Goal: Task Accomplishment & Management: Use online tool/utility

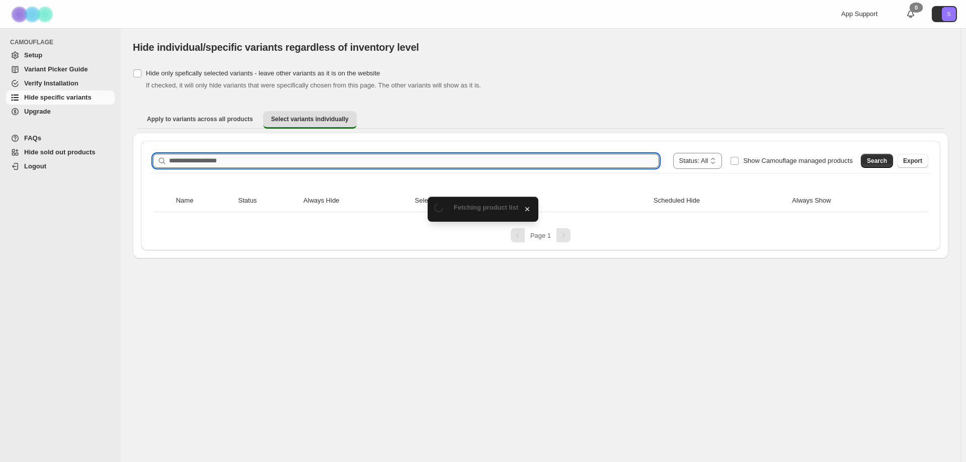
click at [213, 157] on input "Search product name" at bounding box center [414, 161] width 490 height 14
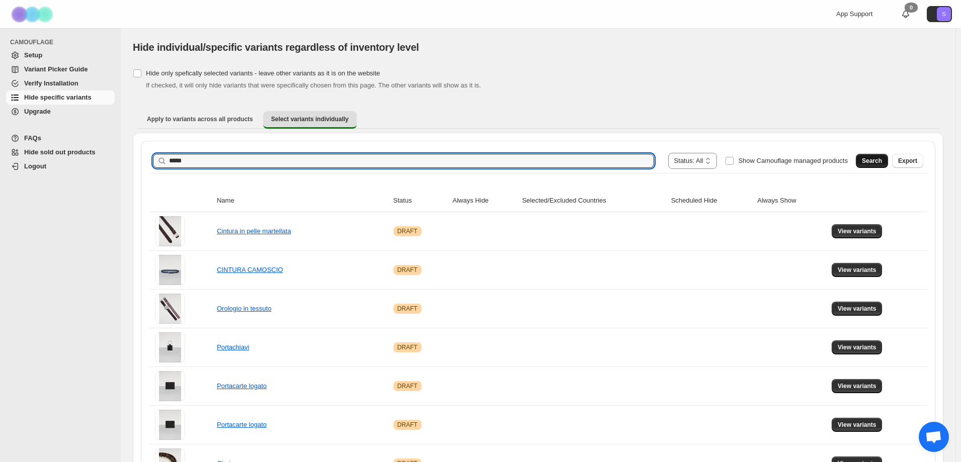
click at [873, 162] on span "Search" at bounding box center [872, 161] width 20 height 8
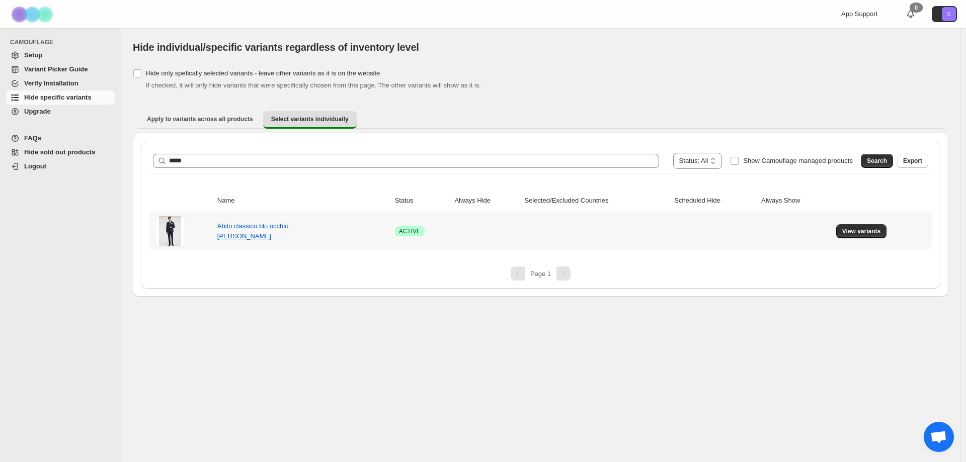
drag, startPoint x: 866, startPoint y: 231, endPoint x: 528, endPoint y: 318, distance: 349.2
click at [865, 231] on span "View variants" at bounding box center [861, 231] width 39 height 8
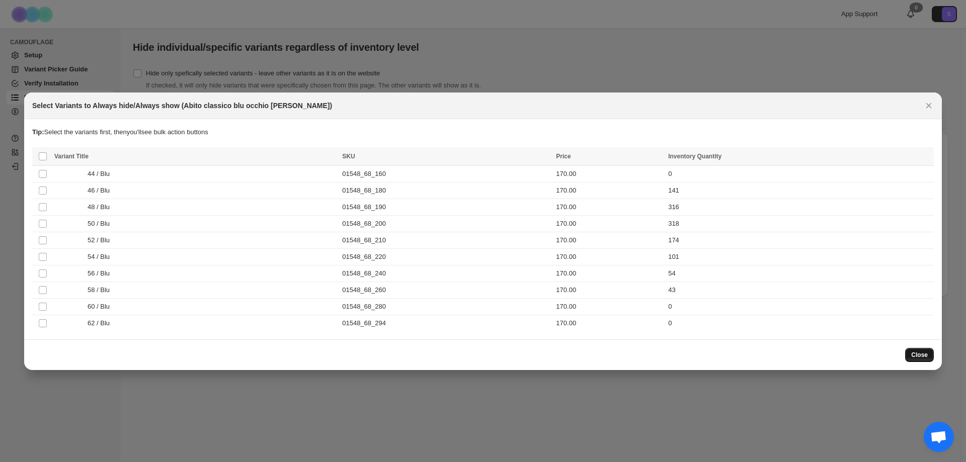
click at [920, 352] on span "Close" at bounding box center [919, 355] width 17 height 8
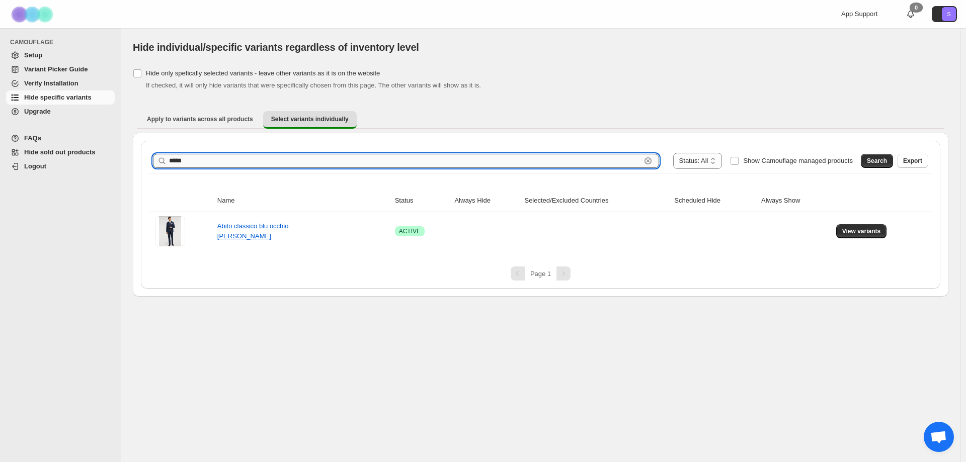
click at [214, 157] on input "*****" at bounding box center [405, 161] width 472 height 14
type input "*****"
click at [876, 160] on span "Search" at bounding box center [877, 161] width 20 height 8
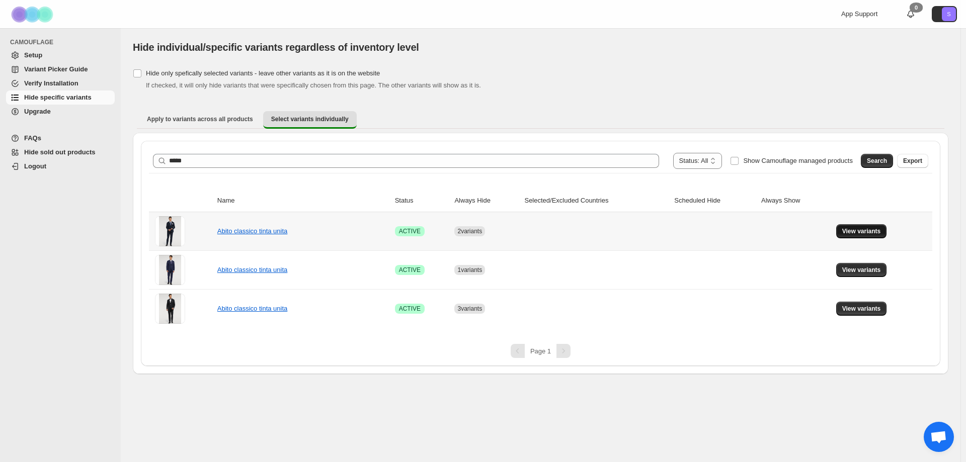
click at [849, 232] on span "View variants" at bounding box center [861, 231] width 39 height 8
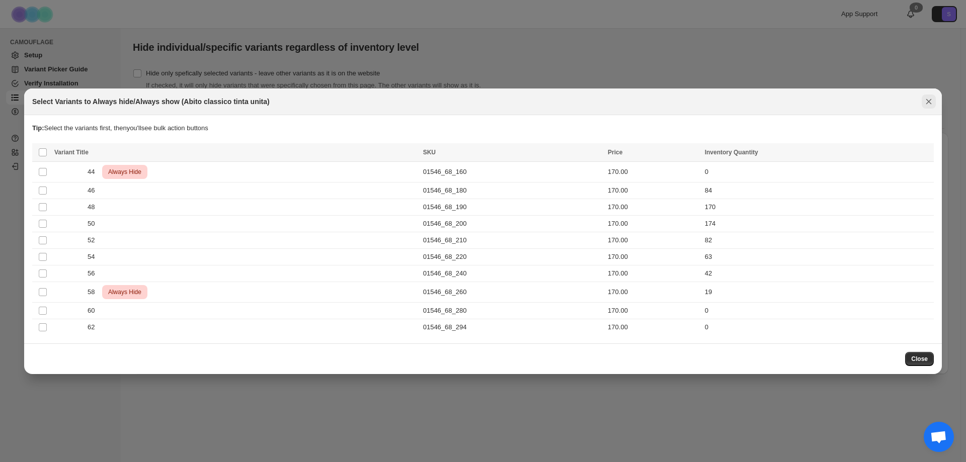
click at [930, 99] on icon "Close" at bounding box center [929, 102] width 10 height 10
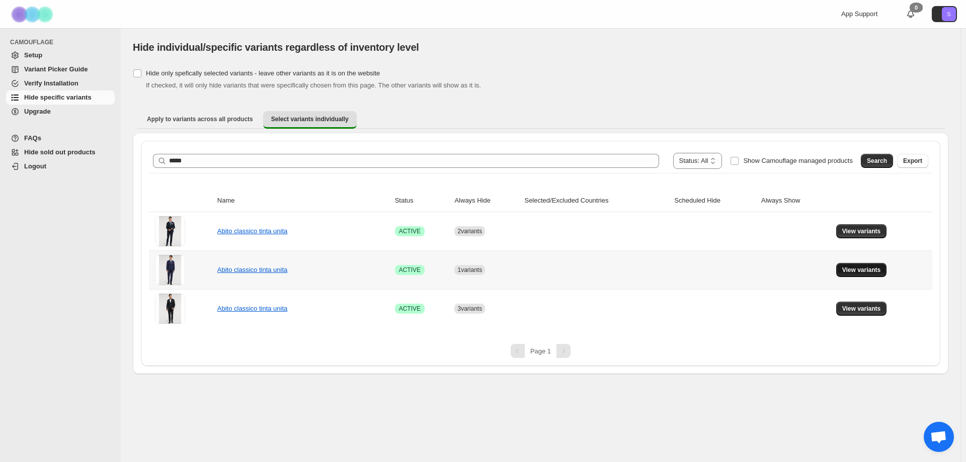
click at [871, 270] on span "View variants" at bounding box center [861, 270] width 39 height 8
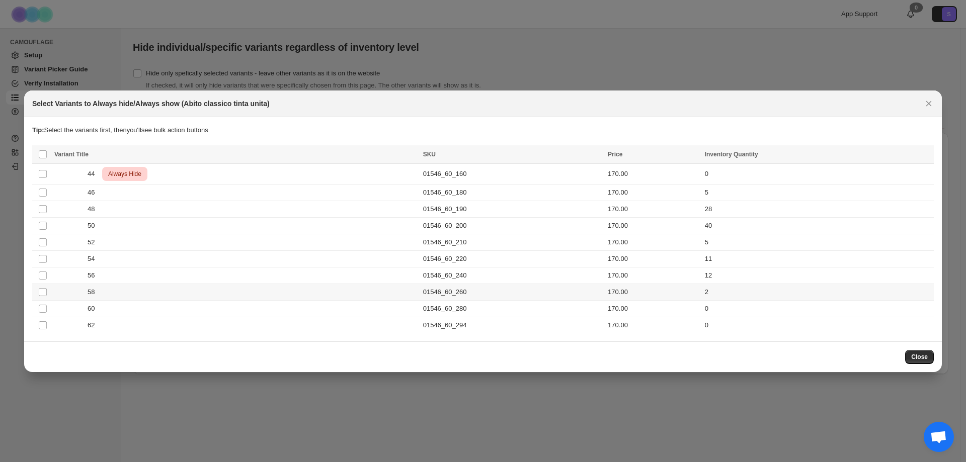
click at [38, 291] on td "Select product variant" at bounding box center [41, 292] width 19 height 17
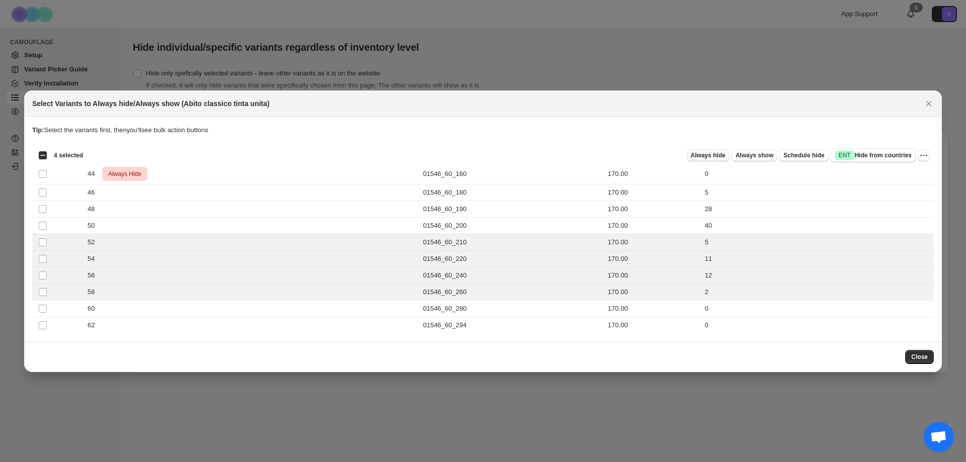
click at [709, 152] on span "Always hide" at bounding box center [708, 155] width 35 height 8
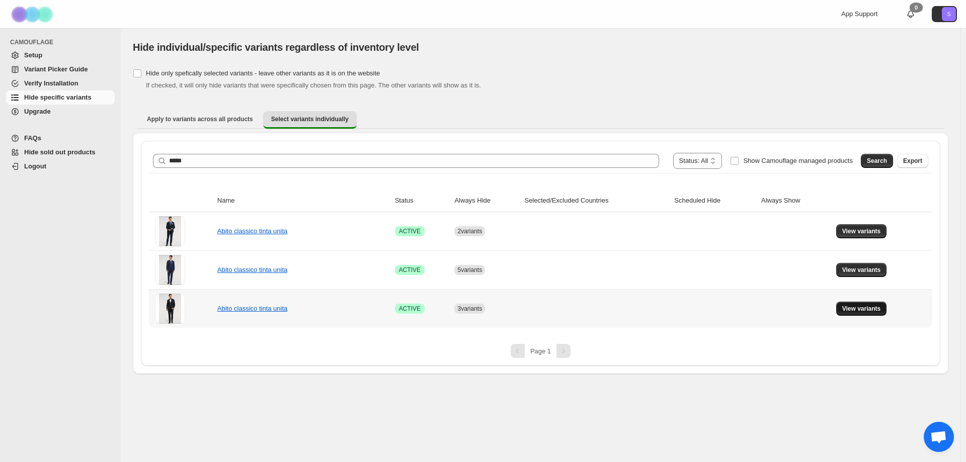
click at [879, 308] on span "View variants" at bounding box center [861, 309] width 39 height 8
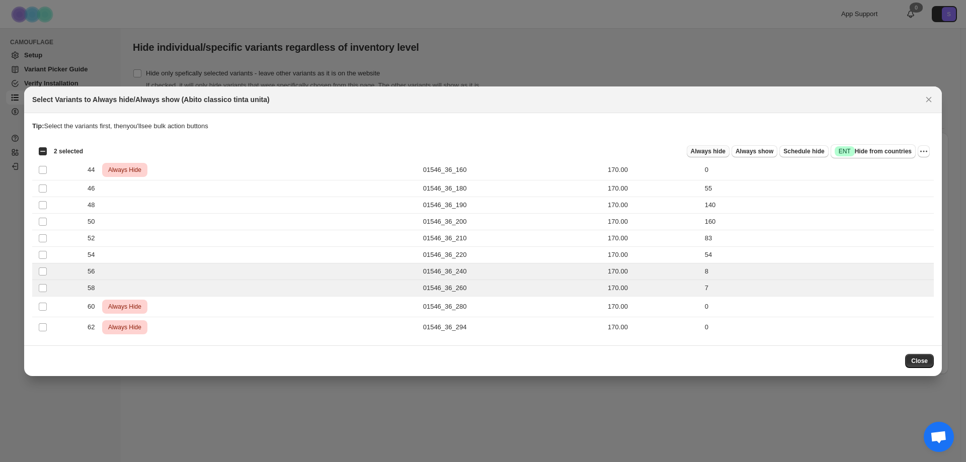
click at [712, 151] on span "Always hide" at bounding box center [708, 151] width 35 height 8
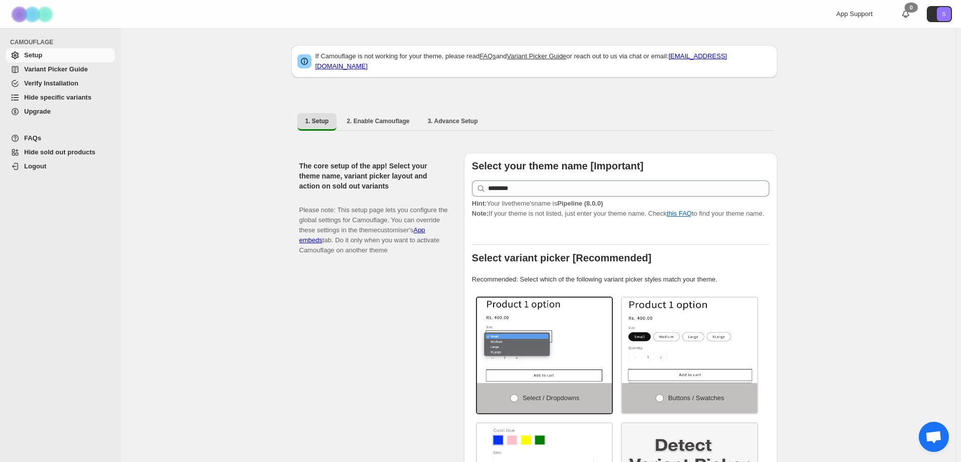
click at [58, 97] on span "Hide specific variants" at bounding box center [57, 98] width 67 height 8
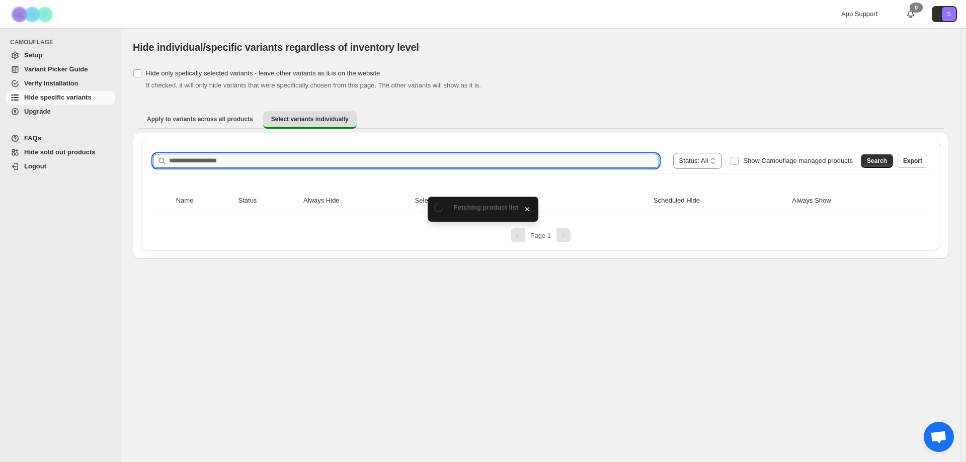
click at [264, 159] on input "Search product name" at bounding box center [414, 161] width 490 height 14
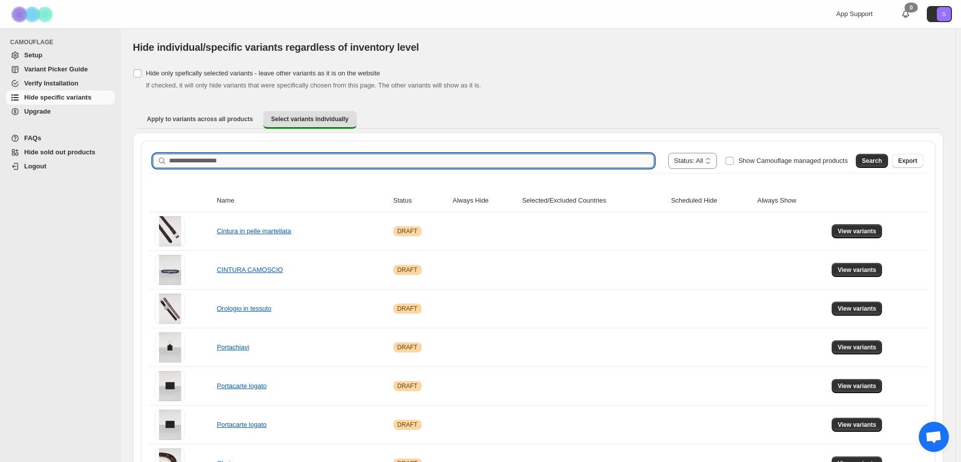
click at [271, 159] on input "Search product name" at bounding box center [411, 161] width 485 height 14
click at [867, 164] on button "Search" at bounding box center [872, 161] width 32 height 14
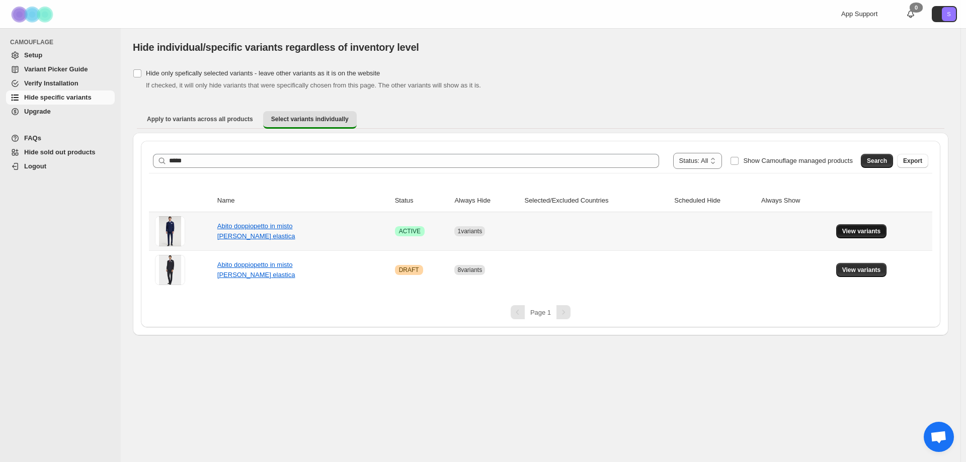
click at [859, 234] on span "View variants" at bounding box center [861, 231] width 39 height 8
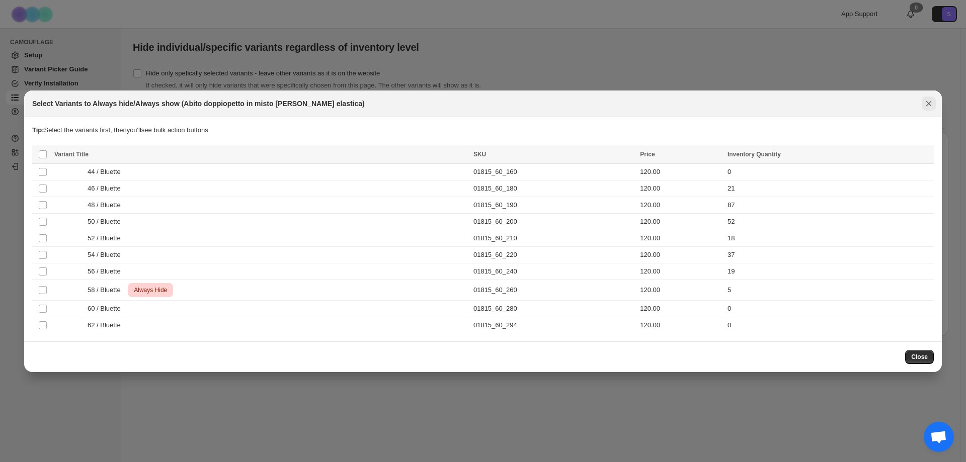
click at [932, 103] on icon "Close" at bounding box center [929, 104] width 10 height 10
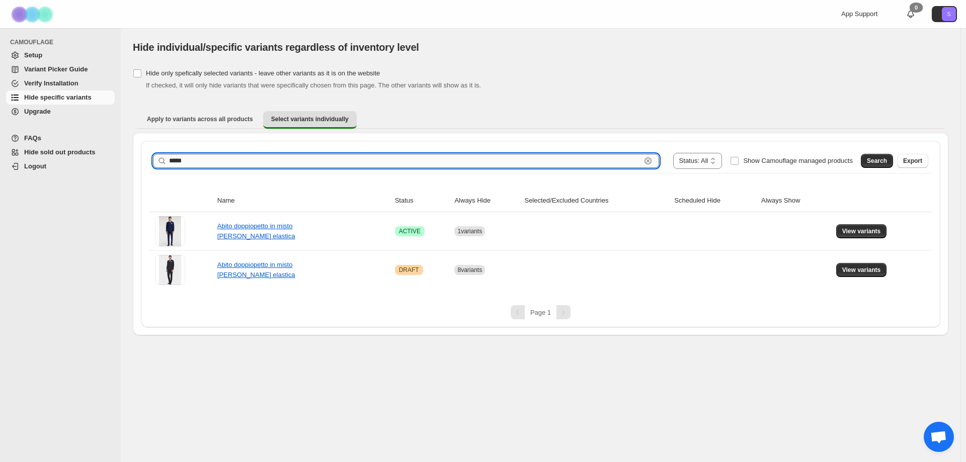
click at [243, 157] on input "*****" at bounding box center [405, 161] width 472 height 14
click at [879, 163] on span "Search" at bounding box center [877, 161] width 20 height 8
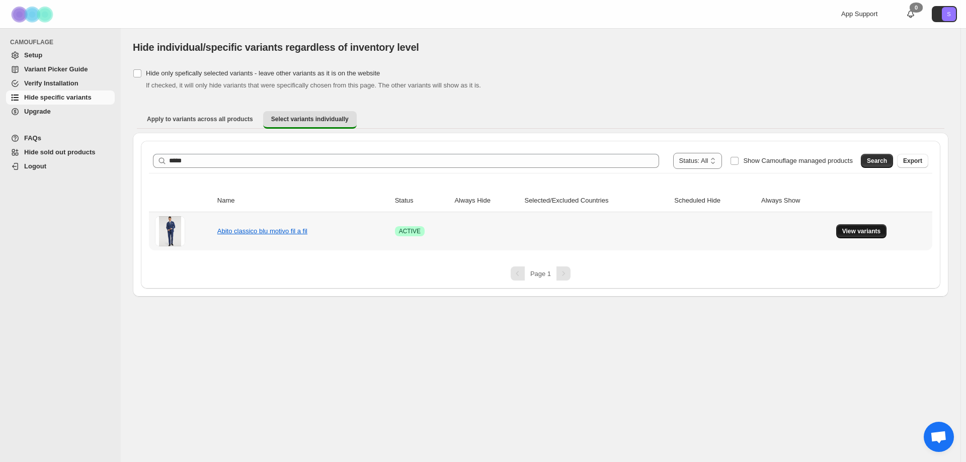
drag, startPoint x: 864, startPoint y: 234, endPoint x: 841, endPoint y: 236, distance: 23.7
click at [863, 234] on span "View variants" at bounding box center [861, 231] width 39 height 8
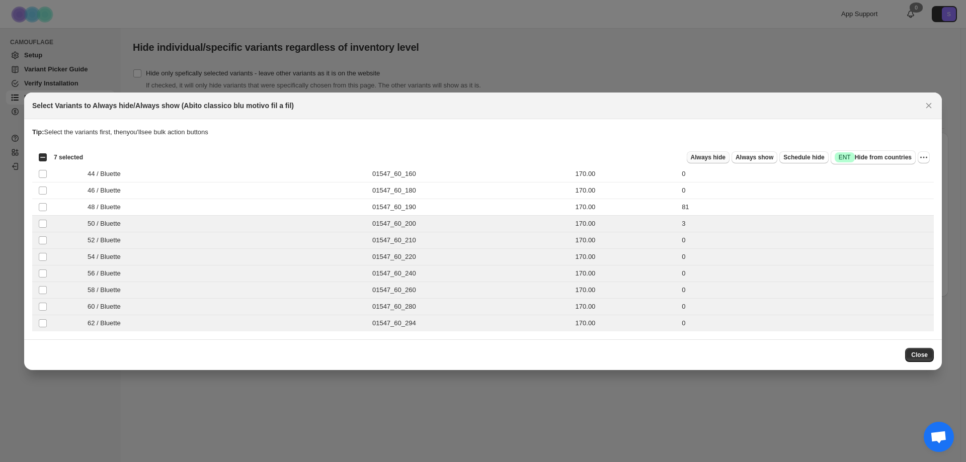
click at [718, 157] on span "Always hide" at bounding box center [708, 157] width 35 height 8
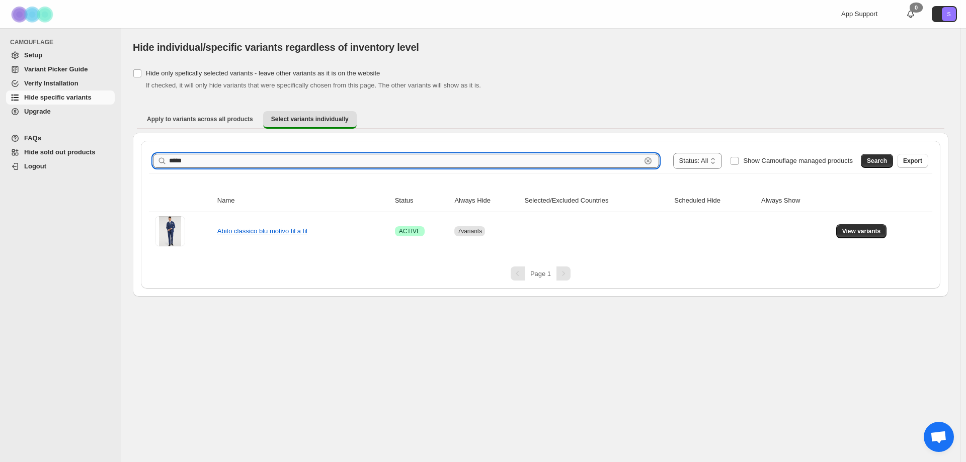
click at [241, 160] on input "*****" at bounding box center [405, 161] width 472 height 14
click at [883, 165] on span "Search" at bounding box center [877, 161] width 20 height 8
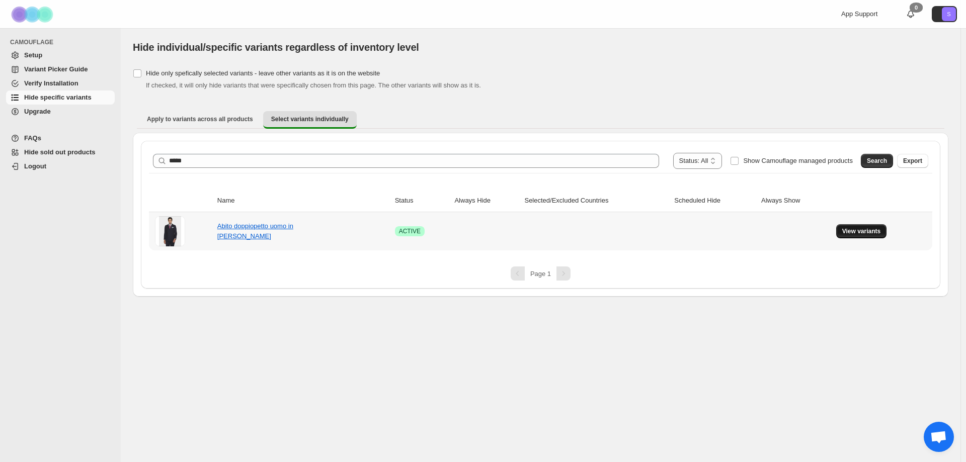
click at [847, 234] on span "View variants" at bounding box center [861, 231] width 39 height 8
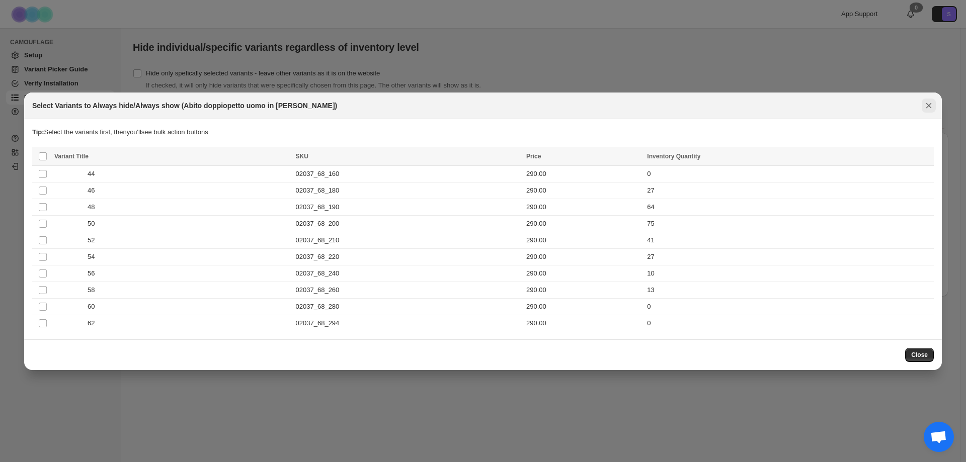
click at [933, 107] on icon "Close" at bounding box center [929, 106] width 10 height 10
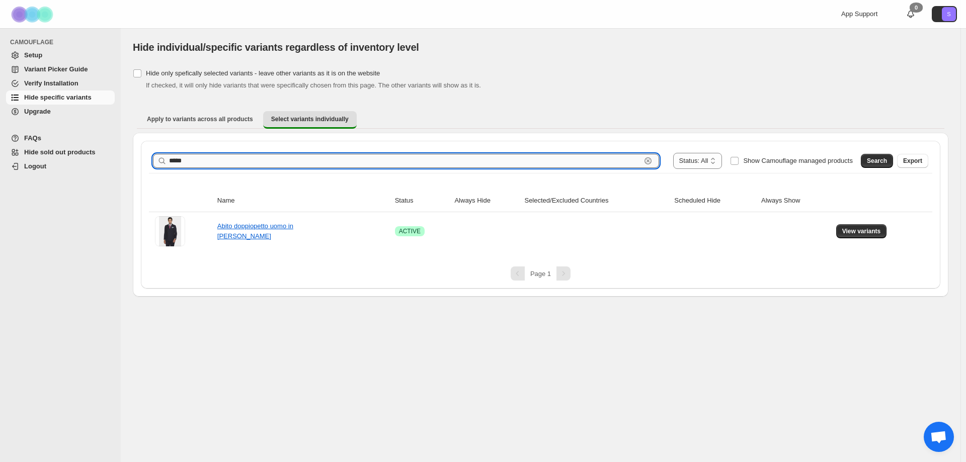
click at [208, 156] on input "*****" at bounding box center [405, 161] width 472 height 14
click at [207, 160] on input "*****" at bounding box center [405, 161] width 472 height 14
click at [869, 159] on button "Search" at bounding box center [877, 161] width 32 height 14
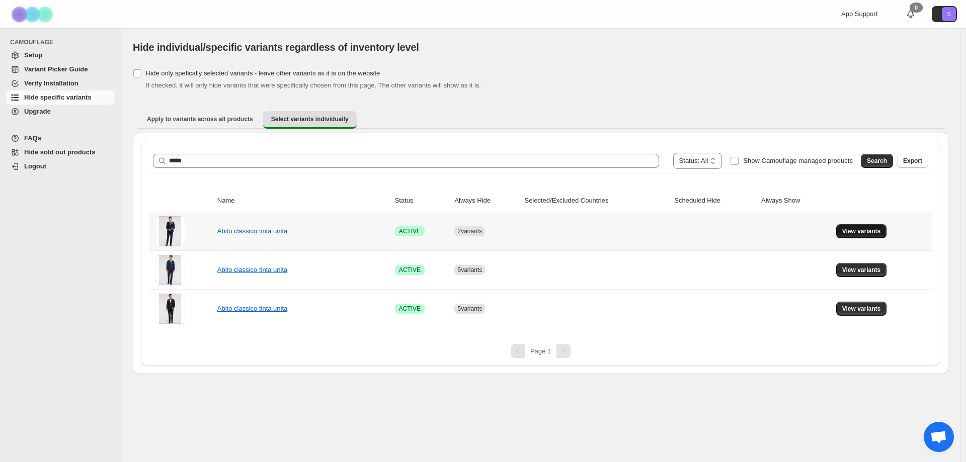
click at [867, 233] on span "View variants" at bounding box center [861, 231] width 39 height 8
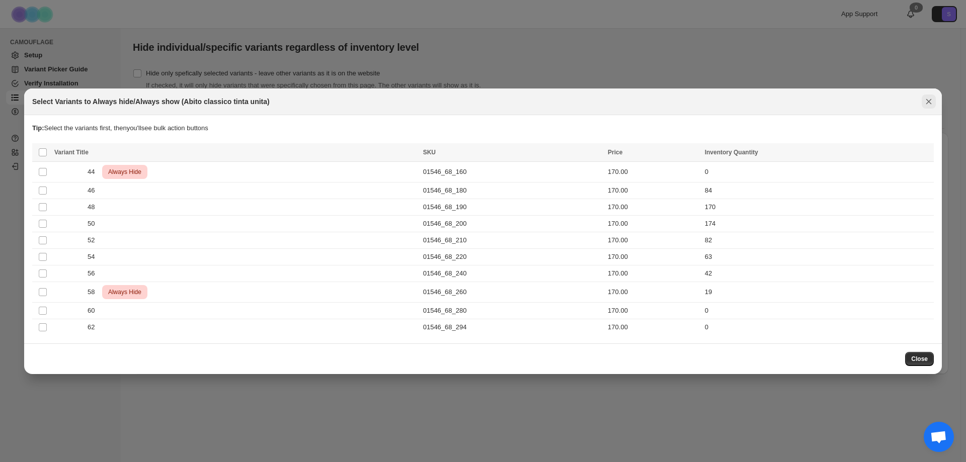
click at [927, 104] on icon "Close" at bounding box center [929, 102] width 10 height 10
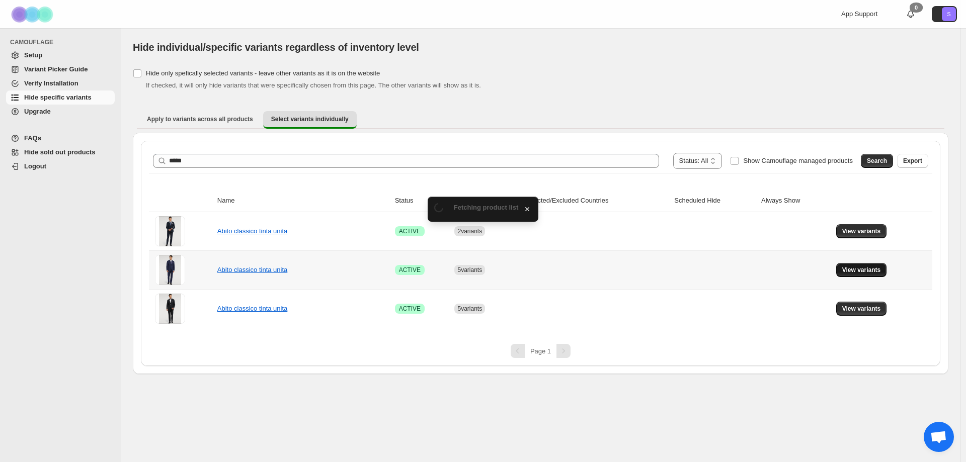
click at [852, 271] on span "View variants" at bounding box center [861, 270] width 39 height 8
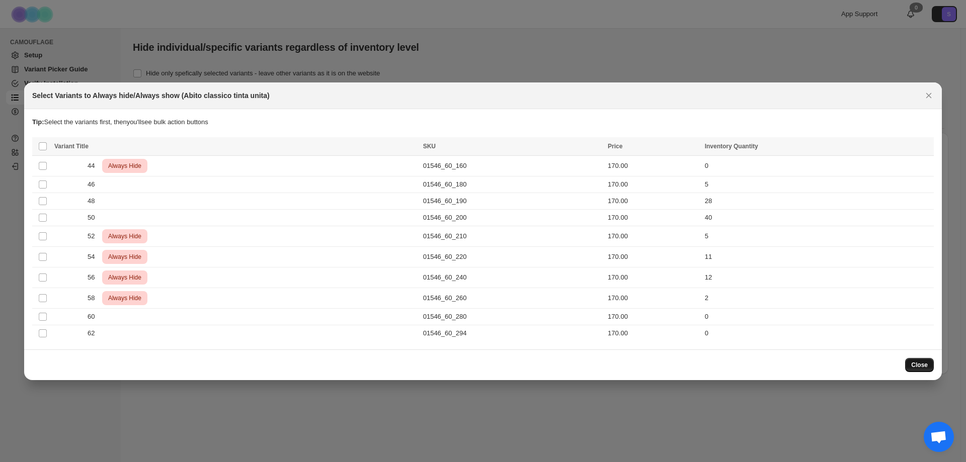
click at [918, 366] on span "Close" at bounding box center [919, 365] width 17 height 8
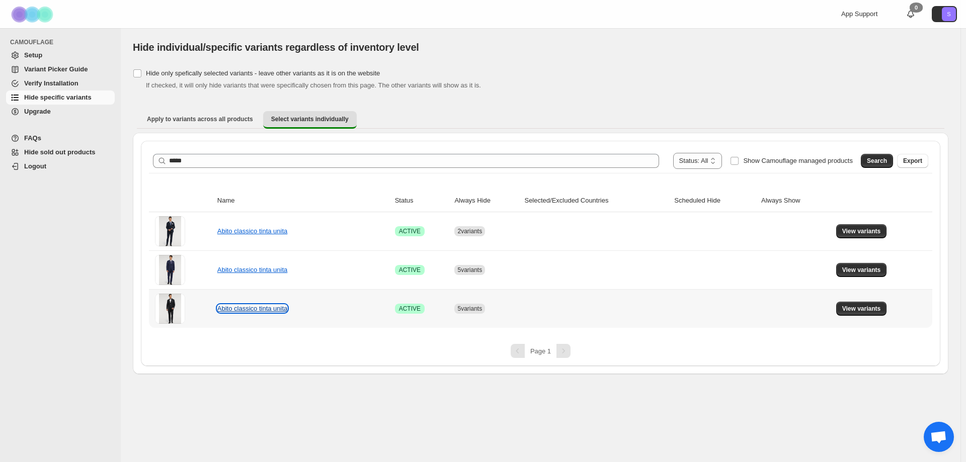
click at [249, 310] on link "Abito classico tinta unita" at bounding box center [252, 309] width 70 height 8
click at [856, 308] on span "View variants" at bounding box center [861, 309] width 39 height 8
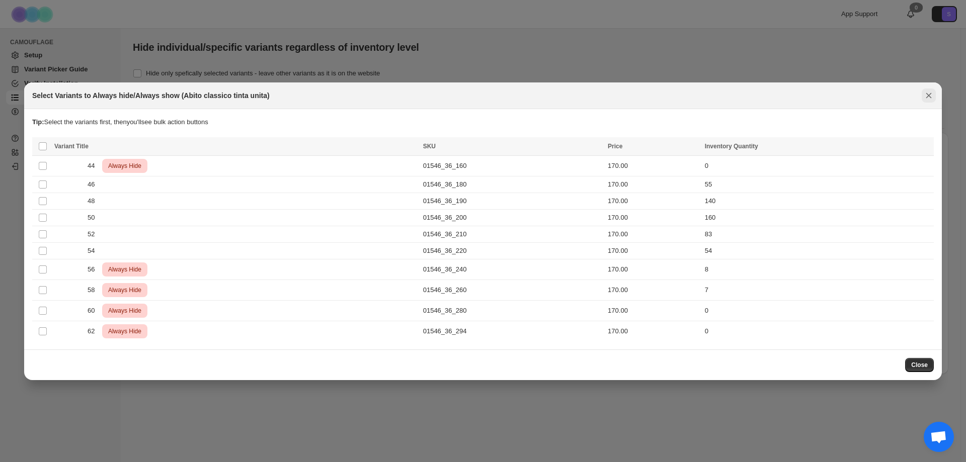
click at [929, 95] on icon "Close" at bounding box center [929, 96] width 10 height 10
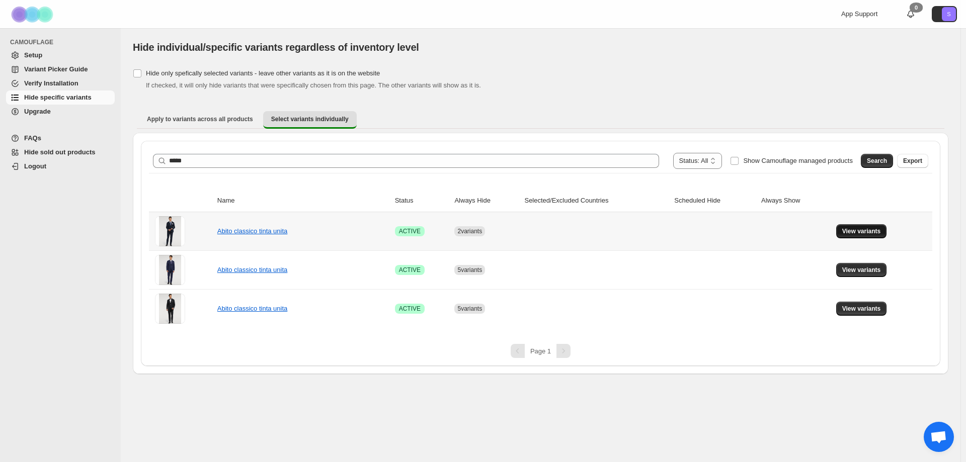
click at [878, 232] on span "View variants" at bounding box center [861, 231] width 39 height 8
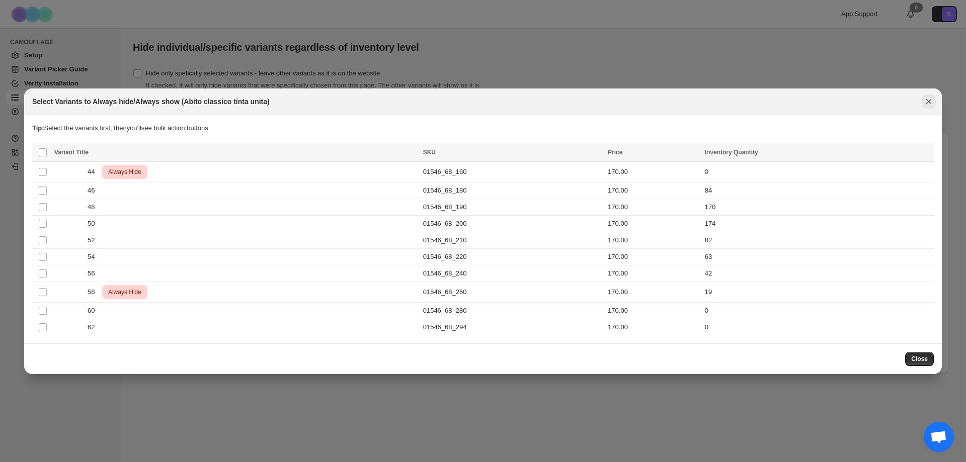
click at [931, 103] on icon "Close" at bounding box center [929, 102] width 10 height 10
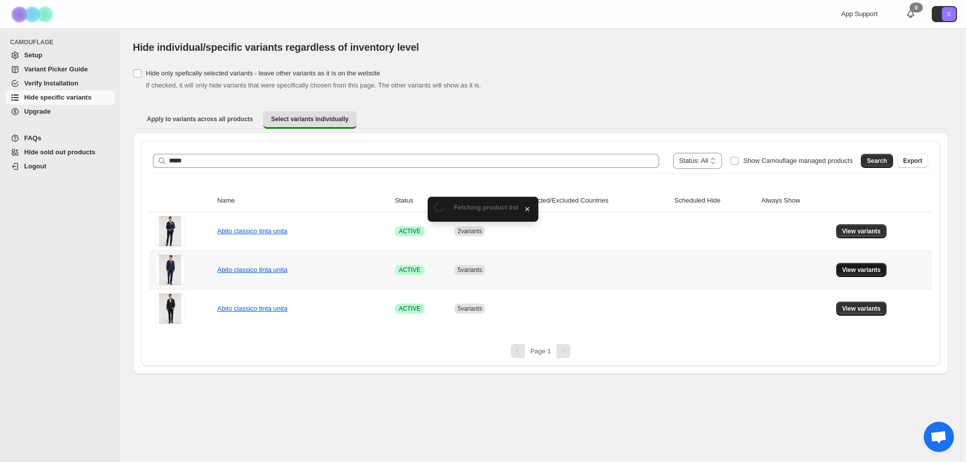
click at [852, 273] on span "View variants" at bounding box center [861, 270] width 39 height 8
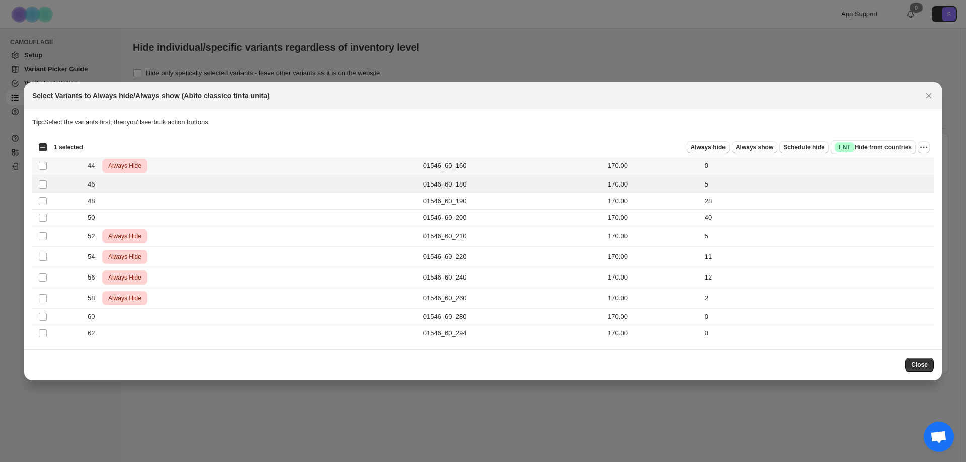
click at [712, 153] on div "Always hide Always show Schedule hide Success ENT Hide from countries" at bounding box center [503, 147] width 825 height 14
click at [724, 147] on span "Always hide" at bounding box center [708, 147] width 35 height 8
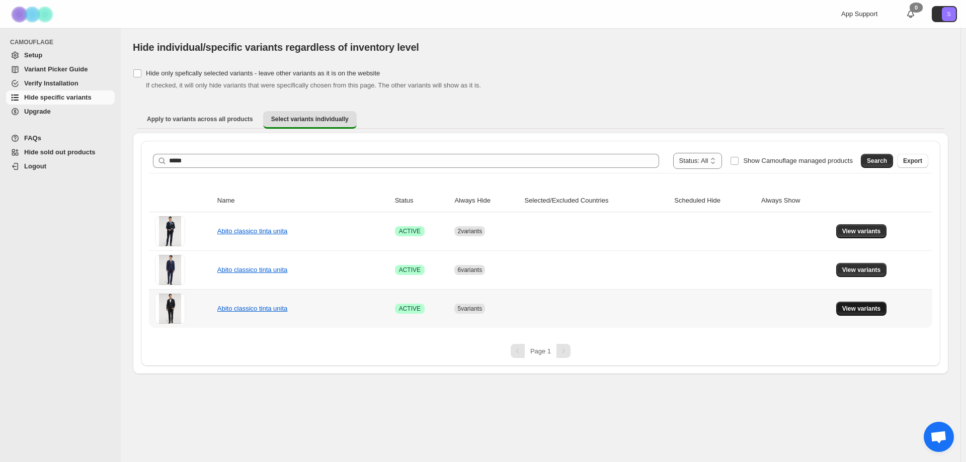
click at [868, 314] on button "View variants" at bounding box center [861, 309] width 51 height 14
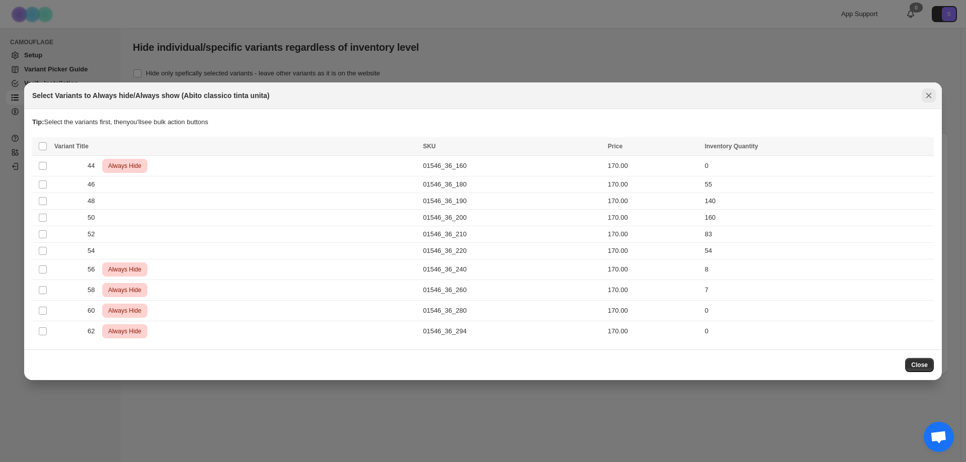
click at [932, 95] on icon "Close" at bounding box center [929, 96] width 10 height 10
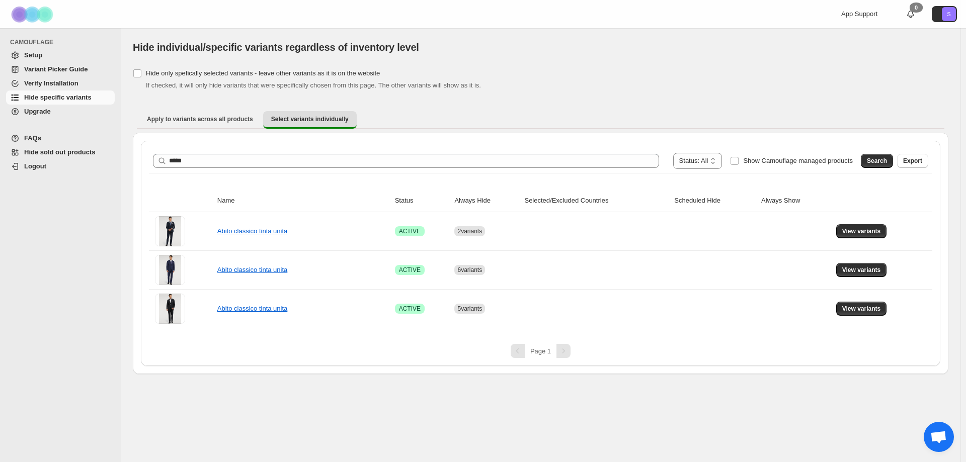
click at [256, 151] on div "**********" at bounding box center [540, 161] width 783 height 24
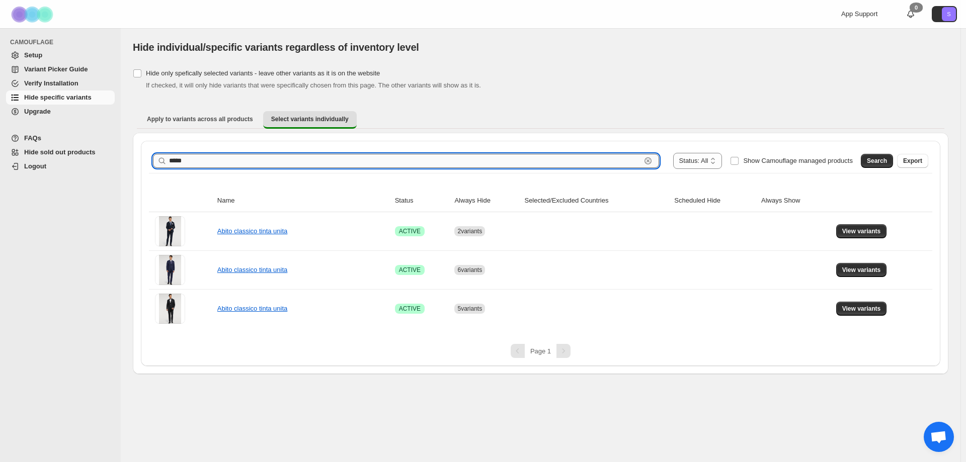
click at [256, 159] on input "*****" at bounding box center [405, 161] width 472 height 14
type input "*****"
drag, startPoint x: 882, startPoint y: 161, endPoint x: 554, endPoint y: 301, distance: 356.8
click at [883, 160] on span "Search" at bounding box center [877, 161] width 20 height 8
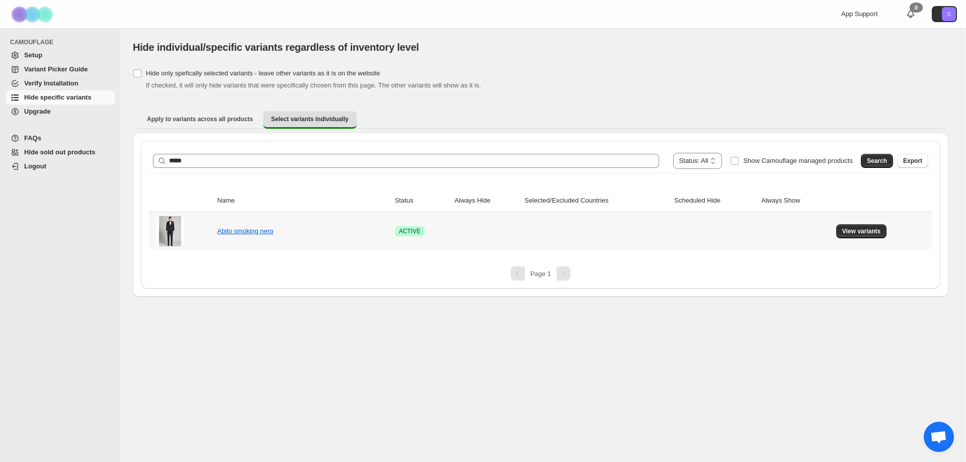
click at [860, 229] on span "View variants" at bounding box center [861, 231] width 39 height 8
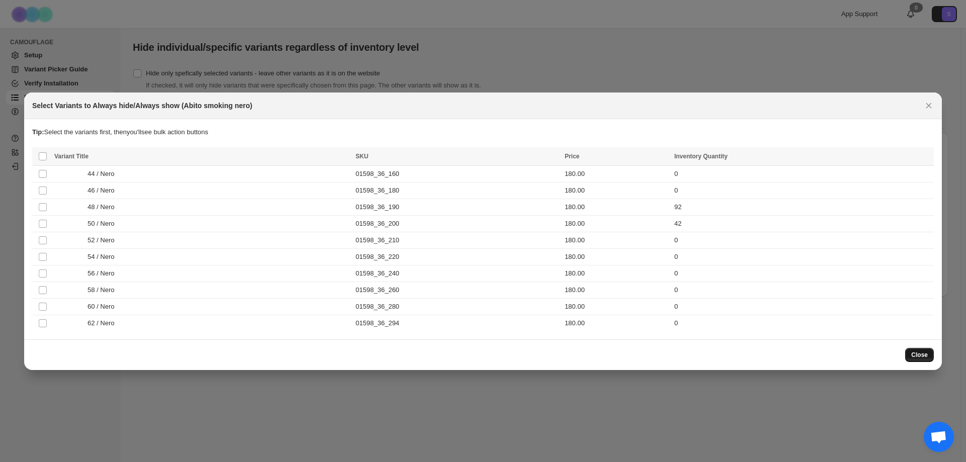
click at [917, 353] on span "Close" at bounding box center [919, 355] width 17 height 8
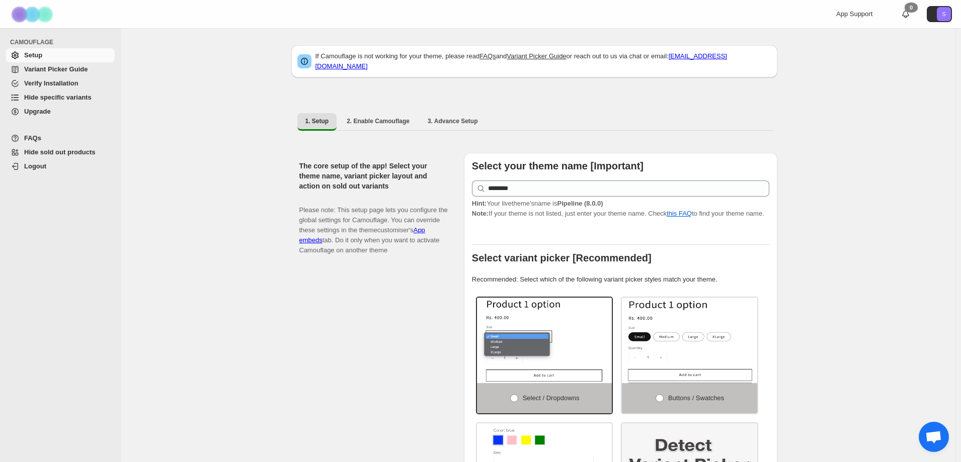
click at [54, 94] on span "Hide specific variants" at bounding box center [57, 98] width 67 height 8
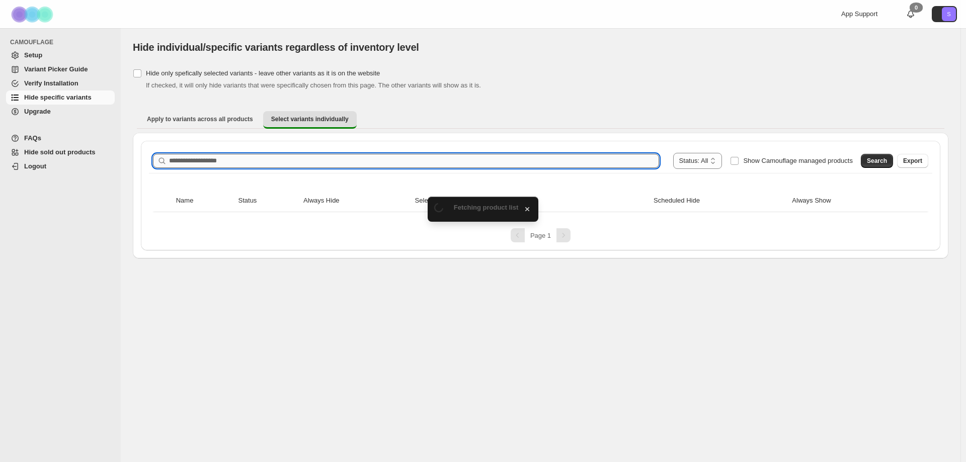
click at [231, 157] on input "Search product name" at bounding box center [414, 161] width 490 height 14
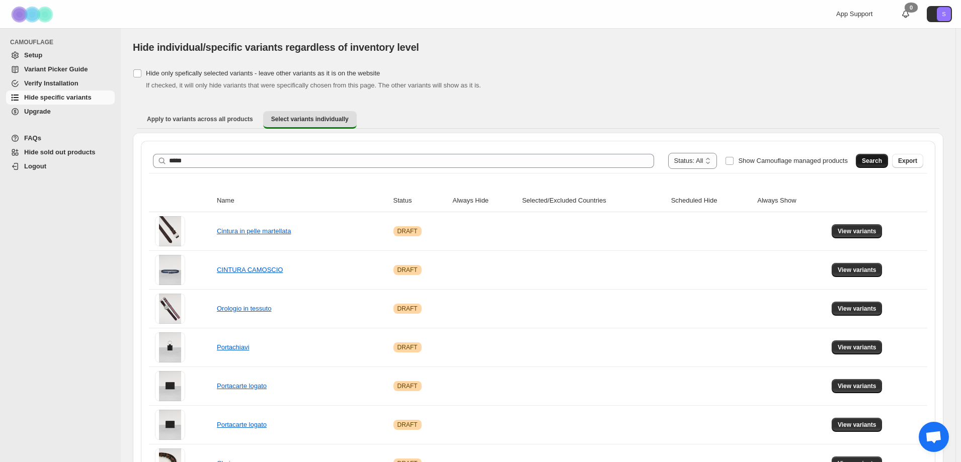
click at [870, 166] on button "Search" at bounding box center [872, 161] width 32 height 14
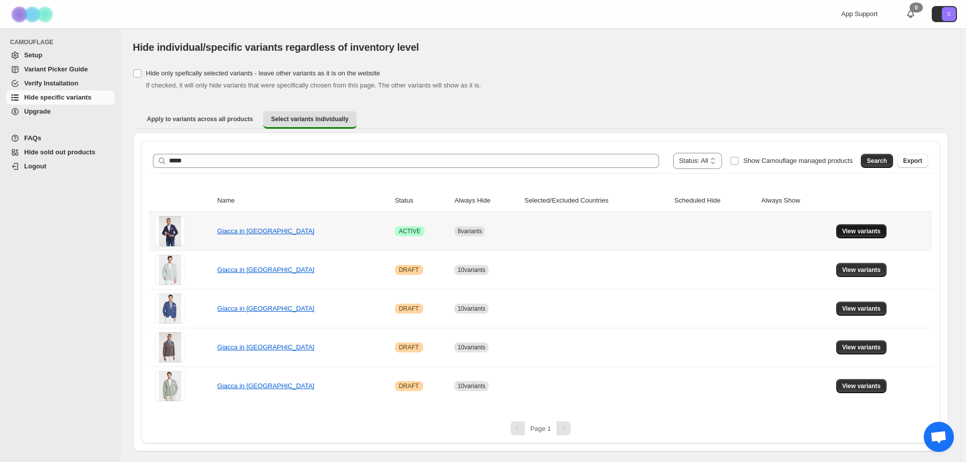
click at [871, 234] on span "View variants" at bounding box center [861, 231] width 39 height 8
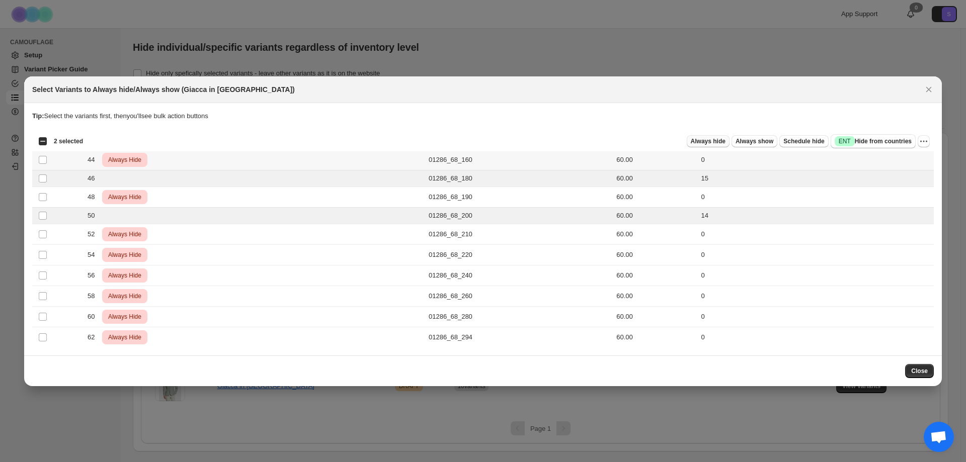
click at [711, 145] on span "Always hide" at bounding box center [708, 141] width 35 height 8
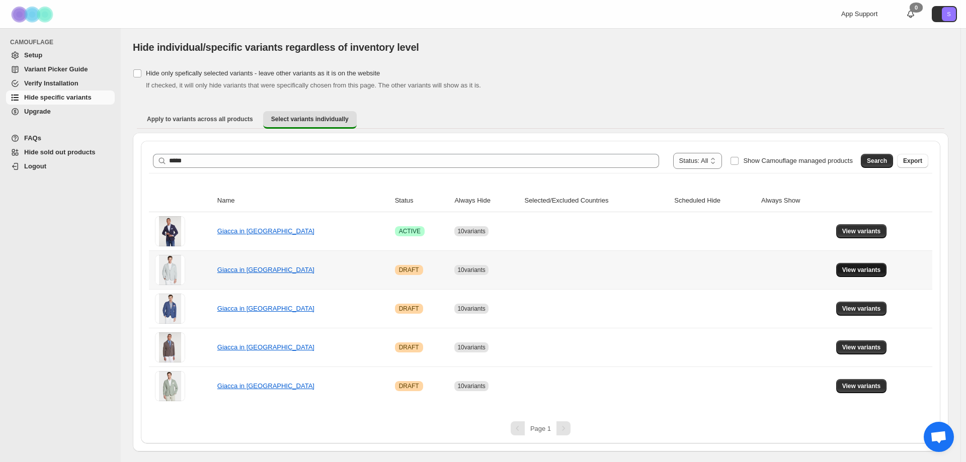
click at [859, 272] on span "View variants" at bounding box center [861, 270] width 39 height 8
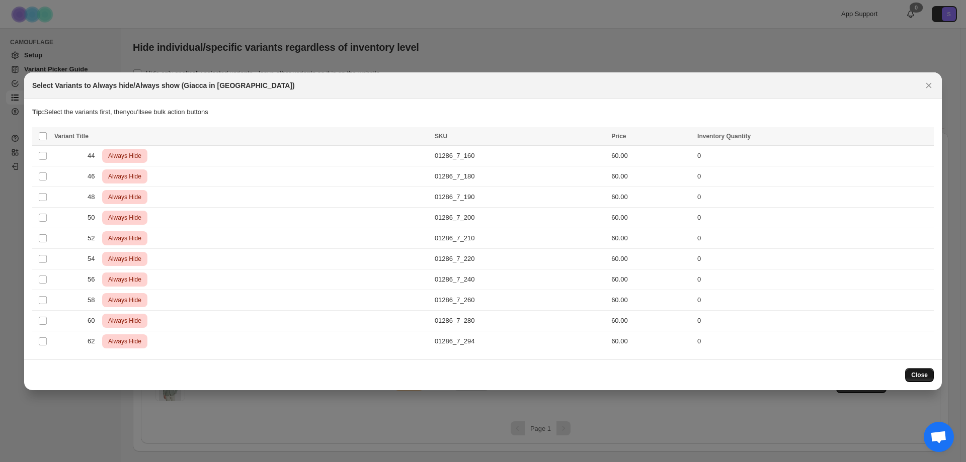
click at [924, 374] on span "Close" at bounding box center [919, 375] width 17 height 8
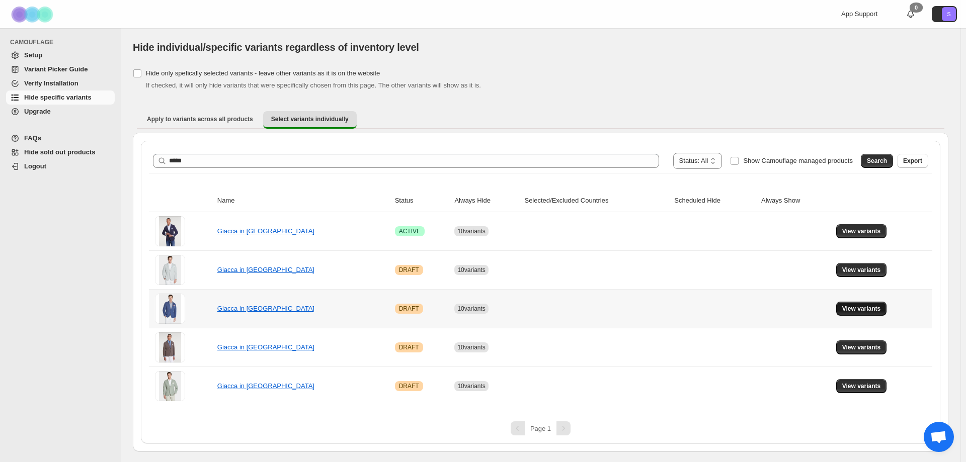
click at [875, 311] on span "View variants" at bounding box center [861, 309] width 39 height 8
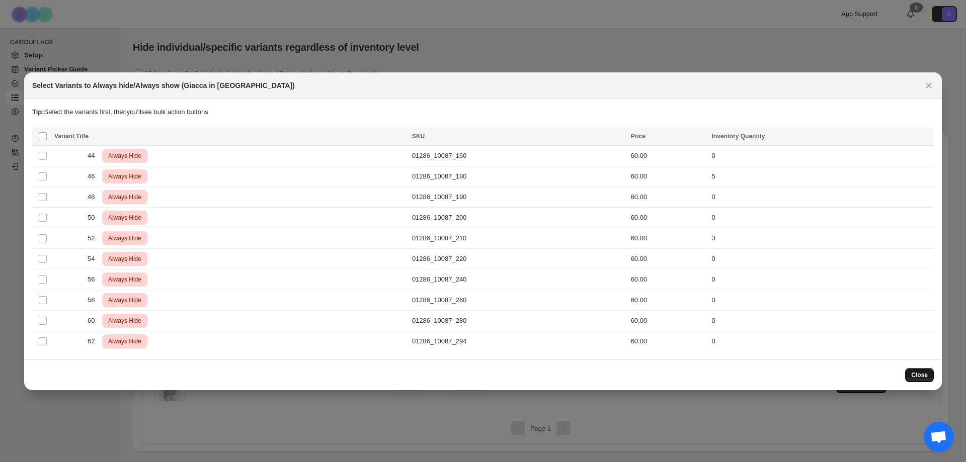
click at [921, 380] on button "Close" at bounding box center [919, 375] width 29 height 14
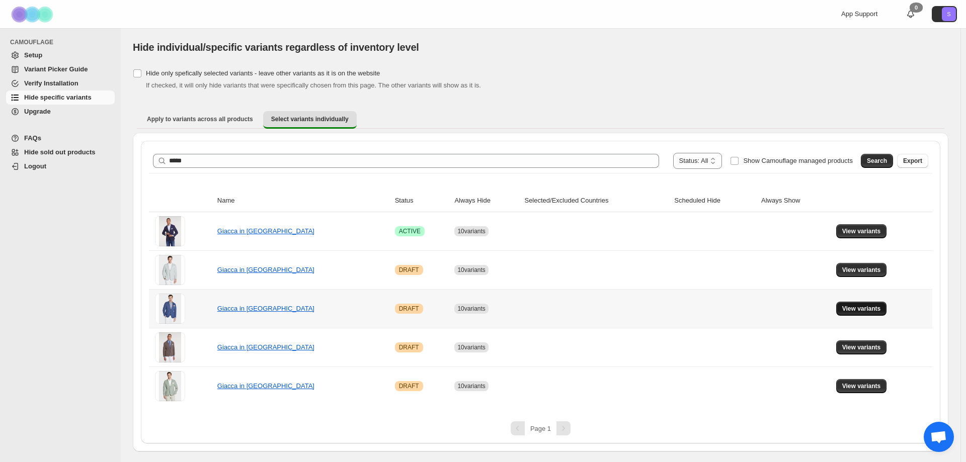
click at [884, 311] on button "View variants" at bounding box center [861, 309] width 51 height 14
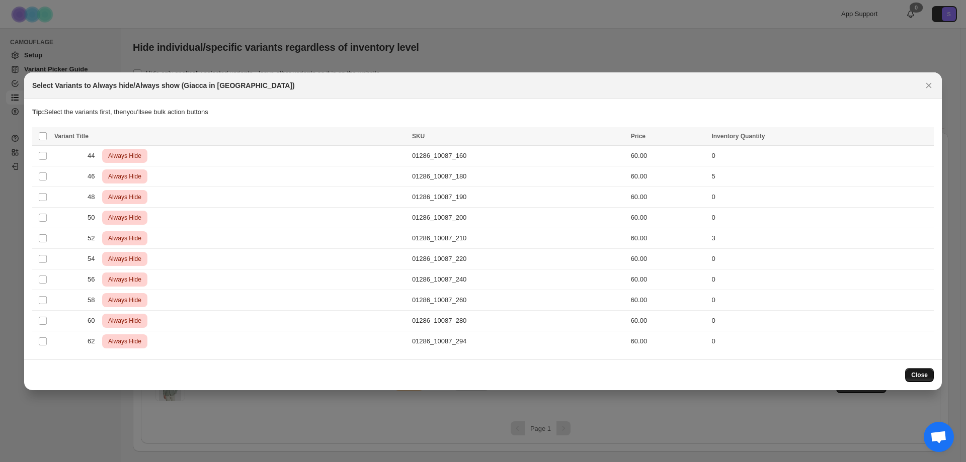
drag, startPoint x: 922, startPoint y: 379, endPoint x: 898, endPoint y: 387, distance: 25.0
click at [922, 381] on button "Close" at bounding box center [919, 375] width 29 height 14
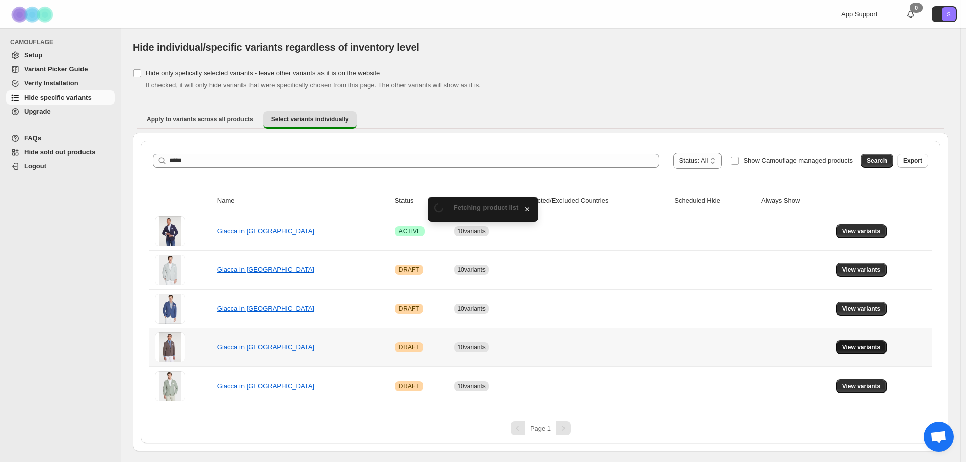
click at [861, 348] on span "View variants" at bounding box center [861, 348] width 39 height 8
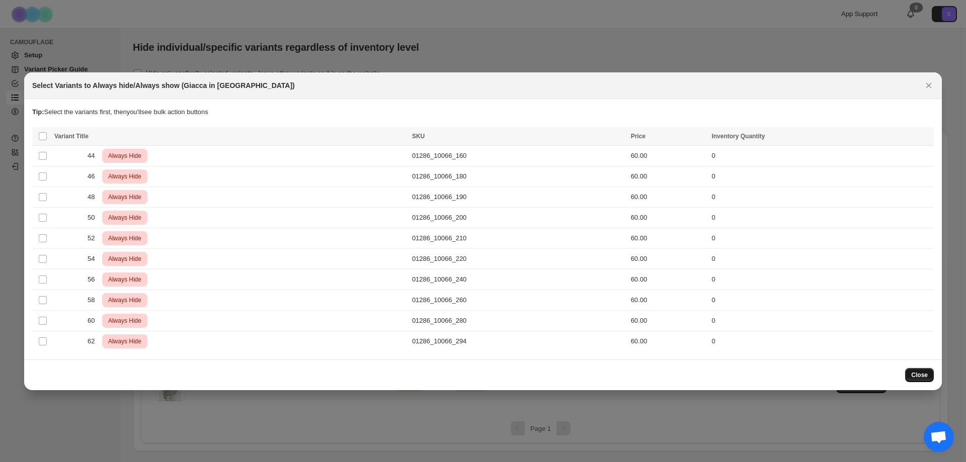
click at [923, 381] on button "Close" at bounding box center [919, 375] width 29 height 14
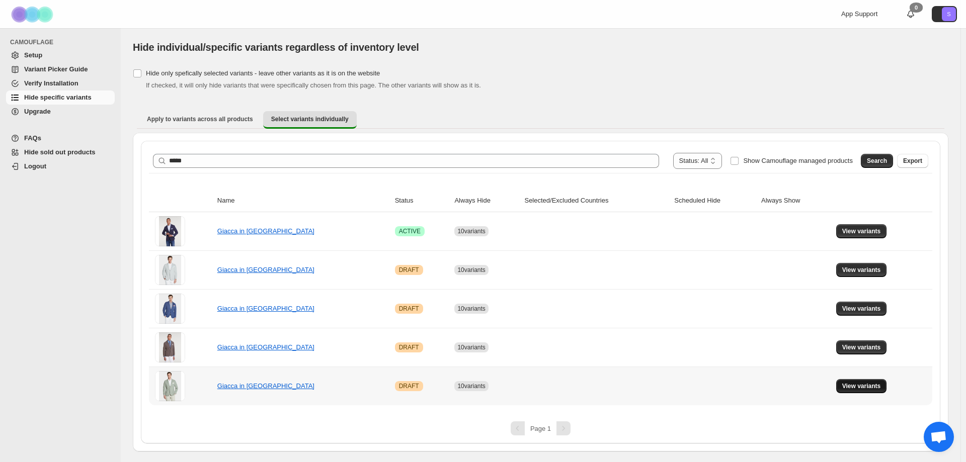
click at [870, 387] on span "View variants" at bounding box center [861, 386] width 39 height 8
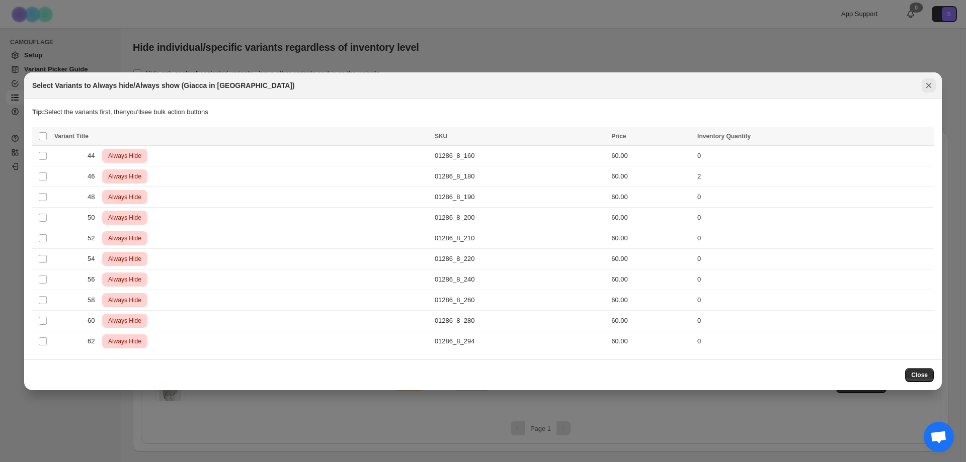
click at [927, 86] on icon "Close" at bounding box center [929, 85] width 10 height 10
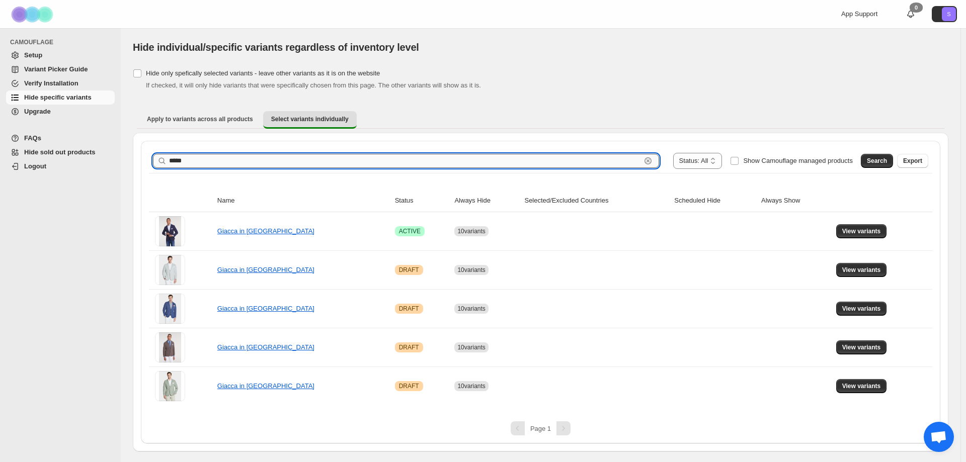
click at [226, 158] on input "*****" at bounding box center [405, 161] width 472 height 14
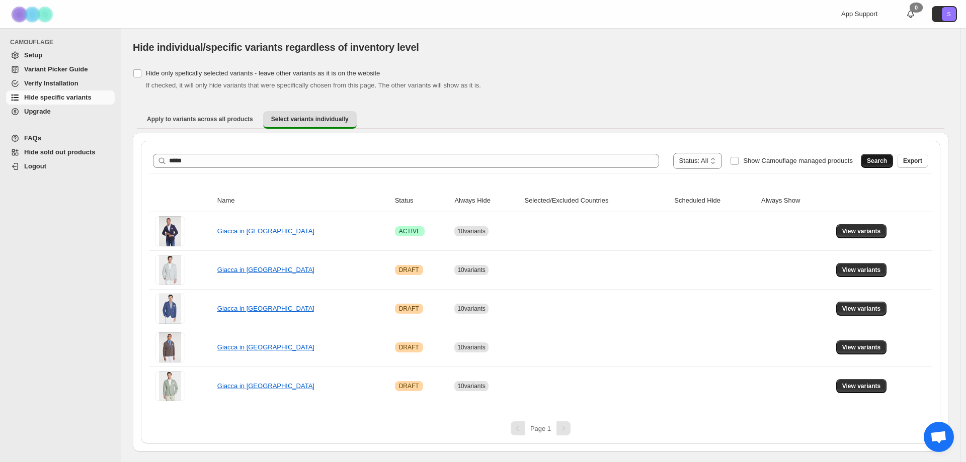
click at [883, 161] on span "Search" at bounding box center [877, 161] width 20 height 8
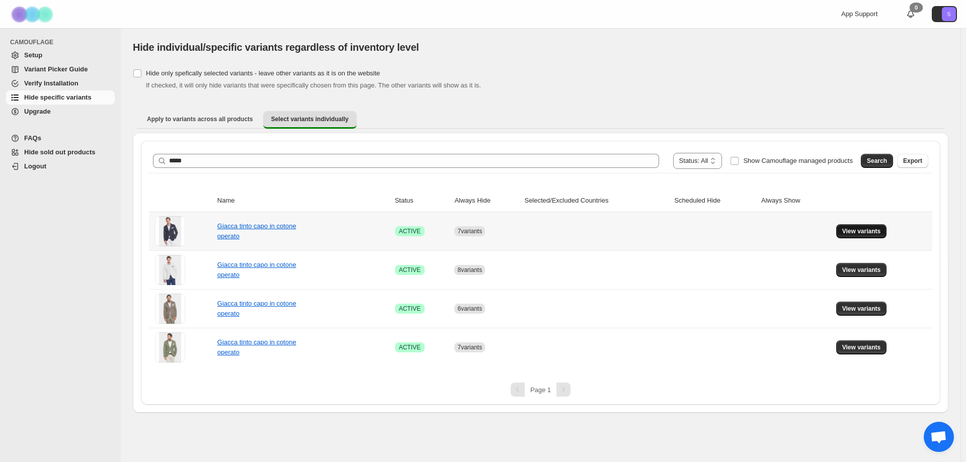
click at [871, 236] on button "View variants" at bounding box center [861, 231] width 51 height 14
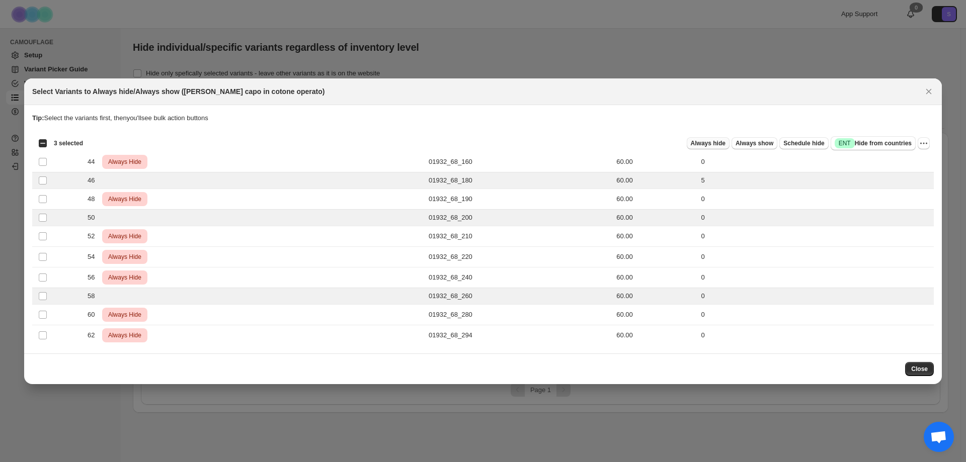
click at [715, 147] on button "Always hide" at bounding box center [708, 143] width 43 height 12
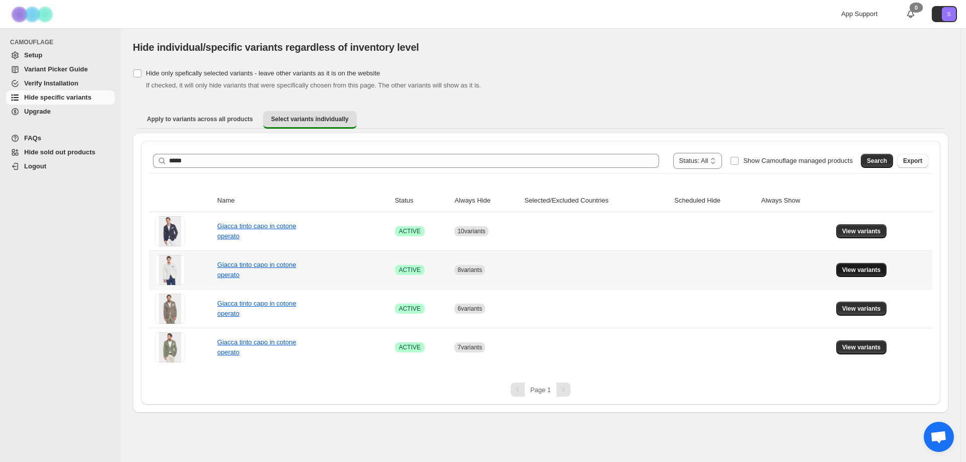
click at [878, 270] on span "View variants" at bounding box center [861, 270] width 39 height 8
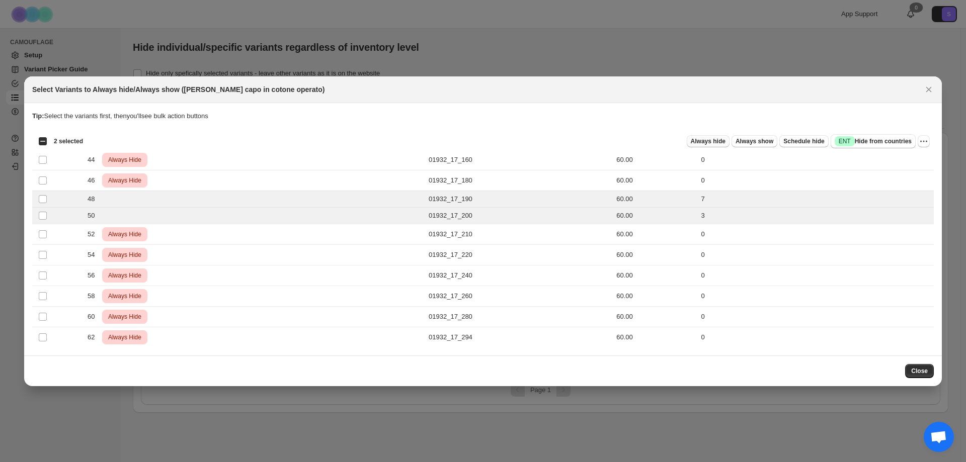
click at [722, 141] on span "Always hide" at bounding box center [708, 141] width 35 height 8
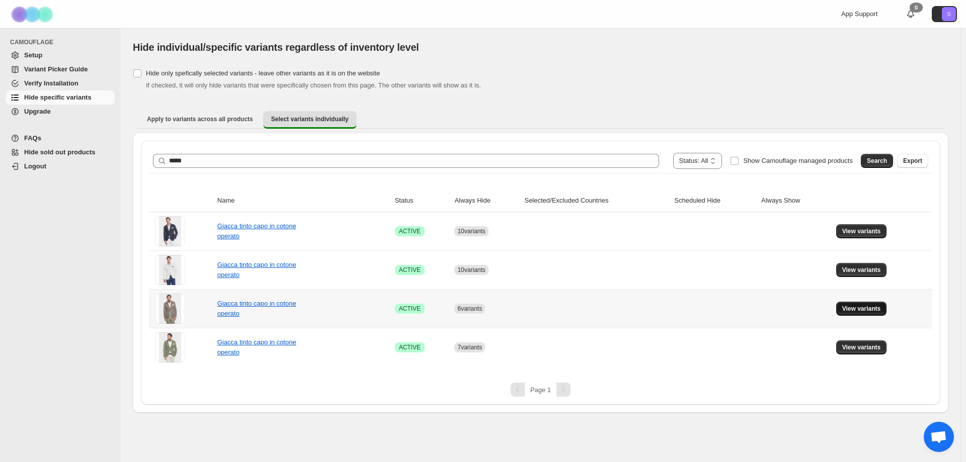
click at [846, 309] on span "View variants" at bounding box center [861, 309] width 39 height 8
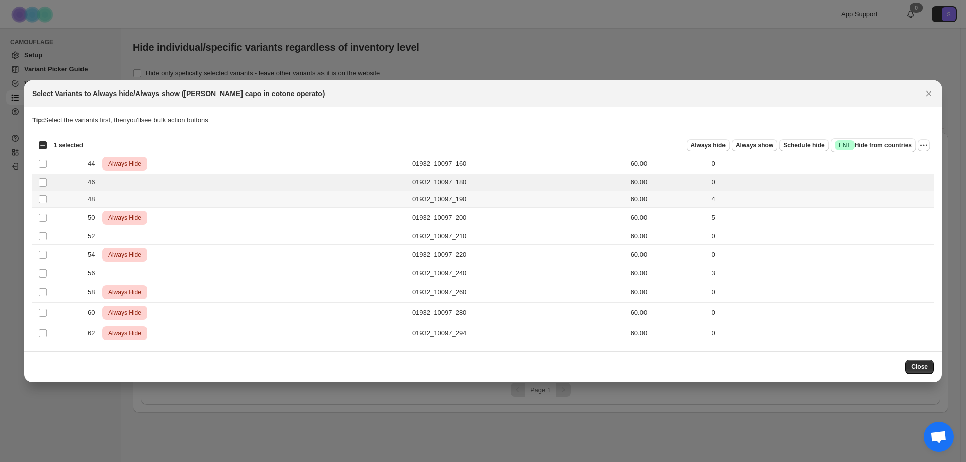
click at [43, 204] on td "Select product variant" at bounding box center [41, 199] width 19 height 17
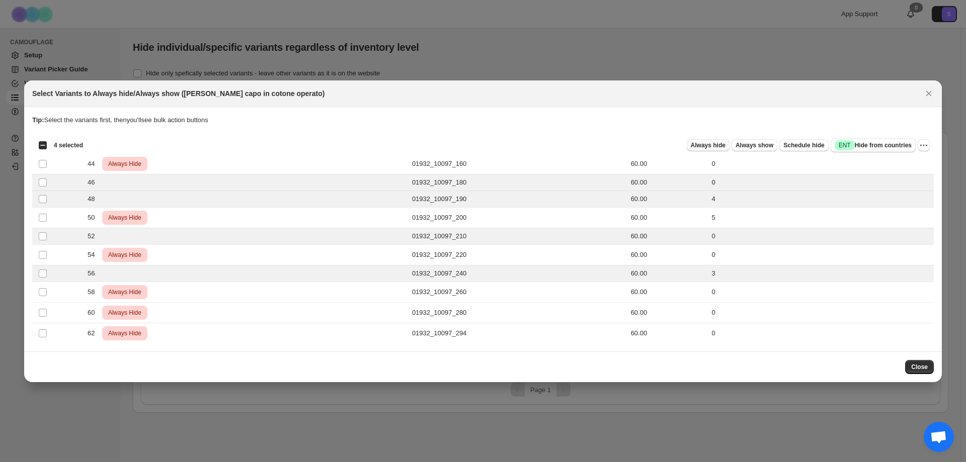
click at [717, 148] on span "Always hide" at bounding box center [708, 145] width 35 height 8
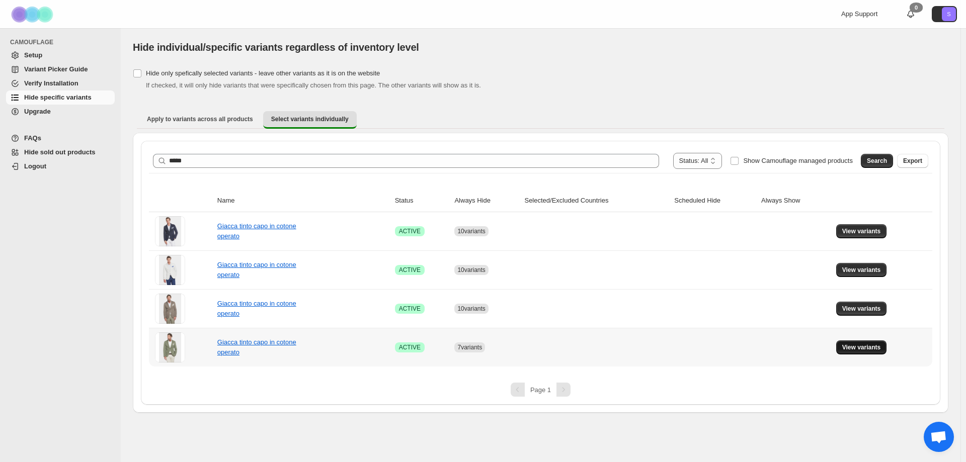
click at [885, 345] on button "View variants" at bounding box center [861, 348] width 51 height 14
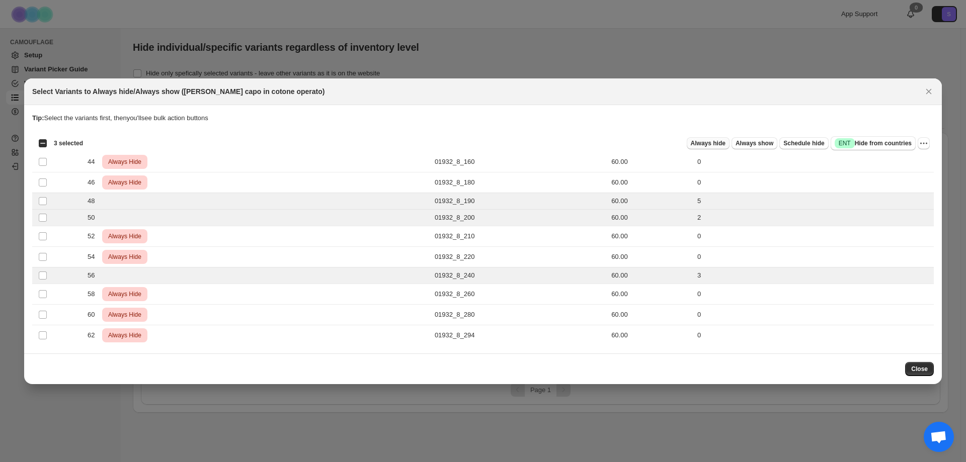
click at [720, 141] on span "Always hide" at bounding box center [708, 143] width 35 height 8
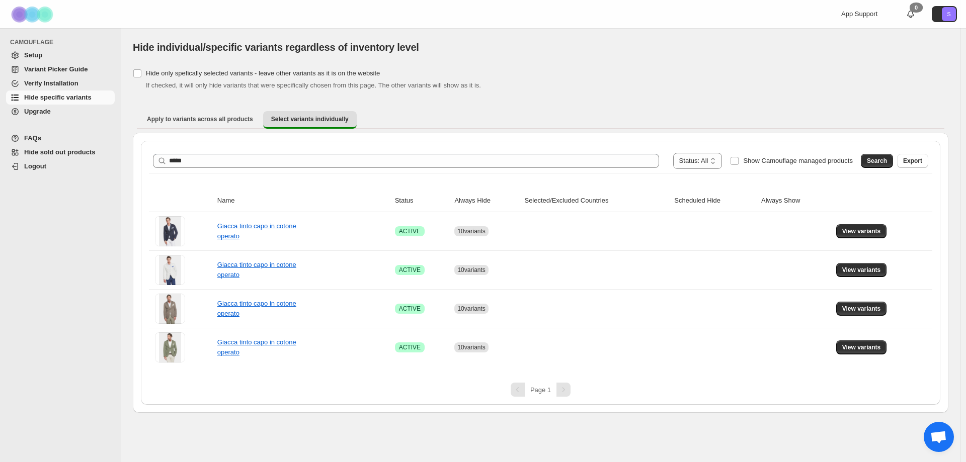
click at [224, 153] on div "**********" at bounding box center [540, 161] width 775 height 16
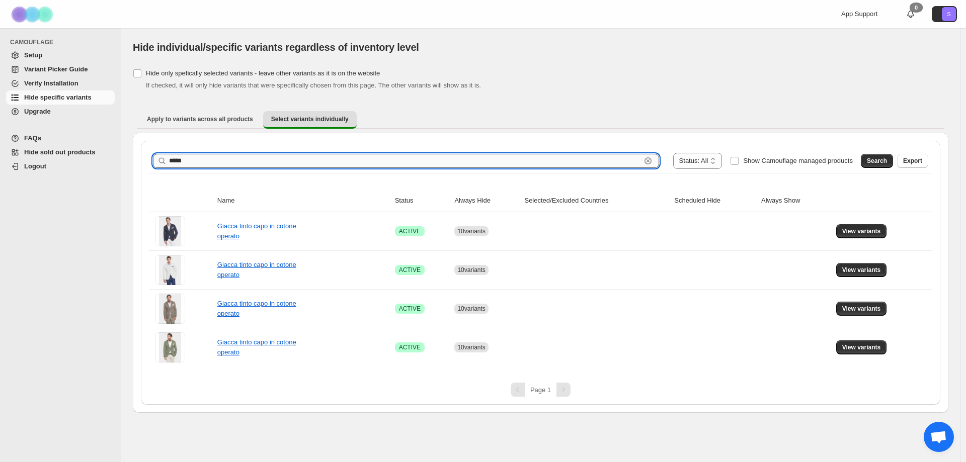
click at [223, 161] on input "*****" at bounding box center [405, 161] width 472 height 14
click at [878, 168] on button "Search" at bounding box center [877, 161] width 32 height 14
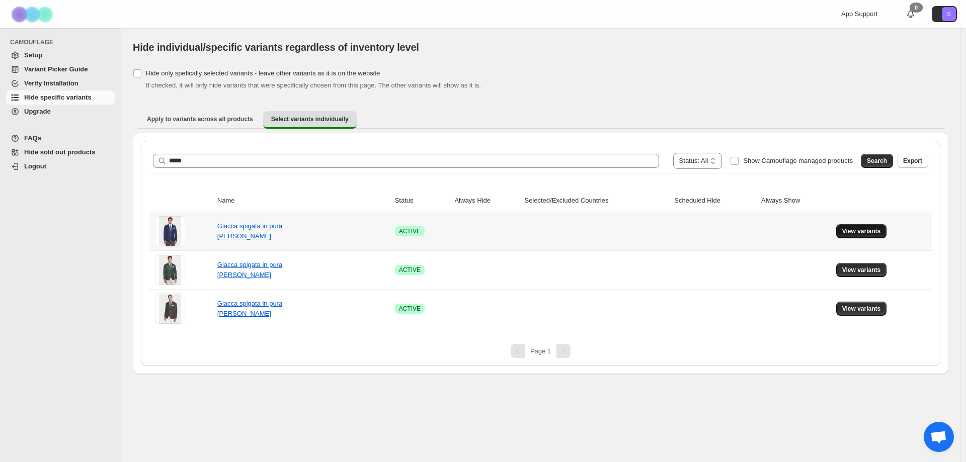
click at [851, 234] on span "View variants" at bounding box center [861, 231] width 39 height 8
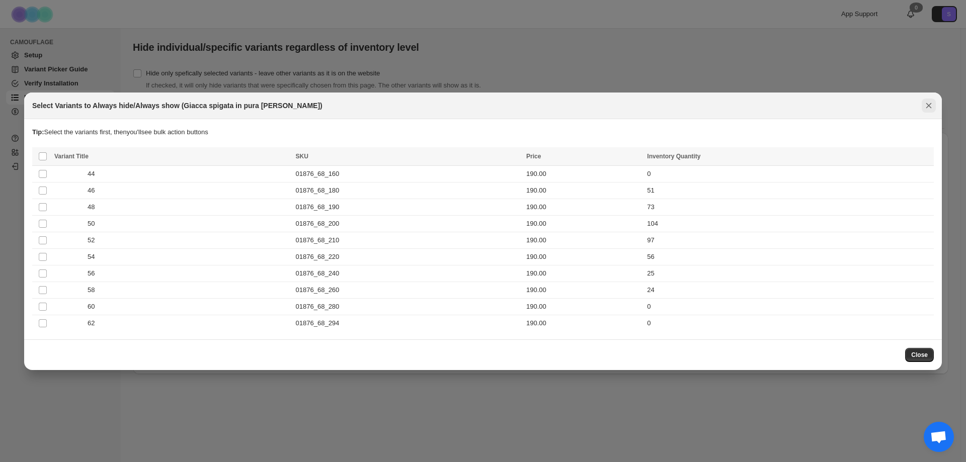
click at [927, 105] on icon "Close" at bounding box center [929, 106] width 10 height 10
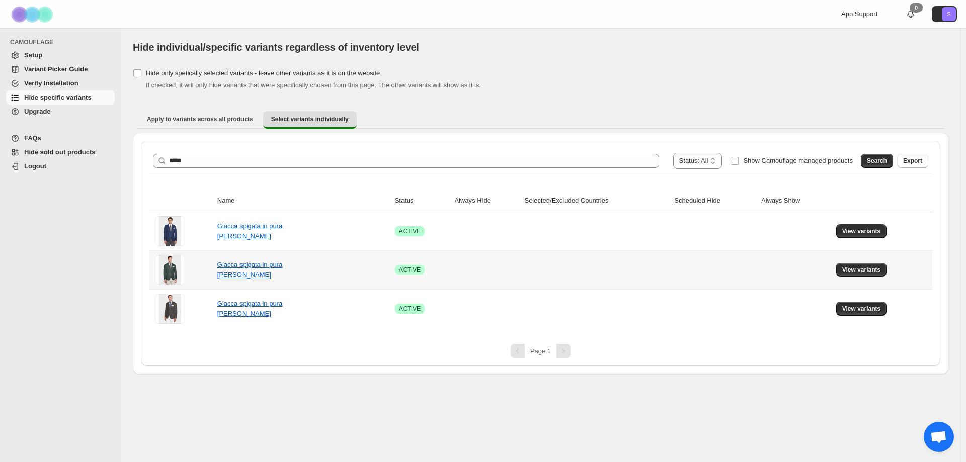
click at [836, 269] on td "View variants" at bounding box center [882, 270] width 99 height 39
click at [848, 271] on span "View variants" at bounding box center [861, 270] width 39 height 8
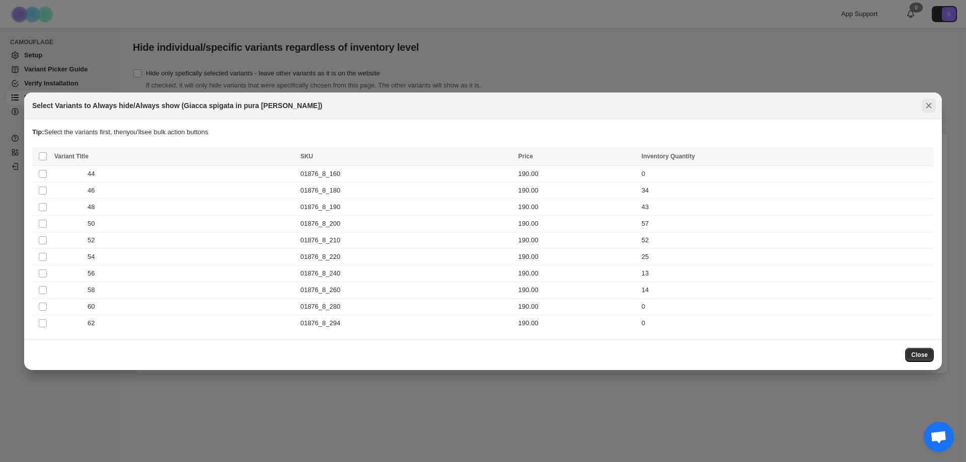
click at [931, 103] on icon "Close" at bounding box center [929, 106] width 6 height 6
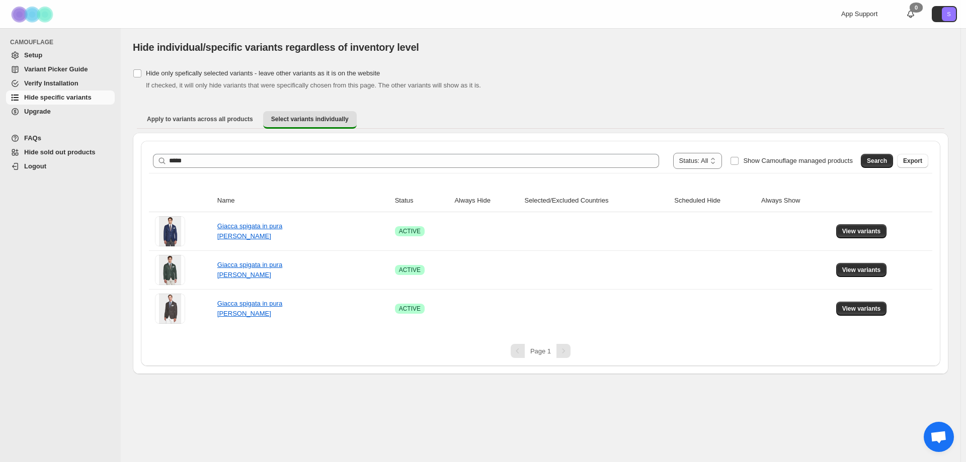
click at [271, 169] on div "**********" at bounding box center [540, 161] width 775 height 16
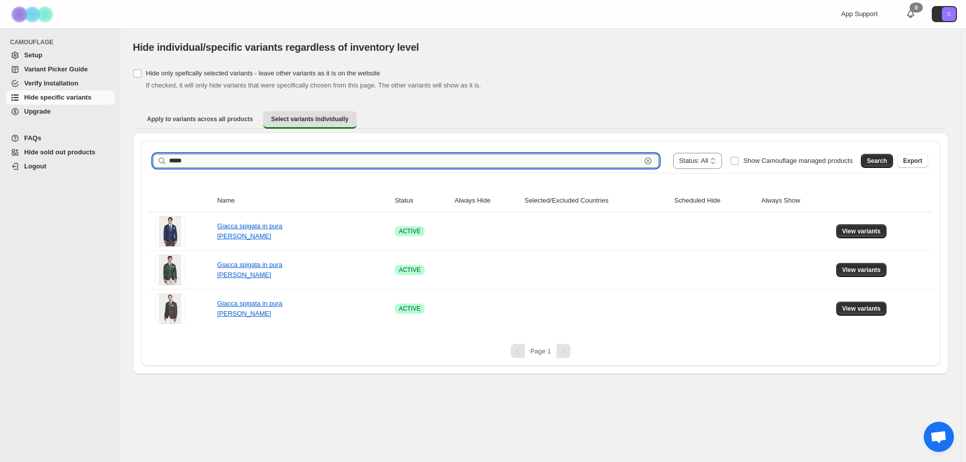
click at [272, 166] on input "*****" at bounding box center [405, 161] width 472 height 14
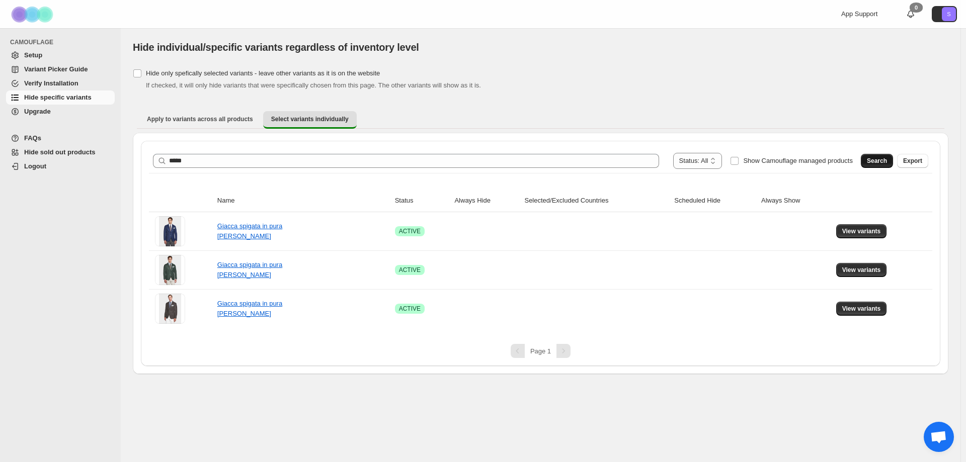
click at [877, 154] on button "Search" at bounding box center [877, 161] width 32 height 14
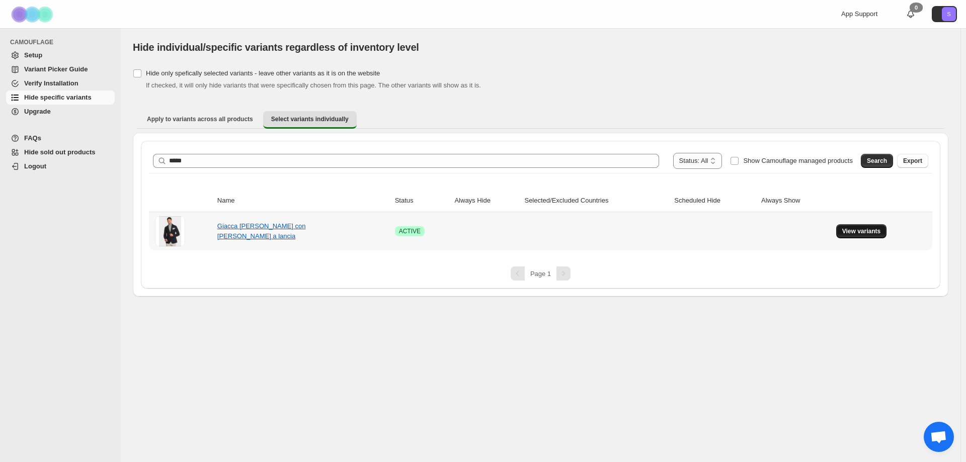
click at [874, 230] on span "View variants" at bounding box center [861, 231] width 39 height 8
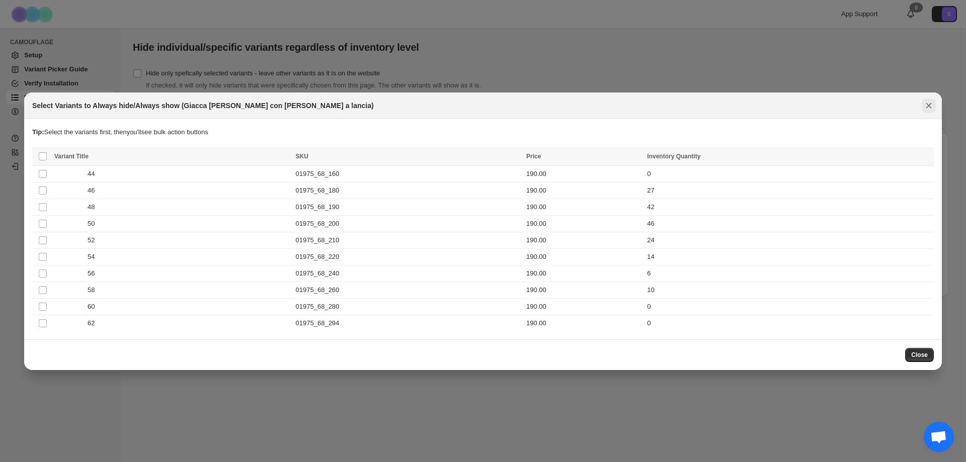
click at [931, 102] on icon "Close" at bounding box center [929, 106] width 10 height 10
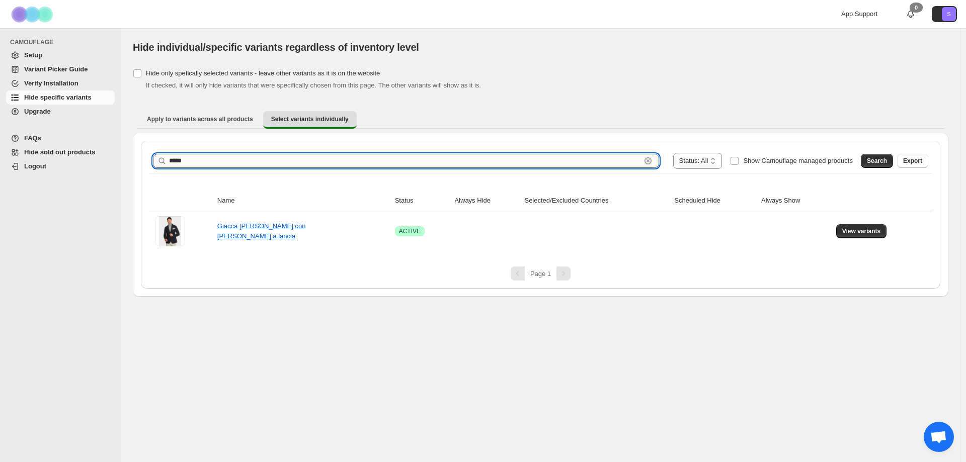
click at [190, 164] on input "*****" at bounding box center [405, 161] width 472 height 14
click at [886, 157] on span "Search" at bounding box center [877, 161] width 20 height 8
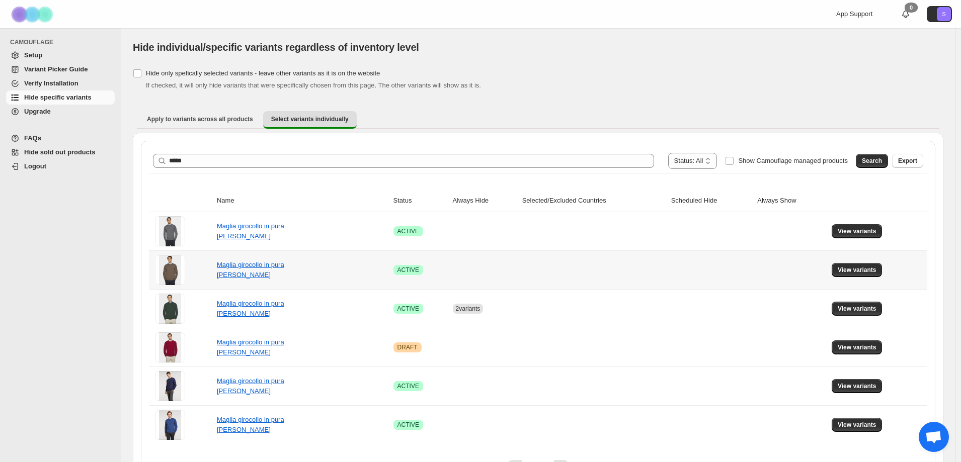
scroll to position [28, 0]
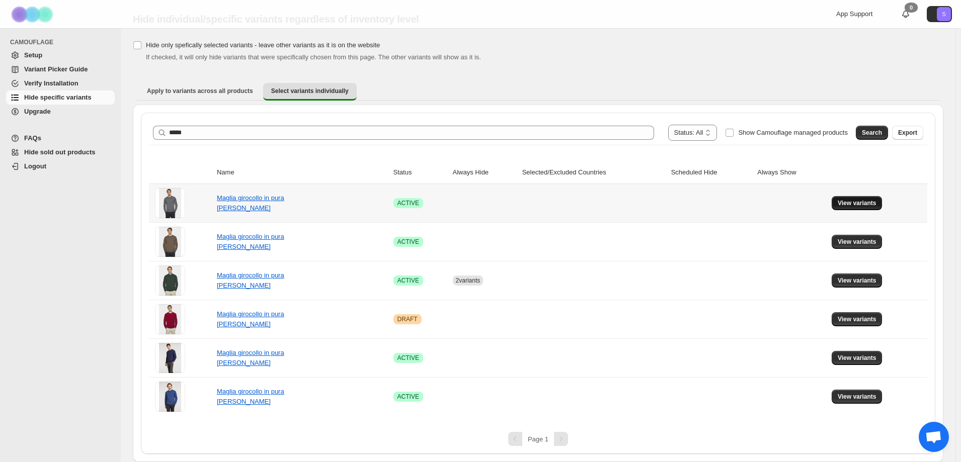
click at [876, 204] on span "View variants" at bounding box center [857, 203] width 39 height 8
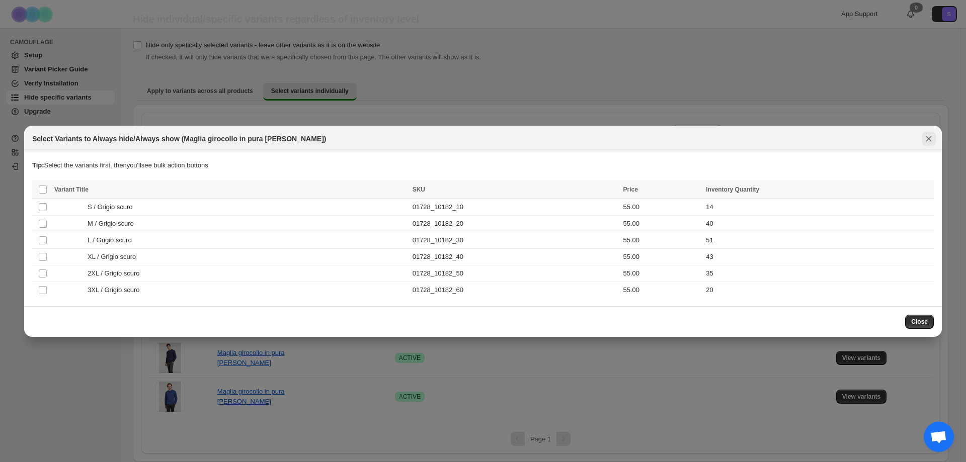
click at [930, 140] on icon "Close" at bounding box center [929, 139] width 6 height 6
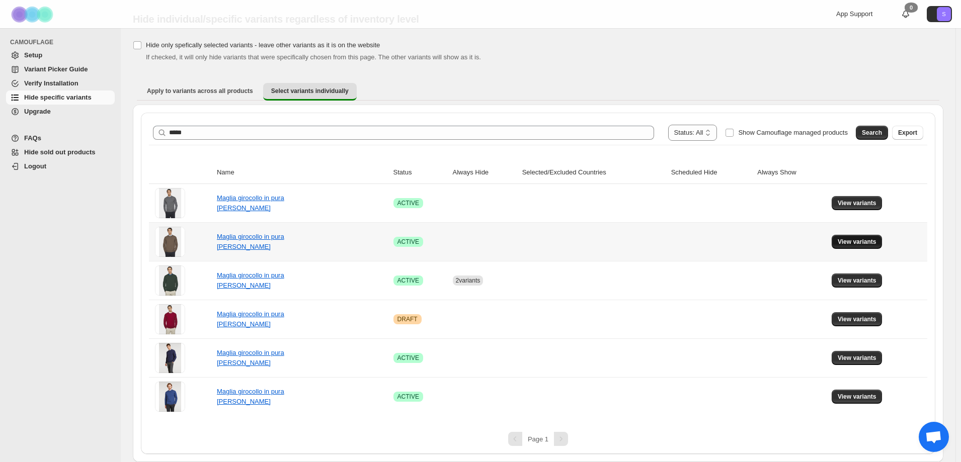
click at [860, 241] on span "View variants" at bounding box center [857, 242] width 39 height 8
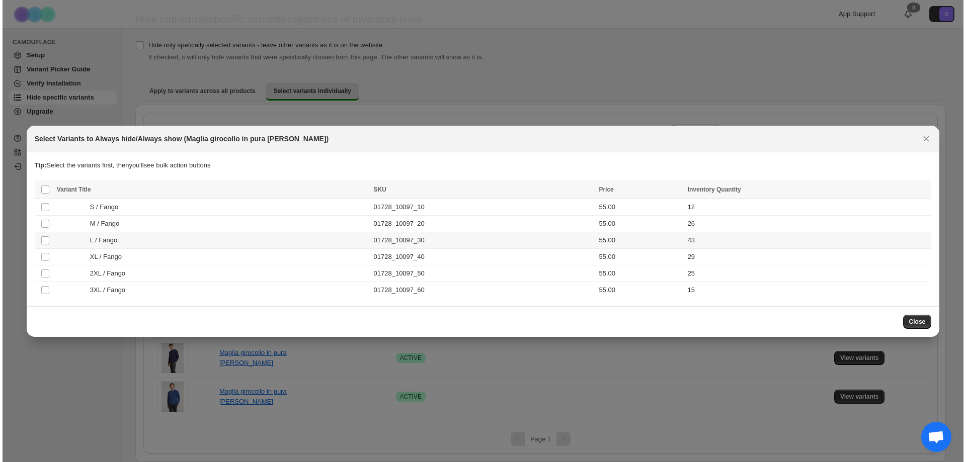
scroll to position [0, 0]
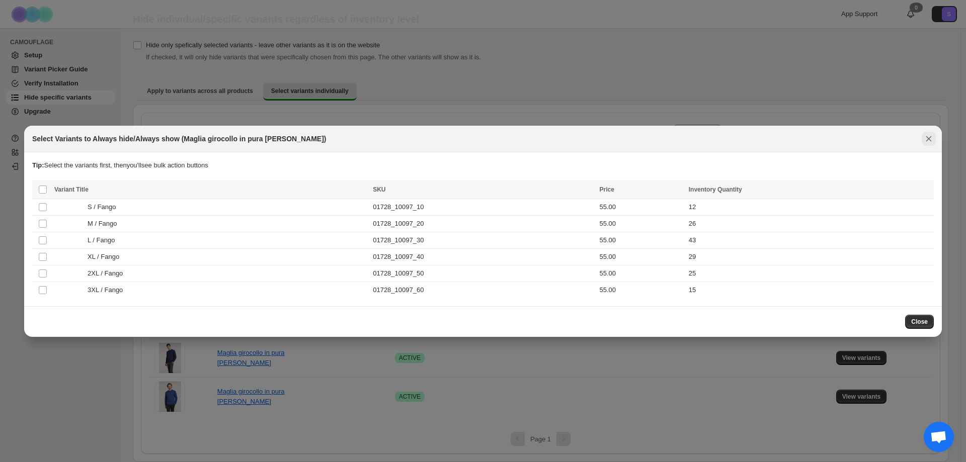
click at [927, 136] on icon "Close" at bounding box center [929, 139] width 10 height 10
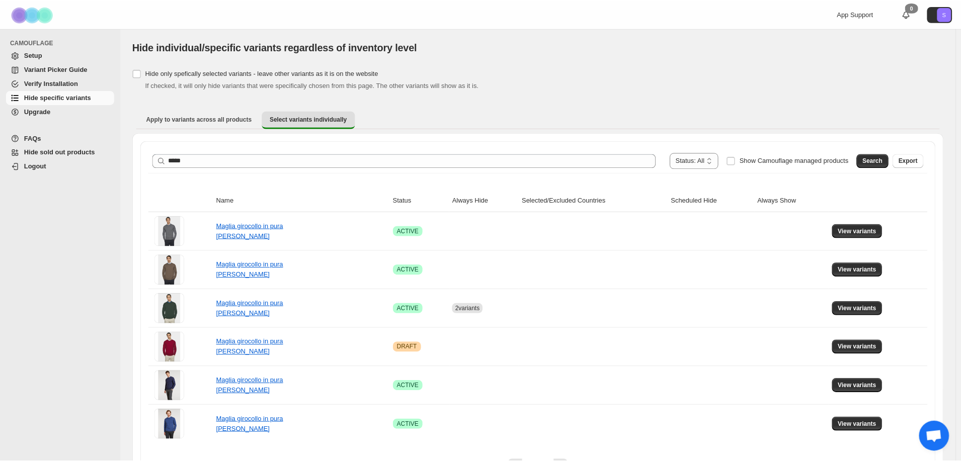
scroll to position [28, 0]
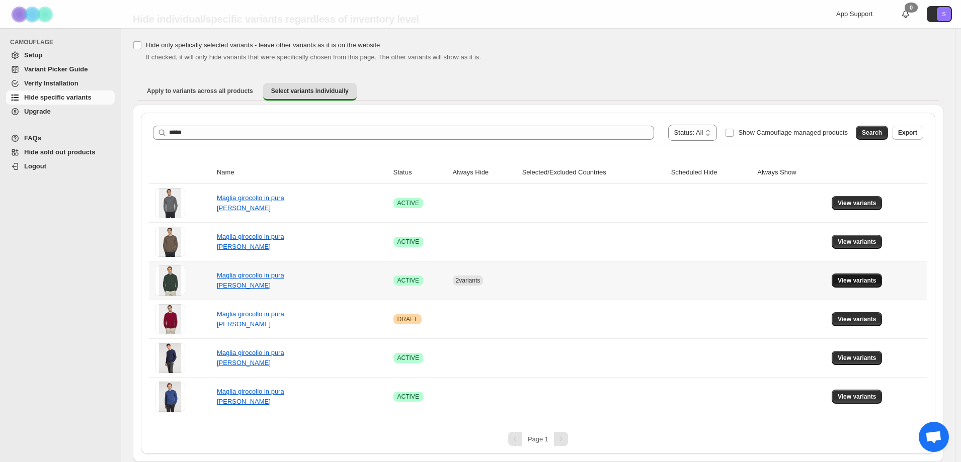
click at [876, 278] on span "View variants" at bounding box center [857, 281] width 39 height 8
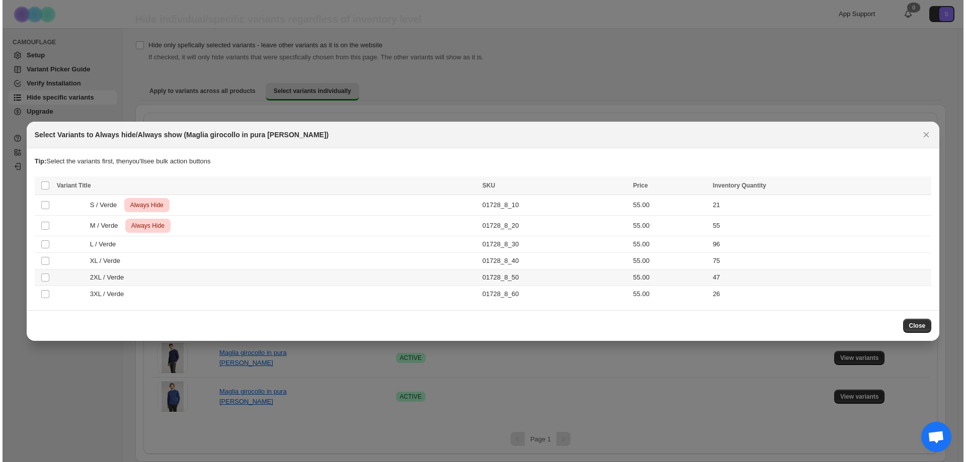
scroll to position [0, 0]
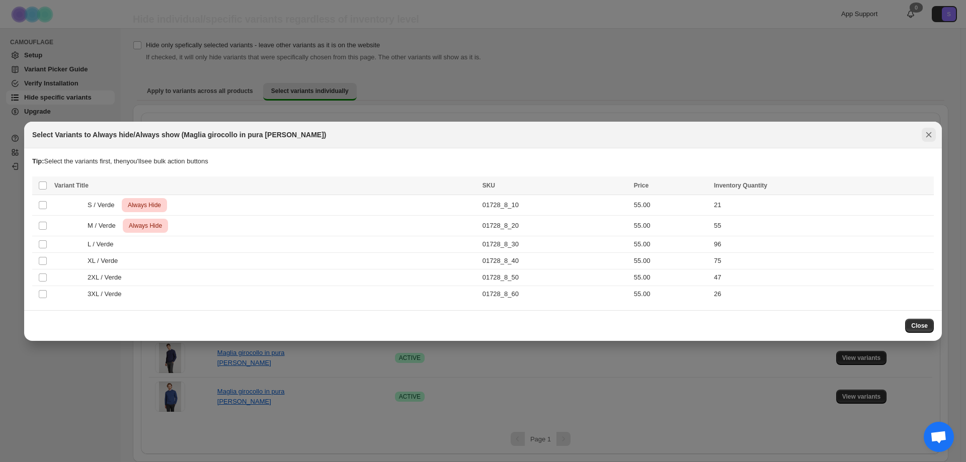
drag, startPoint x: 928, startPoint y: 135, endPoint x: 407, endPoint y: 51, distance: 527.9
click at [928, 135] on icon "Close" at bounding box center [929, 135] width 6 height 6
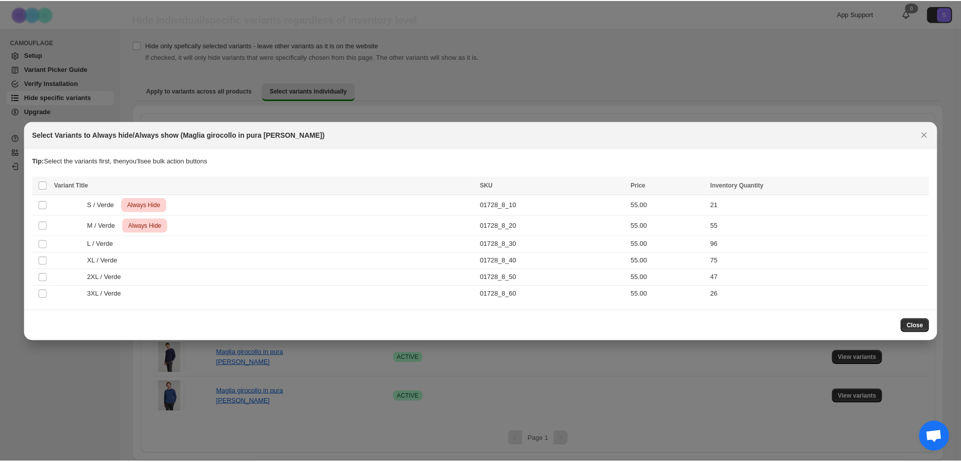
scroll to position [28, 0]
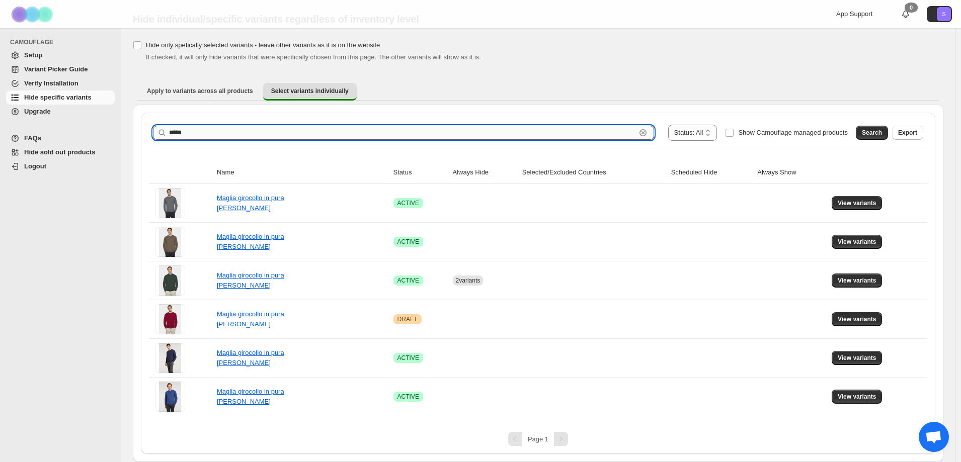
click at [203, 132] on input "*****" at bounding box center [402, 133] width 467 height 14
click at [876, 134] on span "Search" at bounding box center [872, 133] width 20 height 8
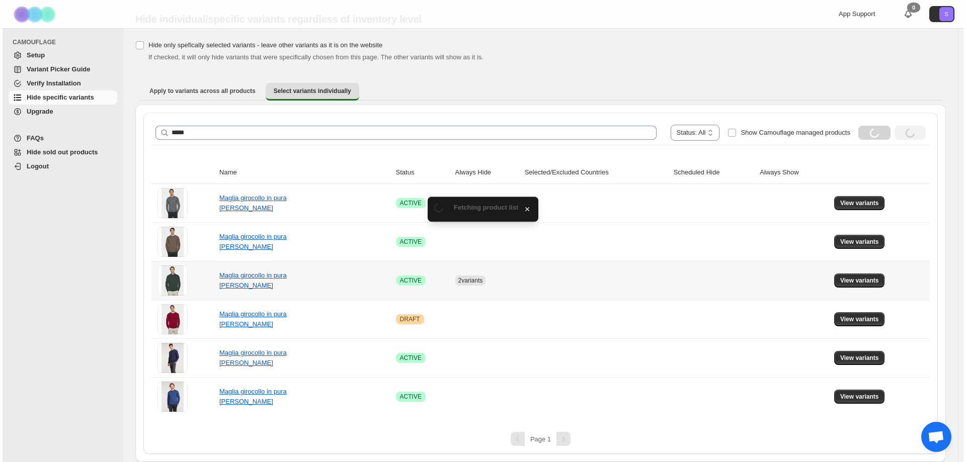
scroll to position [0, 0]
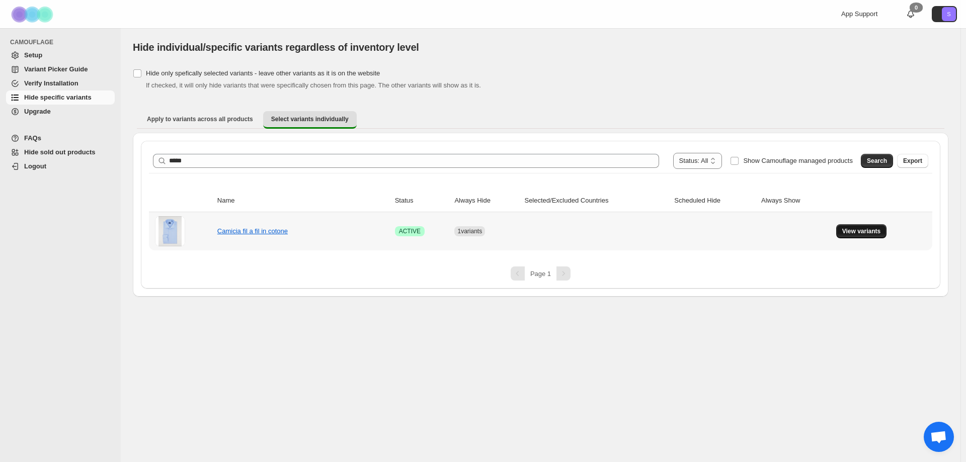
click at [860, 230] on span "View variants" at bounding box center [861, 231] width 39 height 8
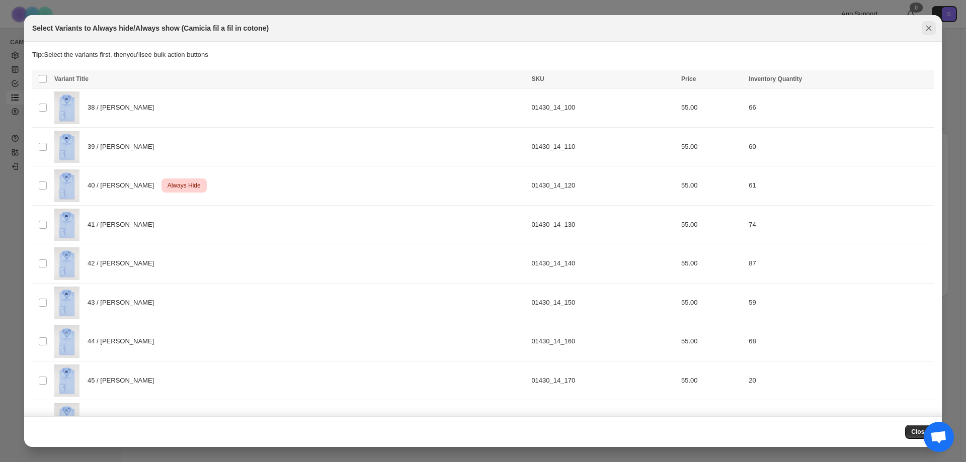
click at [927, 29] on icon "Close" at bounding box center [929, 28] width 10 height 10
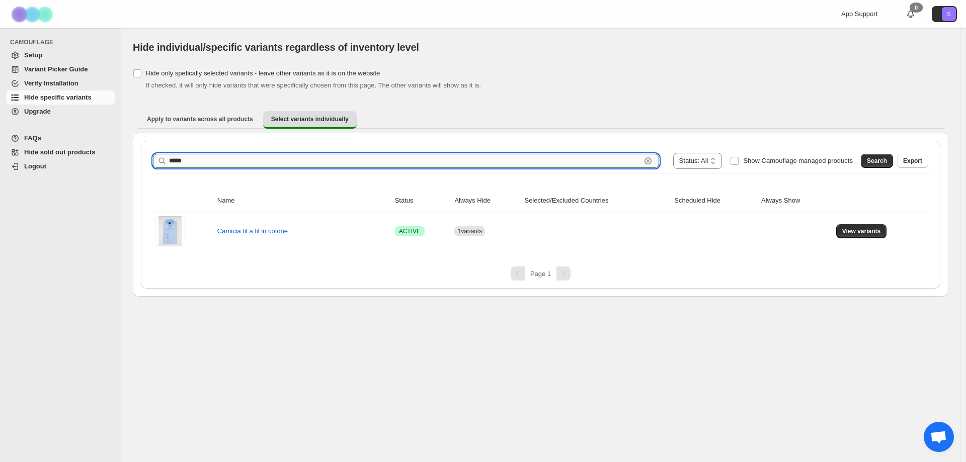
click at [201, 162] on input "*****" at bounding box center [405, 161] width 472 height 14
drag, startPoint x: 880, startPoint y: 161, endPoint x: 872, endPoint y: 166, distance: 8.6
click at [880, 163] on span "Search" at bounding box center [877, 161] width 20 height 8
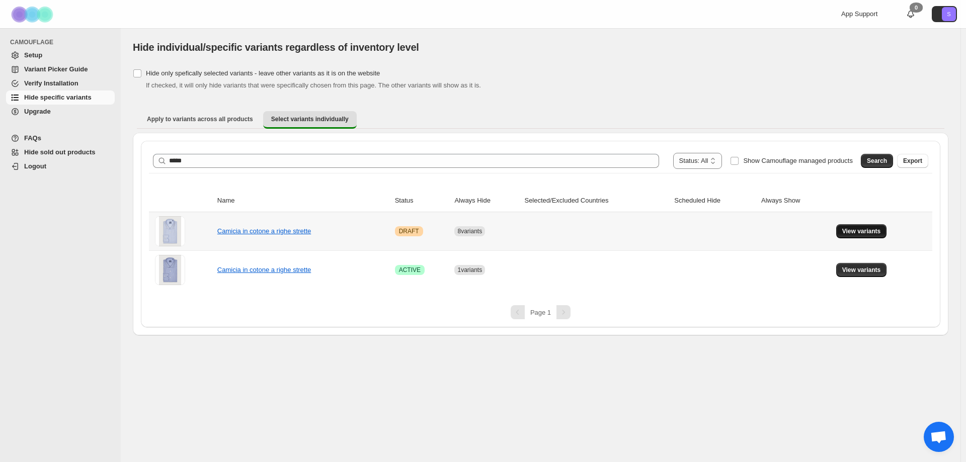
click at [874, 236] on button "View variants" at bounding box center [861, 231] width 51 height 14
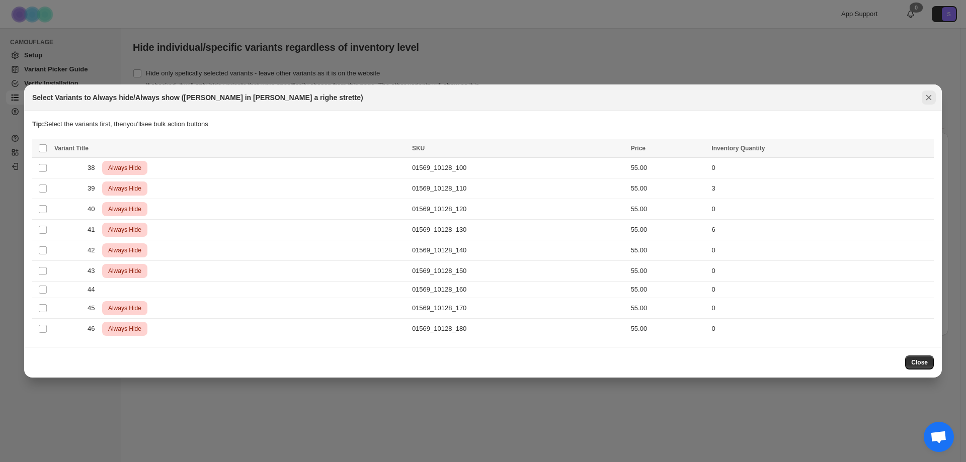
click at [930, 97] on icon "Close" at bounding box center [929, 98] width 6 height 6
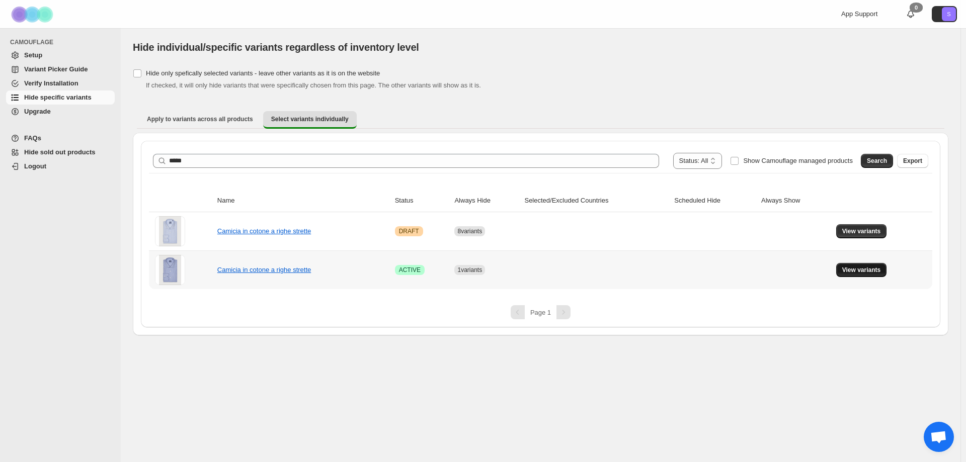
click at [869, 268] on span "View variants" at bounding box center [861, 270] width 39 height 8
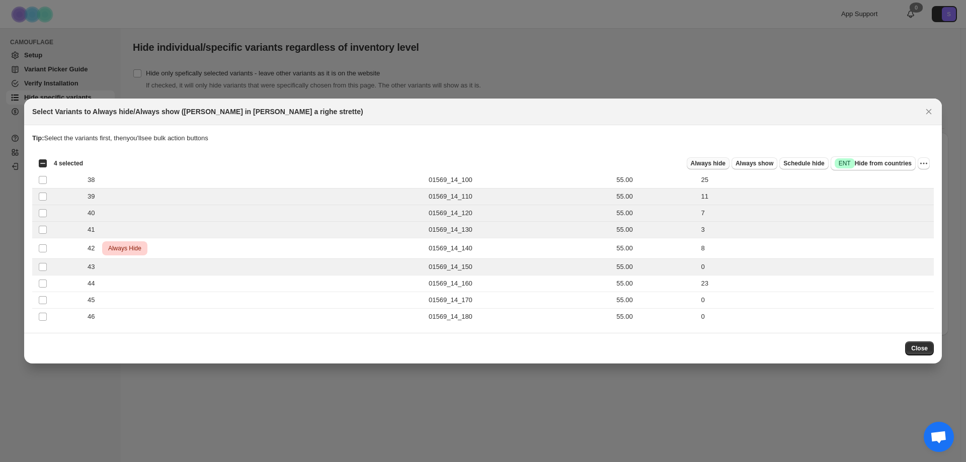
click at [722, 160] on span "Always hide" at bounding box center [708, 163] width 35 height 8
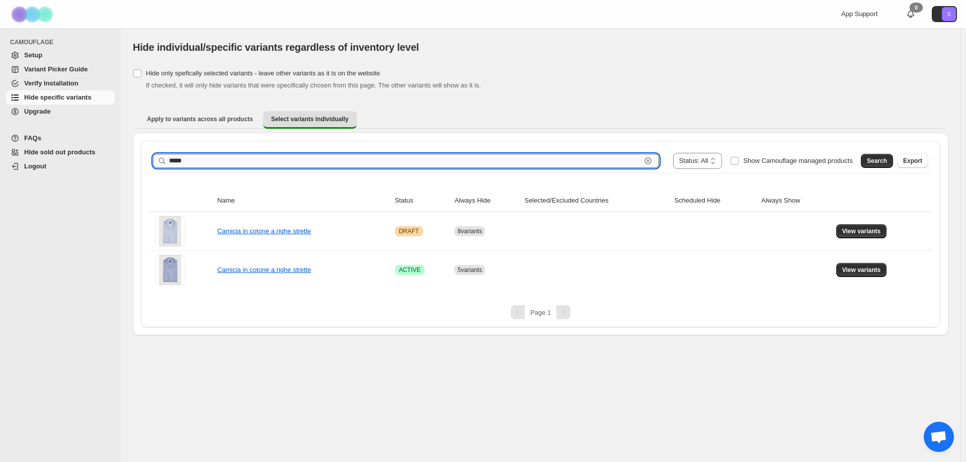
click at [294, 161] on input "*****" at bounding box center [405, 161] width 472 height 14
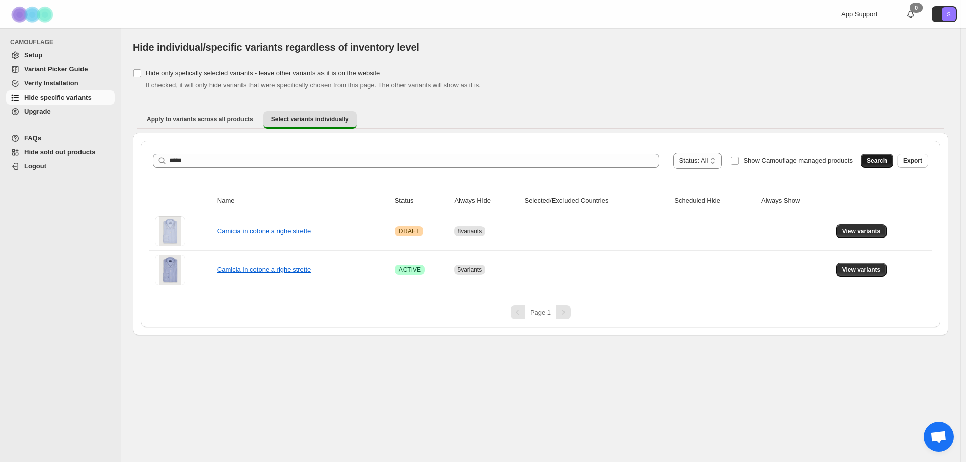
click at [882, 164] on span "Search" at bounding box center [877, 161] width 20 height 8
drag, startPoint x: 875, startPoint y: 238, endPoint x: 866, endPoint y: 247, distance: 12.5
click at [875, 239] on td "View variants" at bounding box center [882, 231] width 99 height 38
click at [851, 230] on span "View variants" at bounding box center [861, 231] width 39 height 8
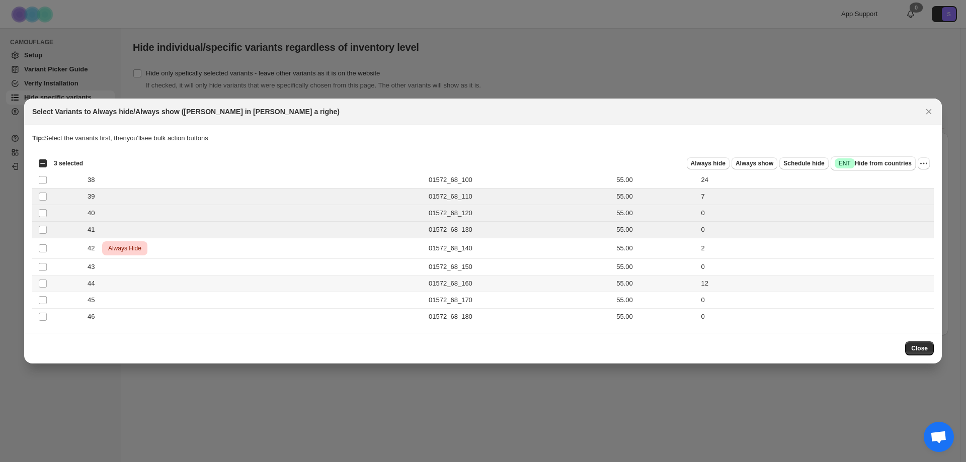
click at [49, 290] on td "Select product variant" at bounding box center [41, 284] width 19 height 17
click at [716, 167] on span "Always hide" at bounding box center [708, 163] width 35 height 8
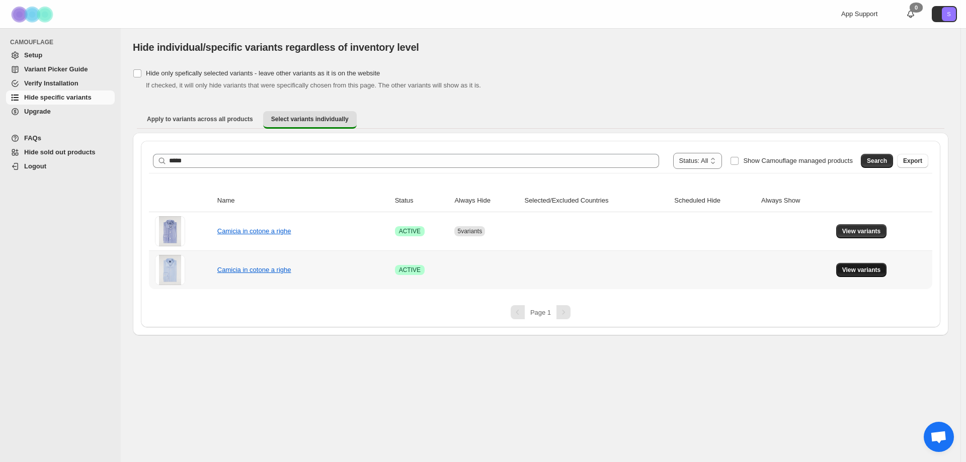
click at [856, 270] on span "View variants" at bounding box center [861, 270] width 39 height 8
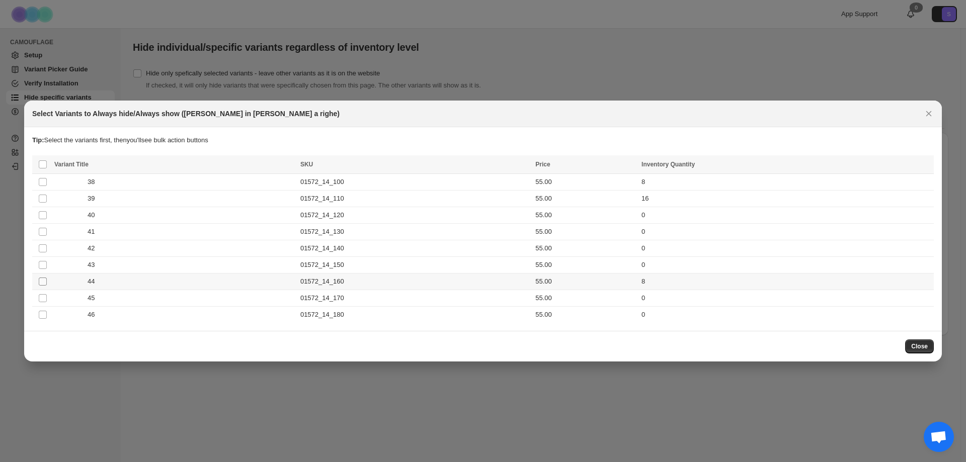
click at [40, 277] on span ":rdu:" at bounding box center [42, 281] width 9 height 9
click at [37, 168] on th "Select all product variants" at bounding box center [41, 164] width 19 height 19
click at [47, 165] on th "Select all product variants" at bounding box center [41, 164] width 19 height 19
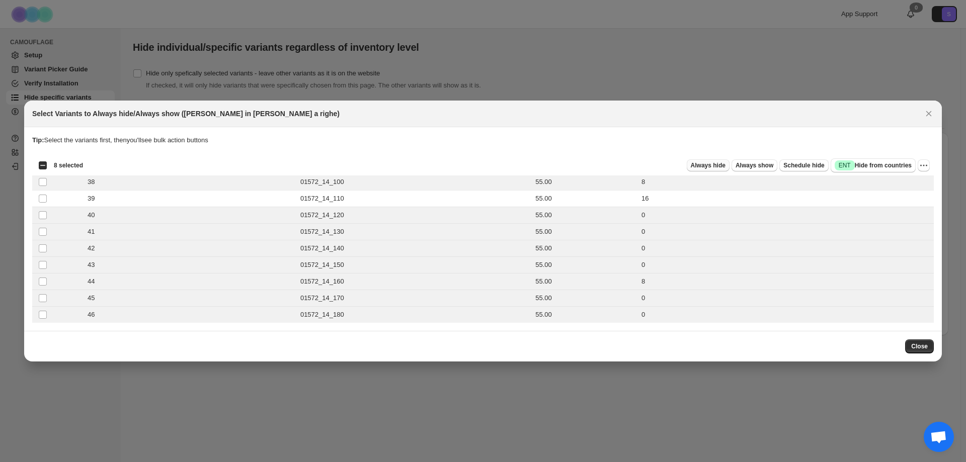
click at [707, 169] on span "Always hide" at bounding box center [708, 165] width 35 height 8
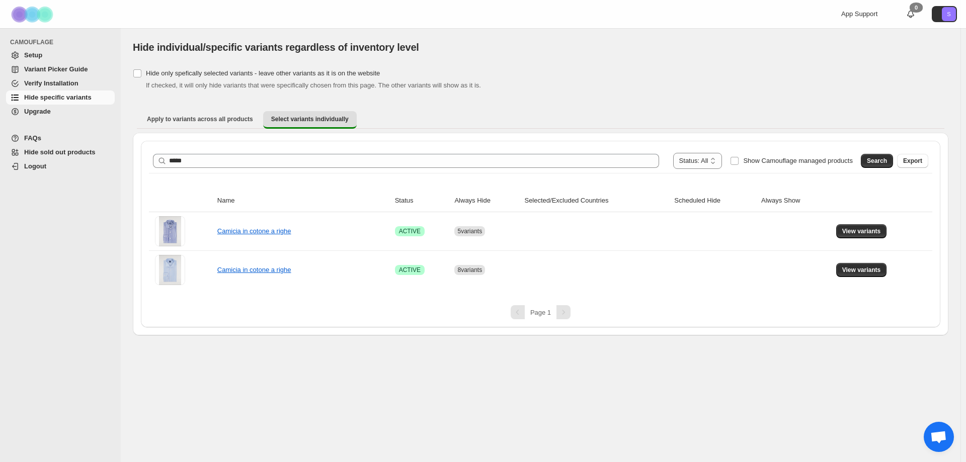
click at [256, 151] on div "**********" at bounding box center [540, 161] width 783 height 24
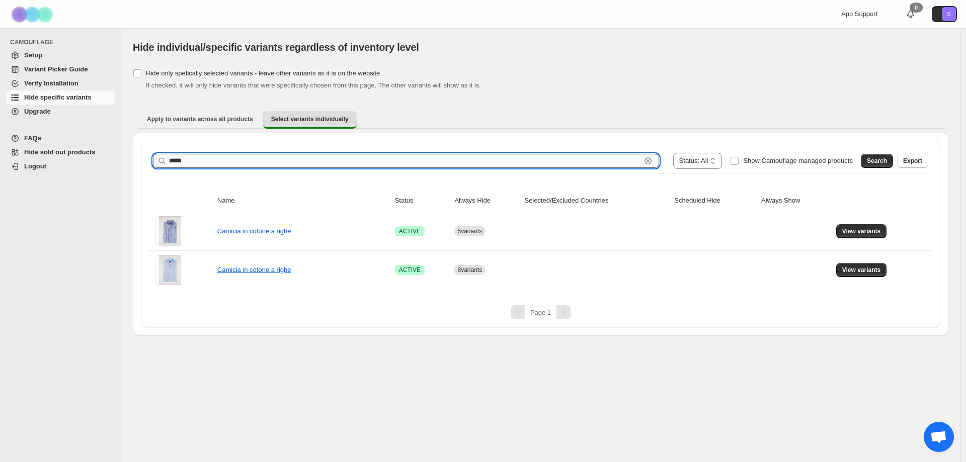
click at [252, 161] on input "*****" at bounding box center [405, 161] width 472 height 14
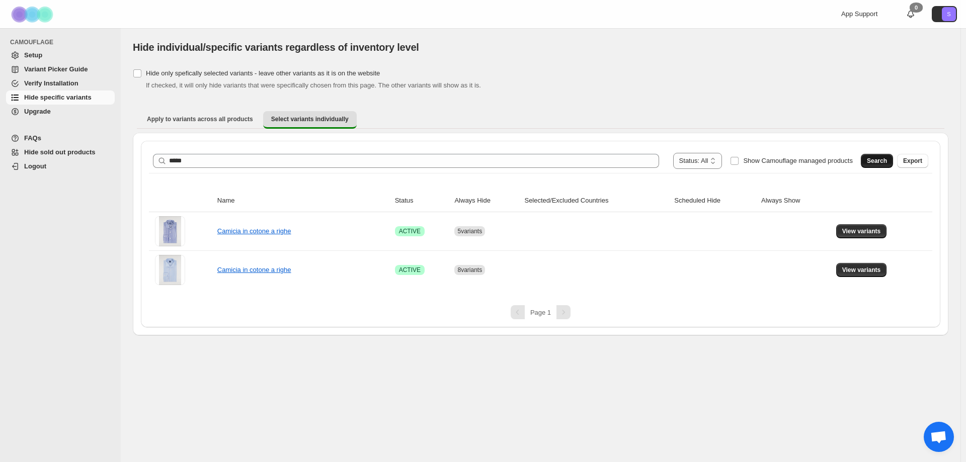
click at [882, 159] on span "Search" at bounding box center [877, 161] width 20 height 8
click at [856, 228] on span "View variants" at bounding box center [861, 231] width 39 height 8
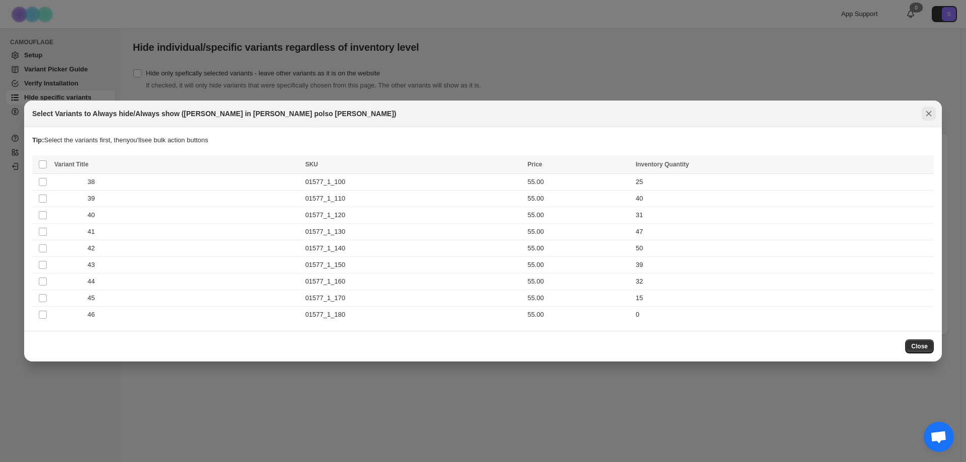
click at [924, 110] on icon "Close" at bounding box center [929, 114] width 10 height 10
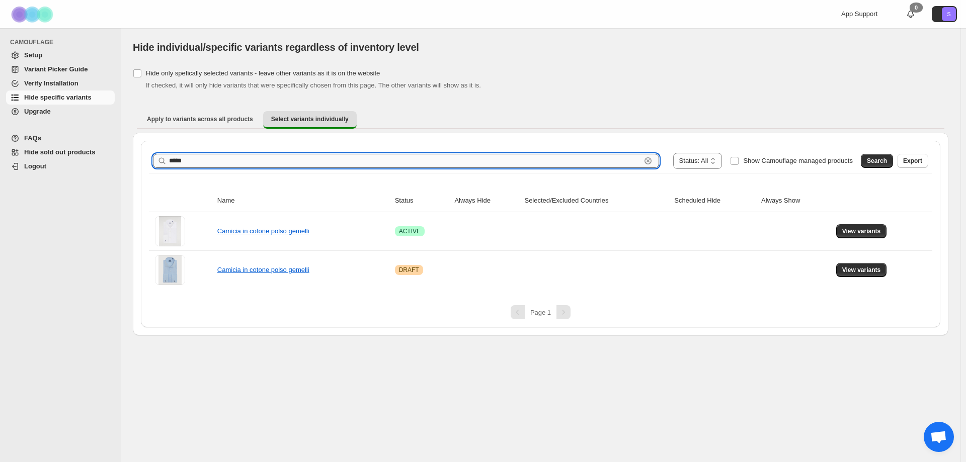
click at [185, 159] on input "*****" at bounding box center [405, 161] width 472 height 14
click at [881, 157] on button "Search" at bounding box center [877, 161] width 32 height 14
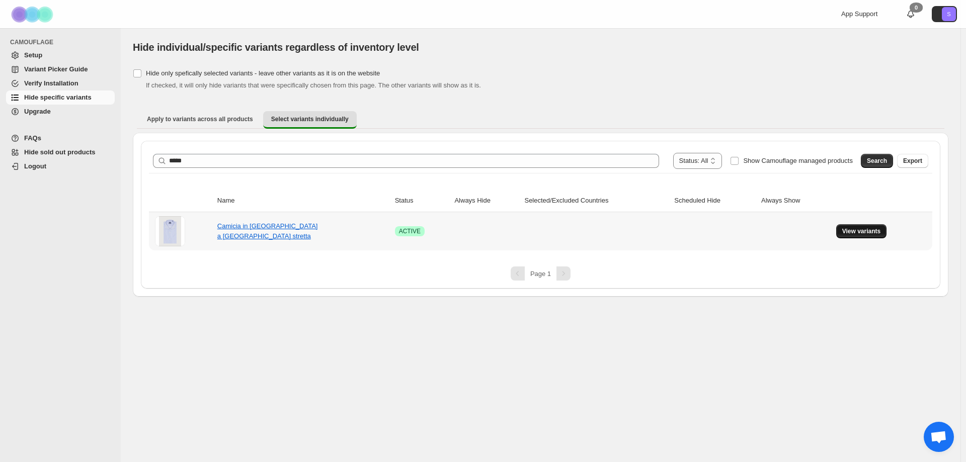
click at [860, 228] on span "View variants" at bounding box center [861, 231] width 39 height 8
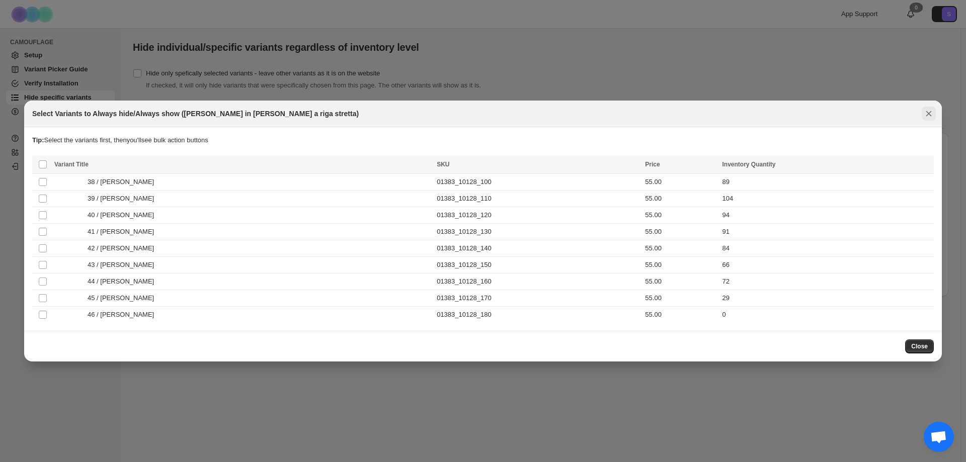
click at [931, 109] on icon "Close" at bounding box center [929, 114] width 10 height 10
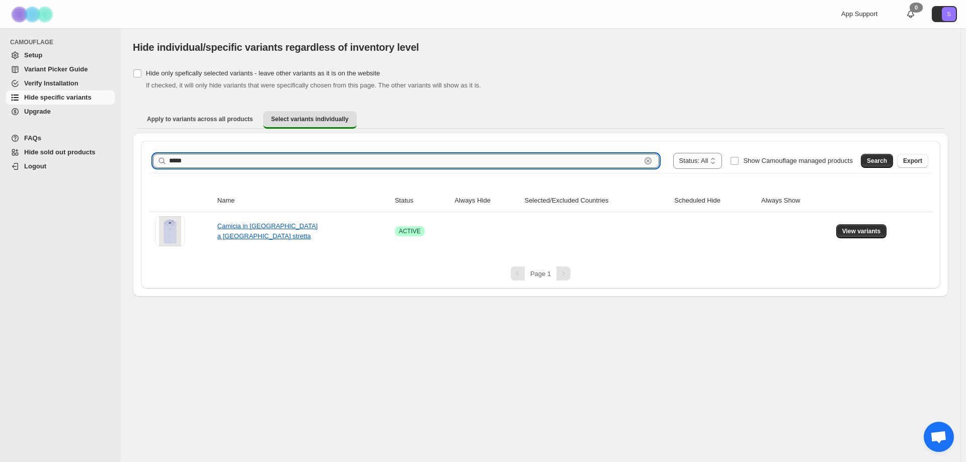
click at [198, 160] on input "*****" at bounding box center [405, 161] width 472 height 14
drag, startPoint x: 867, startPoint y: 162, endPoint x: 859, endPoint y: 173, distance: 12.9
click at [867, 163] on button "Search" at bounding box center [877, 161] width 32 height 14
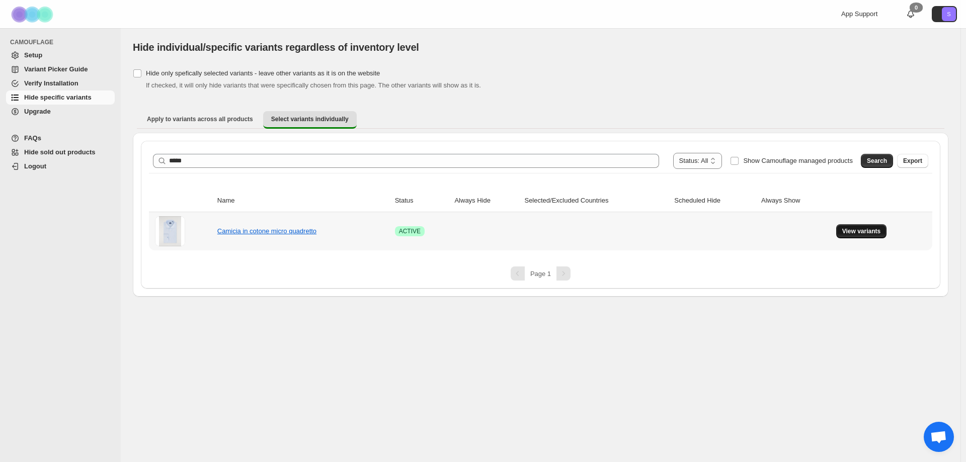
click at [872, 236] on button "View variants" at bounding box center [861, 231] width 51 height 14
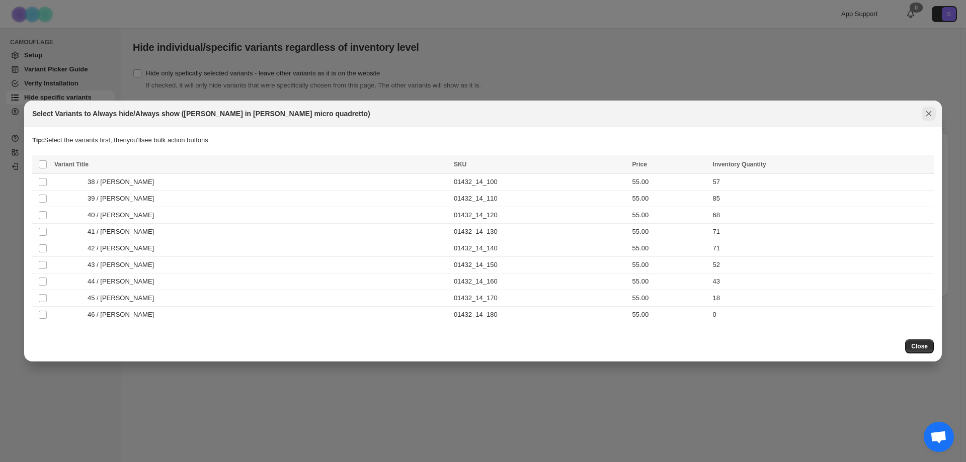
click at [927, 110] on icon "Close" at bounding box center [929, 114] width 10 height 10
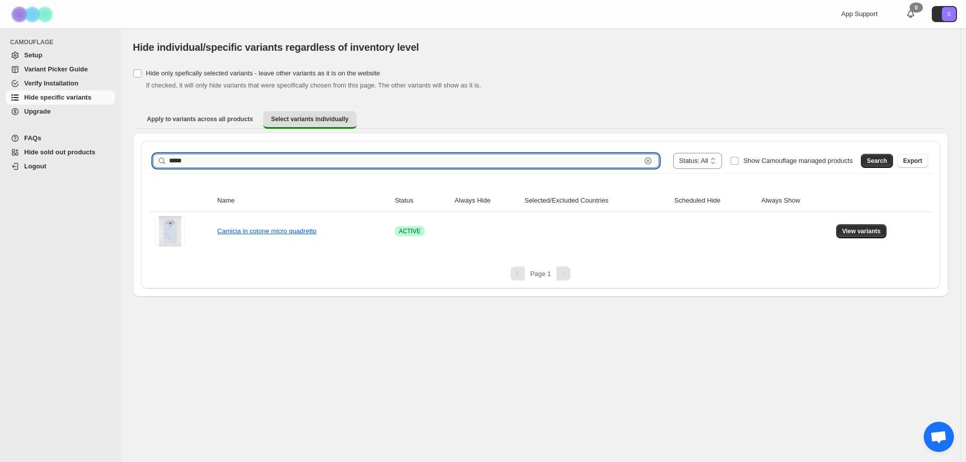
click at [215, 158] on input "*****" at bounding box center [405, 161] width 472 height 14
click at [876, 169] on div "Search Export" at bounding box center [892, 159] width 71 height 20
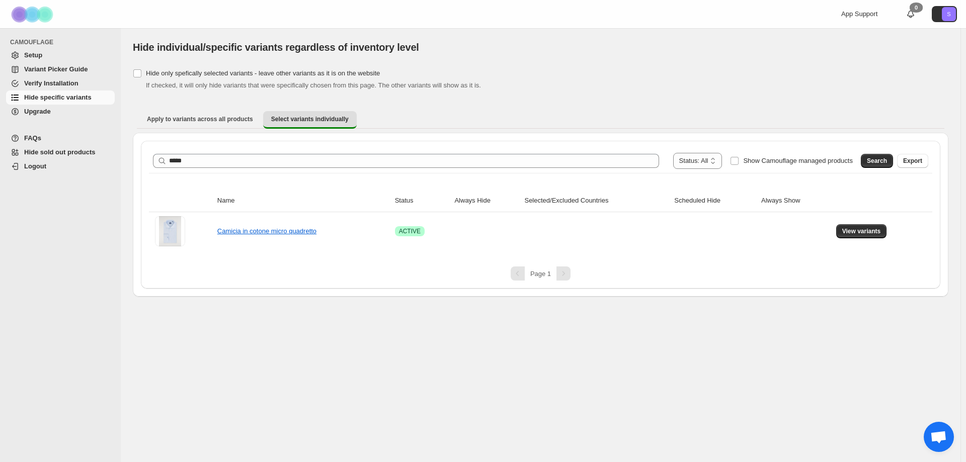
drag, startPoint x: 876, startPoint y: 163, endPoint x: 712, endPoint y: 197, distance: 166.9
click at [875, 164] on span "Search" at bounding box center [877, 161] width 20 height 8
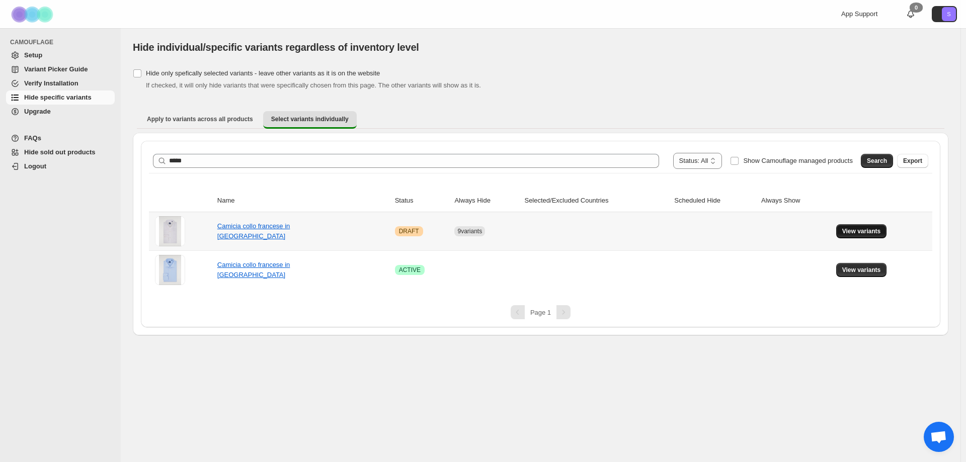
click at [858, 227] on button "View variants" at bounding box center [861, 231] width 51 height 14
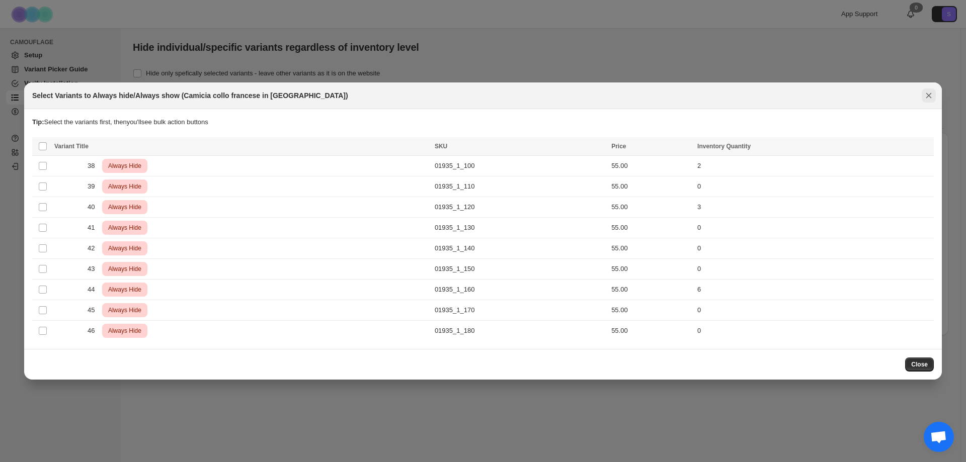
click at [930, 94] on icon "Close" at bounding box center [929, 96] width 6 height 6
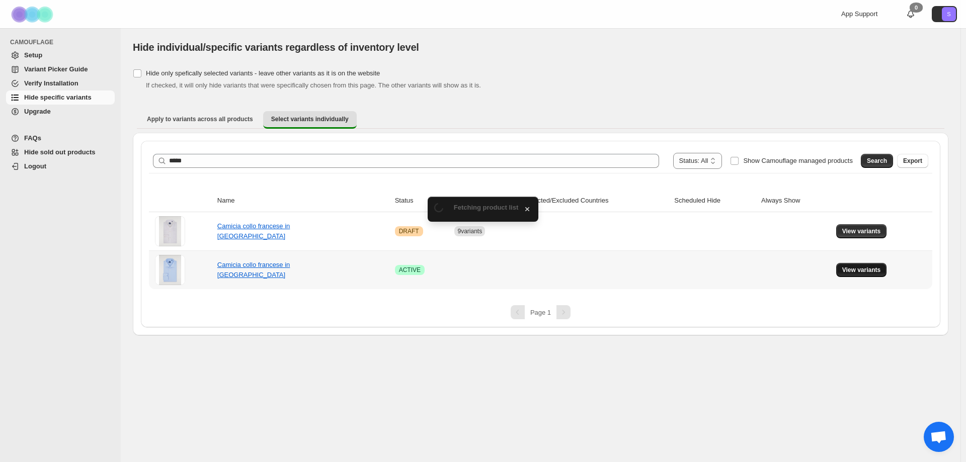
click at [856, 265] on button "View variants" at bounding box center [861, 270] width 51 height 14
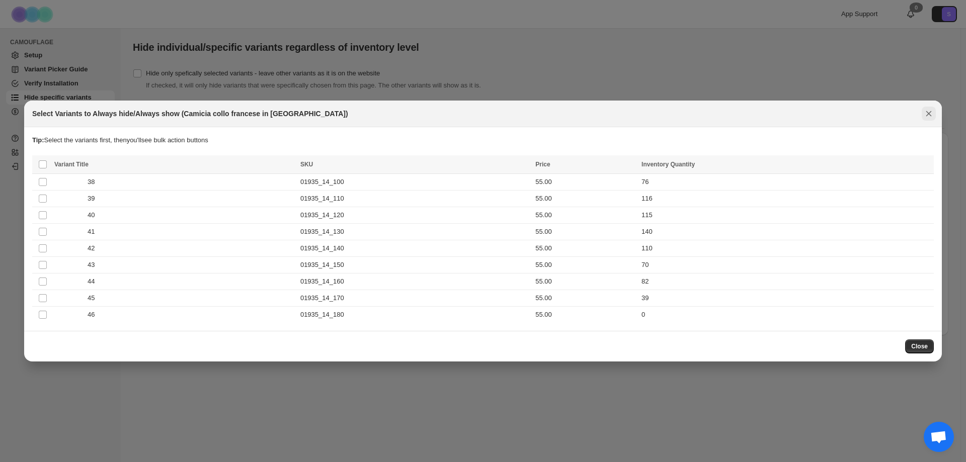
click at [931, 116] on icon "Close" at bounding box center [929, 114] width 6 height 6
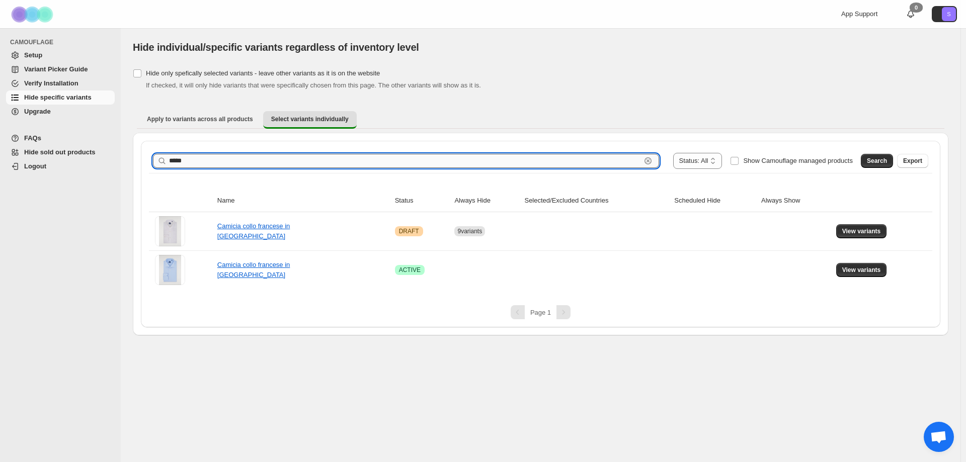
click at [228, 165] on input "*****" at bounding box center [405, 161] width 472 height 14
click at [872, 160] on span "Search" at bounding box center [877, 161] width 20 height 8
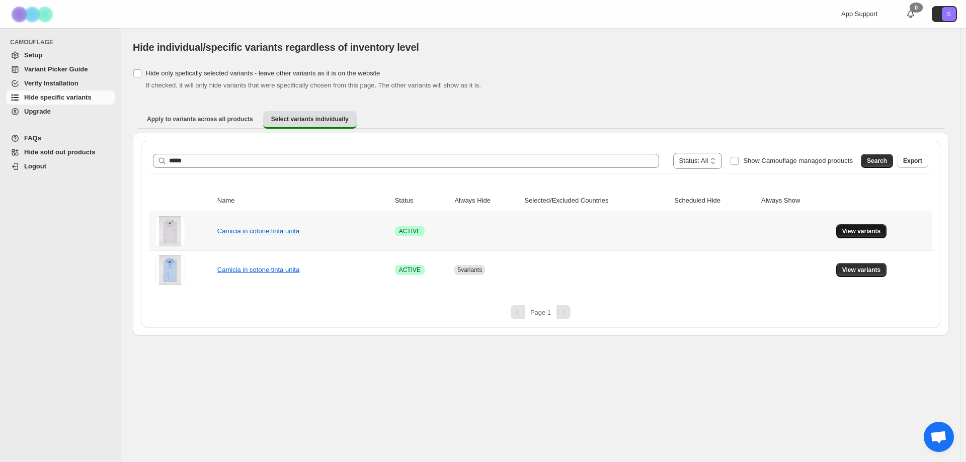
click at [871, 234] on span "View variants" at bounding box center [861, 231] width 39 height 8
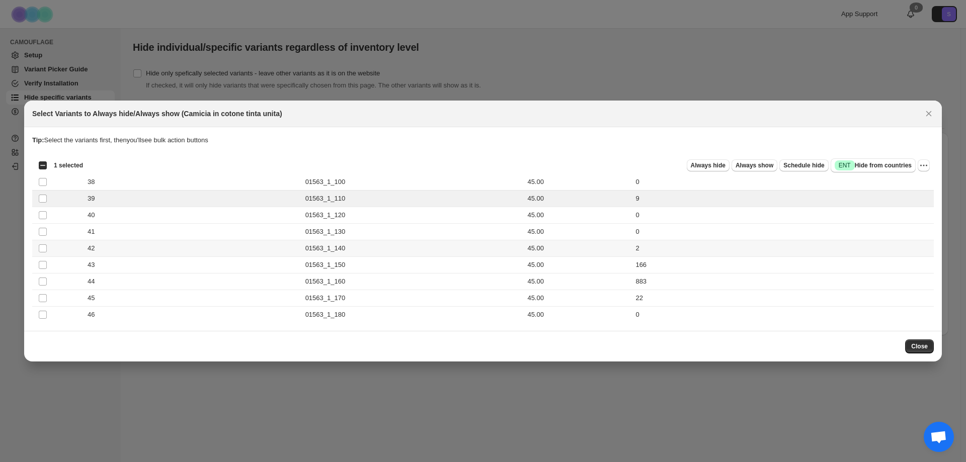
click at [36, 250] on td "Select product variant" at bounding box center [41, 248] width 19 height 17
click at [705, 164] on span "Always hide" at bounding box center [708, 165] width 35 height 8
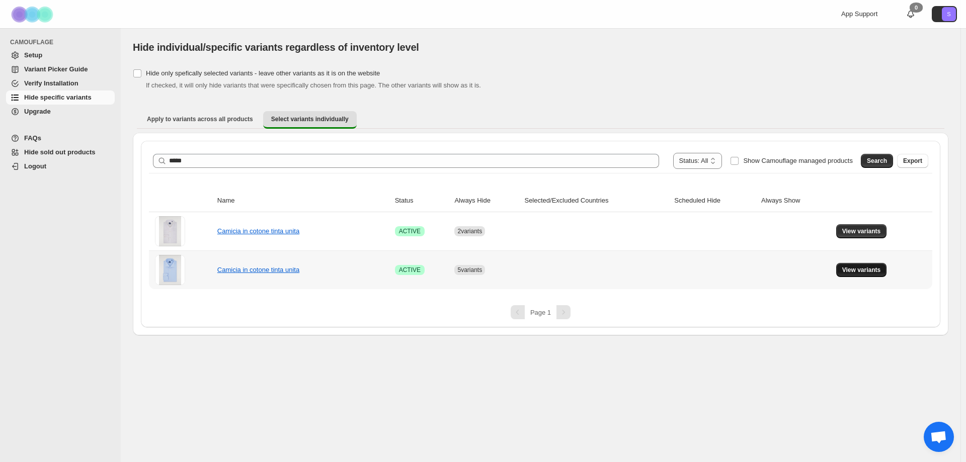
click at [852, 271] on span "View variants" at bounding box center [861, 270] width 39 height 8
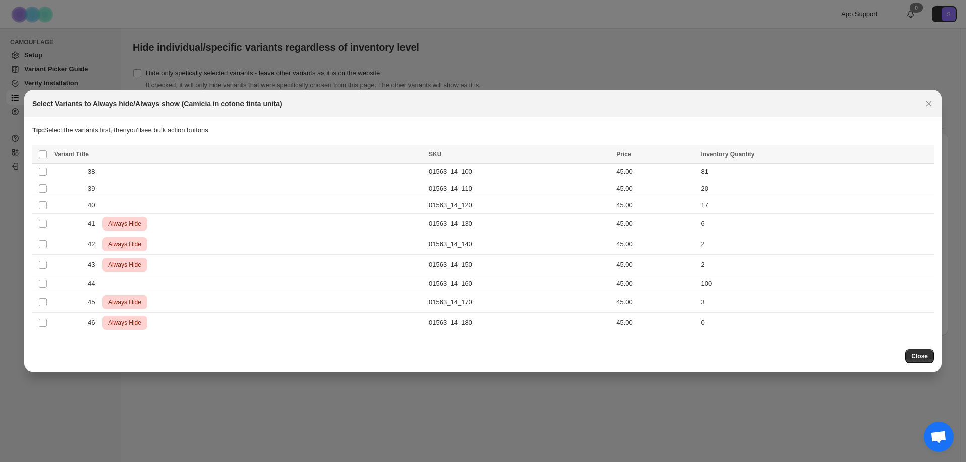
click at [930, 105] on icon "Close" at bounding box center [929, 104] width 6 height 6
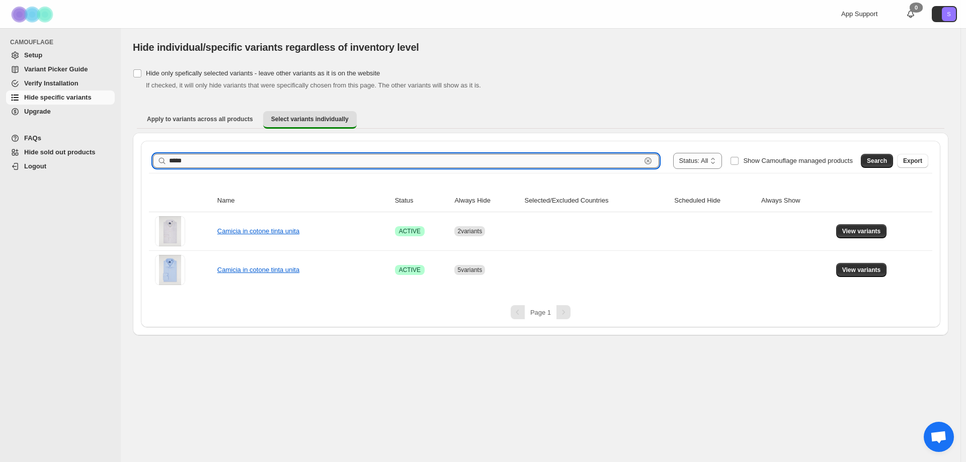
click at [254, 162] on input "*****" at bounding box center [405, 161] width 472 height 14
click at [254, 163] on input "*****" at bounding box center [405, 161] width 472 height 14
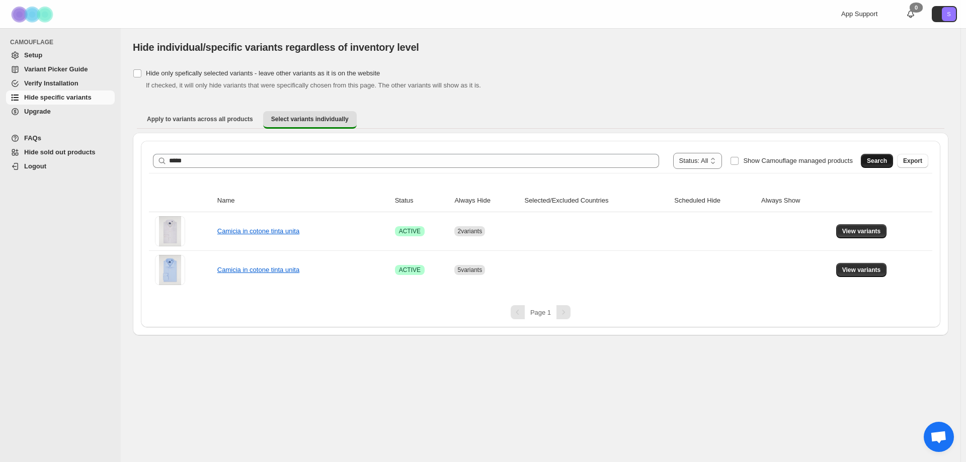
click at [867, 160] on button "Search" at bounding box center [877, 161] width 32 height 14
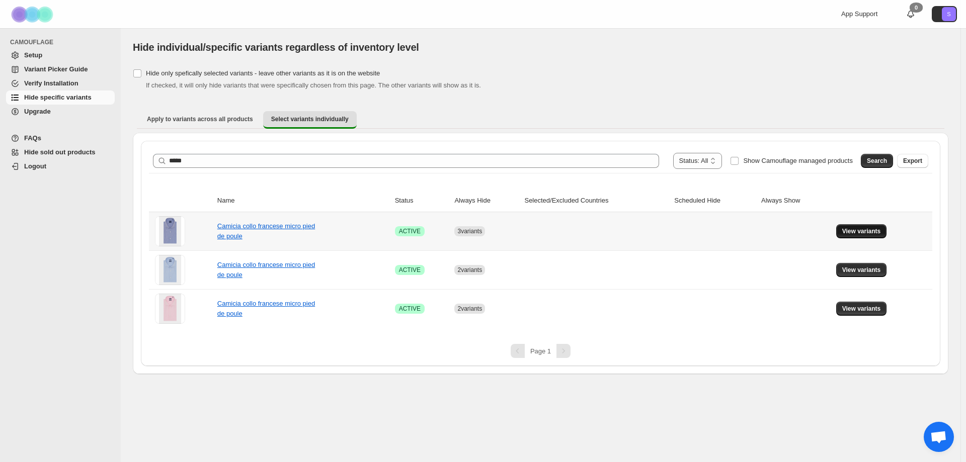
click at [849, 230] on span "View variants" at bounding box center [861, 231] width 39 height 8
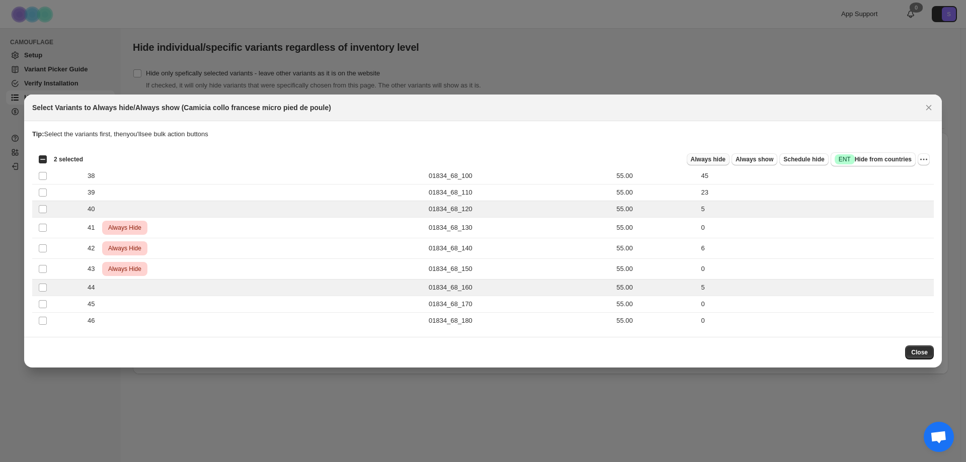
click at [722, 160] on span "Always hide" at bounding box center [708, 159] width 35 height 8
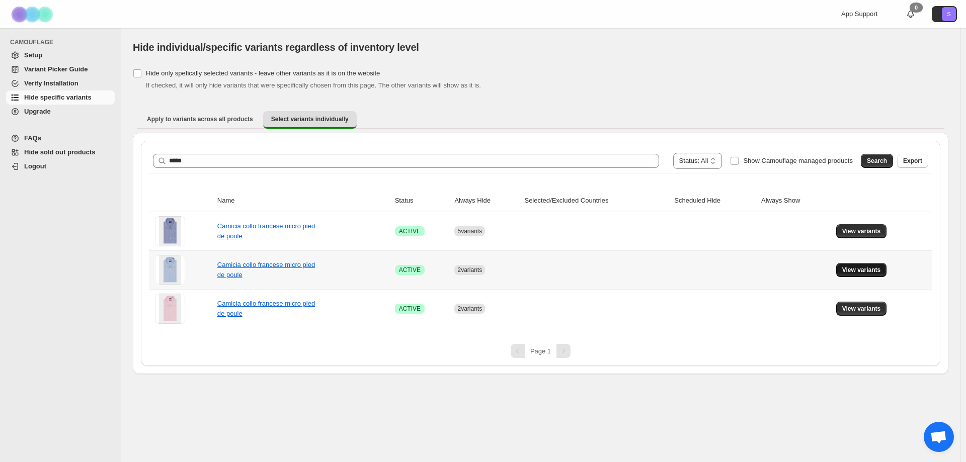
click at [870, 269] on span "View variants" at bounding box center [861, 270] width 39 height 8
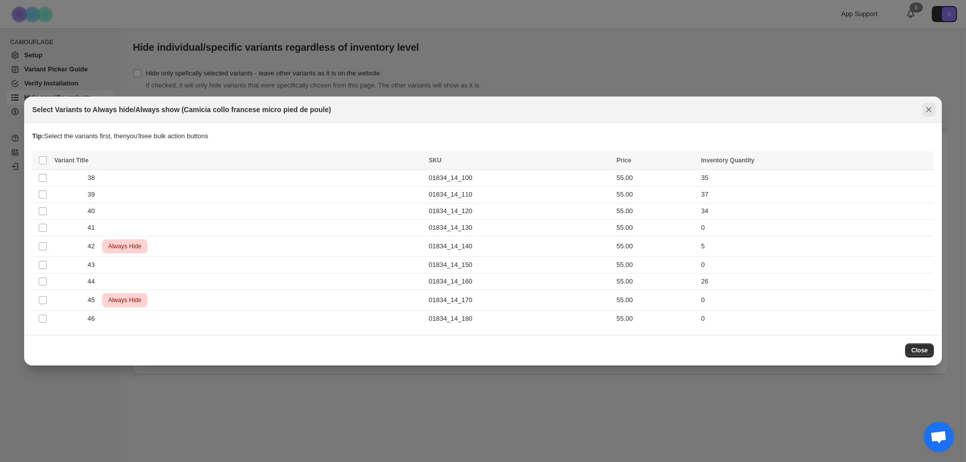
click at [932, 108] on icon "Close" at bounding box center [929, 110] width 10 height 10
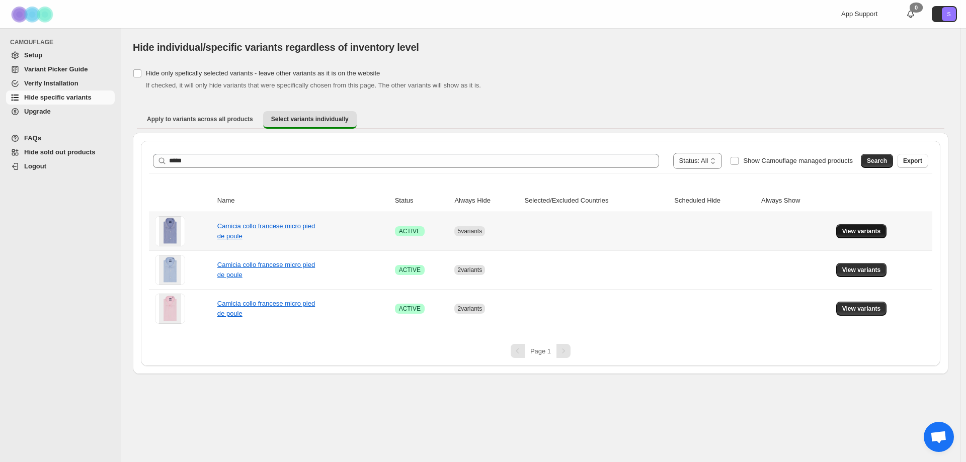
click at [869, 233] on span "View variants" at bounding box center [861, 231] width 39 height 8
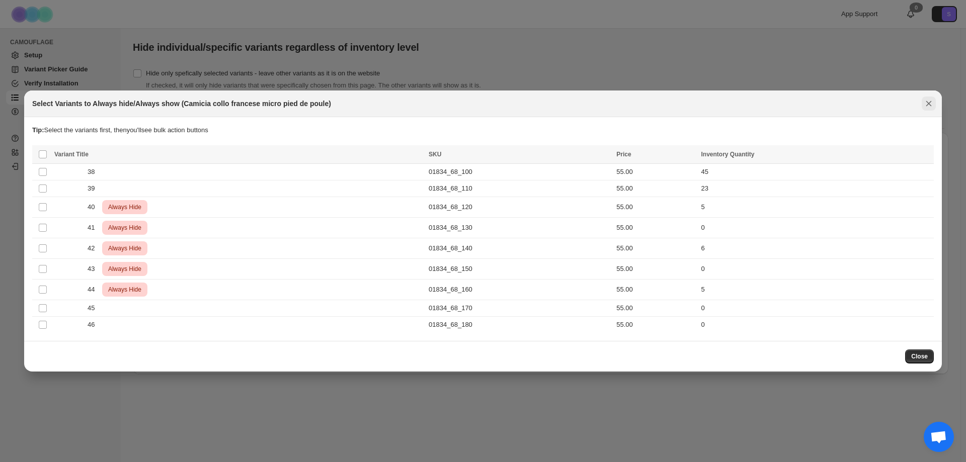
click at [925, 105] on icon "Close" at bounding box center [929, 104] width 10 height 10
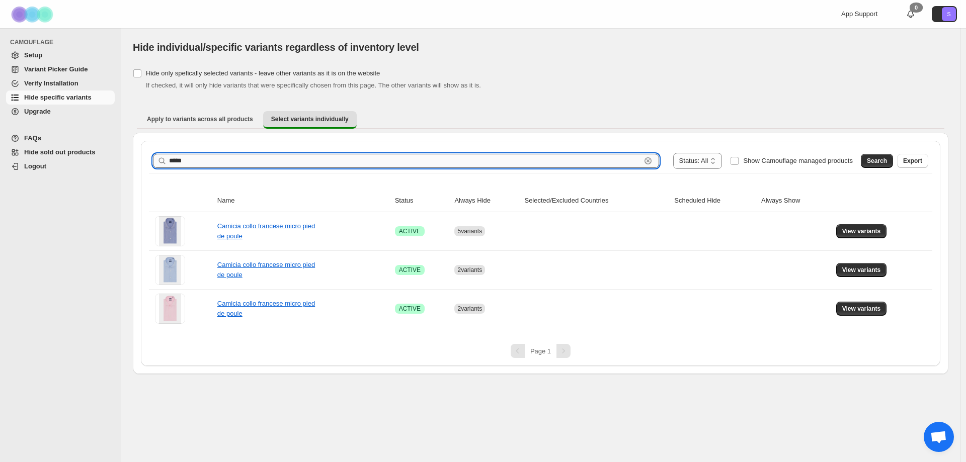
click at [265, 156] on input "*****" at bounding box center [405, 161] width 472 height 14
click at [882, 159] on span "Search" at bounding box center [877, 161] width 20 height 8
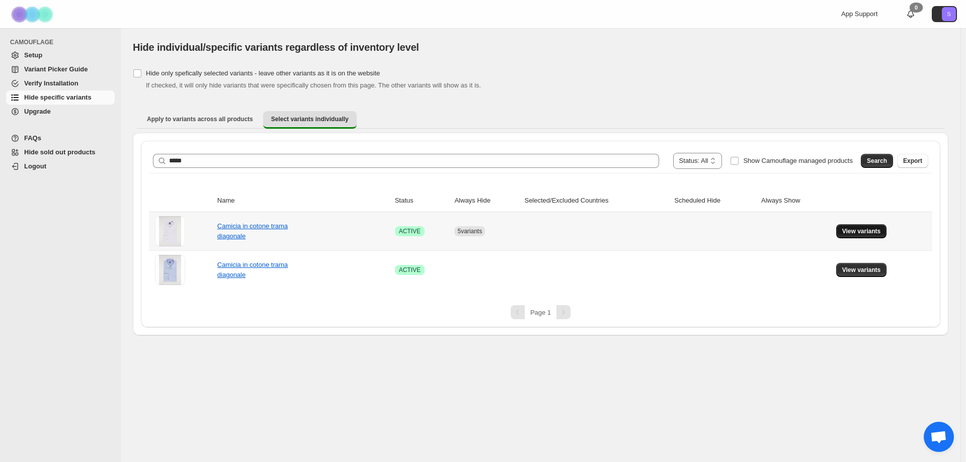
click at [850, 226] on button "View variants" at bounding box center [861, 231] width 51 height 14
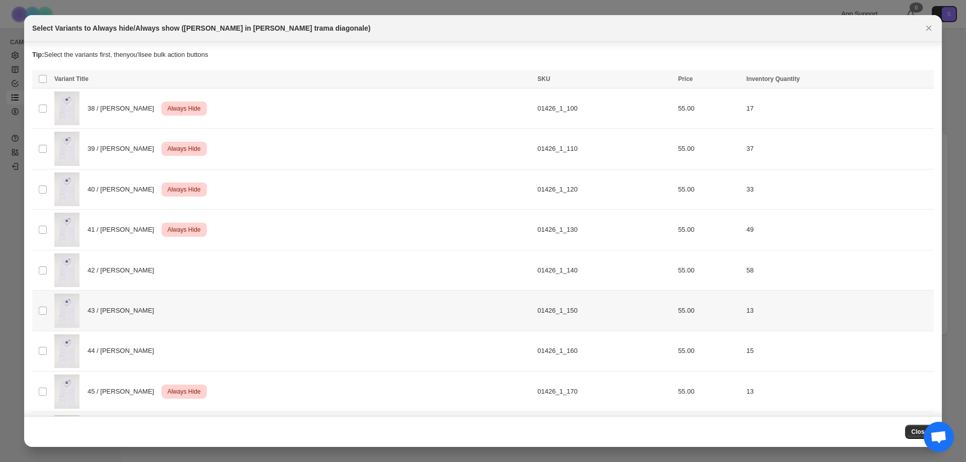
scroll to position [44, 0]
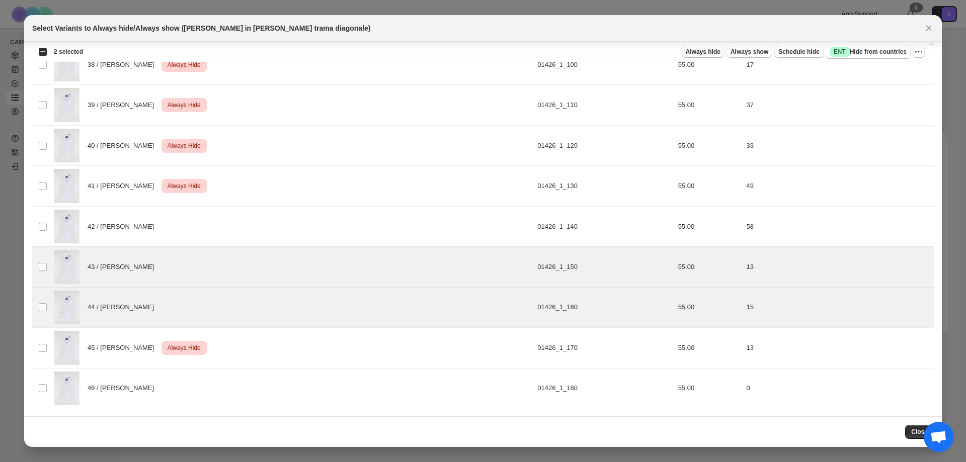
click at [719, 53] on span "Always hide" at bounding box center [703, 52] width 35 height 8
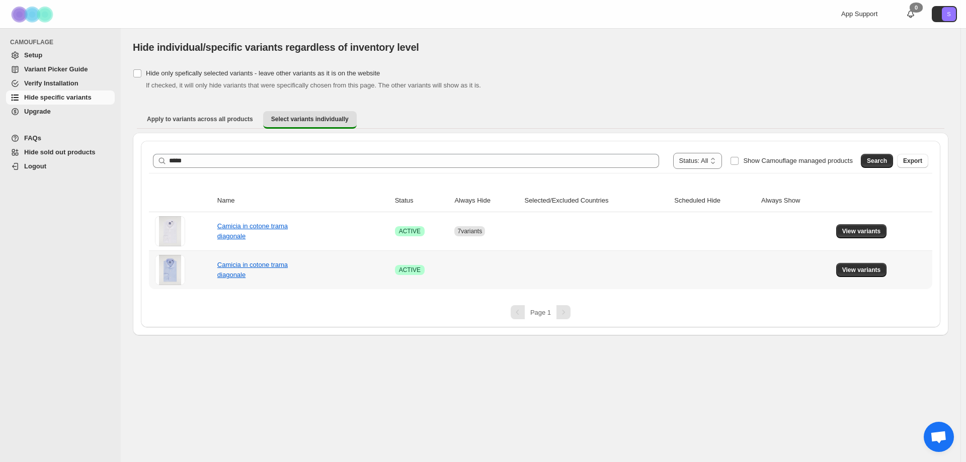
click at [836, 270] on td "View variants" at bounding box center [882, 270] width 99 height 39
click at [843, 269] on button "View variants" at bounding box center [861, 270] width 51 height 14
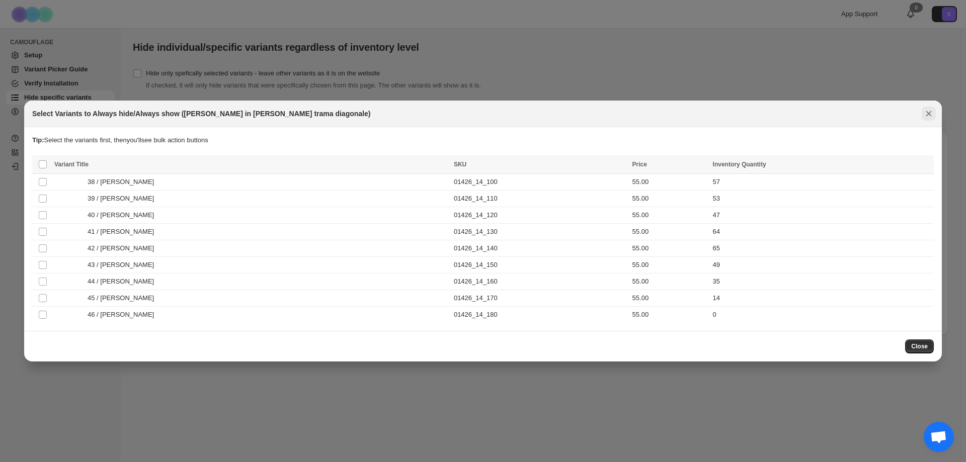
click at [930, 114] on icon "Close" at bounding box center [929, 114] width 10 height 10
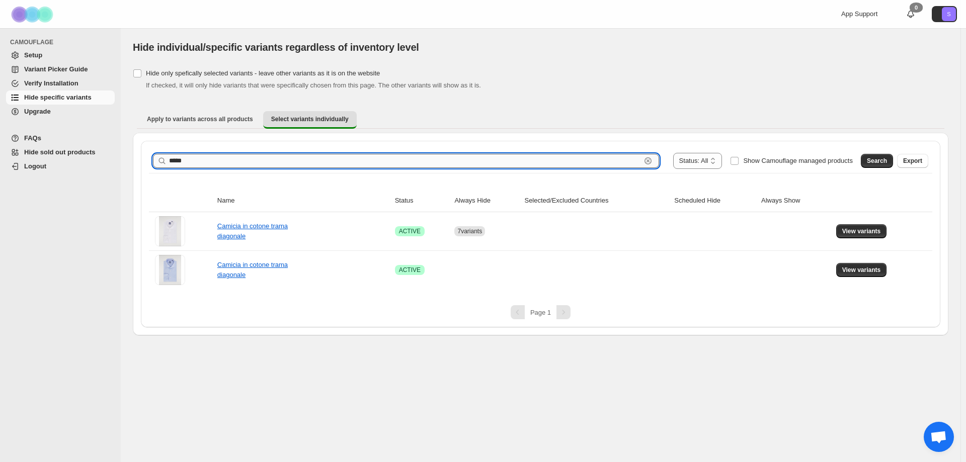
click at [184, 156] on input "*****" at bounding box center [405, 161] width 472 height 14
click at [887, 161] on span "Search" at bounding box center [877, 161] width 20 height 8
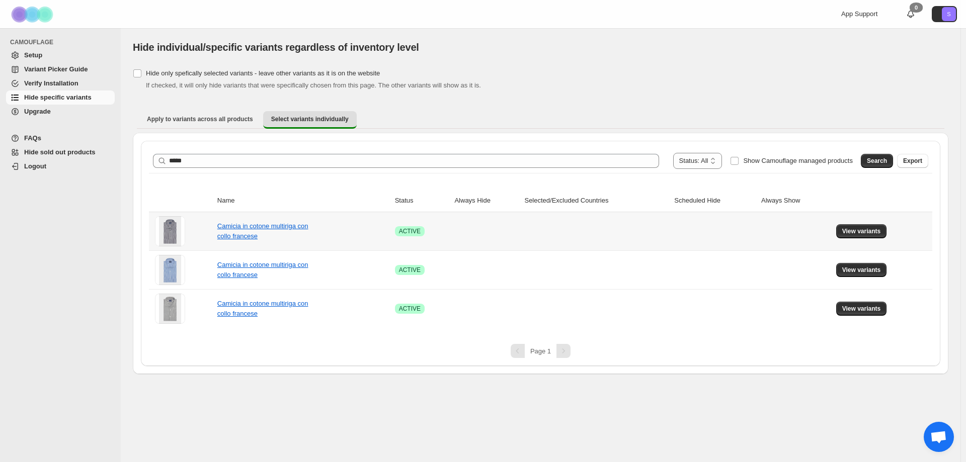
click at [876, 236] on button "View variants" at bounding box center [861, 231] width 51 height 14
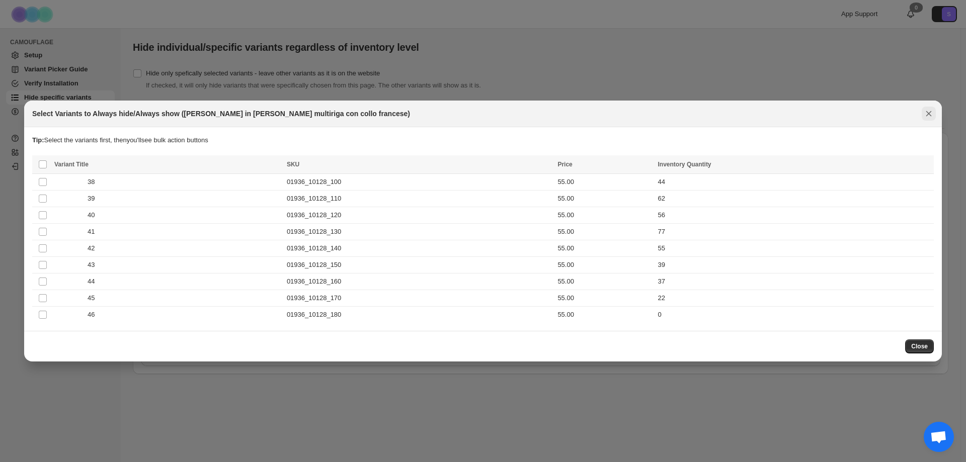
click at [930, 114] on icon "Close" at bounding box center [929, 114] width 10 height 10
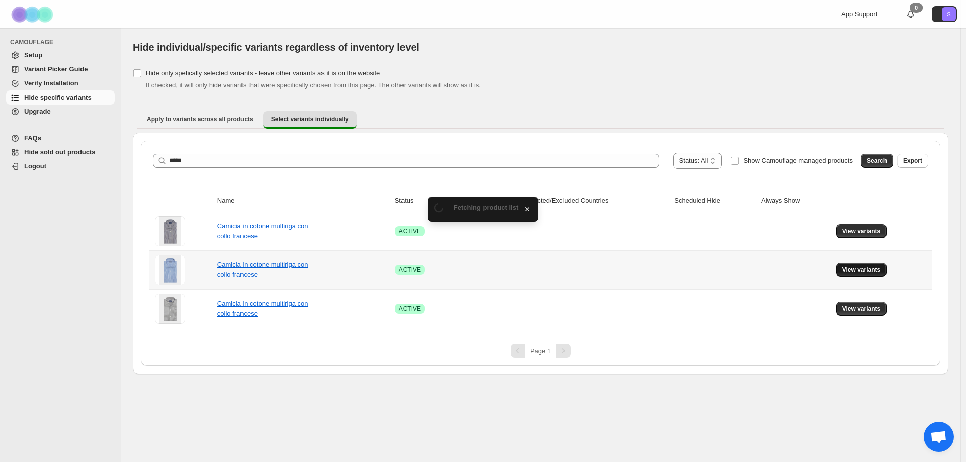
click at [860, 272] on span "View variants" at bounding box center [861, 270] width 39 height 8
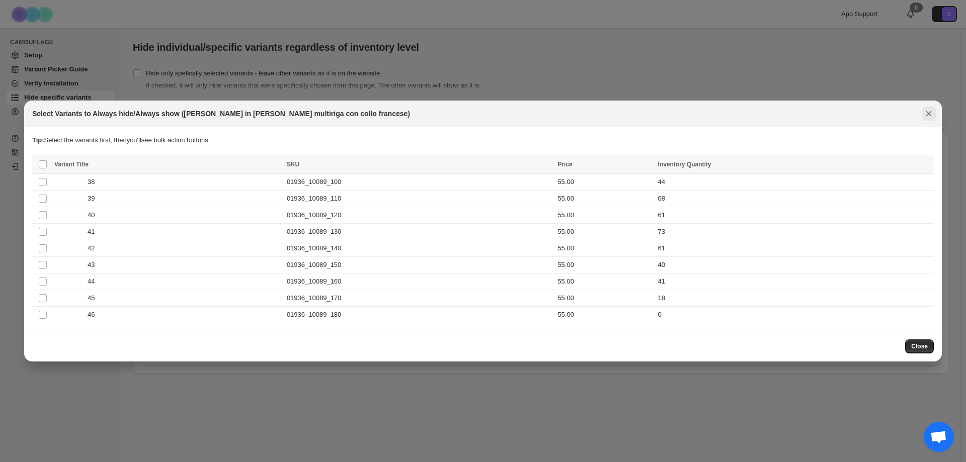
click at [929, 113] on icon "Close" at bounding box center [929, 114] width 10 height 10
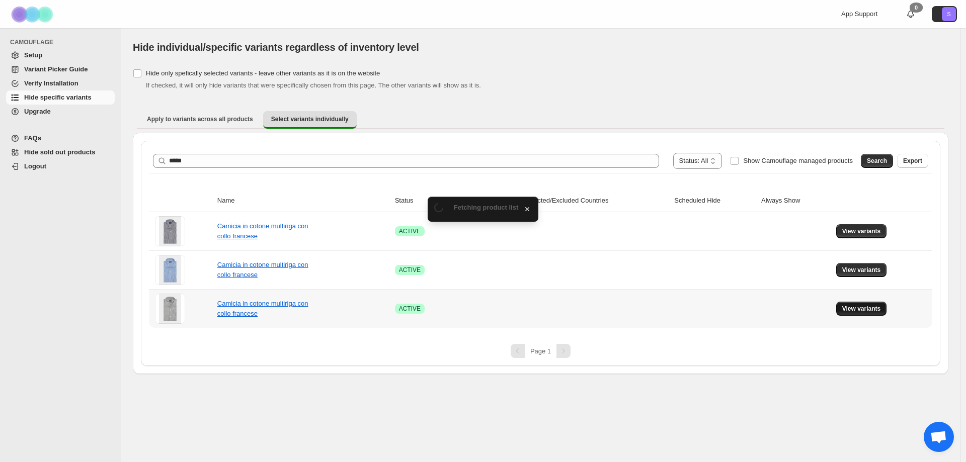
click at [882, 307] on button "View variants" at bounding box center [861, 309] width 51 height 14
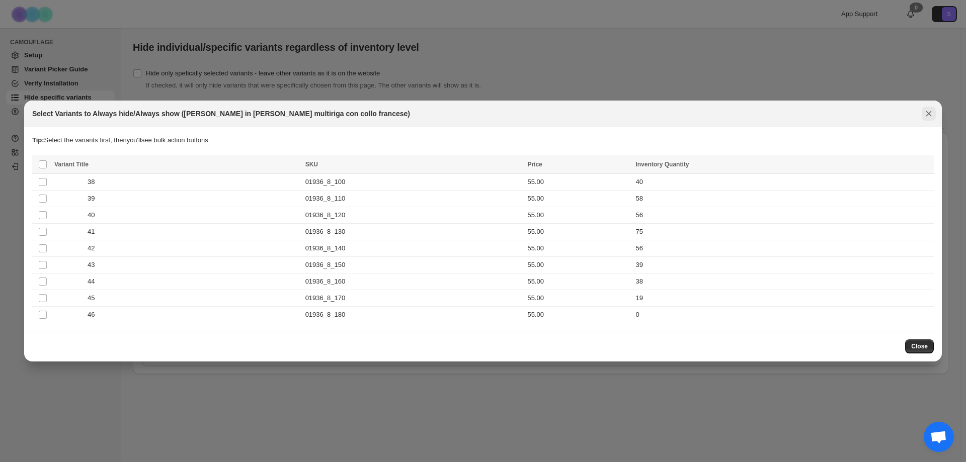
click at [923, 111] on button "Close" at bounding box center [929, 114] width 14 height 14
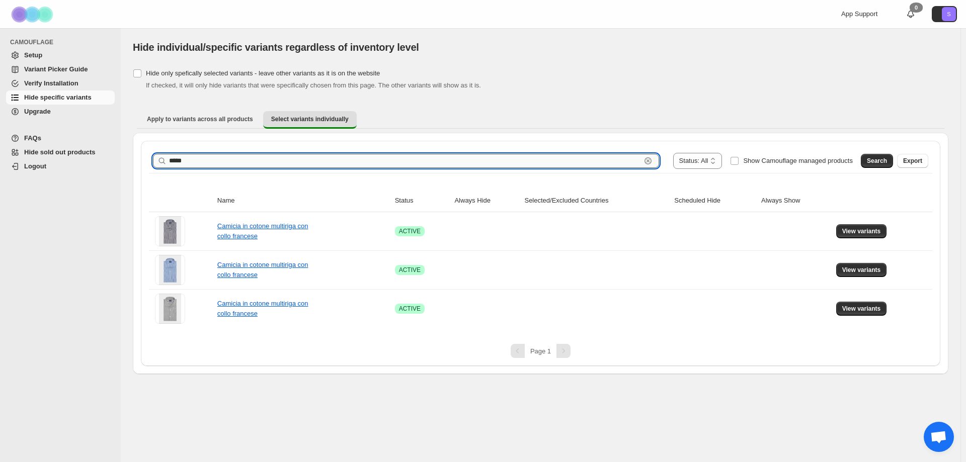
click at [222, 156] on input "*****" at bounding box center [405, 161] width 472 height 14
click at [873, 160] on span "Search" at bounding box center [877, 161] width 20 height 8
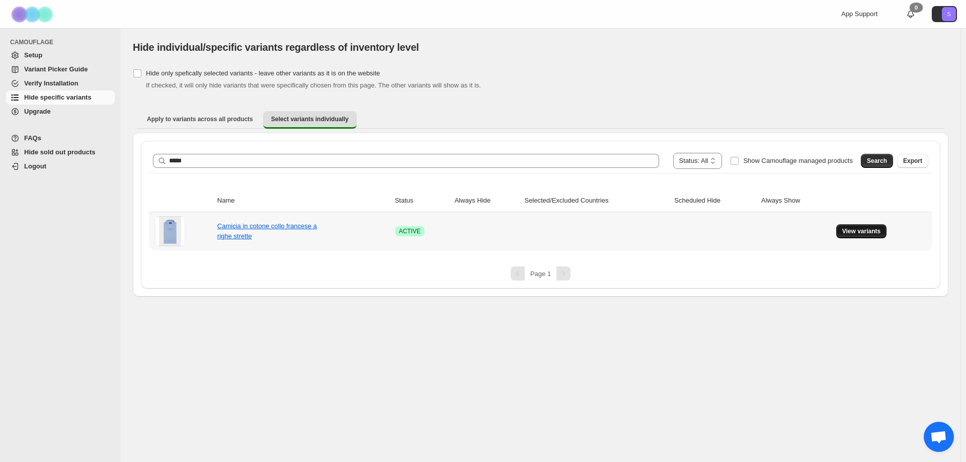
click at [859, 238] on button "View variants" at bounding box center [861, 231] width 51 height 14
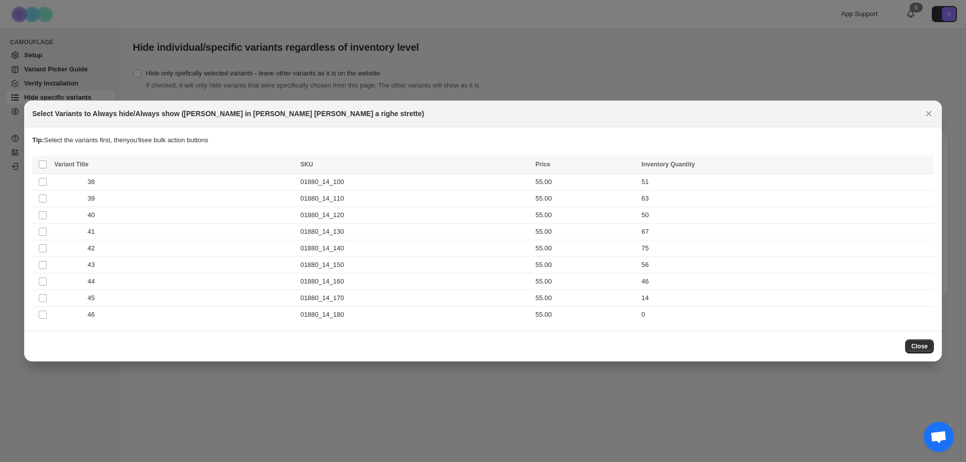
drag, startPoint x: 926, startPoint y: 111, endPoint x: 853, endPoint y: 142, distance: 79.8
click at [927, 111] on icon "Close" at bounding box center [929, 114] width 10 height 10
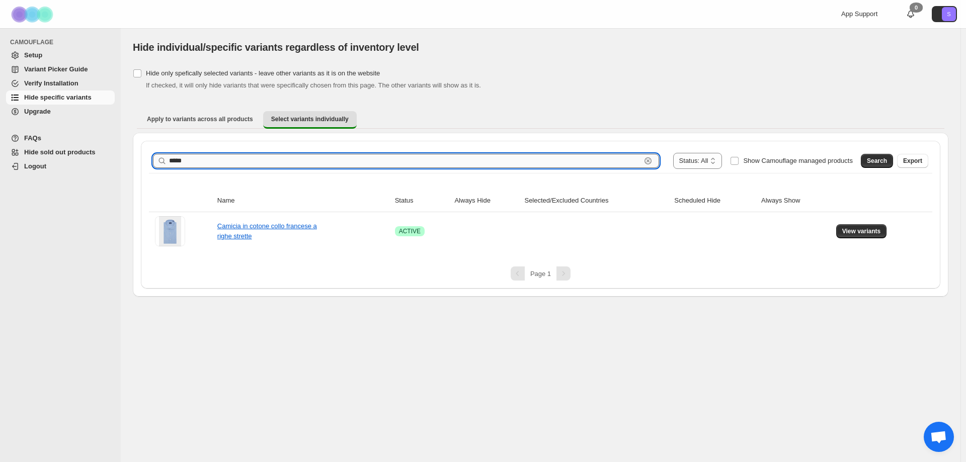
click at [214, 159] on input "*****" at bounding box center [405, 161] width 472 height 14
click at [868, 164] on button "Search" at bounding box center [877, 161] width 32 height 14
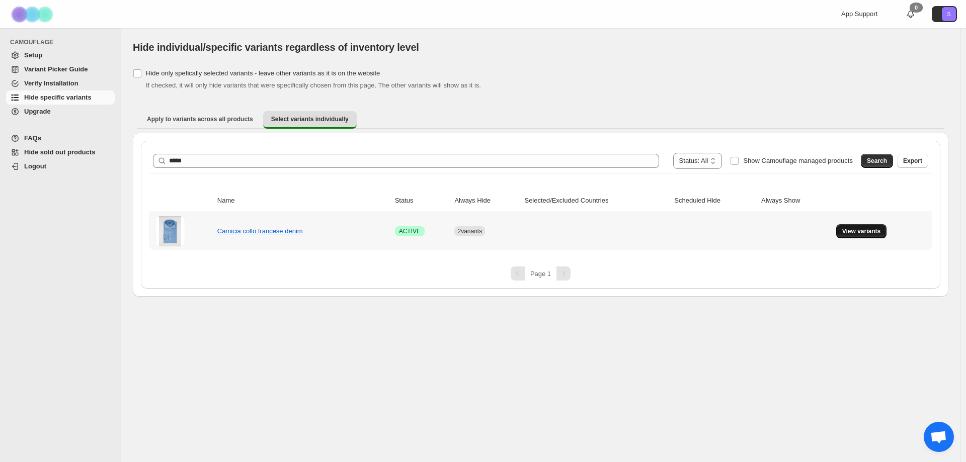
click at [868, 228] on span "View variants" at bounding box center [861, 231] width 39 height 8
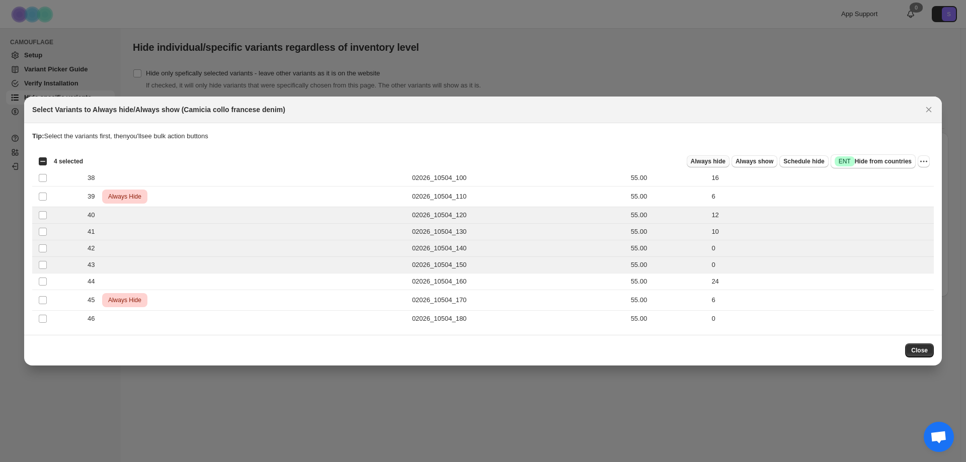
click at [725, 163] on span "Always hide" at bounding box center [708, 161] width 35 height 8
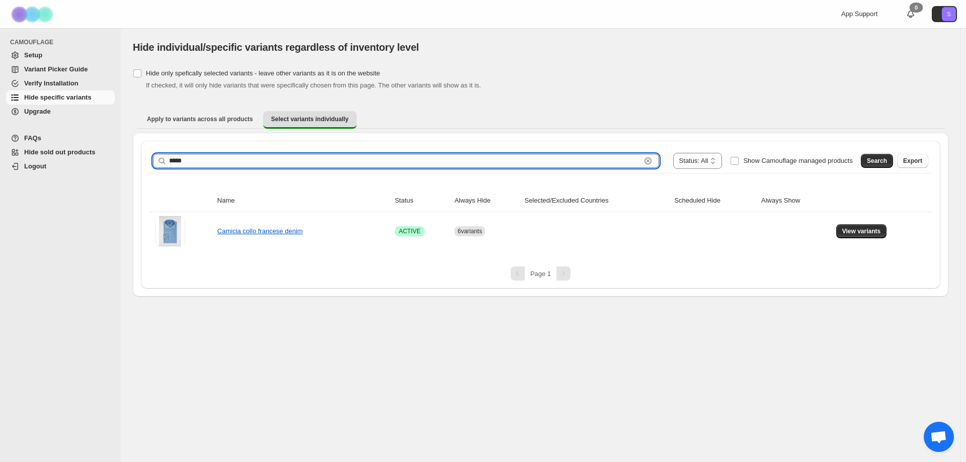
click at [210, 160] on input "*****" at bounding box center [405, 161] width 472 height 14
click at [876, 162] on span "Search" at bounding box center [877, 161] width 20 height 8
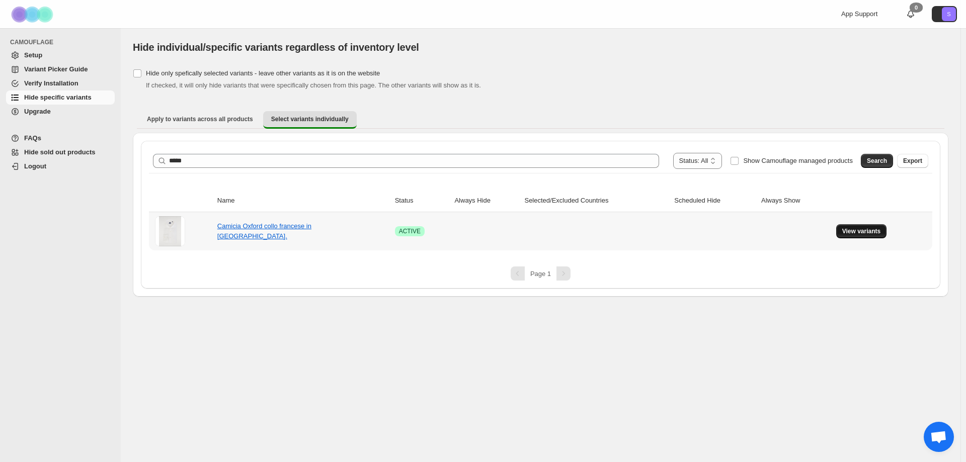
click at [869, 230] on span "View variants" at bounding box center [861, 231] width 39 height 8
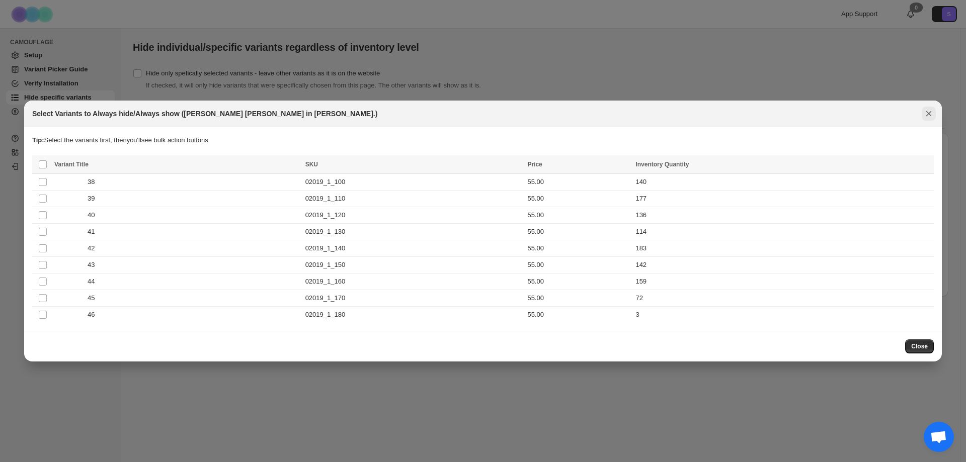
click at [930, 112] on icon "Close" at bounding box center [929, 114] width 6 height 6
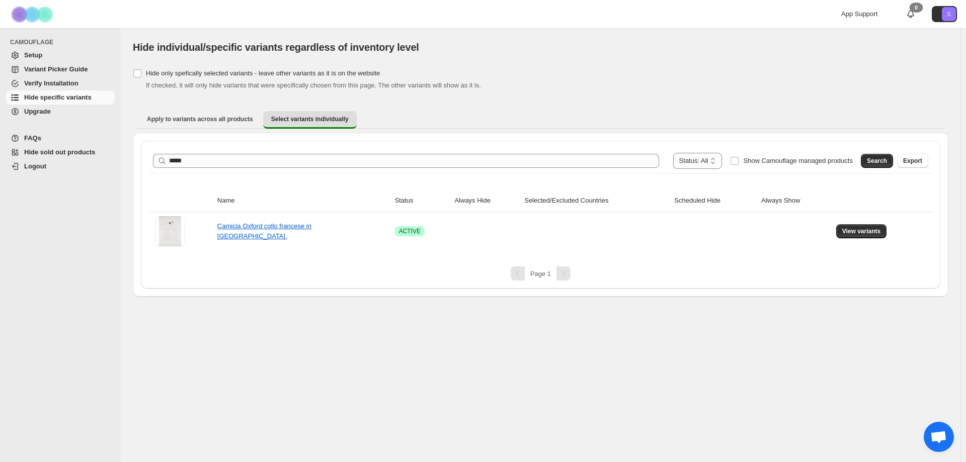
click at [214, 153] on div "**********" at bounding box center [540, 161] width 775 height 16
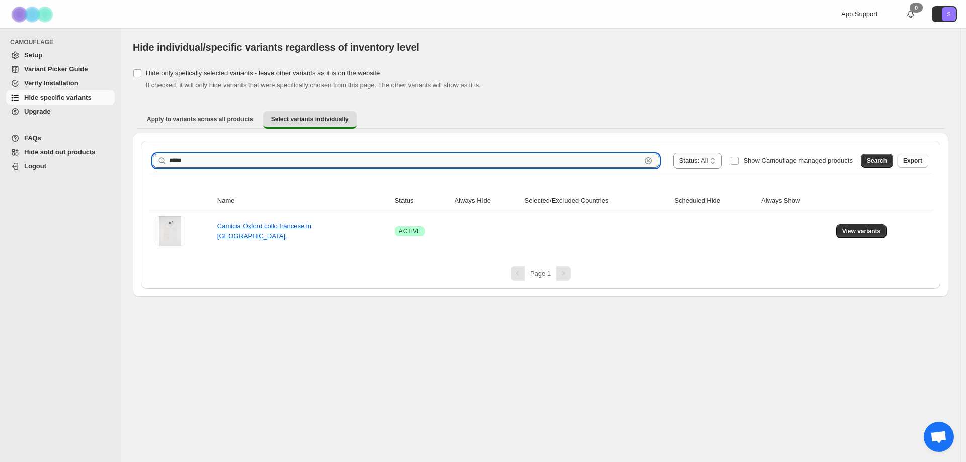
click at [212, 157] on input "*****" at bounding box center [405, 161] width 472 height 14
type input "*****"
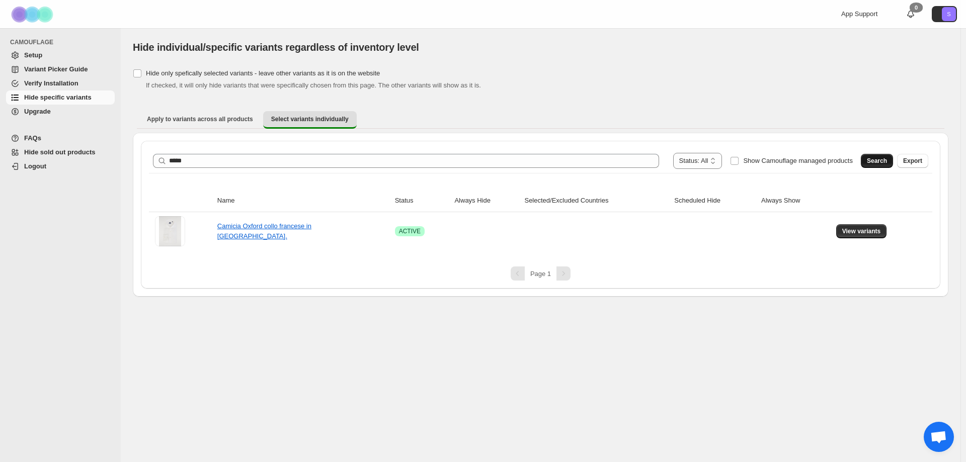
click at [885, 166] on button "Search" at bounding box center [877, 161] width 32 height 14
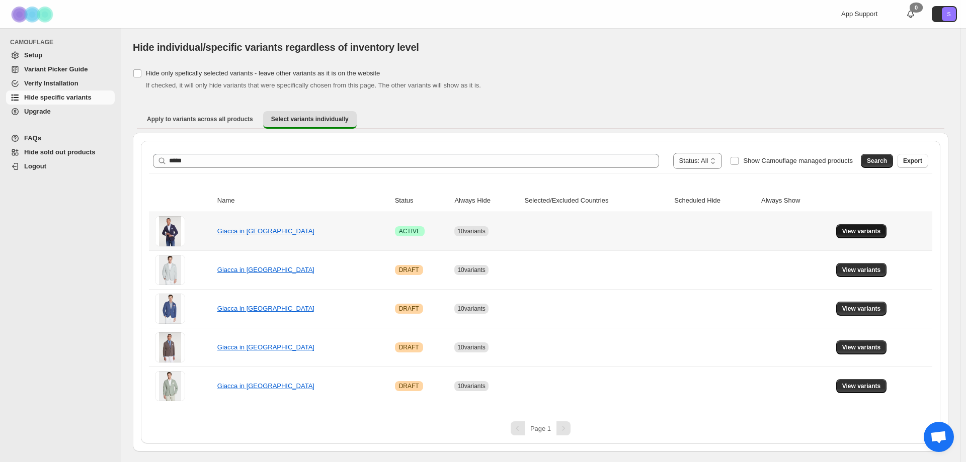
click at [849, 234] on span "View variants" at bounding box center [861, 231] width 39 height 8
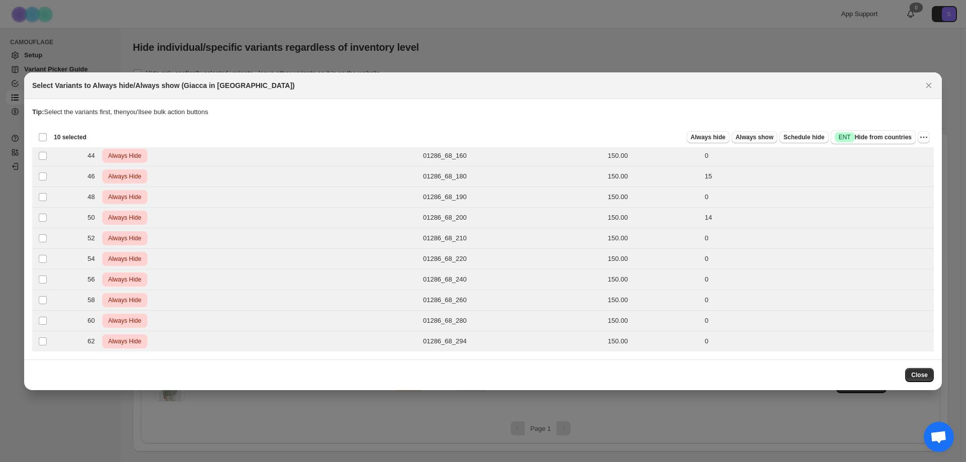
click at [763, 138] on span "Always show" at bounding box center [754, 137] width 38 height 8
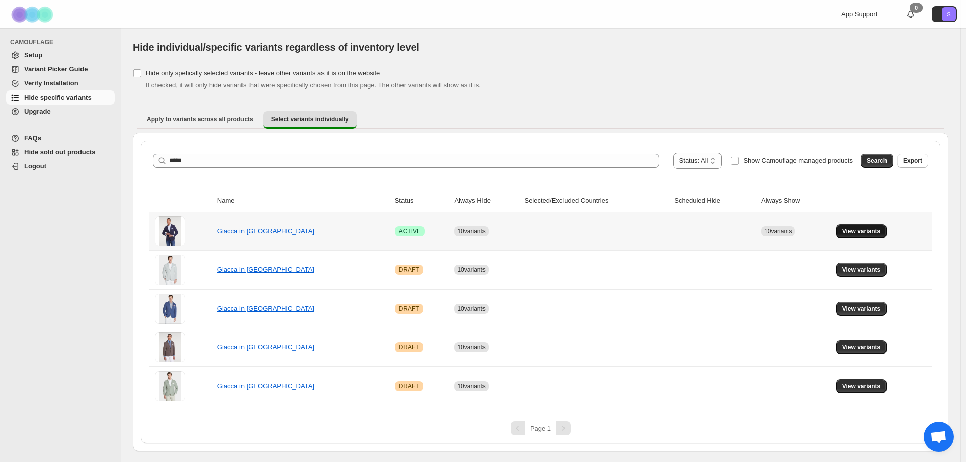
click at [884, 226] on button "View variants" at bounding box center [861, 231] width 51 height 14
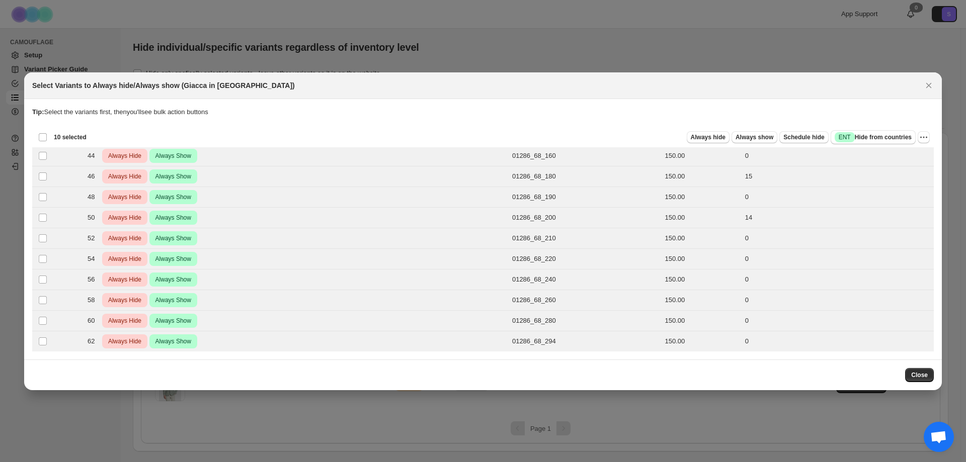
click at [931, 139] on div "Deselect all 10 product variants 10 selected Always hide Always show Schedule h…" at bounding box center [483, 137] width 902 height 20
click at [927, 138] on icon "More actions" at bounding box center [924, 137] width 10 height 10
click at [927, 137] on icon "More actions" at bounding box center [924, 137] width 10 height 10
click at [934, 85] on button "Close" at bounding box center [929, 85] width 14 height 14
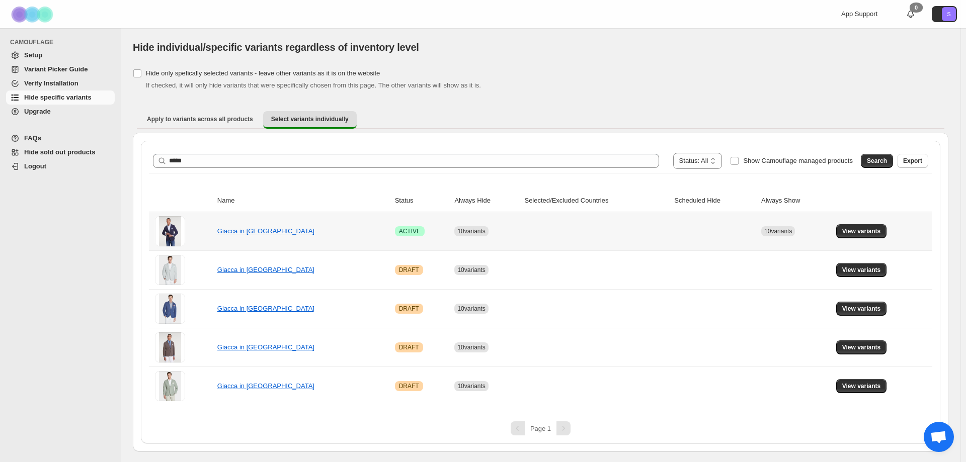
click at [420, 227] on span "Success ACTIVE" at bounding box center [410, 231] width 30 height 10
click at [414, 232] on span "ACTIVE" at bounding box center [410, 231] width 22 height 8
click at [224, 269] on link "Giacca in jersey" at bounding box center [265, 270] width 97 height 8
click at [859, 271] on span "View variants" at bounding box center [861, 270] width 39 height 8
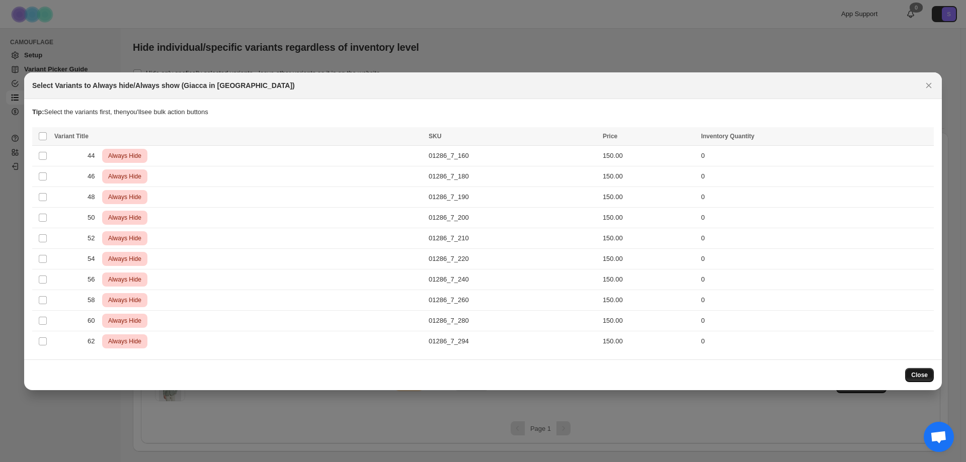
click at [914, 371] on span "Close" at bounding box center [919, 375] width 17 height 8
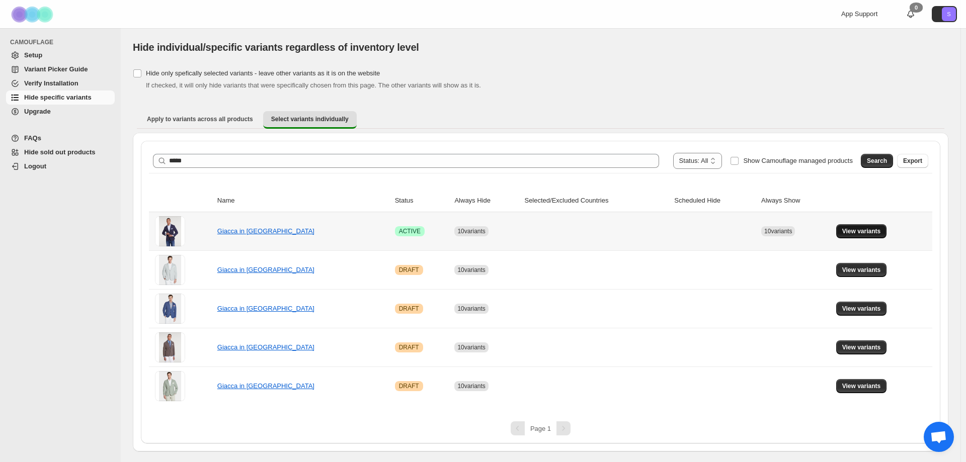
click at [854, 238] on button "View variants" at bounding box center [861, 231] width 51 height 14
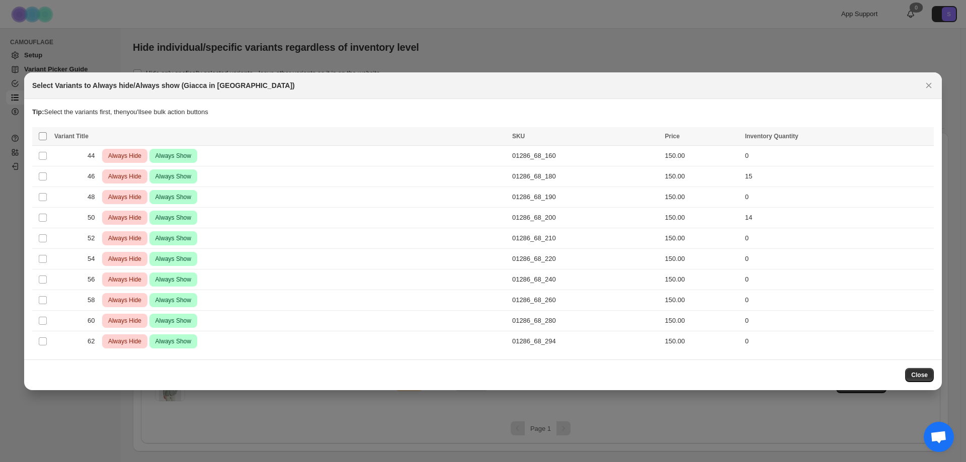
click at [40, 140] on span ":rt2:" at bounding box center [42, 136] width 9 height 9
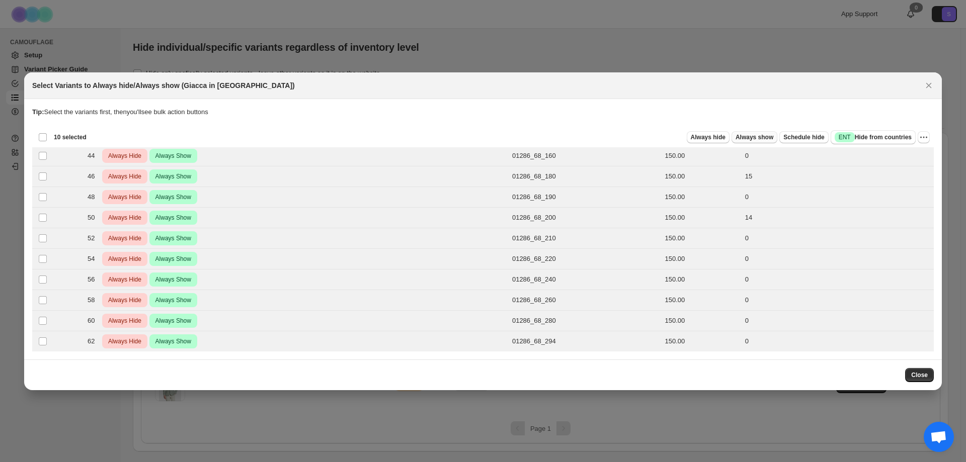
click at [751, 137] on span "Always show" at bounding box center [754, 137] width 38 height 8
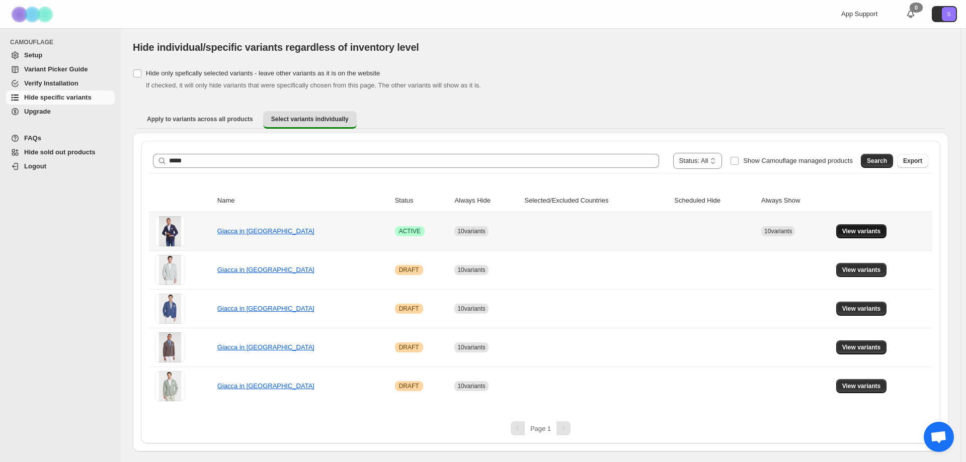
click at [846, 231] on span "View variants" at bounding box center [861, 231] width 39 height 8
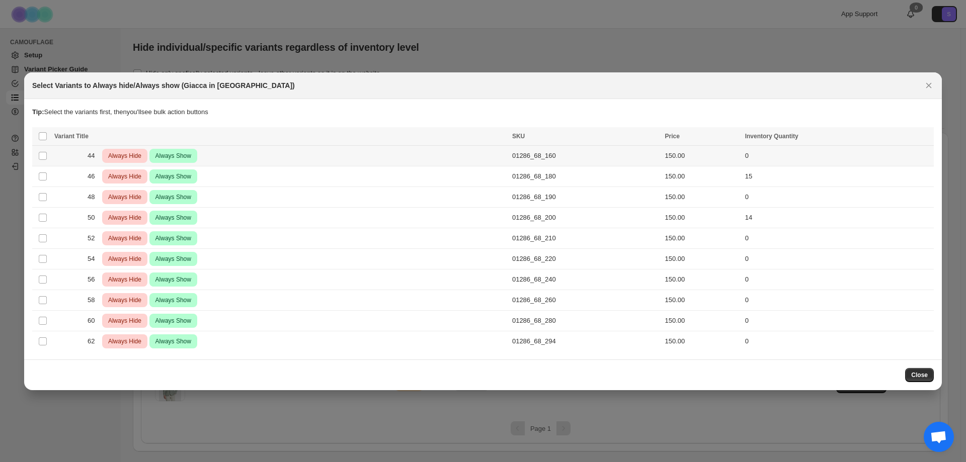
click at [137, 158] on span "Always Hide" at bounding box center [124, 156] width 37 height 12
click at [41, 136] on div "Select all 10 product variants 1 selected" at bounding box center [60, 137] width 45 height 9
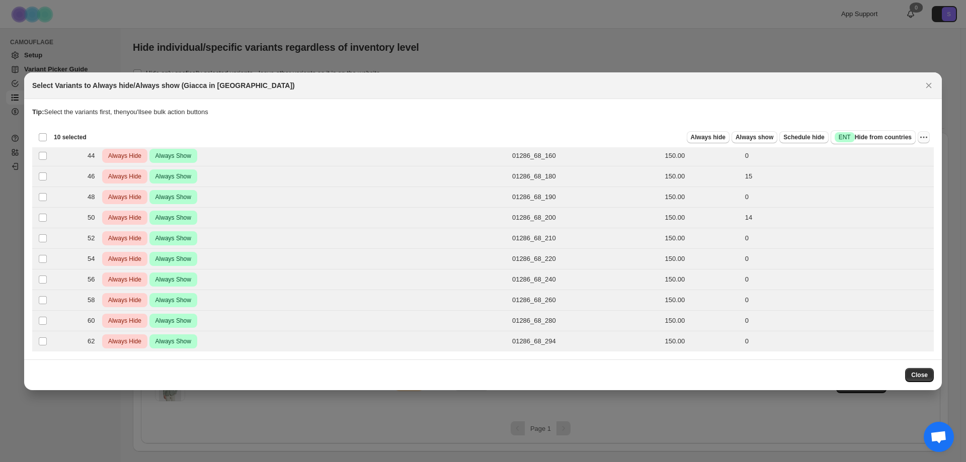
click at [924, 137] on icon "More actions" at bounding box center [924, 137] width 10 height 10
click at [923, 373] on span "Close" at bounding box center [919, 375] width 17 height 8
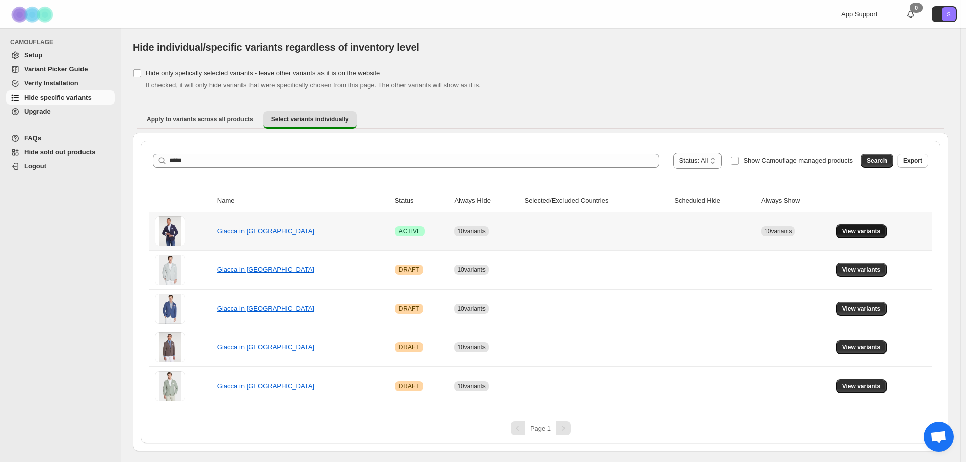
click at [852, 228] on span "View variants" at bounding box center [861, 231] width 39 height 8
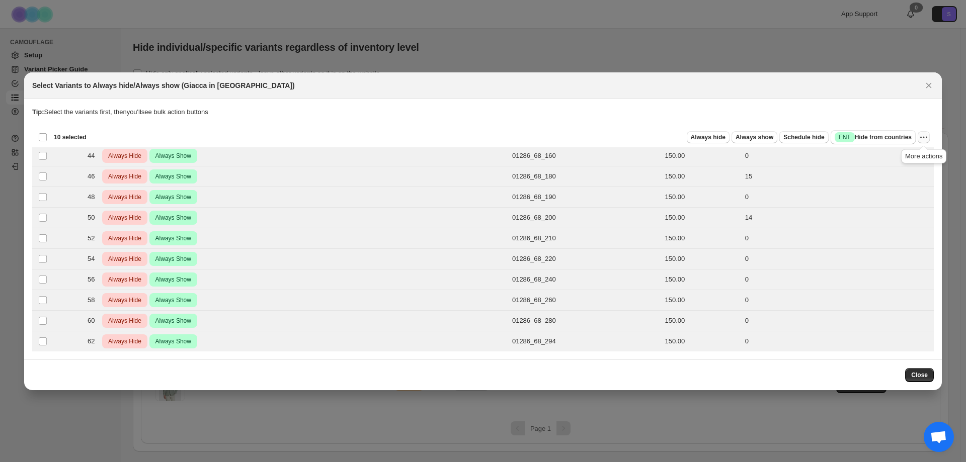
click at [924, 133] on icon "More actions" at bounding box center [924, 137] width 10 height 10
click at [926, 89] on icon "Close" at bounding box center [929, 85] width 10 height 10
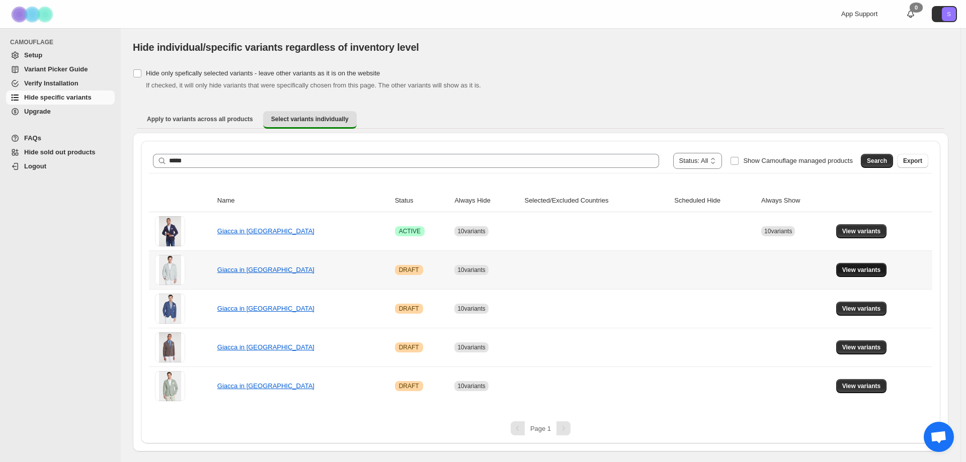
click at [842, 272] on button "View variants" at bounding box center [861, 270] width 51 height 14
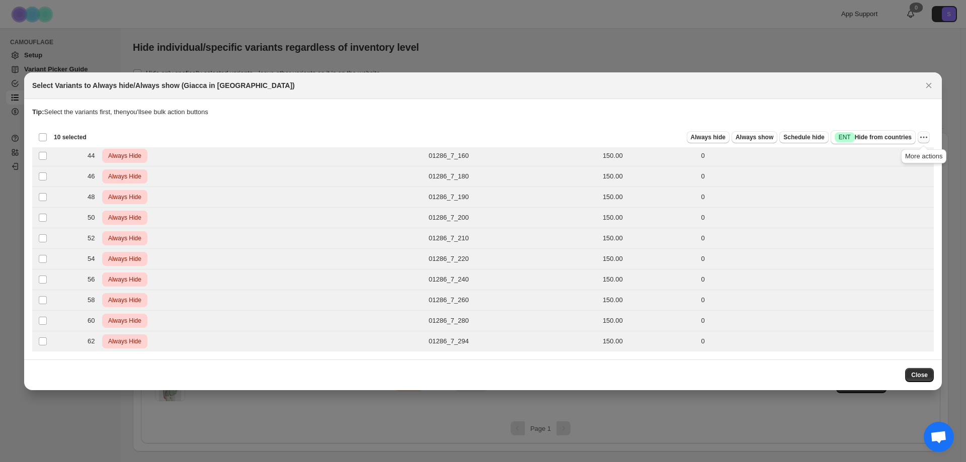
click at [926, 141] on icon "More actions" at bounding box center [924, 137] width 10 height 10
click at [928, 84] on icon "Close" at bounding box center [929, 85] width 10 height 10
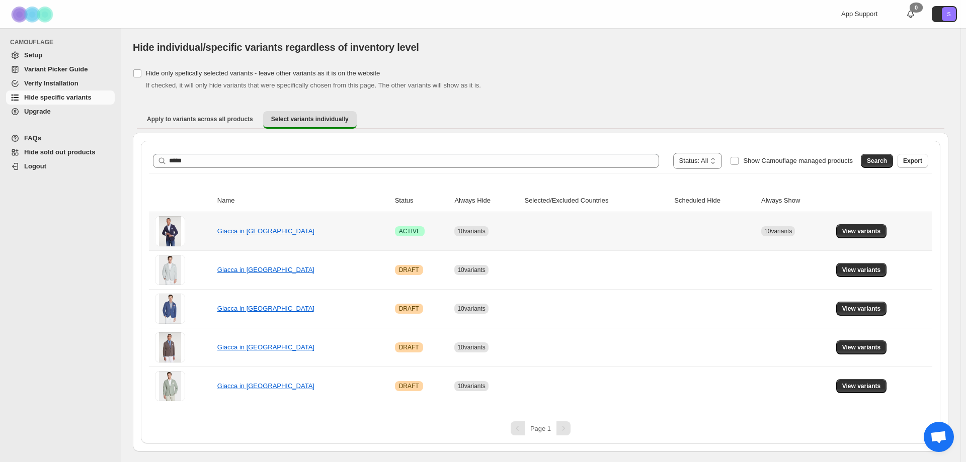
click at [171, 227] on span at bounding box center [170, 231] width 30 height 30
click at [241, 231] on link "Giacca in jersey" at bounding box center [265, 231] width 97 height 8
click at [879, 232] on span "View variants" at bounding box center [861, 231] width 39 height 8
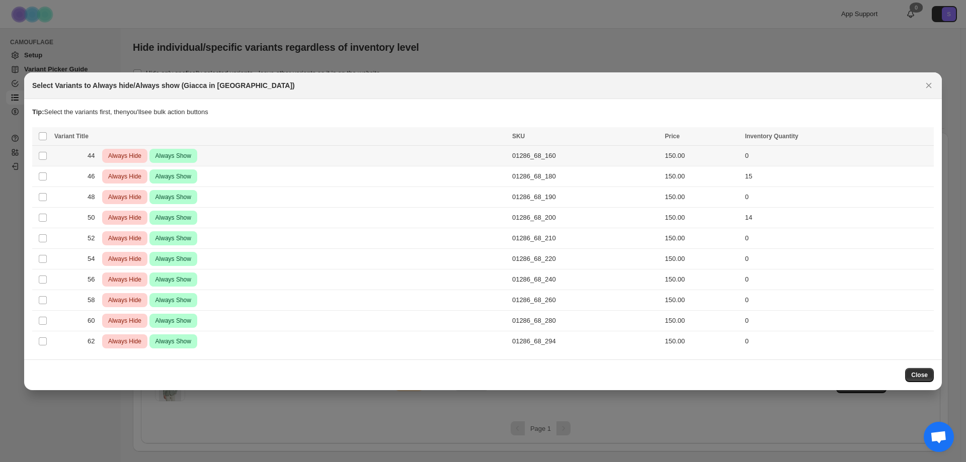
click at [43, 141] on th "Select all product variants" at bounding box center [41, 136] width 19 height 19
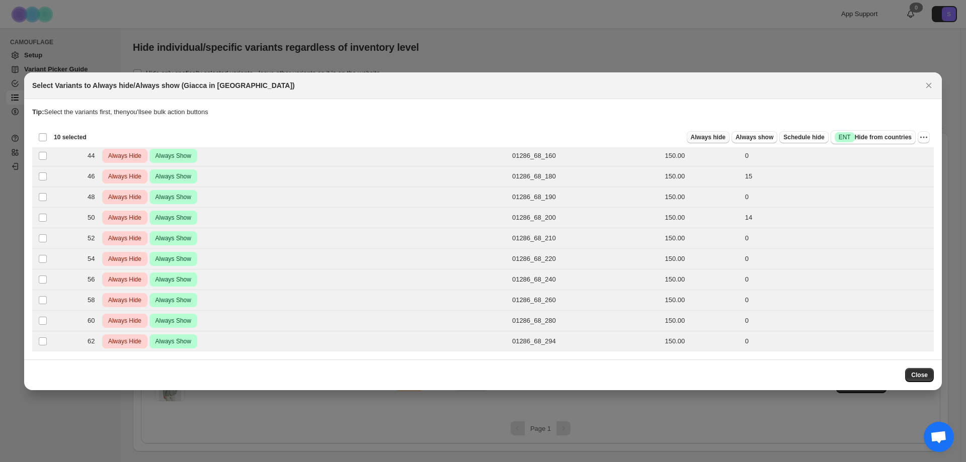
click at [729, 138] on button "Always hide" at bounding box center [708, 137] width 43 height 12
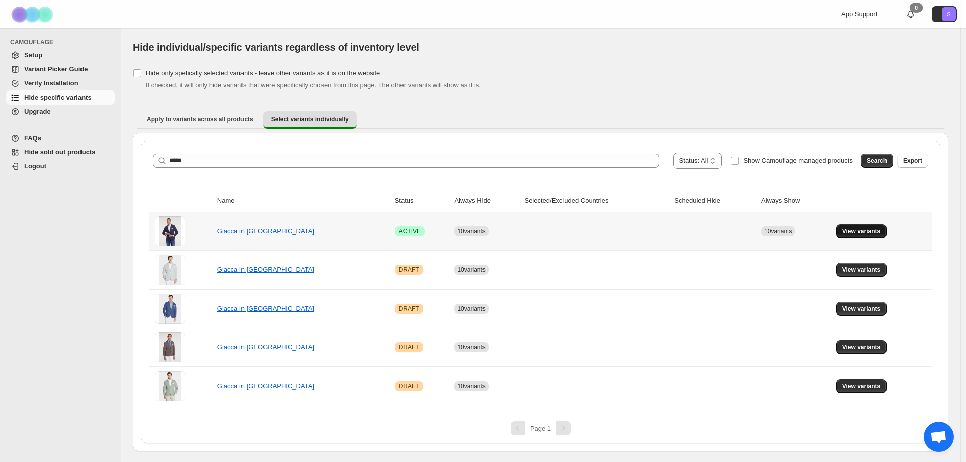
click at [856, 235] on button "View variants" at bounding box center [861, 231] width 51 height 14
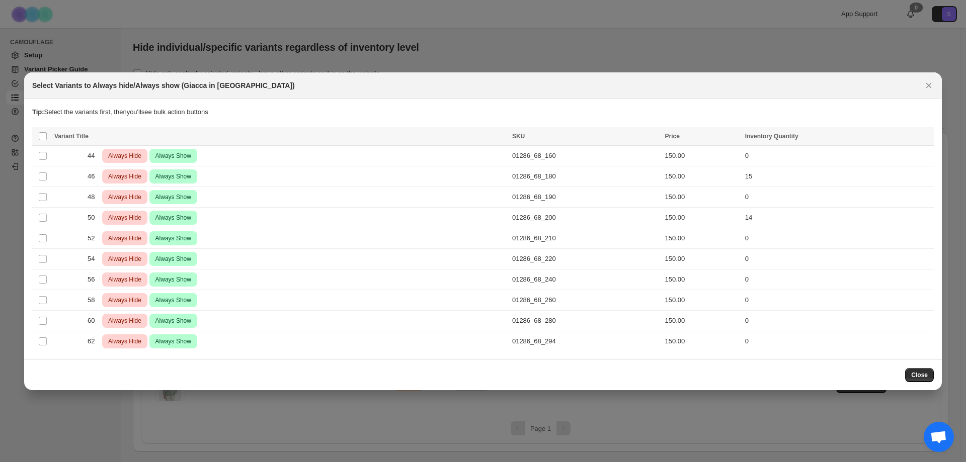
click at [48, 138] on th "Select all product variants" at bounding box center [41, 136] width 19 height 19
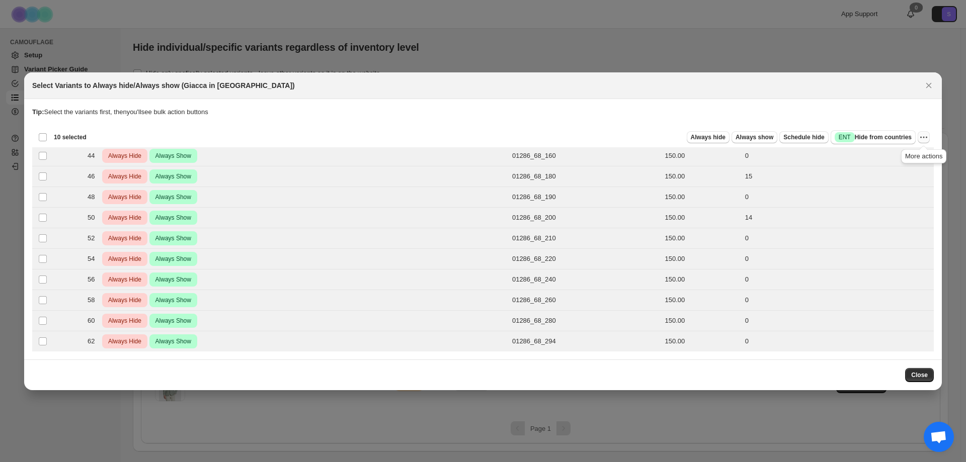
click at [926, 137] on icon "More actions" at bounding box center [924, 137] width 10 height 10
click at [917, 112] on p "Tip: Select the variants first, then you'll see bulk action buttons" at bounding box center [483, 112] width 902 height 10
click at [924, 88] on icon "Close" at bounding box center [929, 85] width 10 height 10
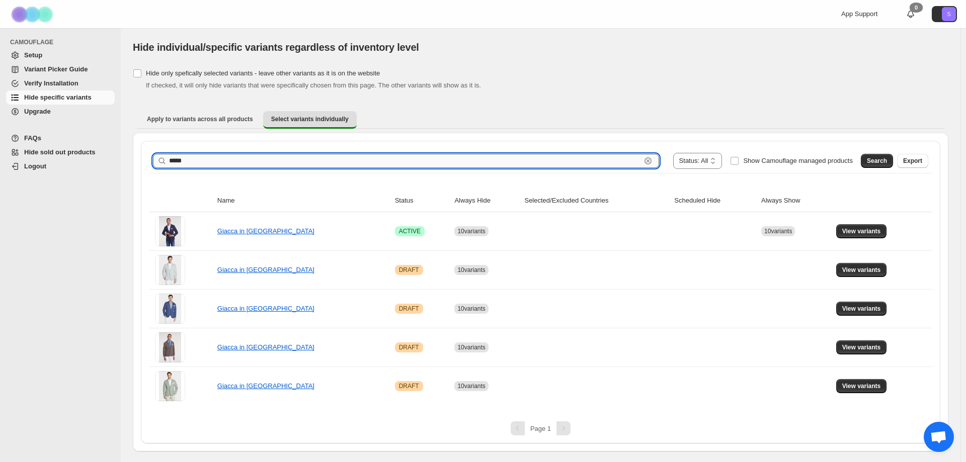
click at [196, 164] on input "*****" at bounding box center [405, 161] width 472 height 14
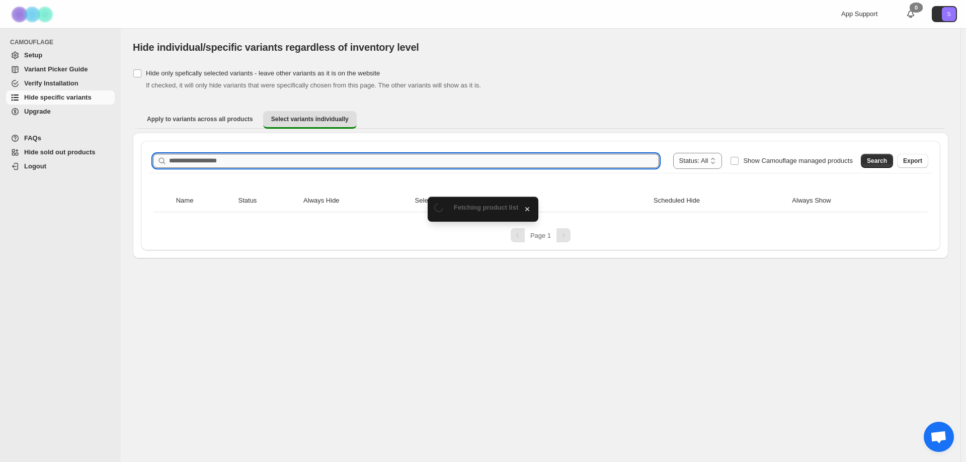
click at [257, 163] on input "Search product name" at bounding box center [414, 161] width 490 height 14
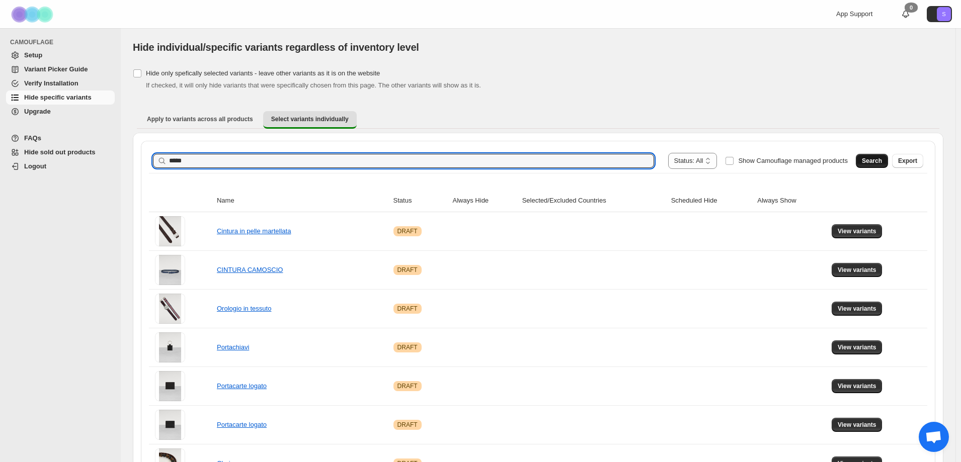
click at [888, 159] on button "Search" at bounding box center [872, 161] width 32 height 14
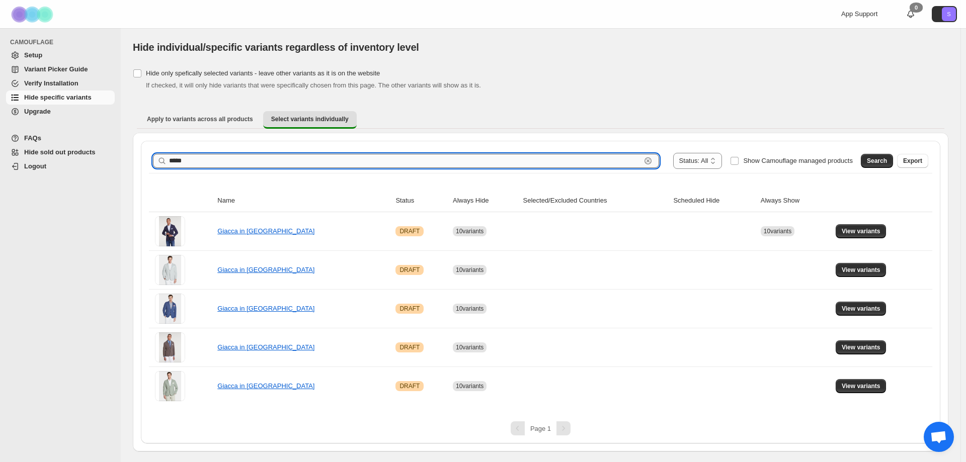
click at [204, 157] on input "*****" at bounding box center [405, 161] width 472 height 14
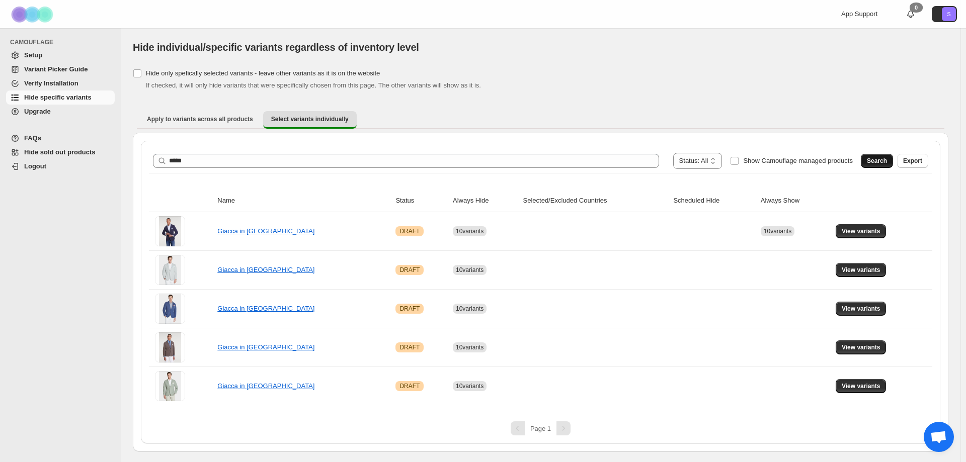
click at [887, 160] on span "Search" at bounding box center [877, 161] width 20 height 8
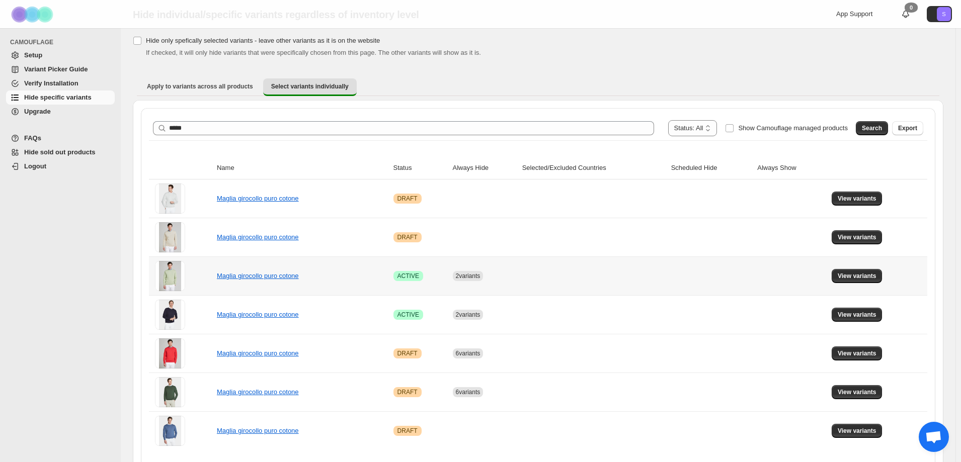
scroll to position [67, 0]
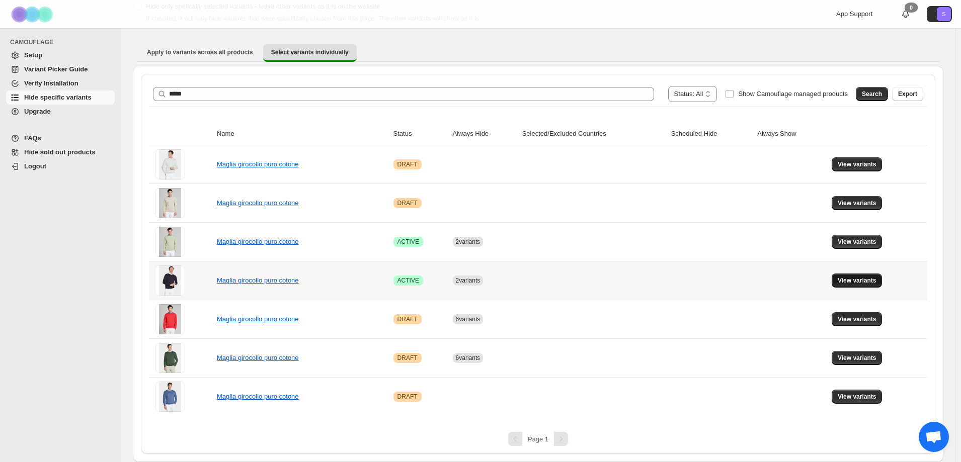
click at [871, 278] on span "View variants" at bounding box center [857, 281] width 39 height 8
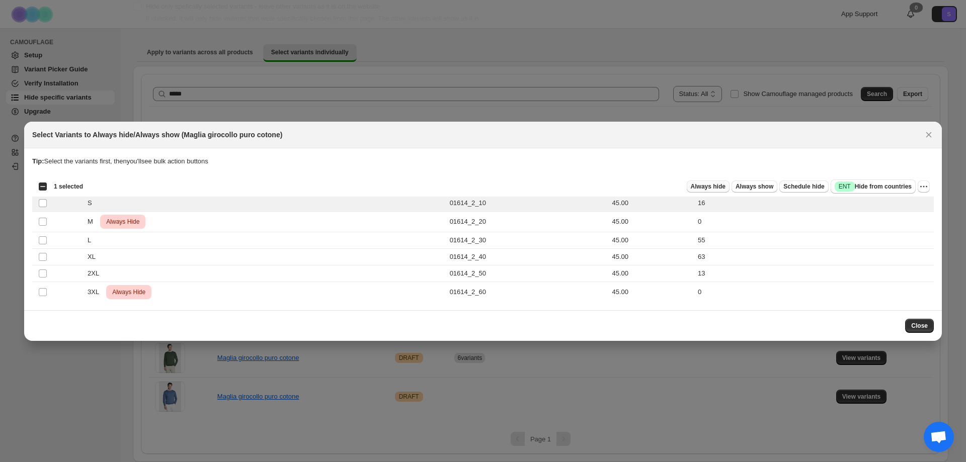
click at [723, 190] on span "Always hide" at bounding box center [708, 187] width 35 height 8
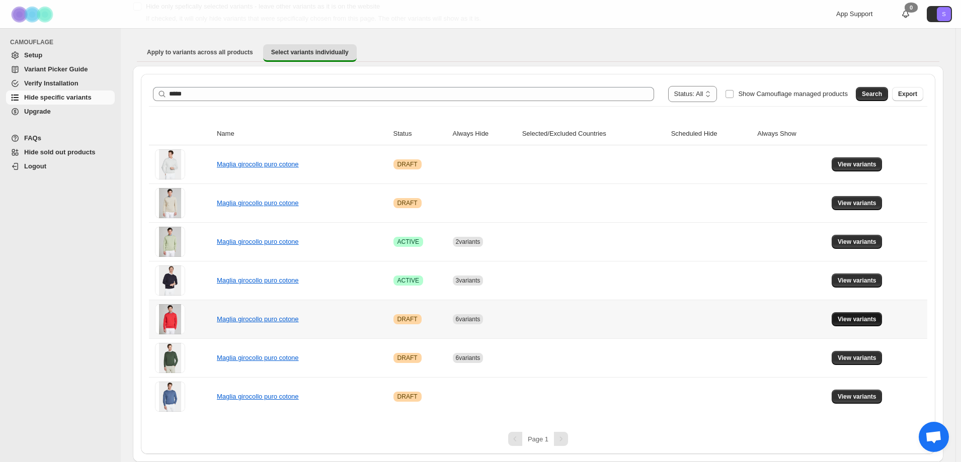
click at [869, 314] on button "View variants" at bounding box center [857, 319] width 51 height 14
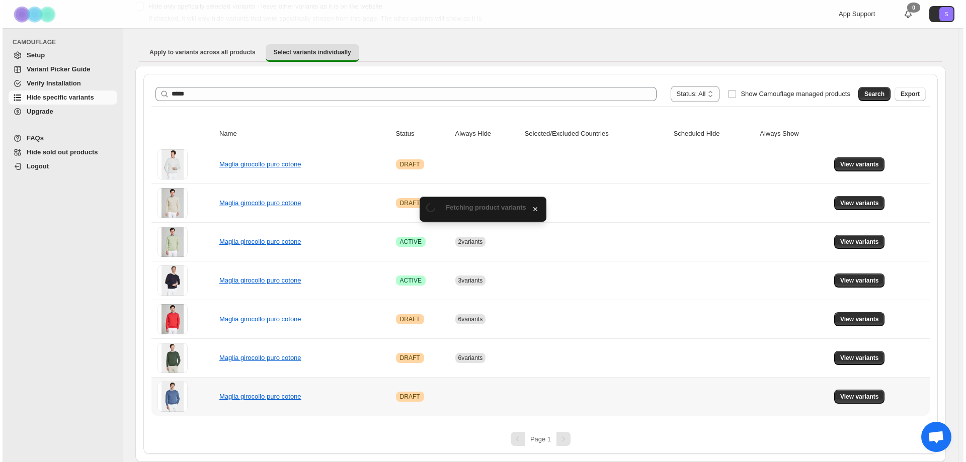
scroll to position [0, 0]
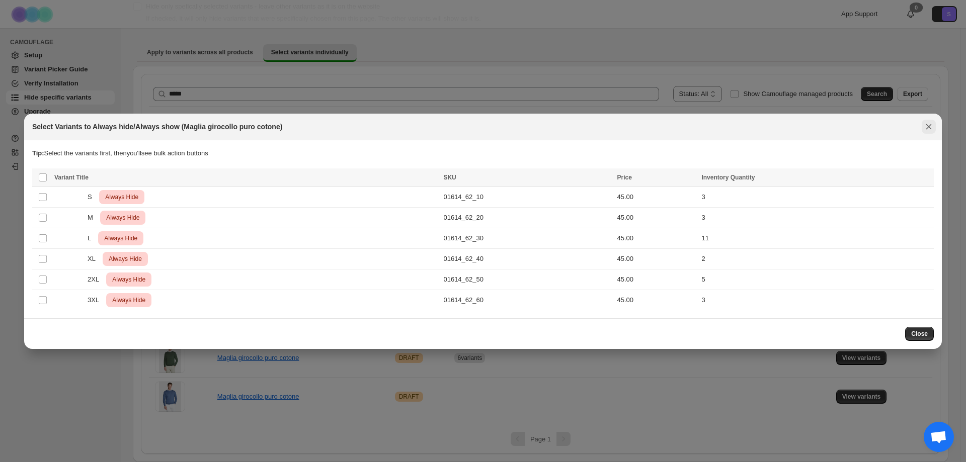
click at [932, 126] on icon "Close" at bounding box center [929, 127] width 10 height 10
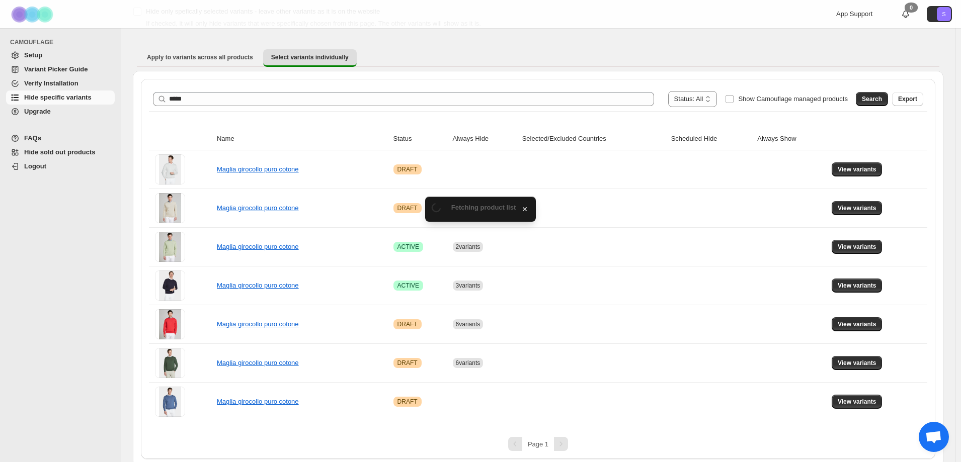
scroll to position [67, 0]
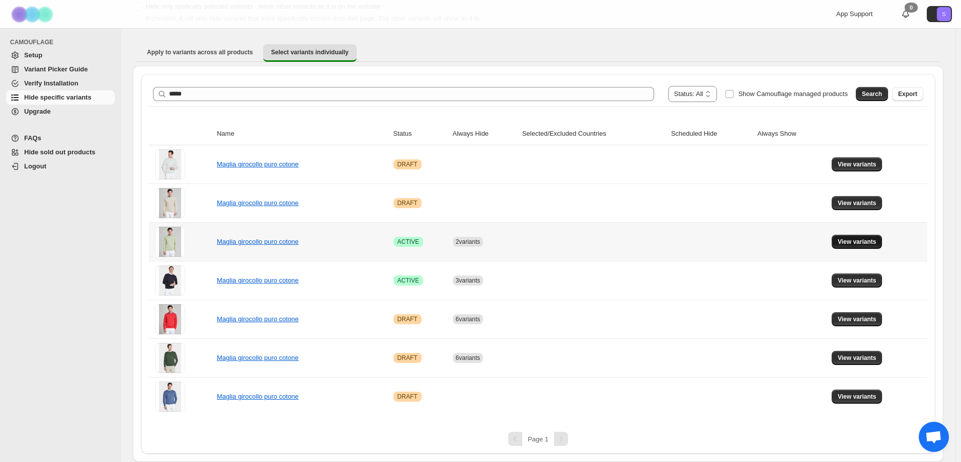
click at [849, 245] on span "View variants" at bounding box center [857, 242] width 39 height 8
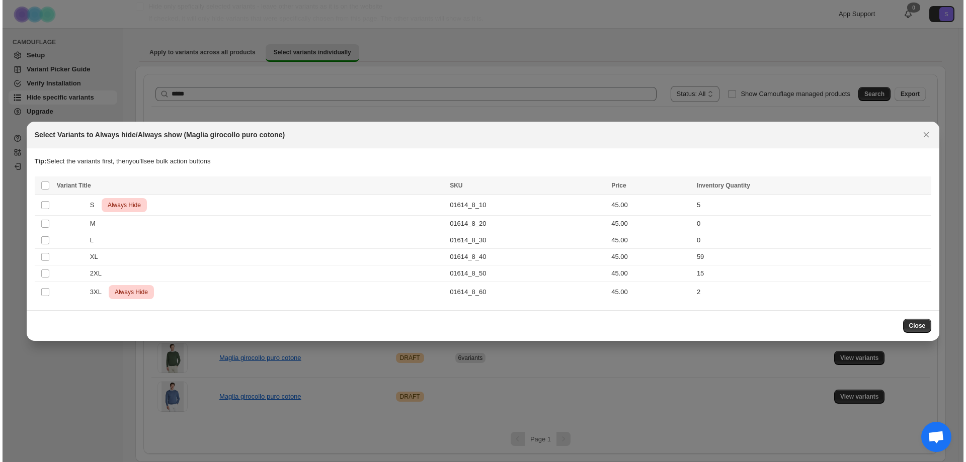
scroll to position [0, 0]
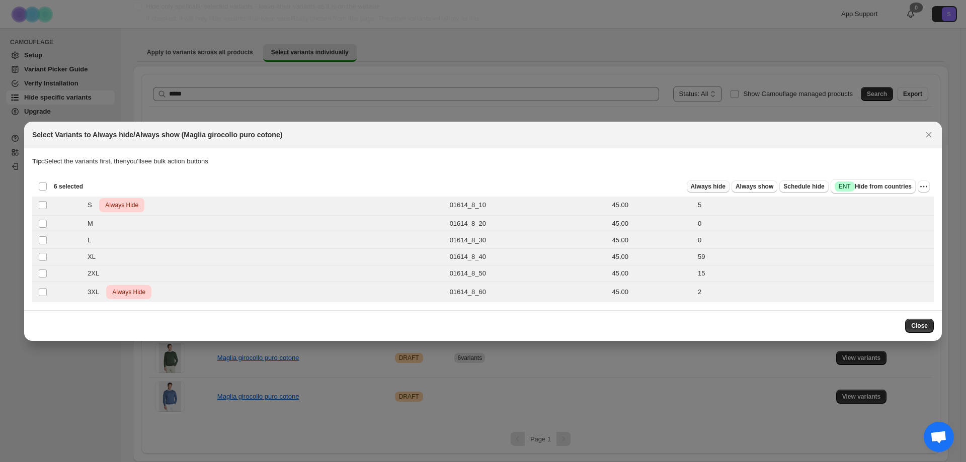
click at [725, 189] on span "Always hide" at bounding box center [708, 187] width 35 height 8
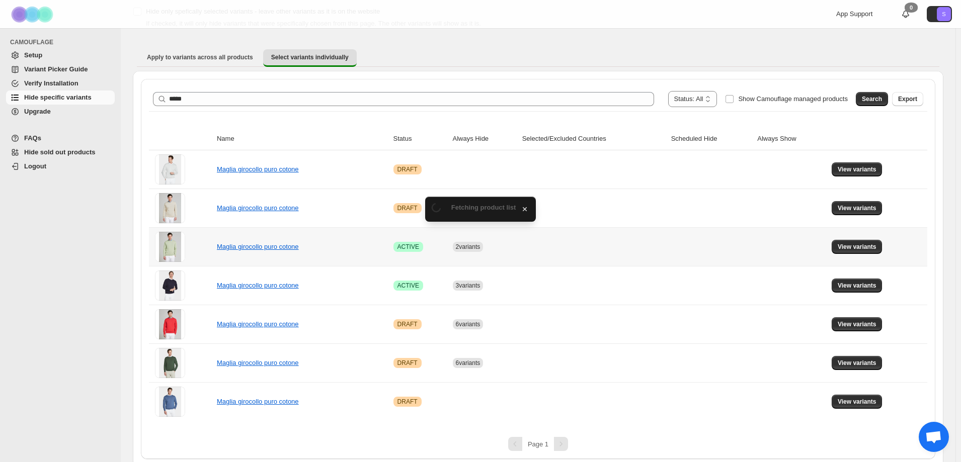
scroll to position [67, 0]
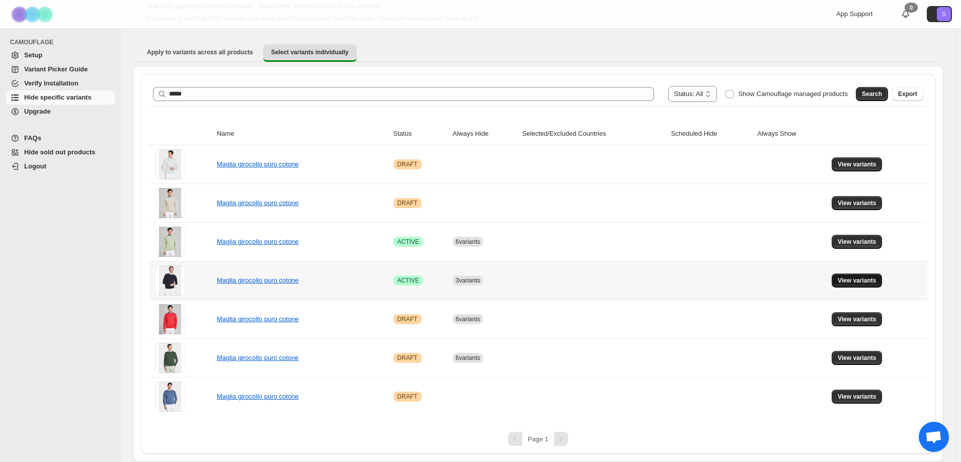
click at [847, 277] on button "View variants" at bounding box center [857, 281] width 51 height 14
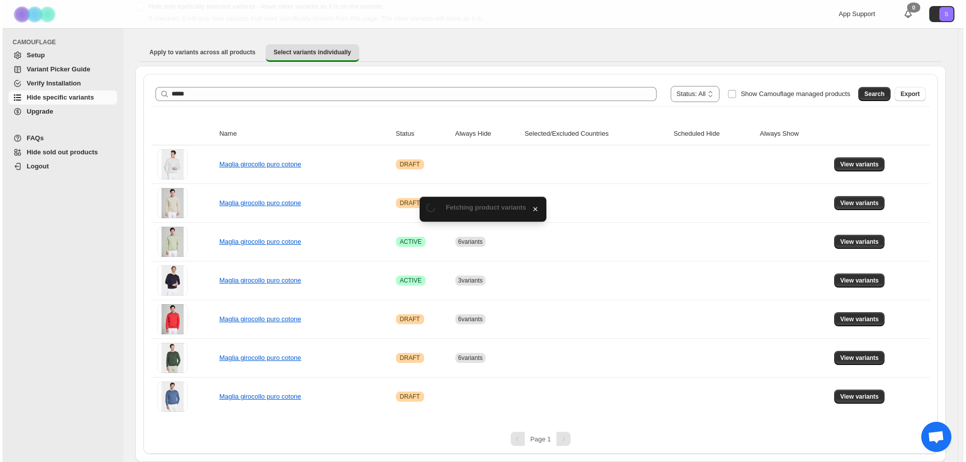
scroll to position [0, 0]
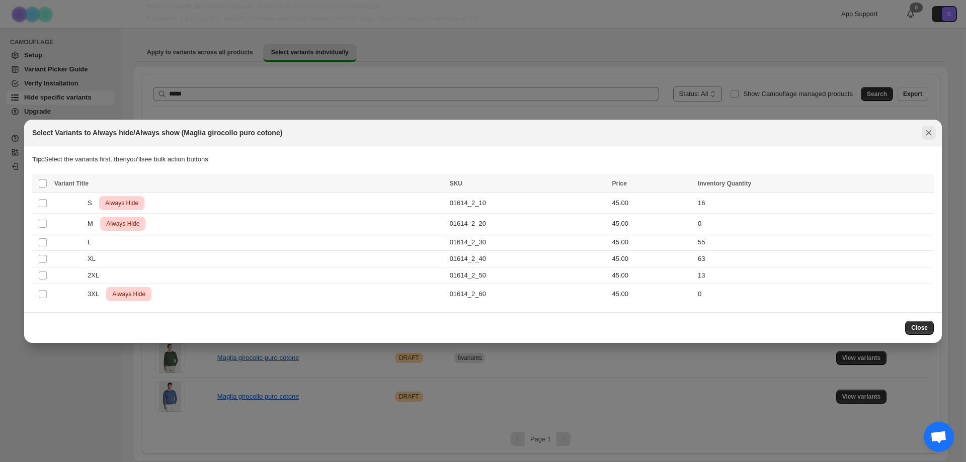
click at [926, 134] on icon "Close" at bounding box center [929, 133] width 10 height 10
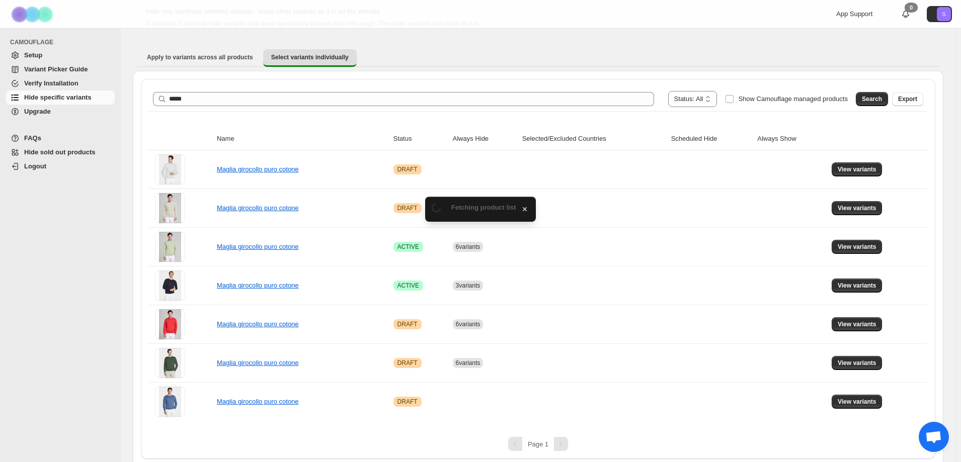
scroll to position [67, 0]
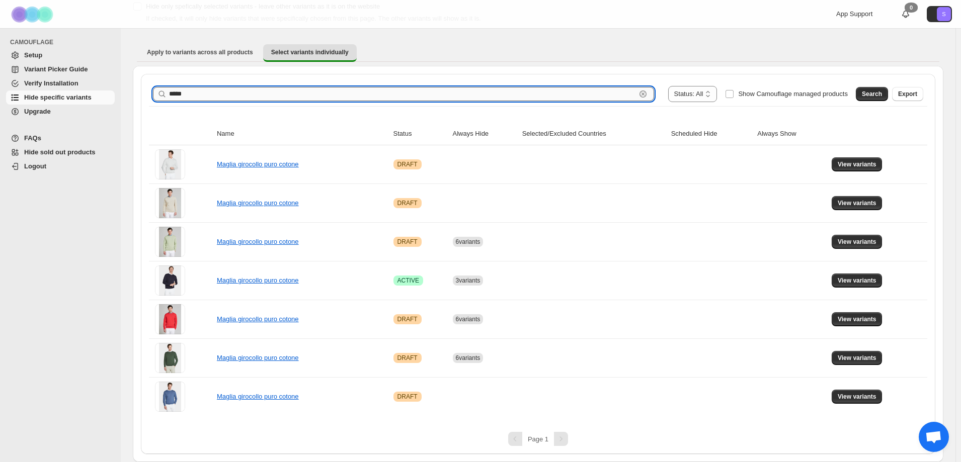
click at [198, 95] on input "*****" at bounding box center [402, 94] width 467 height 14
click at [877, 98] on button "Search" at bounding box center [872, 94] width 32 height 14
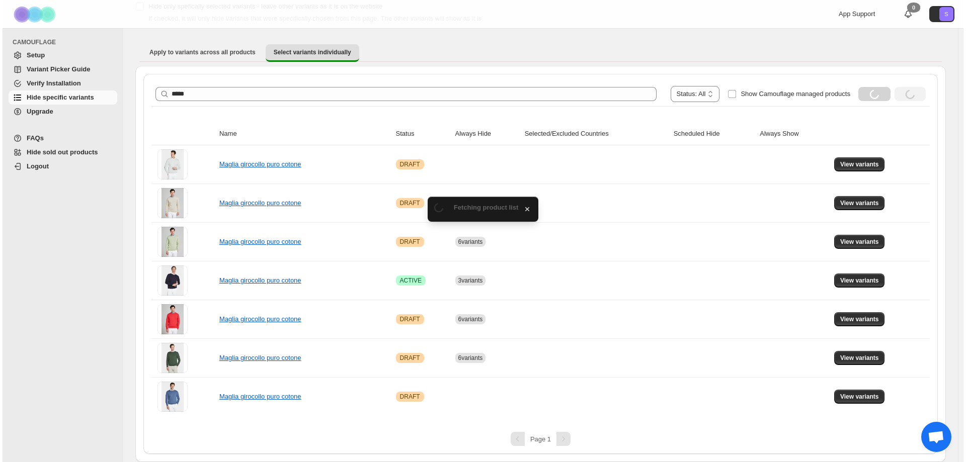
scroll to position [0, 0]
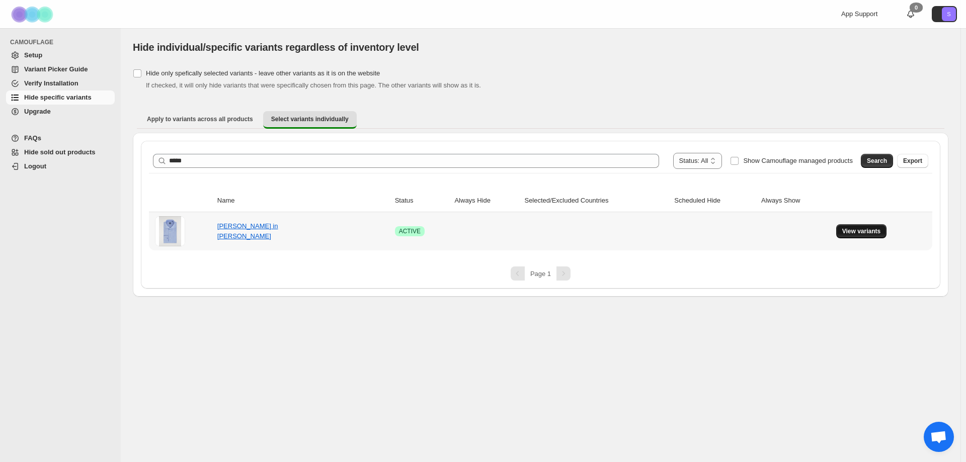
click at [859, 235] on button "View variants" at bounding box center [861, 231] width 51 height 14
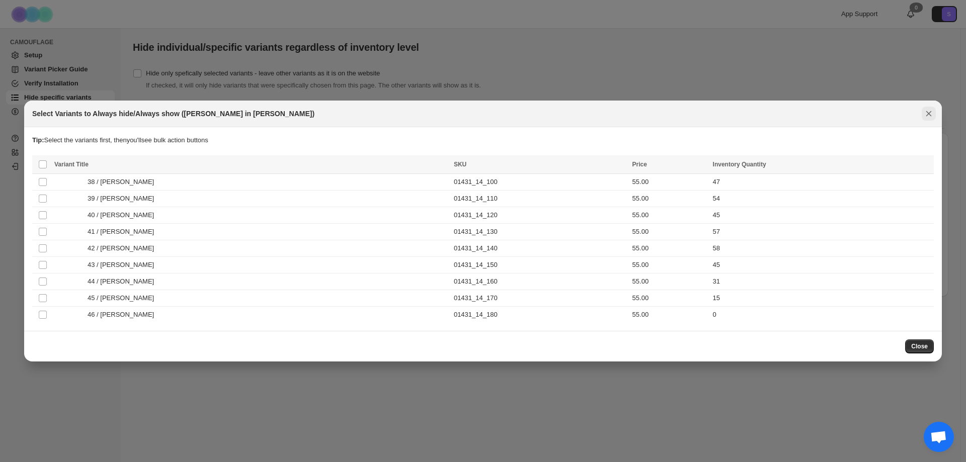
click at [928, 117] on icon "Close" at bounding box center [929, 114] width 10 height 10
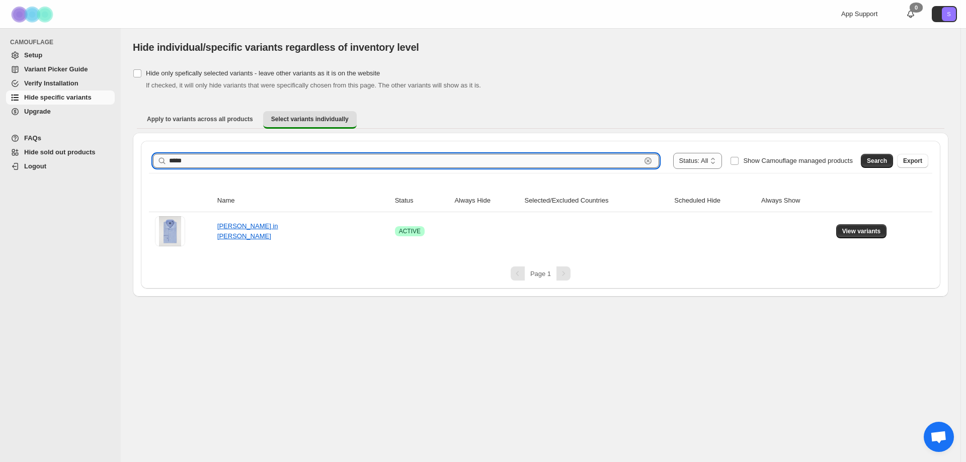
click at [198, 163] on input "*****" at bounding box center [405, 161] width 472 height 14
click at [873, 162] on span "Search" at bounding box center [877, 161] width 20 height 8
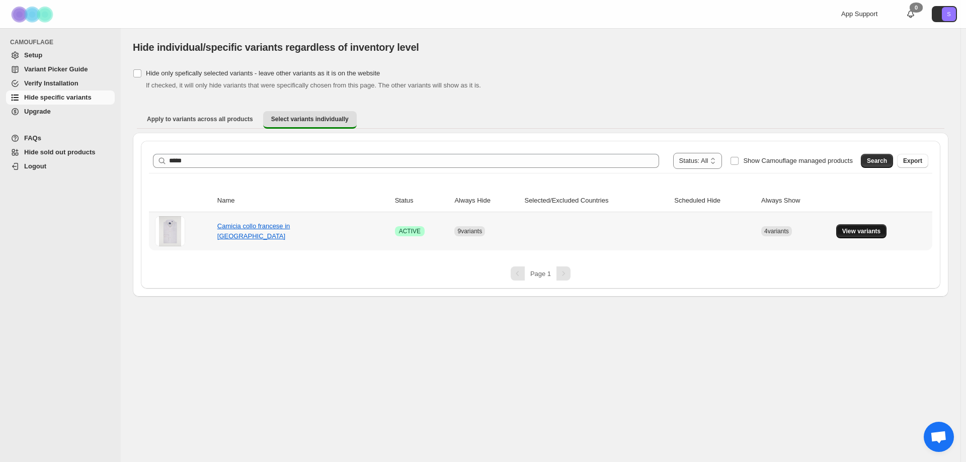
click at [856, 232] on span "View variants" at bounding box center [861, 231] width 39 height 8
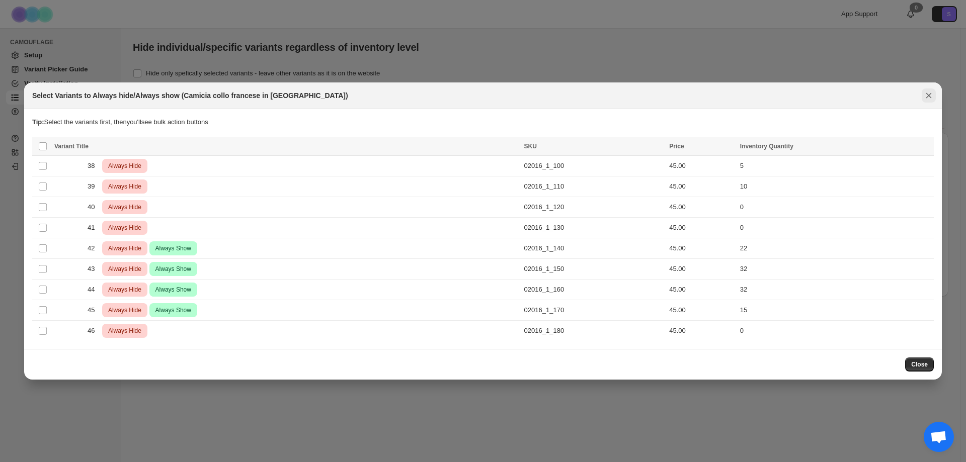
click at [927, 98] on icon "Close" at bounding box center [929, 96] width 6 height 6
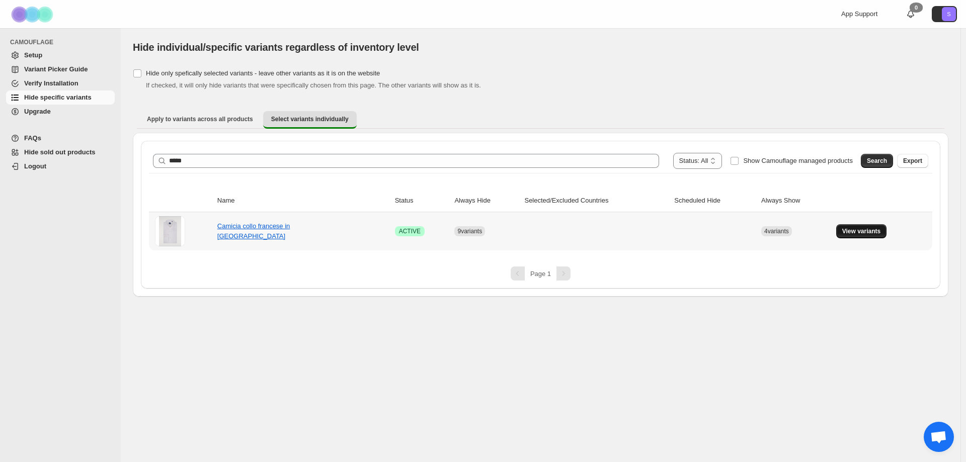
click at [856, 229] on span "View variants" at bounding box center [861, 231] width 39 height 8
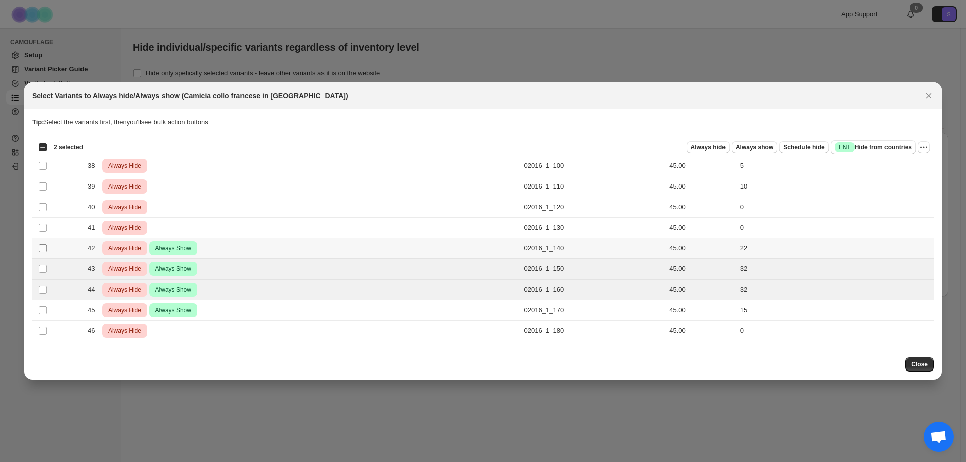
click at [45, 244] on span ":r3t:" at bounding box center [42, 248] width 9 height 9
click at [744, 144] on span "Always show" at bounding box center [754, 147] width 38 height 8
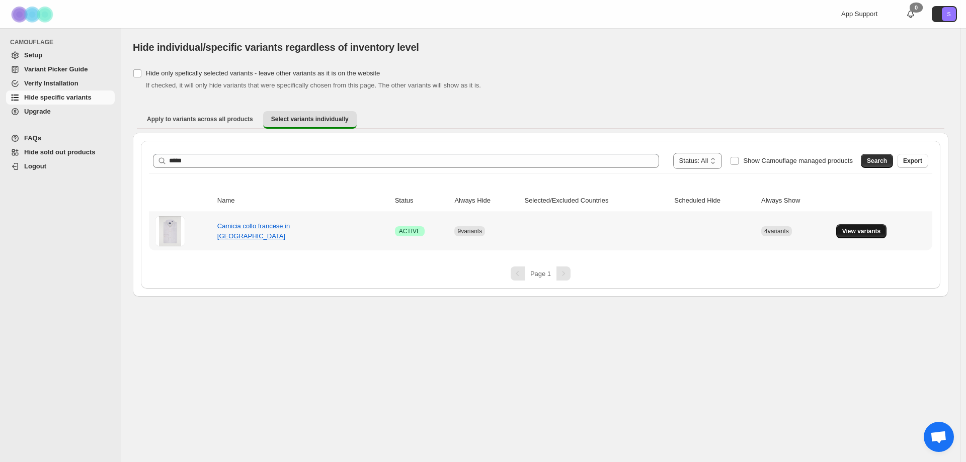
click at [848, 232] on span "View variants" at bounding box center [861, 231] width 39 height 8
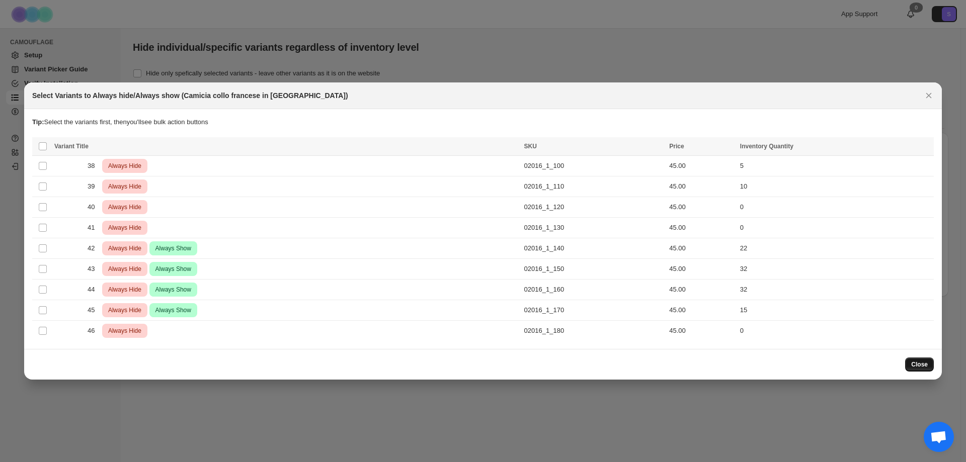
click at [915, 364] on span "Close" at bounding box center [919, 365] width 17 height 8
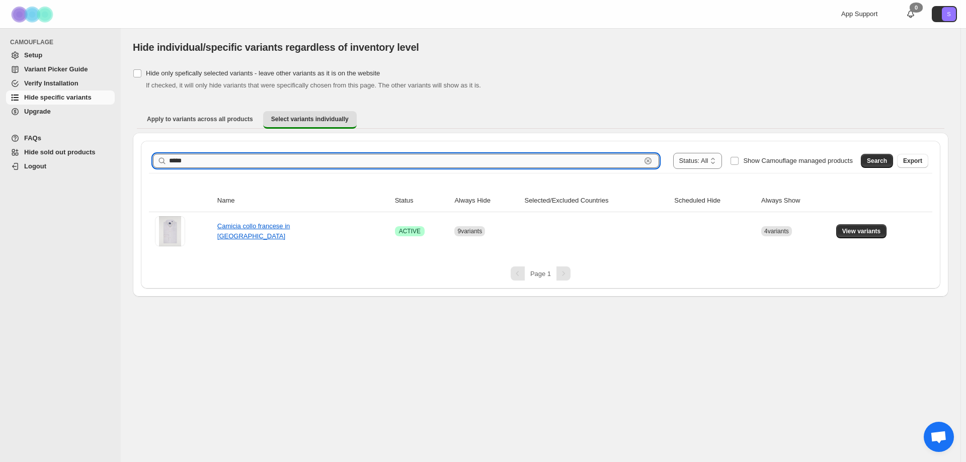
click at [214, 162] on input "*****" at bounding box center [405, 161] width 472 height 14
click at [887, 157] on span "Search" at bounding box center [877, 161] width 20 height 8
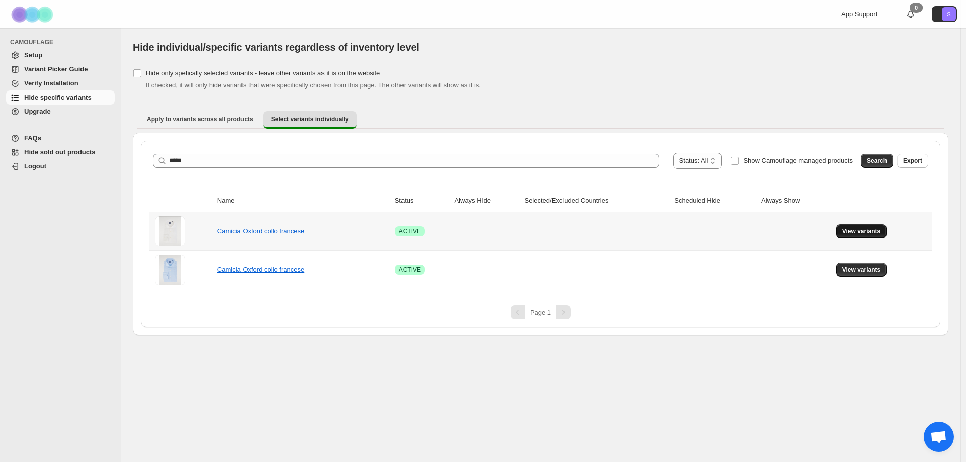
click at [845, 233] on span "View variants" at bounding box center [861, 231] width 39 height 8
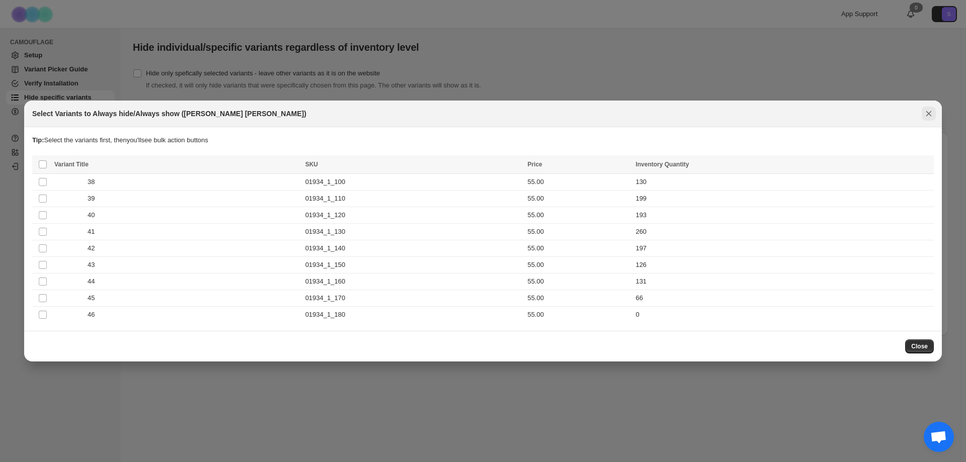
click at [932, 113] on icon "Close" at bounding box center [929, 114] width 10 height 10
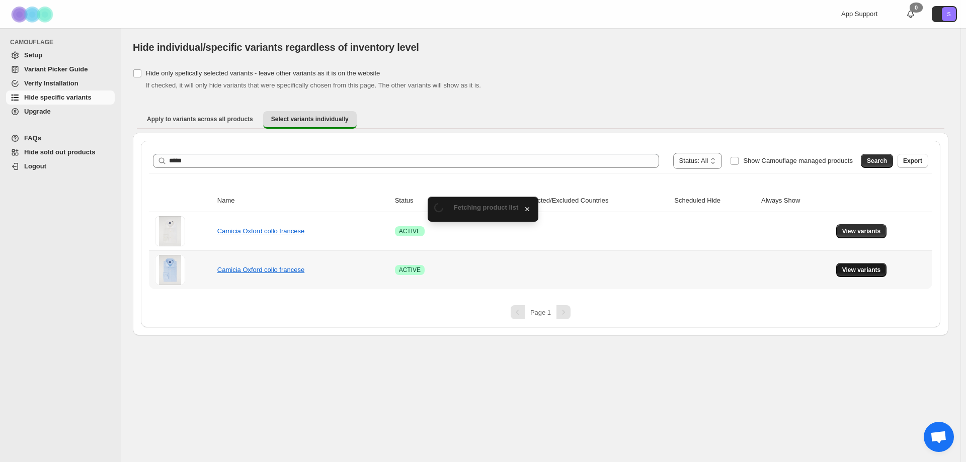
click at [863, 268] on span "View variants" at bounding box center [861, 270] width 39 height 8
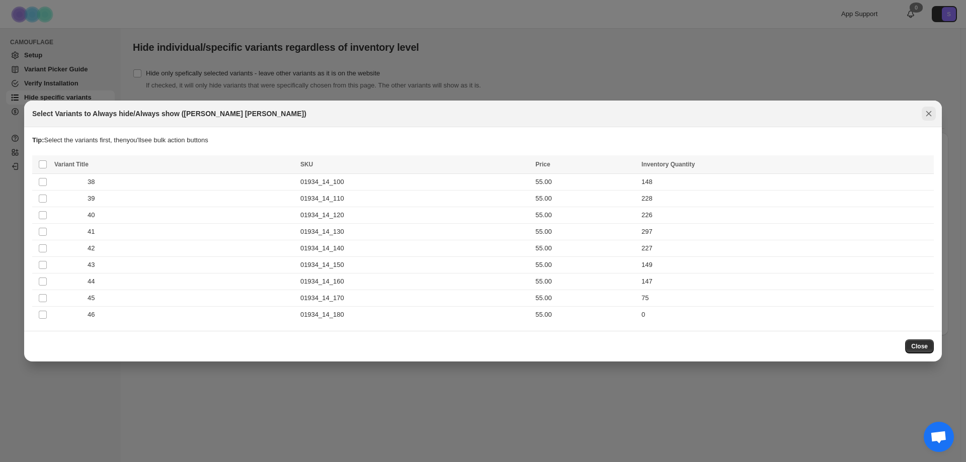
click at [930, 114] on icon "Close" at bounding box center [929, 114] width 10 height 10
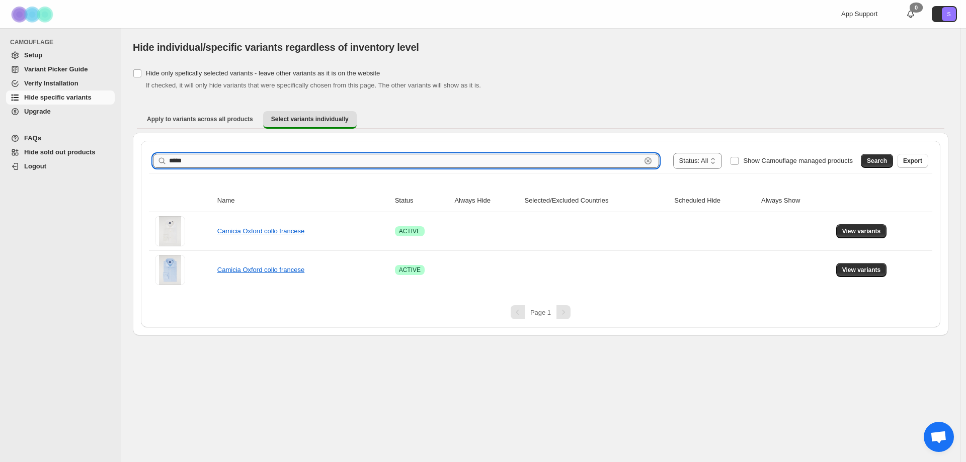
click at [219, 158] on input "*****" at bounding box center [405, 161] width 472 height 14
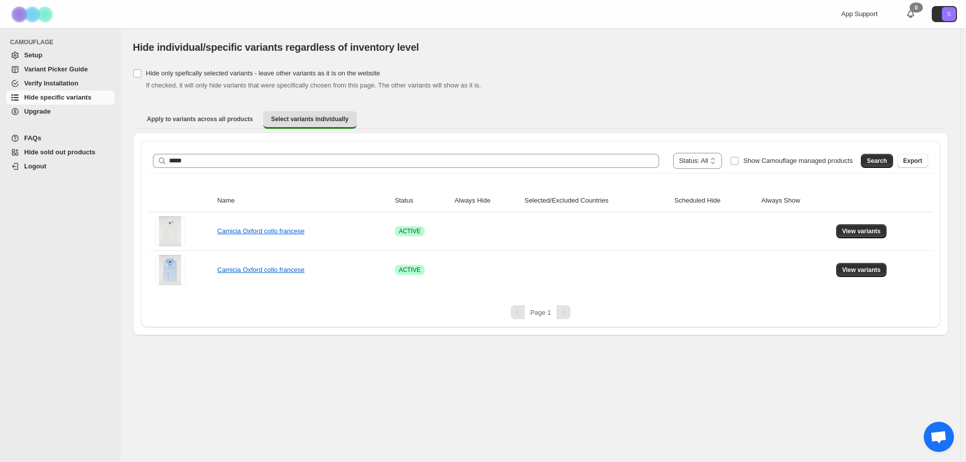
click at [874, 169] on div "Search Export" at bounding box center [892, 159] width 71 height 20
click at [876, 166] on button "Search" at bounding box center [877, 161] width 32 height 14
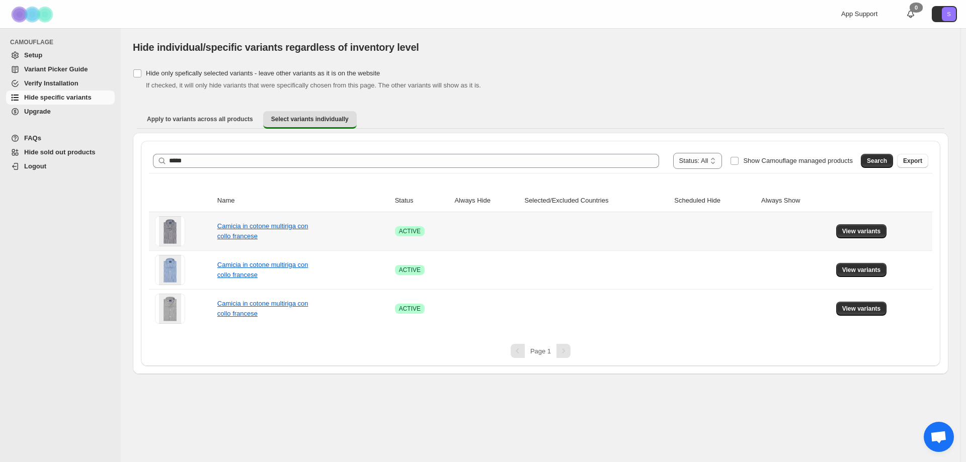
click at [870, 238] on td "View variants" at bounding box center [882, 231] width 99 height 38
click at [866, 231] on span "View variants" at bounding box center [861, 231] width 39 height 8
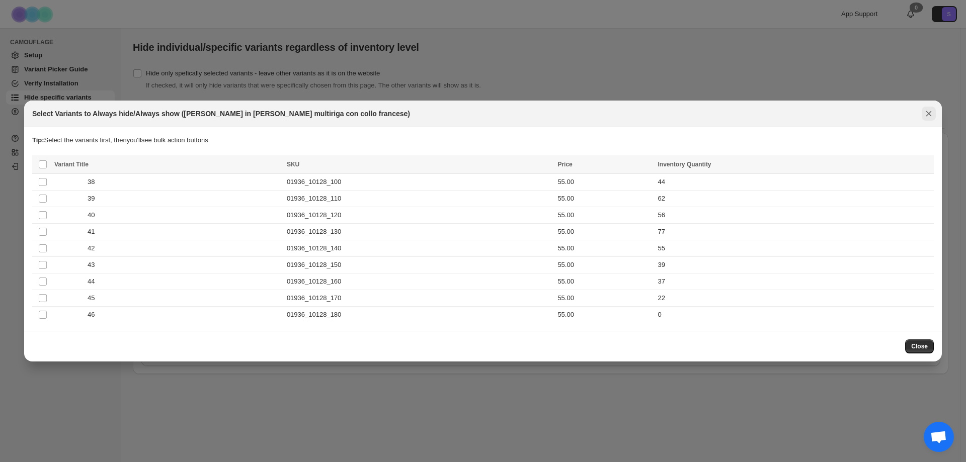
click at [928, 116] on icon "Close" at bounding box center [929, 114] width 10 height 10
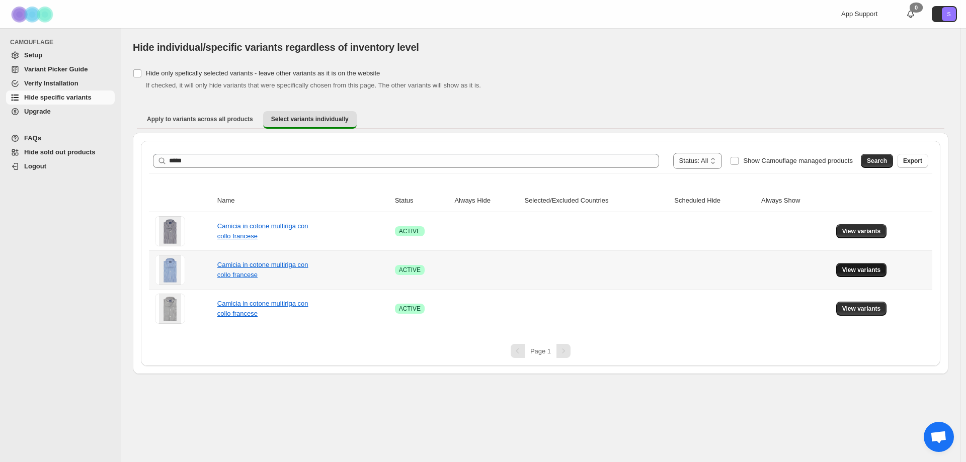
click at [872, 269] on span "View variants" at bounding box center [861, 270] width 39 height 8
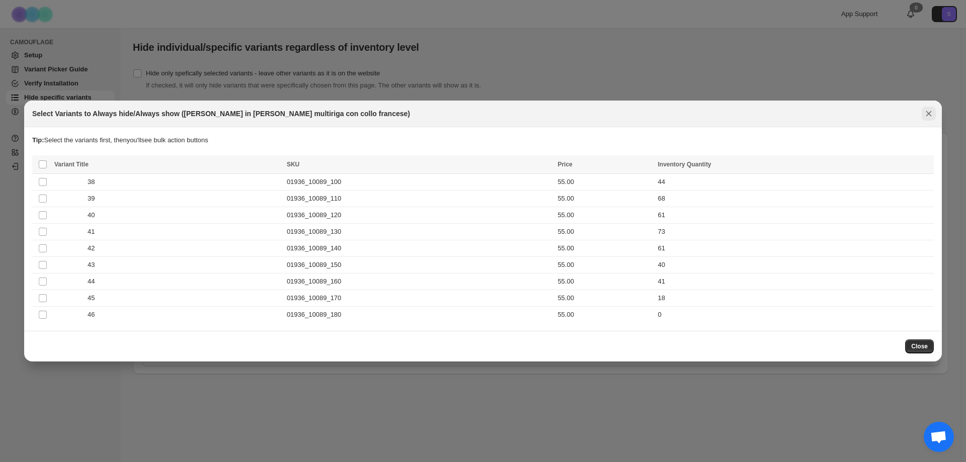
click at [925, 113] on icon "Close" at bounding box center [929, 114] width 10 height 10
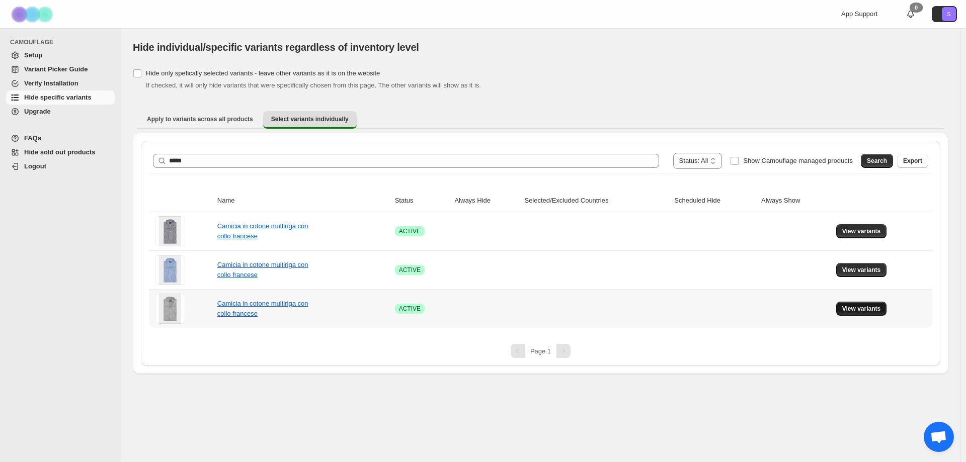
click at [867, 312] on span "View variants" at bounding box center [861, 309] width 39 height 8
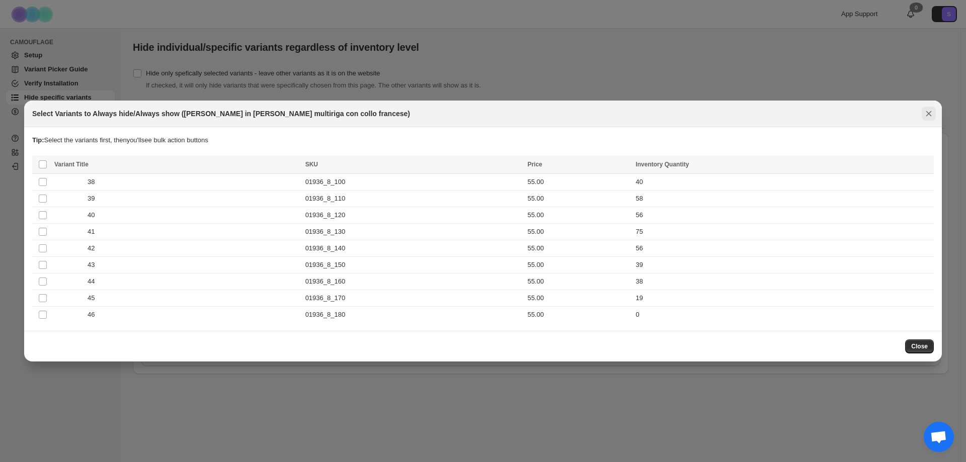
click at [932, 114] on icon "Close" at bounding box center [929, 114] width 10 height 10
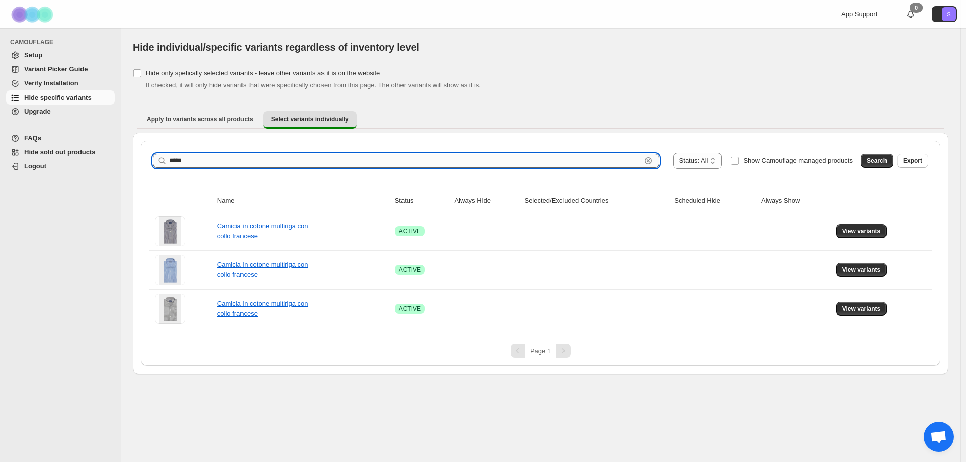
click at [191, 159] on input "*****" at bounding box center [405, 161] width 472 height 14
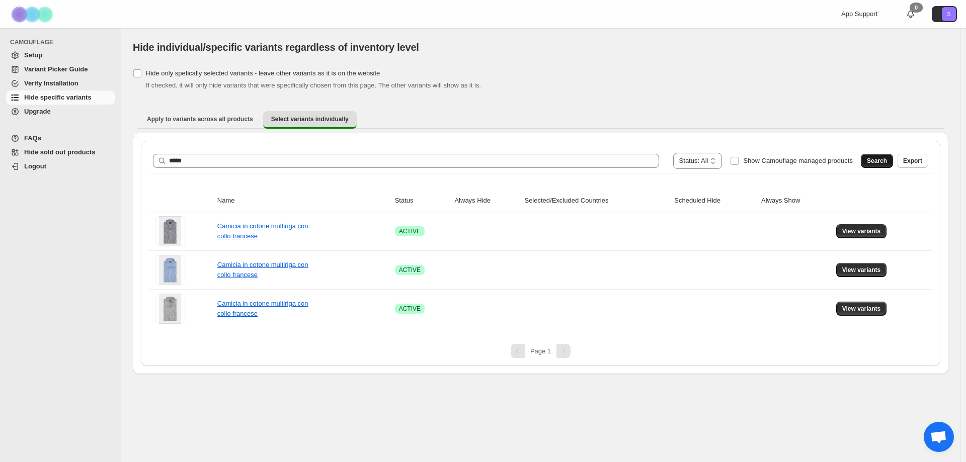
click at [876, 158] on span "Search" at bounding box center [877, 161] width 20 height 8
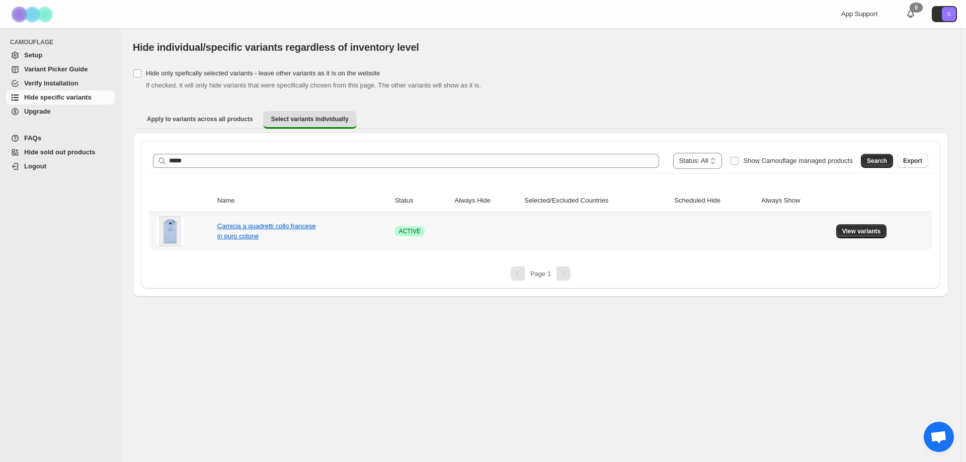
click at [856, 222] on td "View variants" at bounding box center [882, 231] width 99 height 38
click at [851, 228] on span "View variants" at bounding box center [861, 231] width 39 height 8
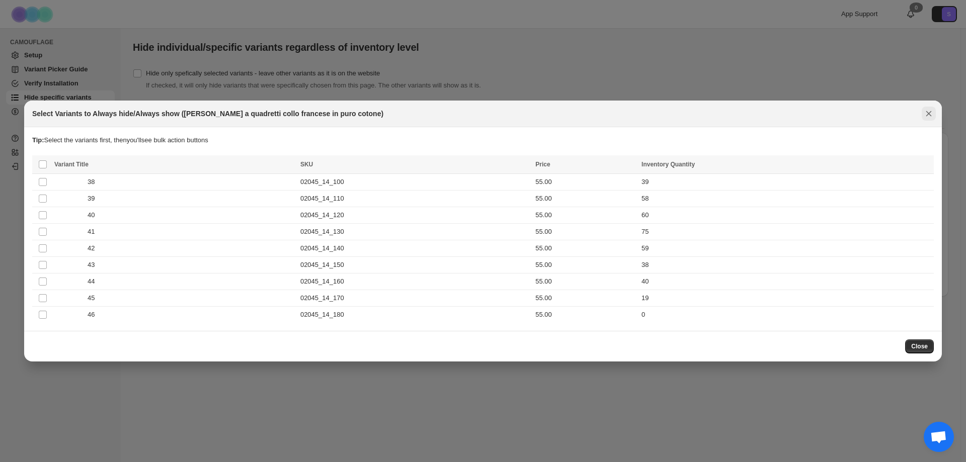
click at [928, 116] on icon "Close" at bounding box center [929, 114] width 10 height 10
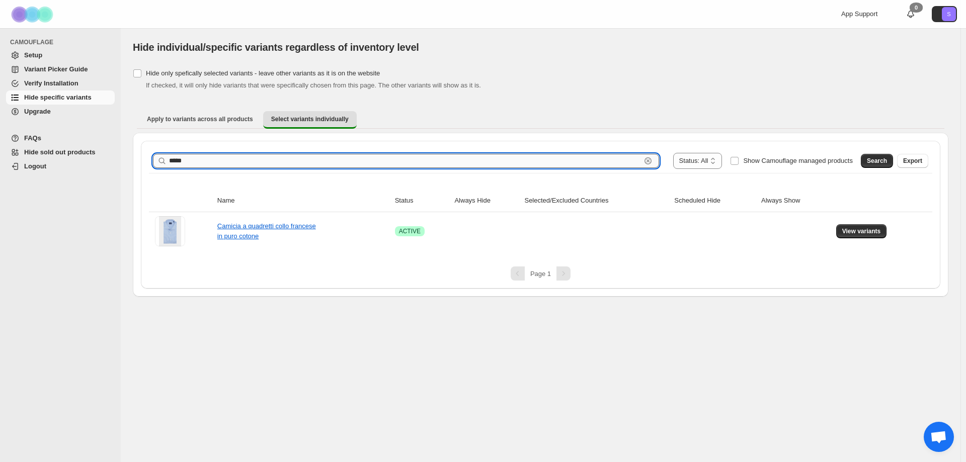
click at [221, 160] on input "*****" at bounding box center [405, 161] width 472 height 14
click at [883, 161] on span "Search" at bounding box center [877, 161] width 20 height 8
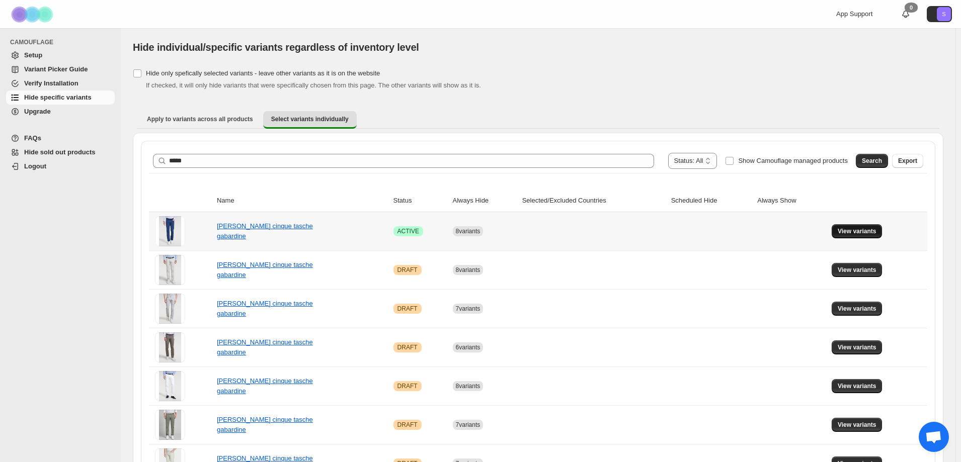
click at [876, 233] on span "View variants" at bounding box center [857, 231] width 39 height 8
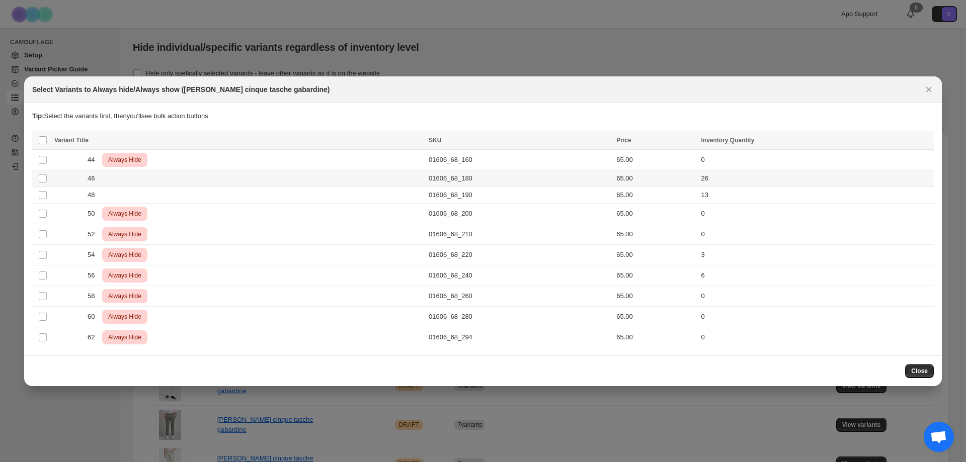
click at [48, 179] on td "Select product variant" at bounding box center [41, 178] width 19 height 17
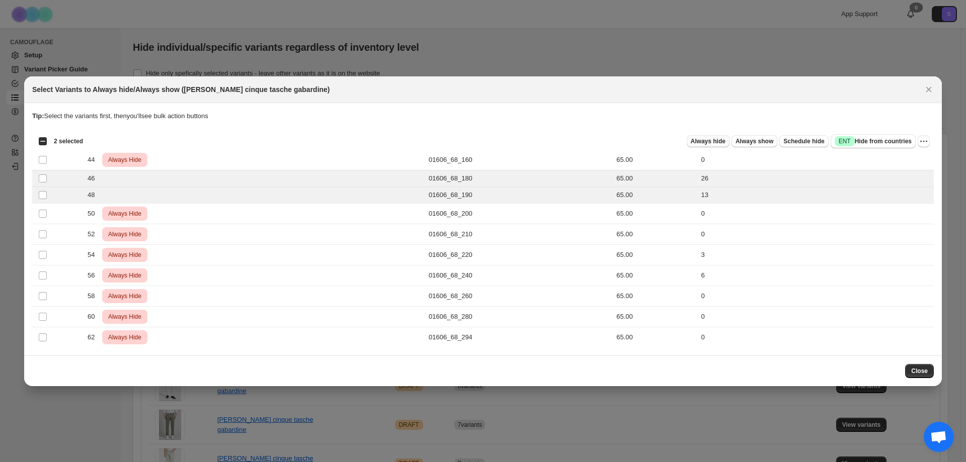
click at [725, 144] on span "Always hide" at bounding box center [708, 141] width 35 height 8
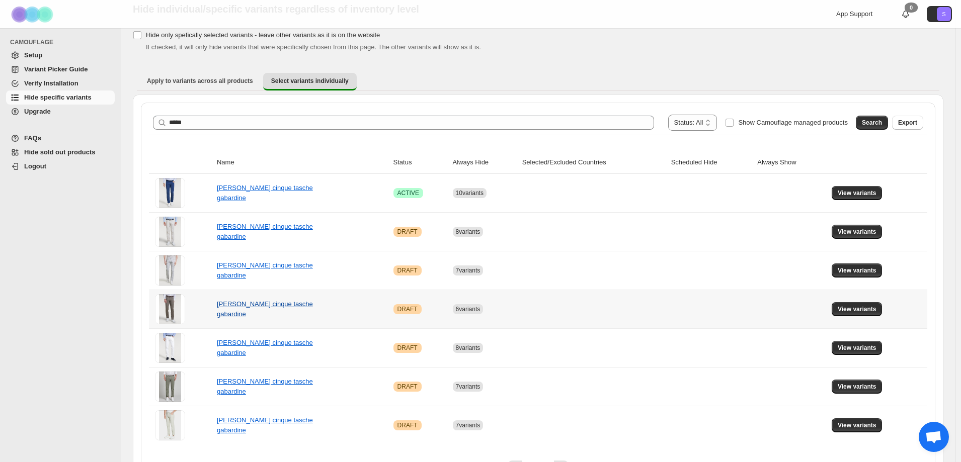
scroll to position [67, 0]
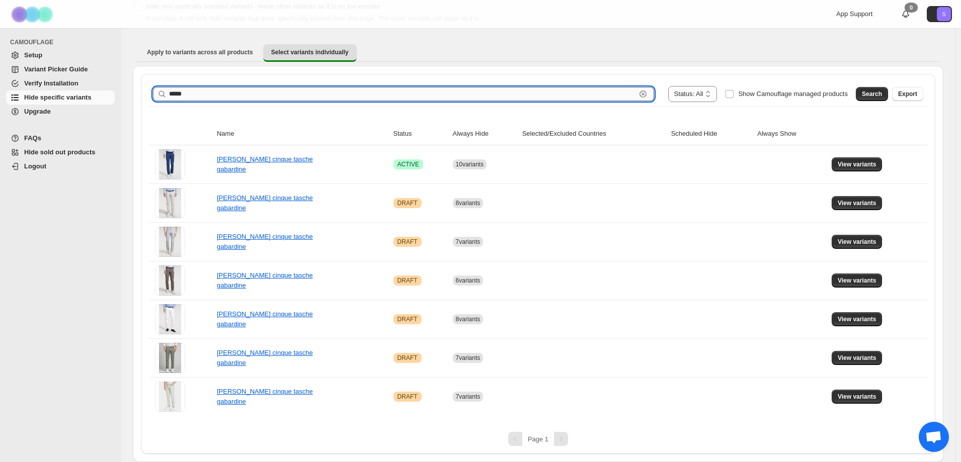
click at [227, 93] on input "*****" at bounding box center [402, 94] width 467 height 14
click at [867, 95] on button "Search" at bounding box center [872, 94] width 32 height 14
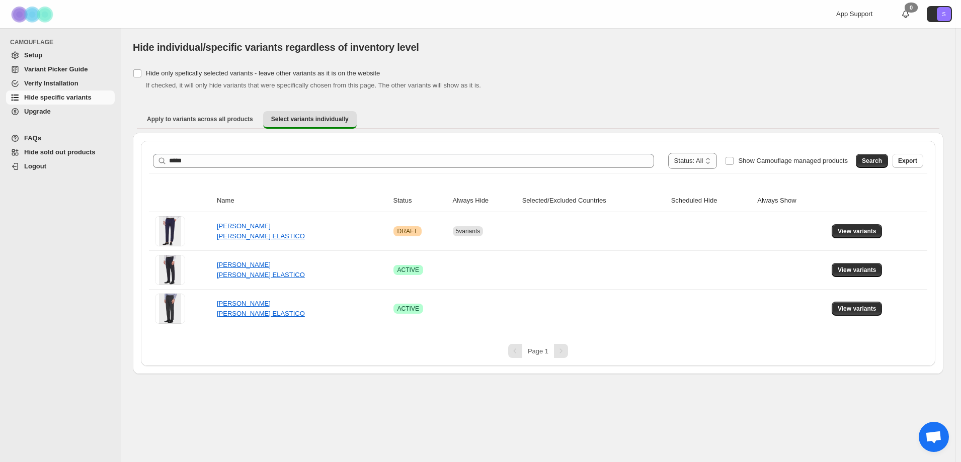
scroll to position [0, 0]
click at [869, 268] on span "View variants" at bounding box center [861, 270] width 39 height 8
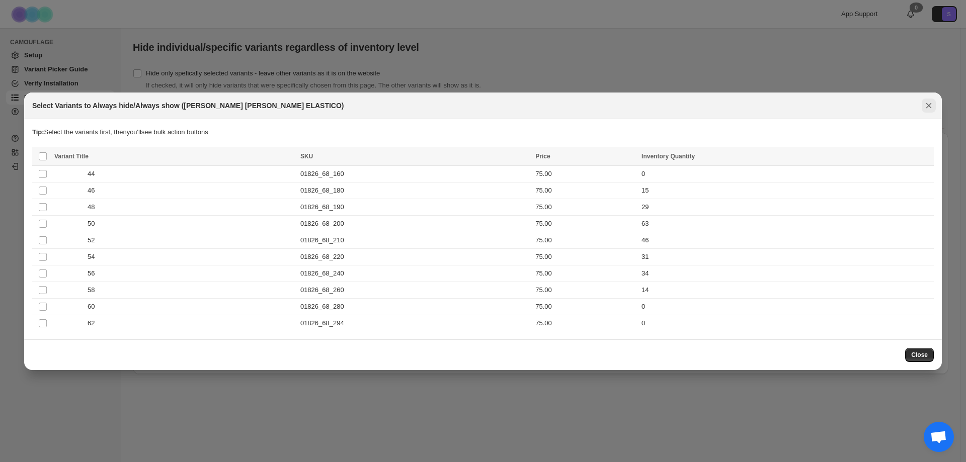
click at [928, 104] on icon "Close" at bounding box center [929, 106] width 10 height 10
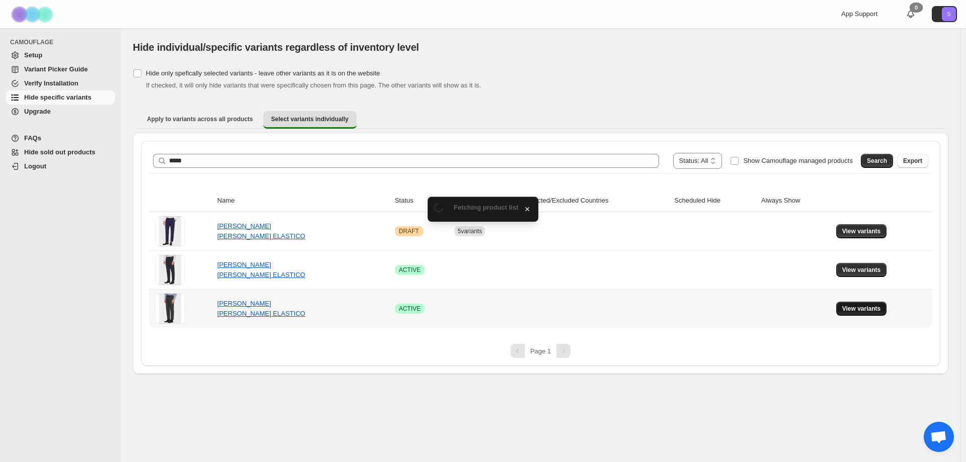
click at [862, 304] on button "View variants" at bounding box center [861, 309] width 51 height 14
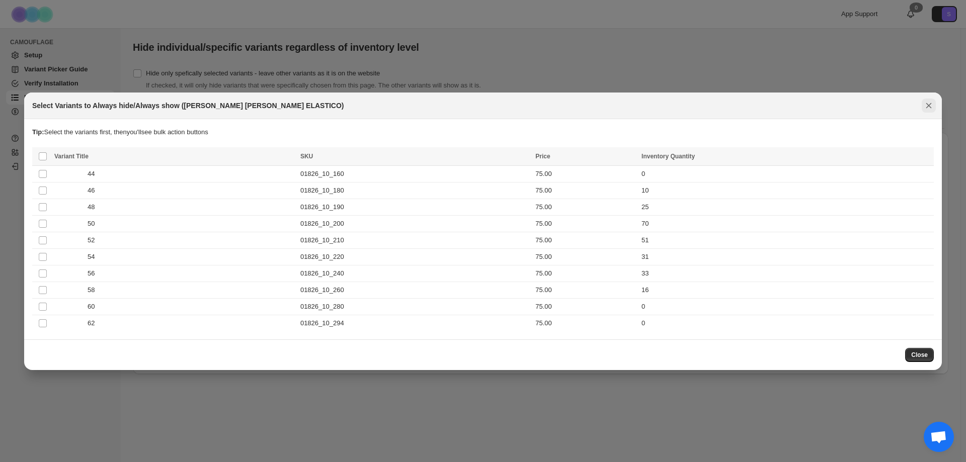
click at [929, 107] on icon "Close" at bounding box center [929, 106] width 10 height 10
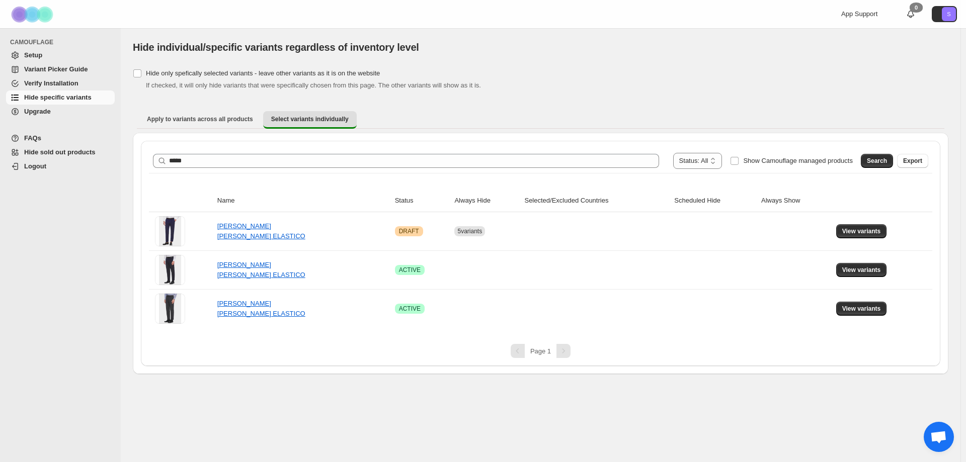
click at [213, 168] on div "**********" at bounding box center [540, 161] width 775 height 16
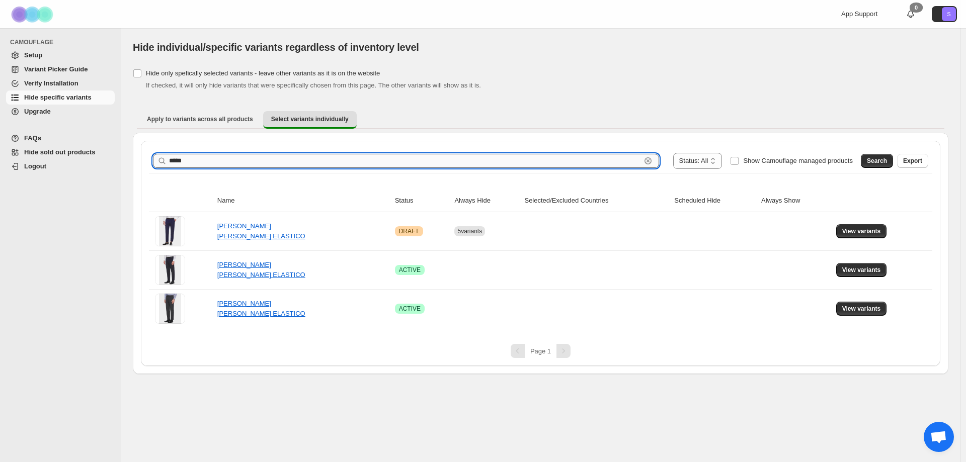
click at [215, 165] on input "*****" at bounding box center [405, 161] width 472 height 14
click at [217, 161] on input "*****" at bounding box center [405, 161] width 472 height 14
type input "*****"
click at [884, 163] on span "Search" at bounding box center [877, 161] width 20 height 8
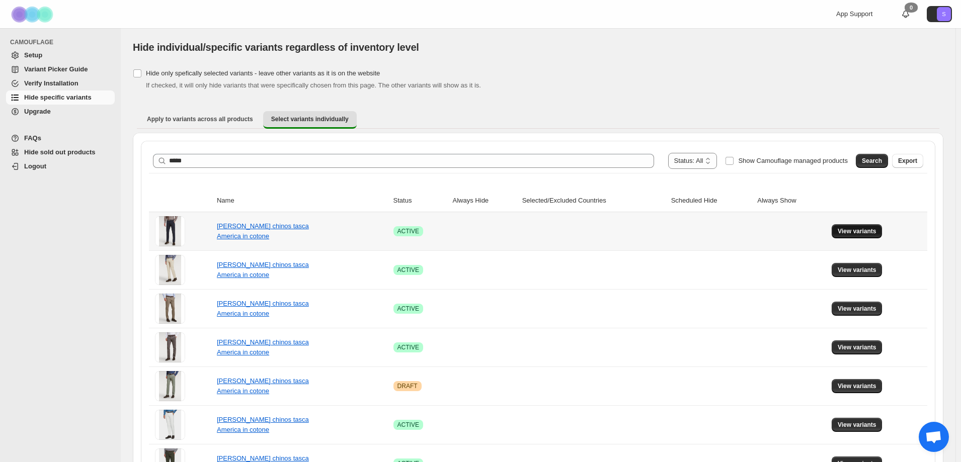
click at [859, 227] on button "View variants" at bounding box center [857, 231] width 51 height 14
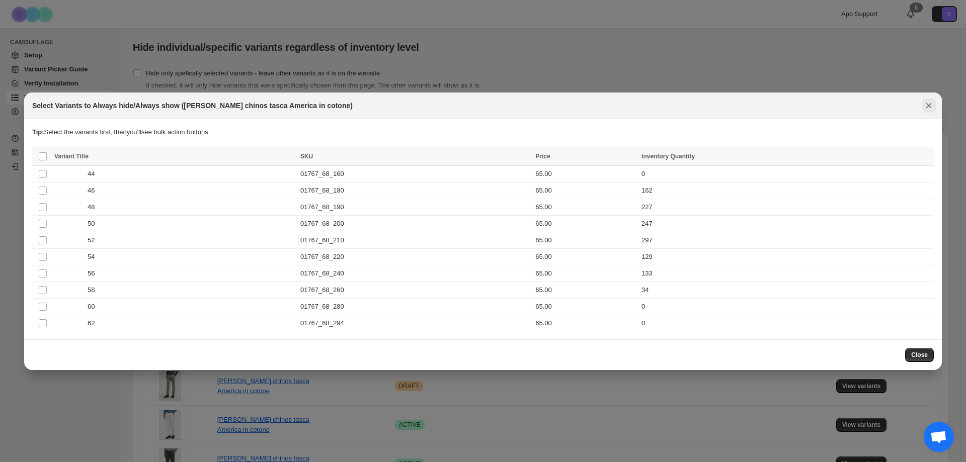
click at [930, 106] on icon "Close" at bounding box center [929, 106] width 10 height 10
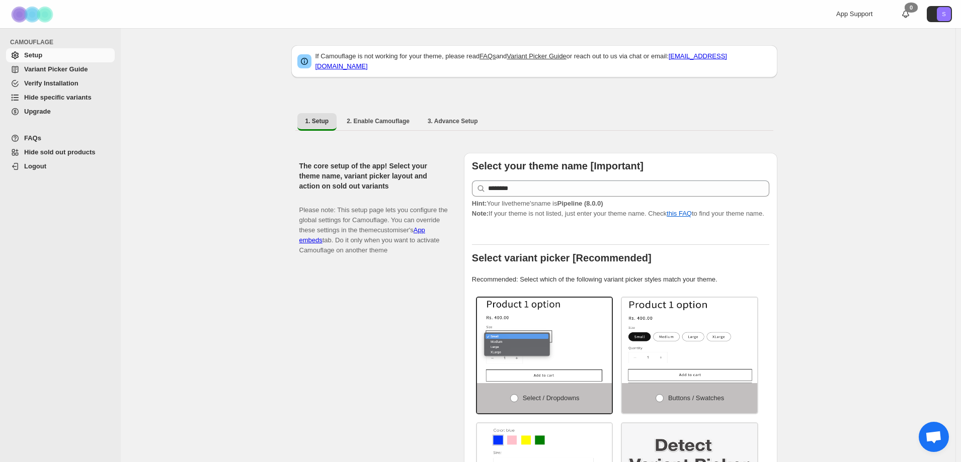
click at [32, 95] on span "Hide specific variants" at bounding box center [57, 98] width 67 height 8
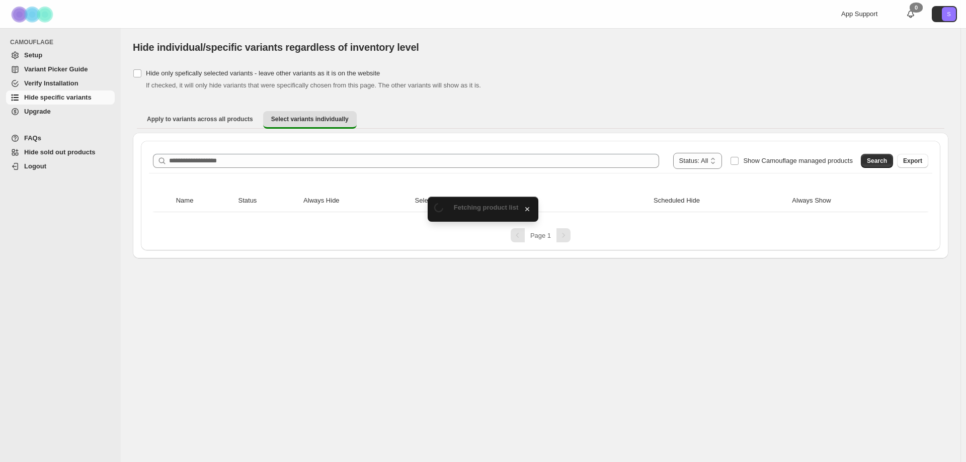
click at [230, 144] on div "**********" at bounding box center [540, 196] width 799 height 110
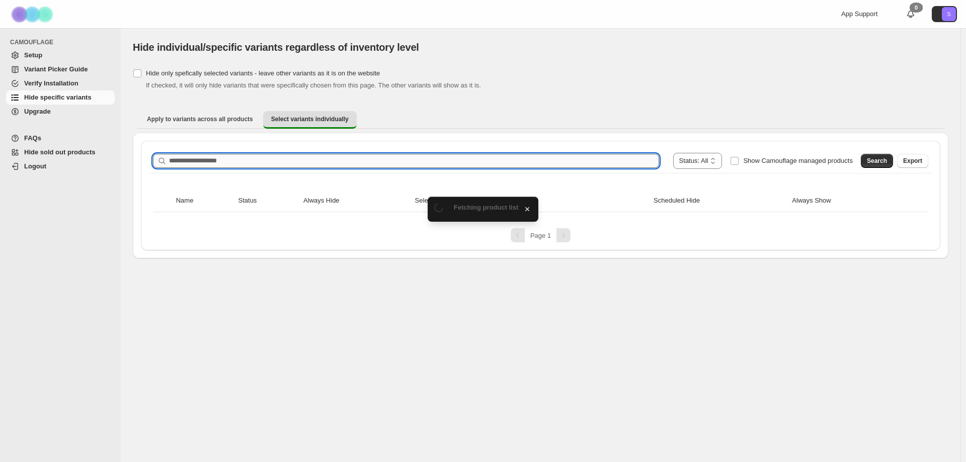
click at [230, 159] on input "Search product name" at bounding box center [414, 161] width 490 height 14
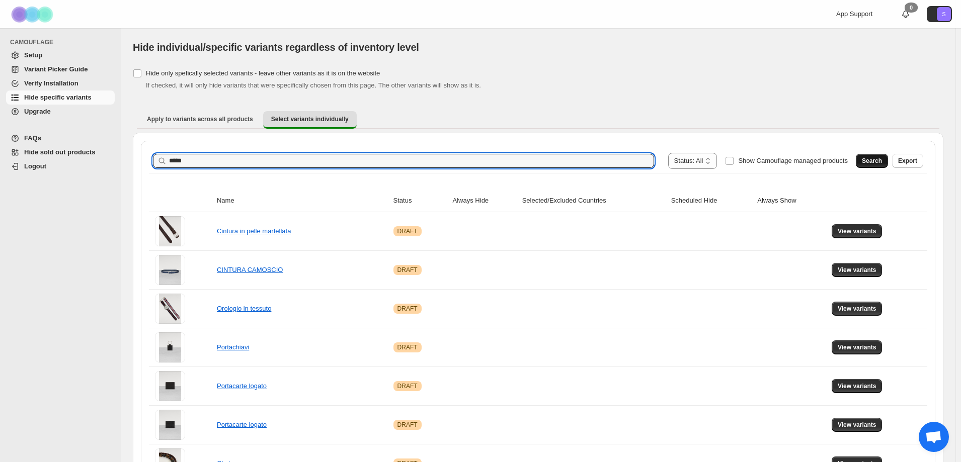
click at [879, 161] on span "Search" at bounding box center [872, 161] width 20 height 8
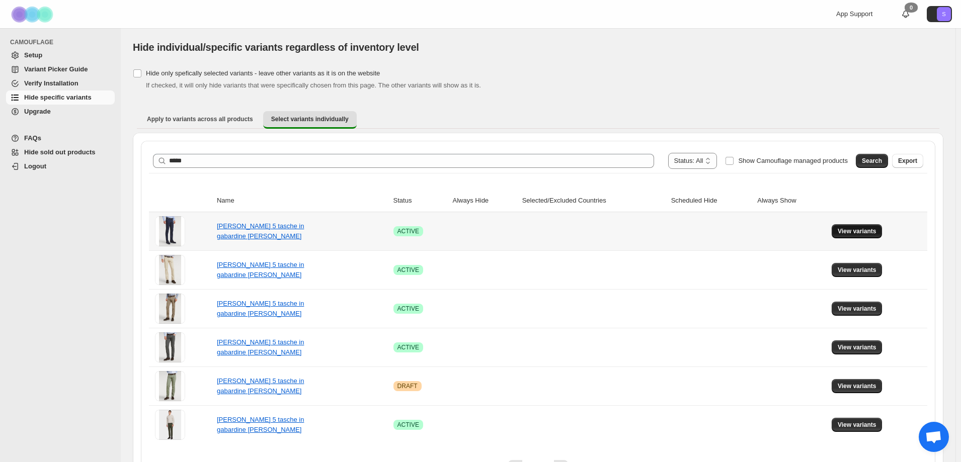
click at [853, 232] on span "View variants" at bounding box center [857, 231] width 39 height 8
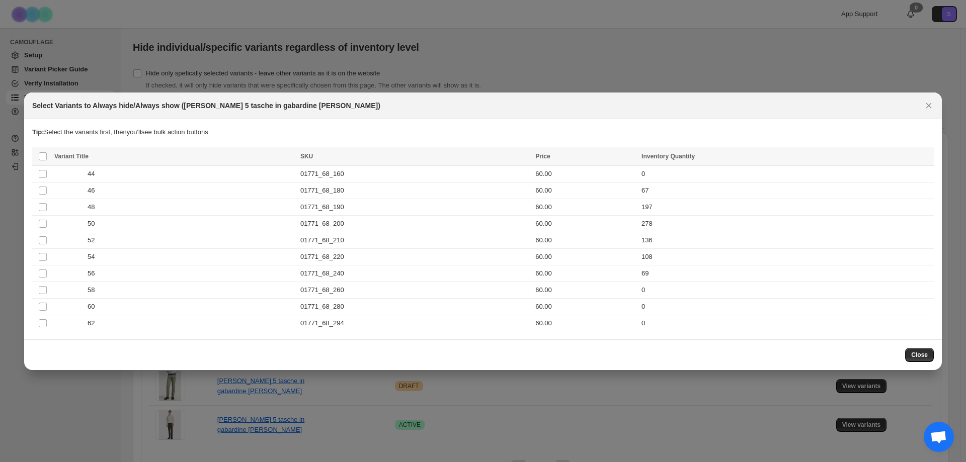
click at [921, 104] on div "Select Variants to Always hide/Always show (Pantalone 5 tasche in gabardine di …" at bounding box center [483, 106] width 902 height 10
click at [927, 108] on icon "Close" at bounding box center [929, 106] width 10 height 10
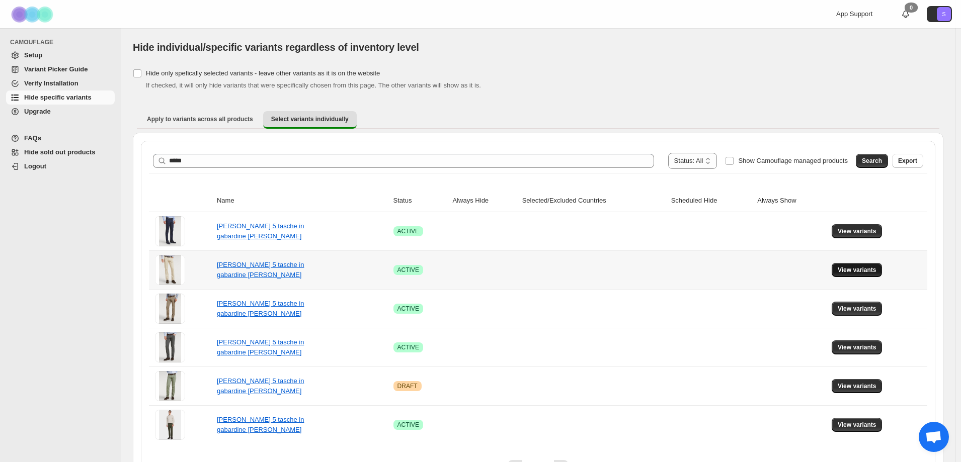
click at [847, 270] on span "View variants" at bounding box center [857, 270] width 39 height 8
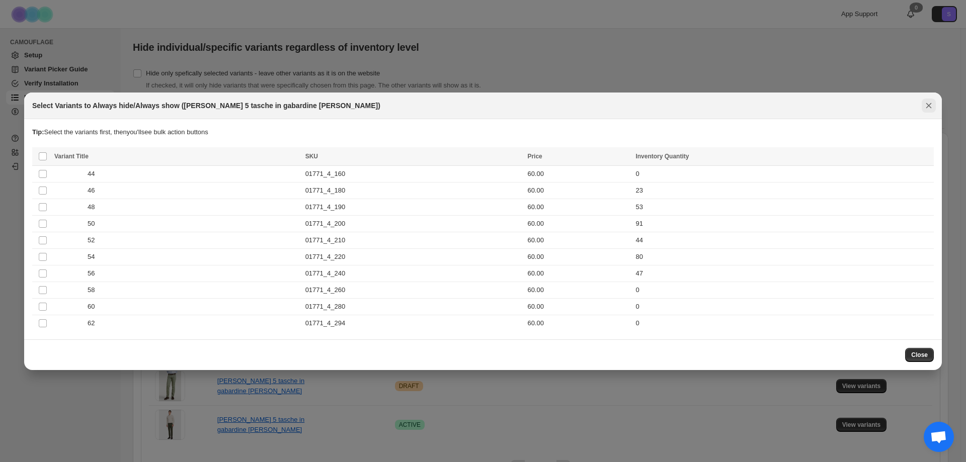
click at [929, 104] on icon "Close" at bounding box center [929, 106] width 10 height 10
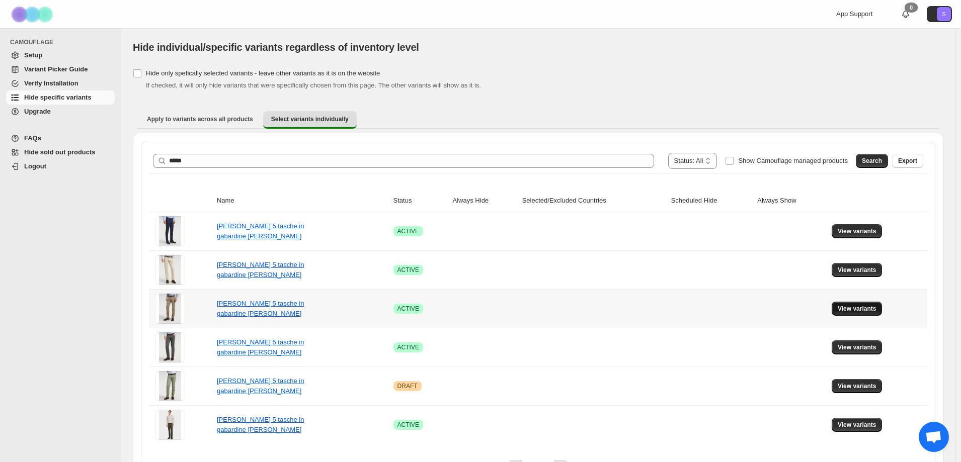
click at [876, 306] on span "View variants" at bounding box center [857, 309] width 39 height 8
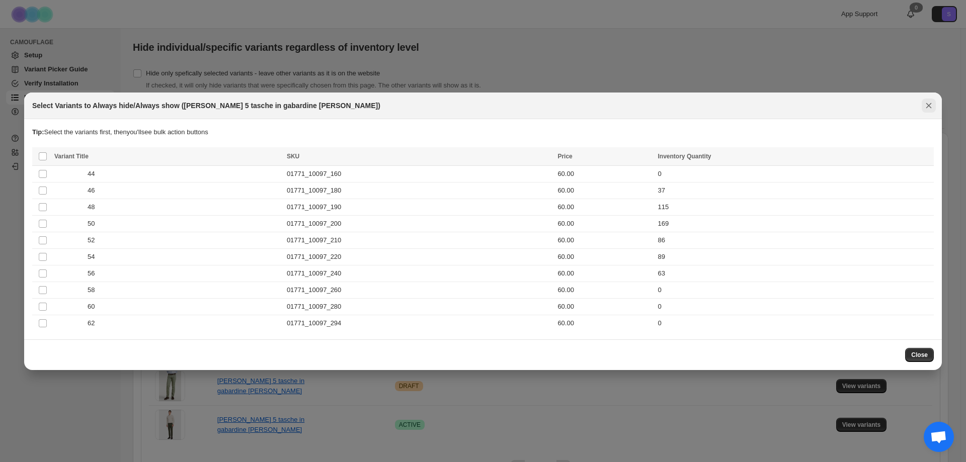
click at [928, 111] on button "Close" at bounding box center [929, 106] width 14 height 14
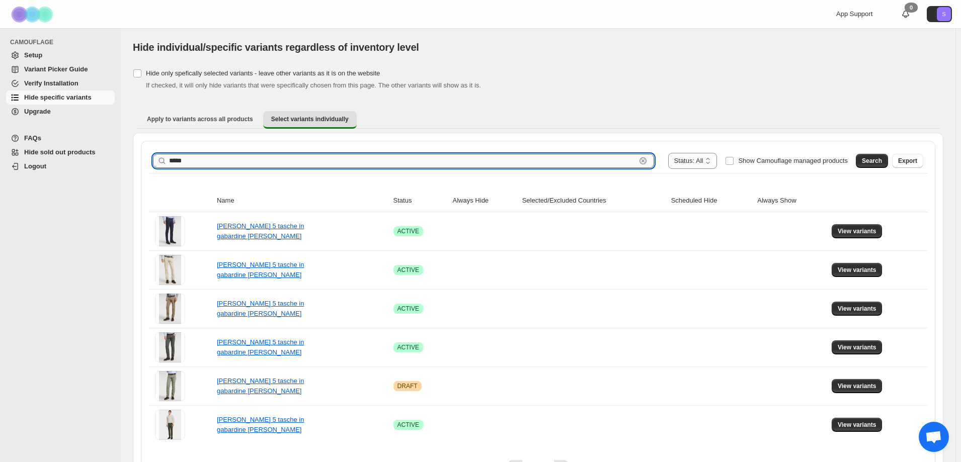
click at [192, 156] on input "*****" at bounding box center [402, 161] width 467 height 14
click at [171, 160] on input "****" at bounding box center [402, 161] width 467 height 14
click at [172, 161] on input "****" at bounding box center [402, 161] width 467 height 14
click at [878, 164] on span "Search" at bounding box center [872, 161] width 20 height 8
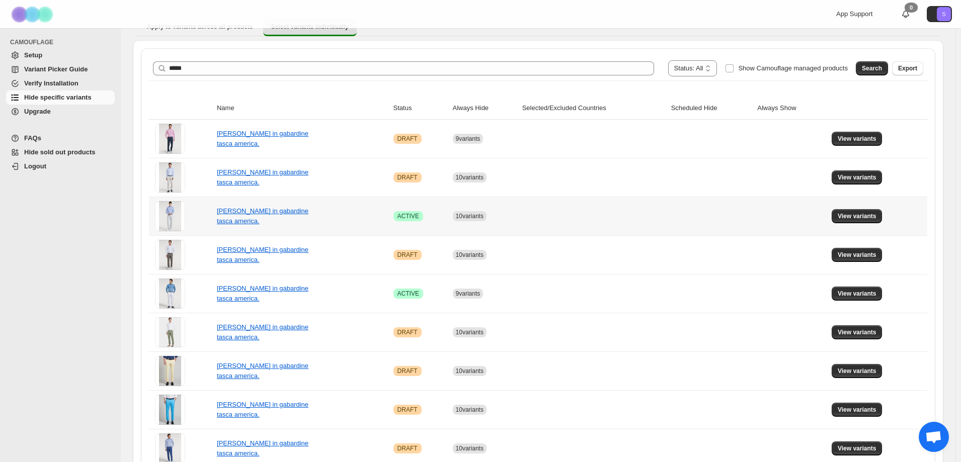
scroll to position [101, 0]
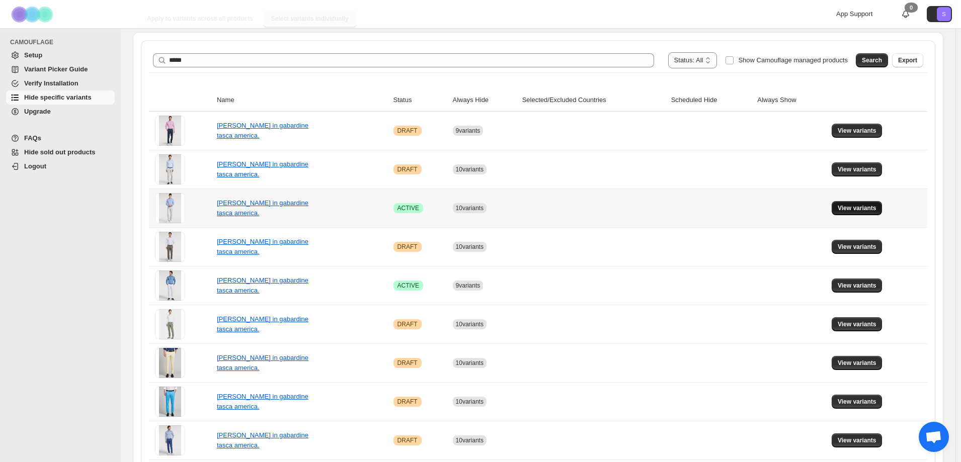
click at [844, 211] on span "View variants" at bounding box center [857, 208] width 39 height 8
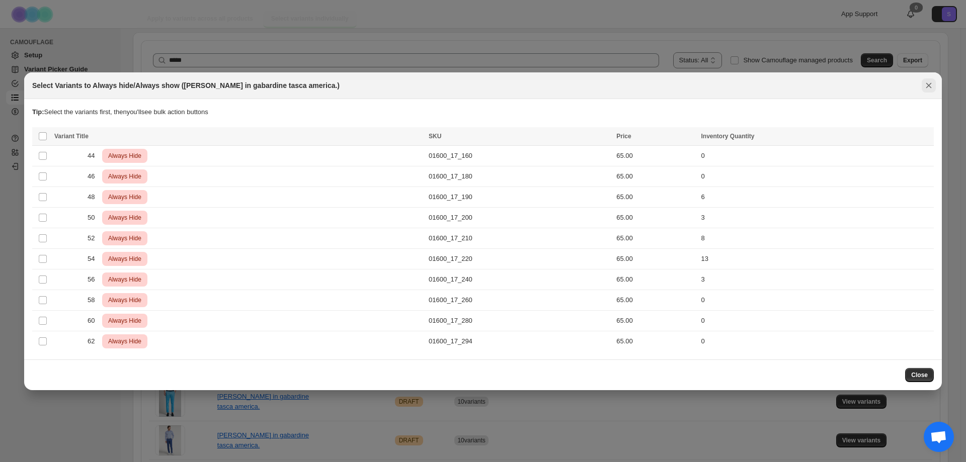
click at [931, 86] on icon "Close" at bounding box center [929, 85] width 10 height 10
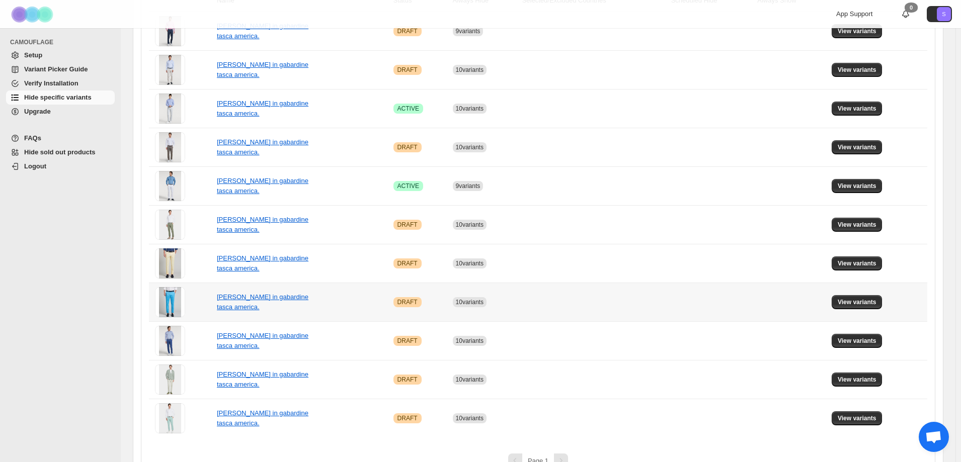
scroll to position [201, 0]
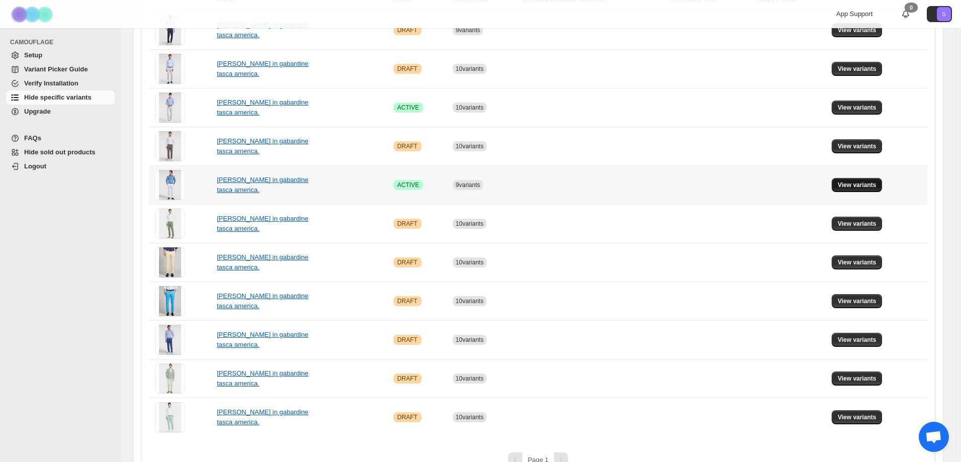
click at [847, 187] on span "View variants" at bounding box center [857, 185] width 39 height 8
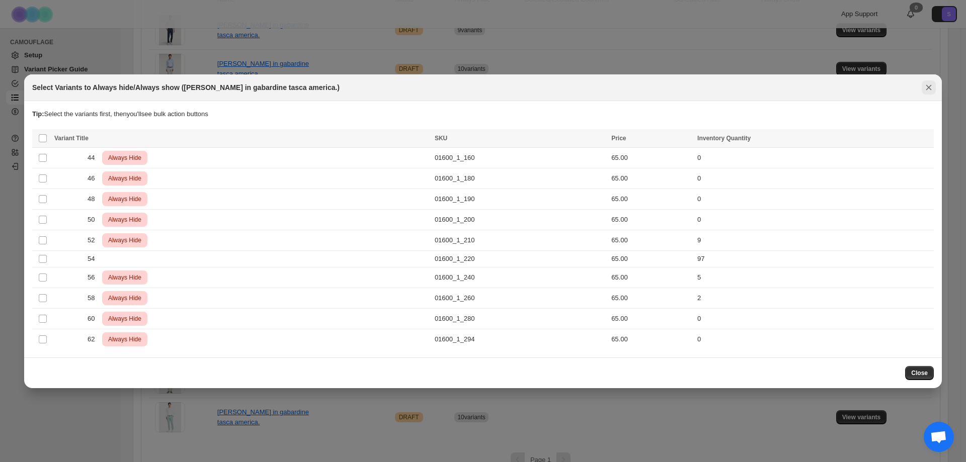
click at [924, 84] on icon "Close" at bounding box center [929, 88] width 10 height 10
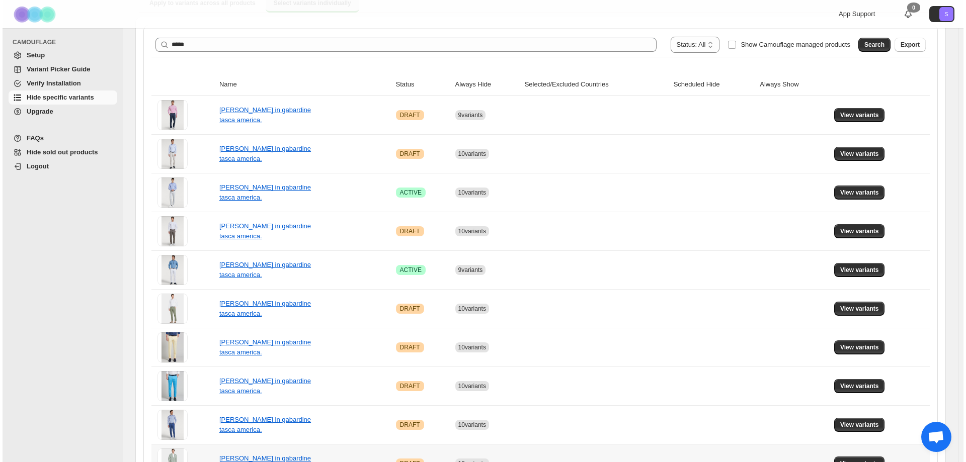
scroll to position [0, 0]
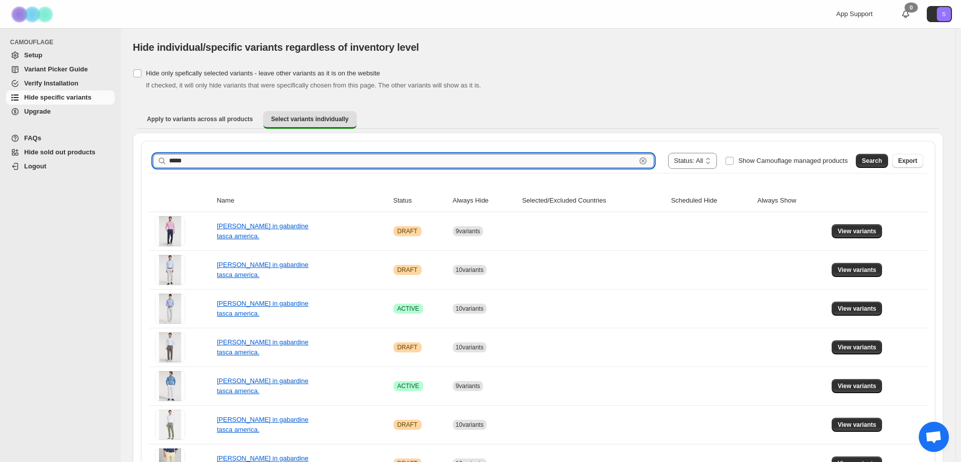
click at [193, 159] on input "*****" at bounding box center [402, 161] width 467 height 14
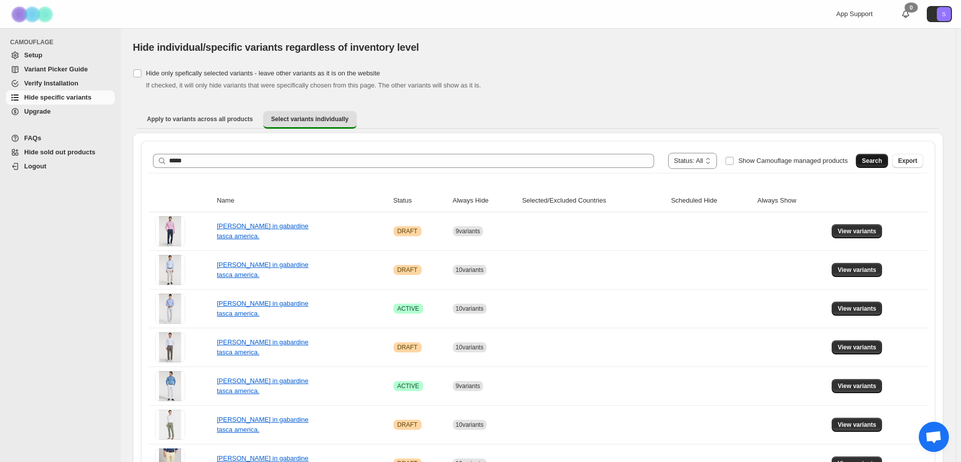
click at [877, 159] on span "Search" at bounding box center [872, 161] width 20 height 8
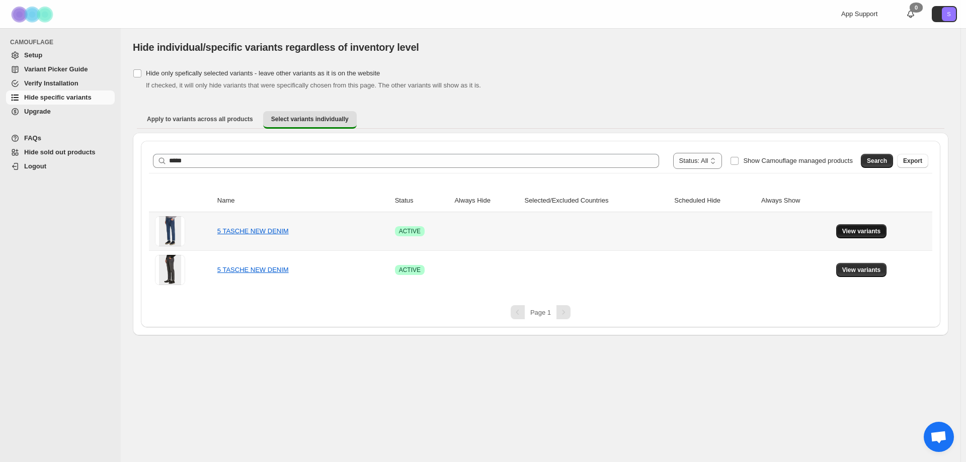
click at [848, 234] on span "View variants" at bounding box center [861, 231] width 39 height 8
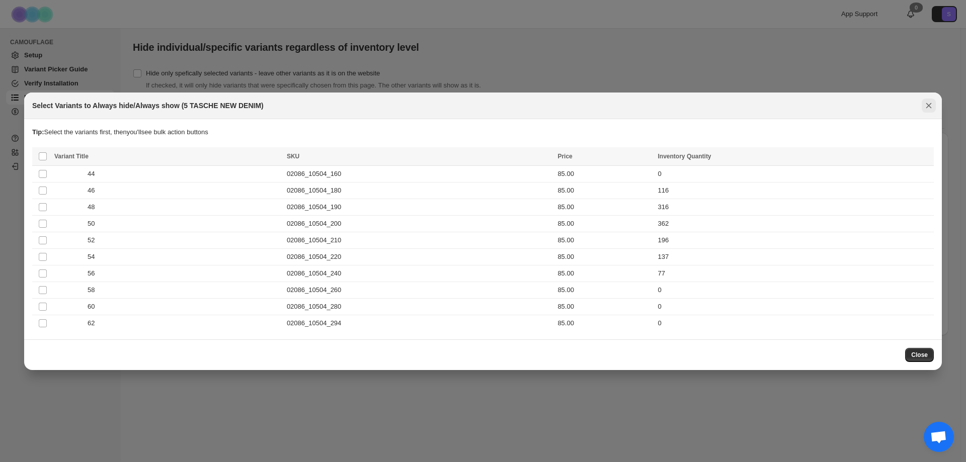
click at [934, 108] on button "Close" at bounding box center [929, 106] width 14 height 14
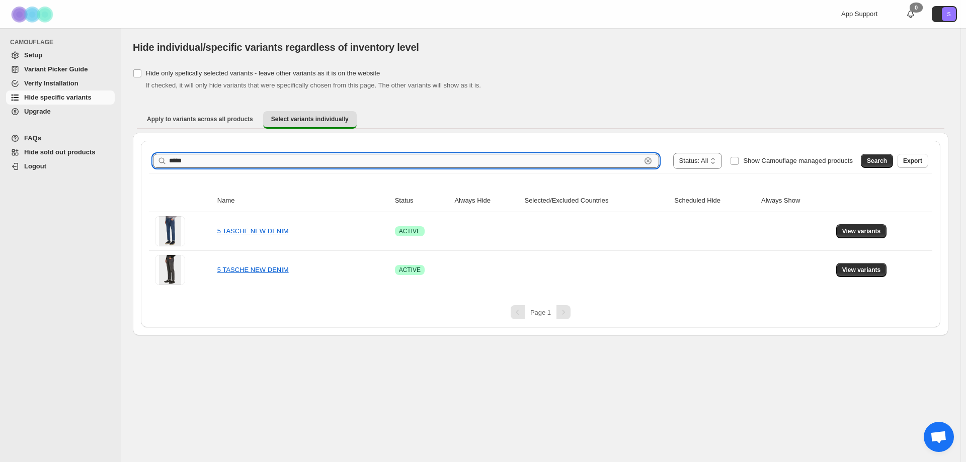
click at [176, 161] on input "*****" at bounding box center [405, 161] width 472 height 14
click at [873, 165] on span "Search" at bounding box center [877, 161] width 20 height 8
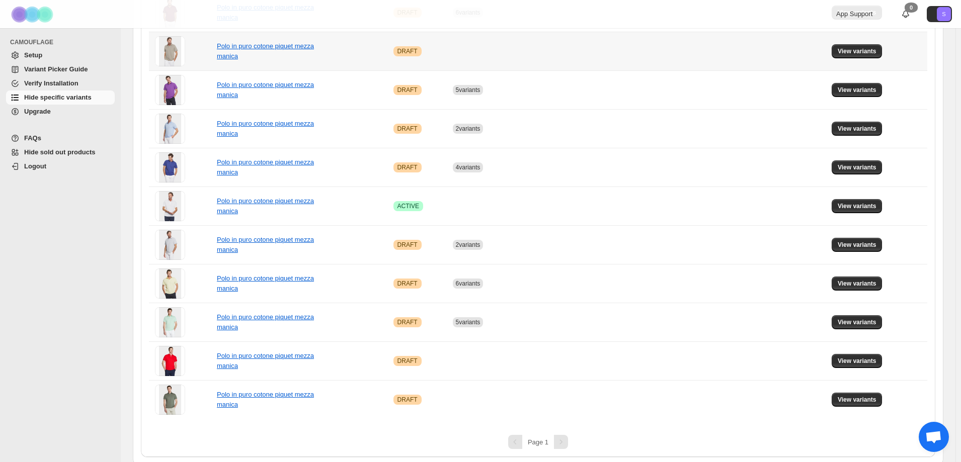
scroll to position [261, 0]
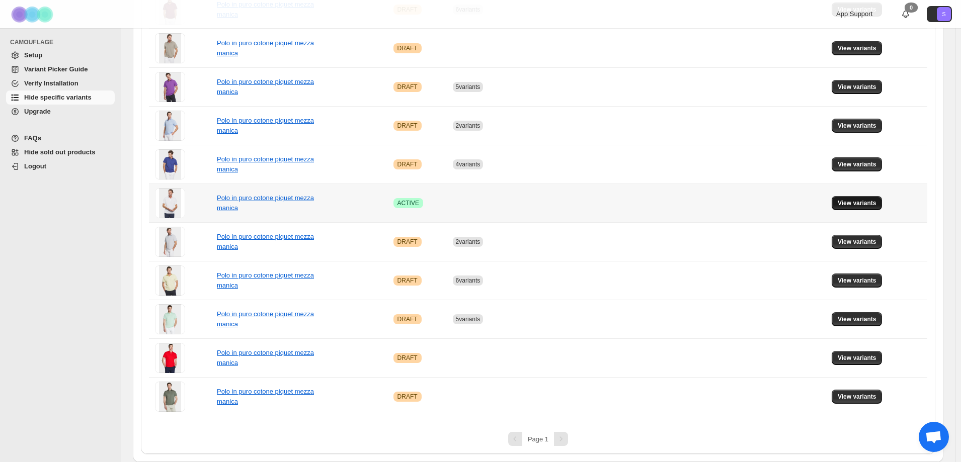
click at [855, 207] on span "View variants" at bounding box center [857, 203] width 39 height 8
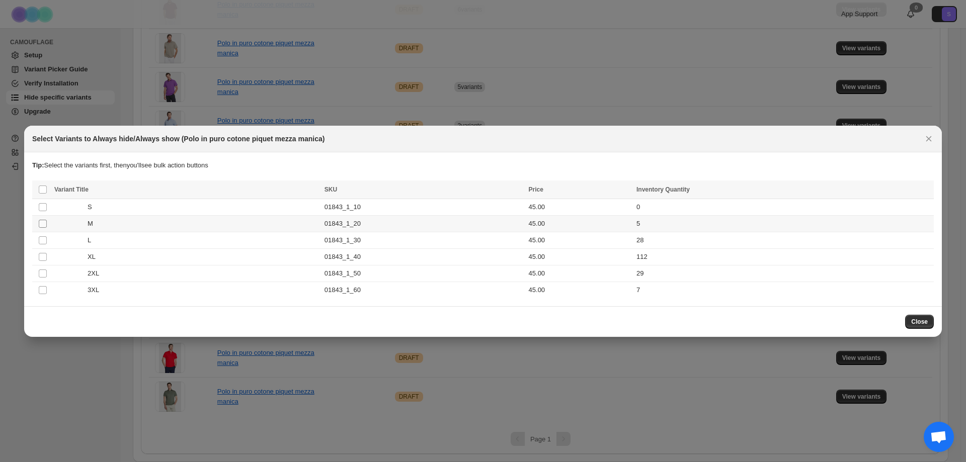
click at [38, 223] on span ":r41:" at bounding box center [42, 223] width 9 height 9
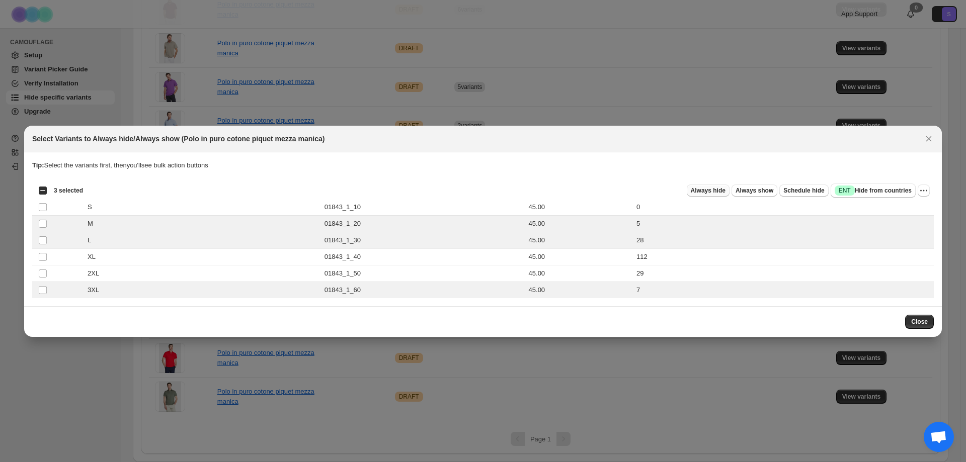
click at [723, 192] on span "Always hide" at bounding box center [708, 191] width 35 height 8
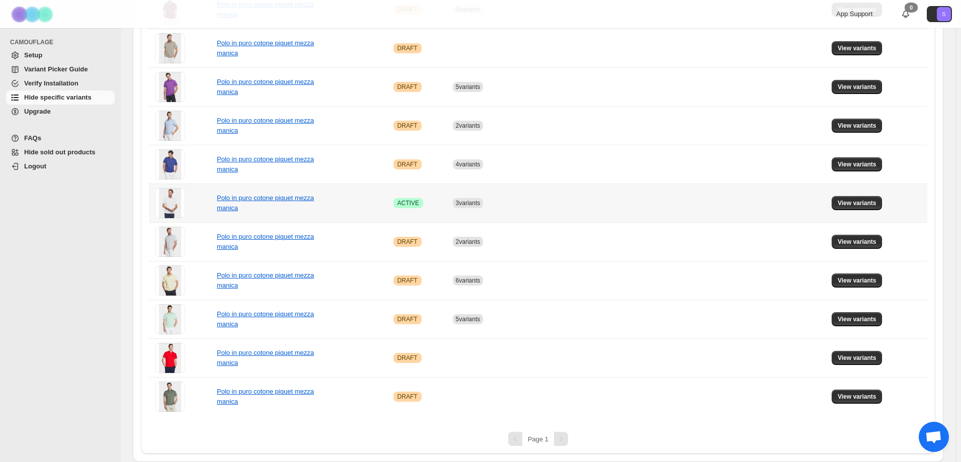
click at [857, 211] on td "View variants" at bounding box center [878, 203] width 99 height 39
click at [858, 206] on span "View variants" at bounding box center [857, 203] width 39 height 8
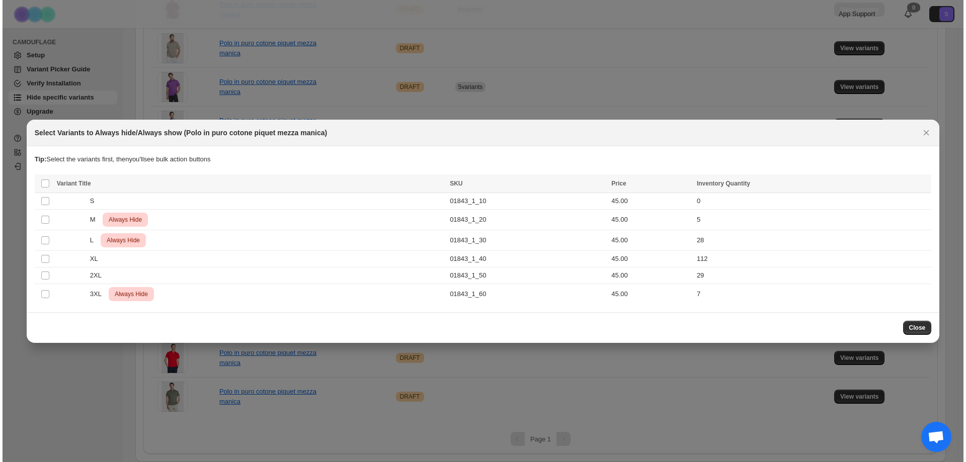
scroll to position [0, 0]
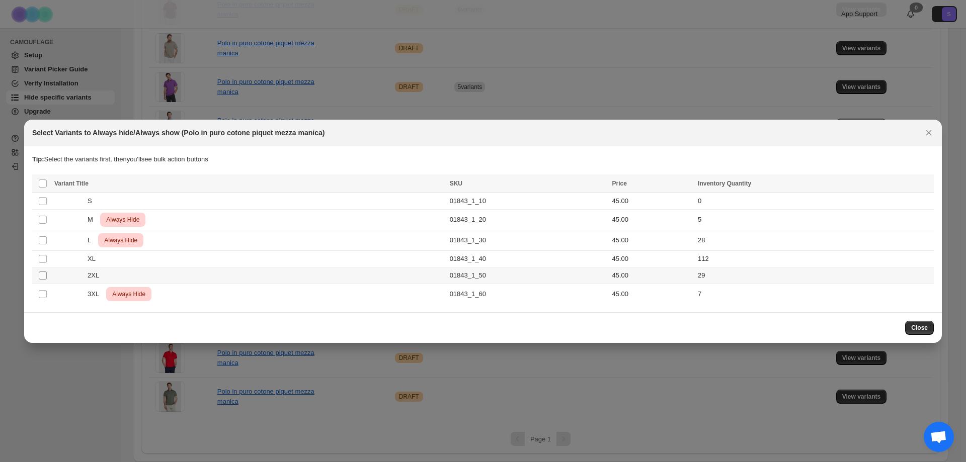
click at [47, 276] on span ":r4t:" at bounding box center [42, 275] width 9 height 9
click at [716, 186] on span "Always hide" at bounding box center [708, 185] width 35 height 8
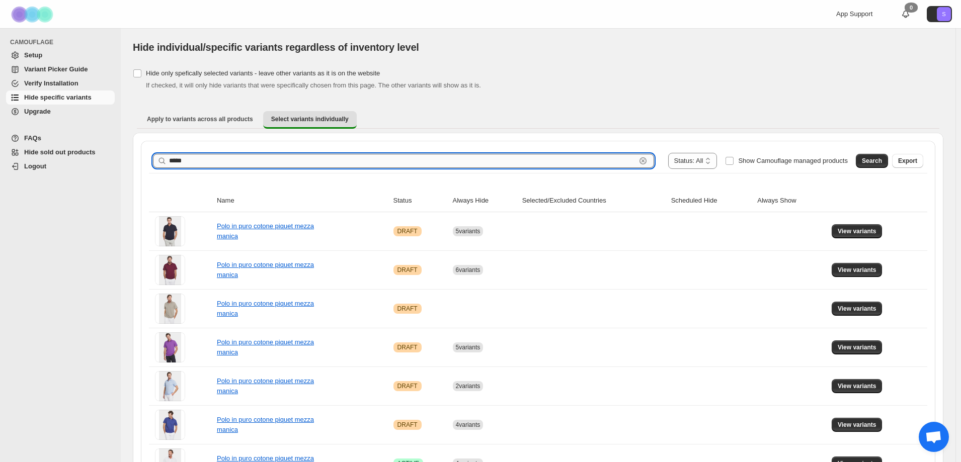
click at [211, 161] on input "*****" at bounding box center [402, 161] width 467 height 14
type input "*****"
click at [879, 157] on button "Search" at bounding box center [872, 161] width 32 height 14
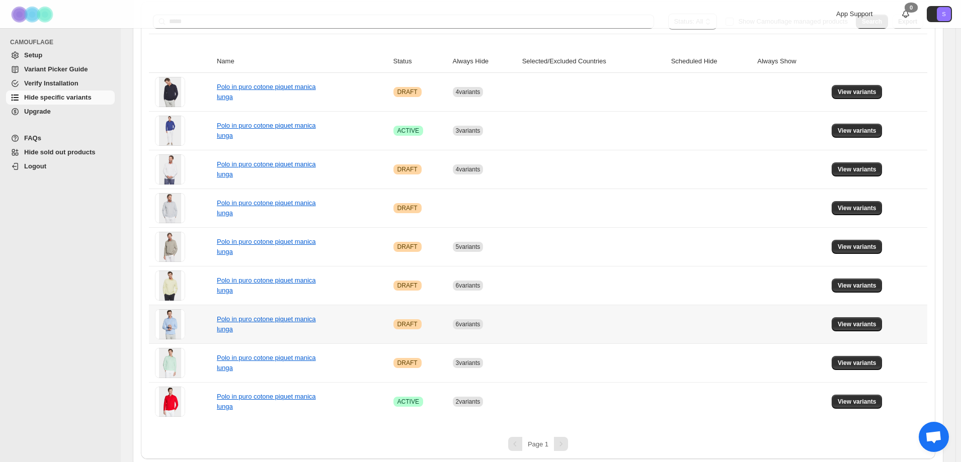
scroll to position [144, 0]
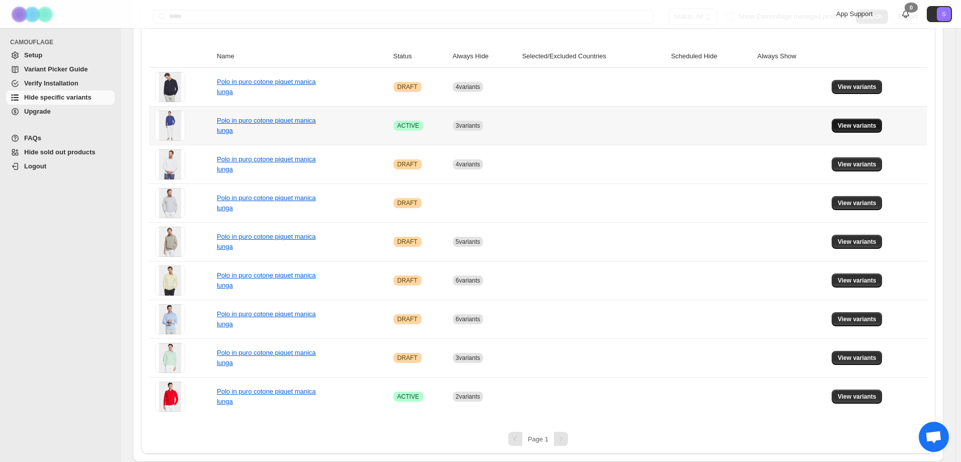
click at [842, 129] on button "View variants" at bounding box center [857, 126] width 51 height 14
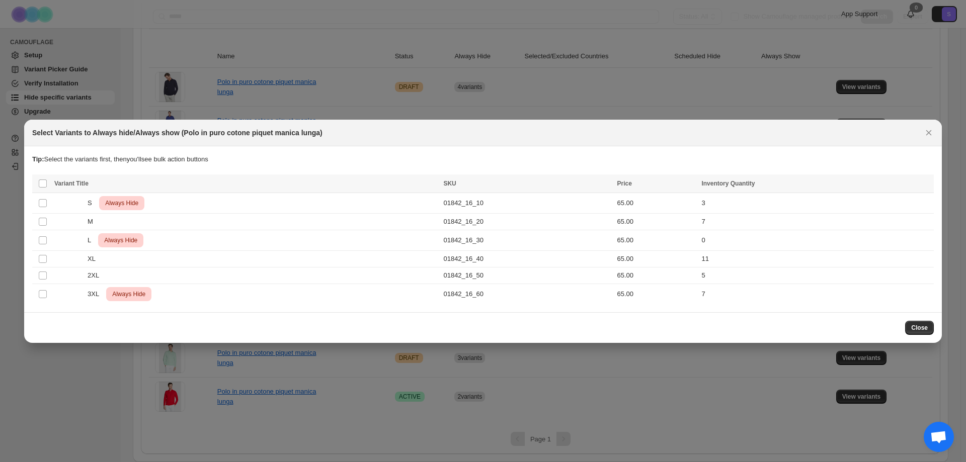
drag, startPoint x: 345, startPoint y: 396, endPoint x: 52, endPoint y: 382, distance: 293.2
click at [52, 378] on div at bounding box center [483, 231] width 966 height 462
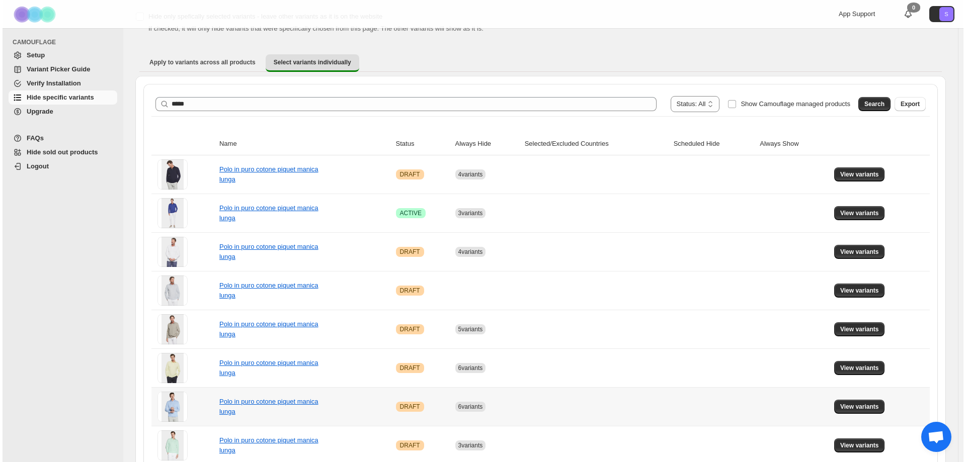
scroll to position [0, 0]
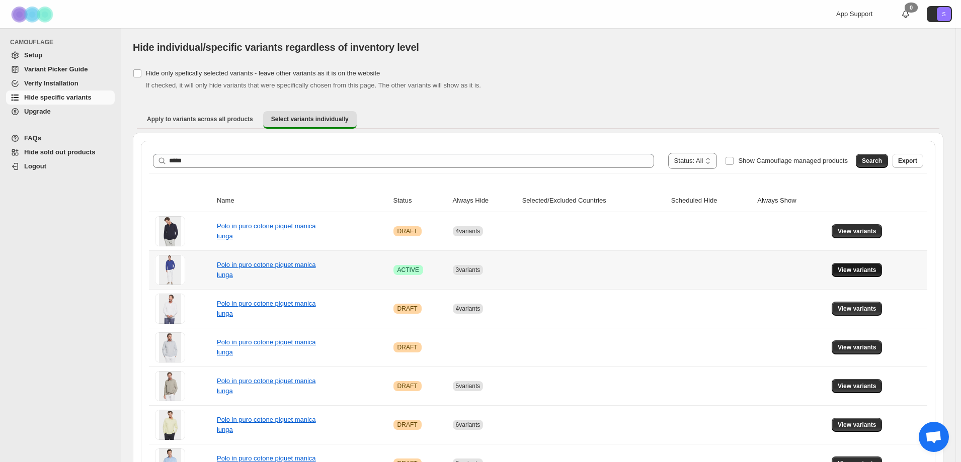
click at [864, 271] on span "View variants" at bounding box center [857, 270] width 39 height 8
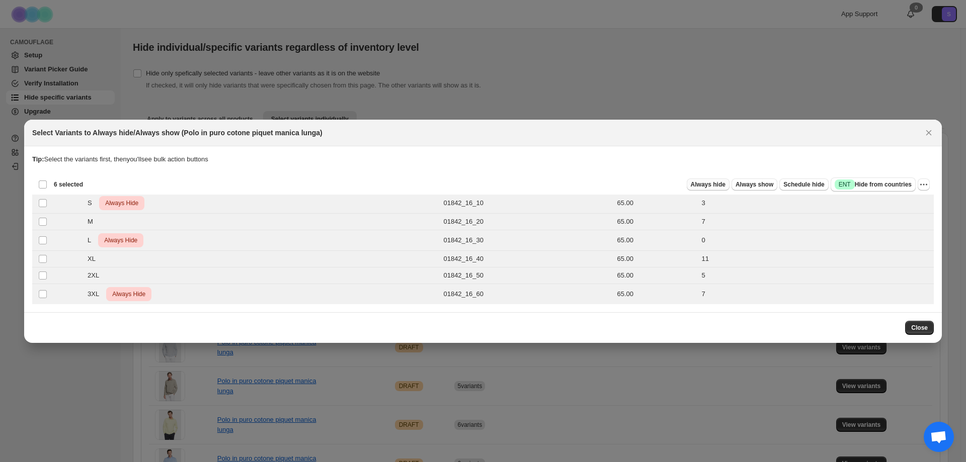
click at [713, 188] on span "Always hide" at bounding box center [708, 185] width 35 height 8
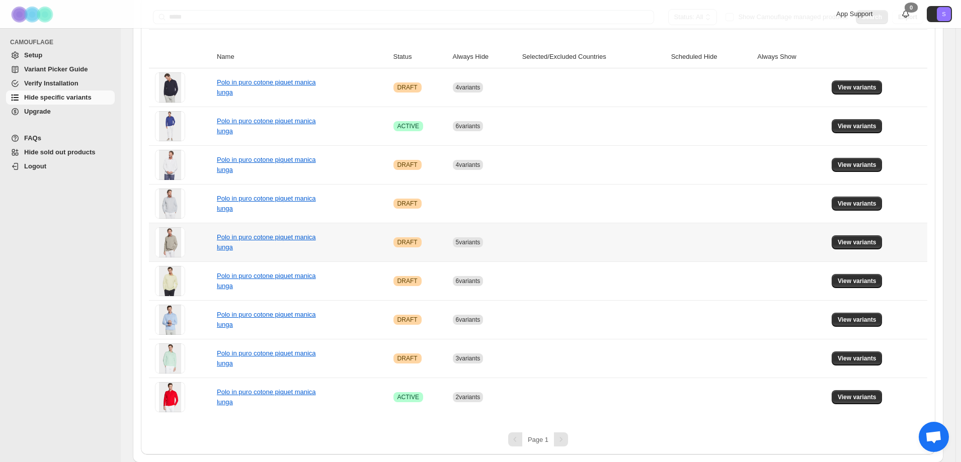
scroll to position [144, 0]
click at [874, 398] on span "View variants" at bounding box center [857, 397] width 39 height 8
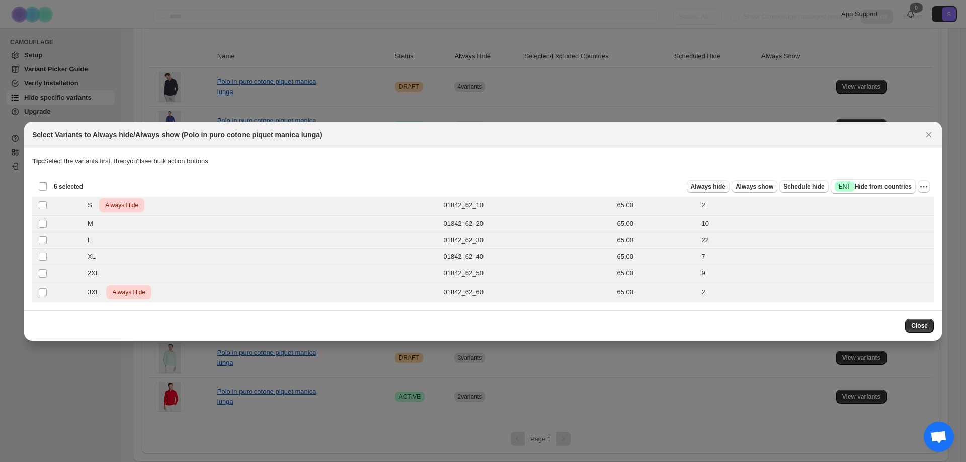
click at [716, 185] on span "Always hide" at bounding box center [708, 187] width 35 height 8
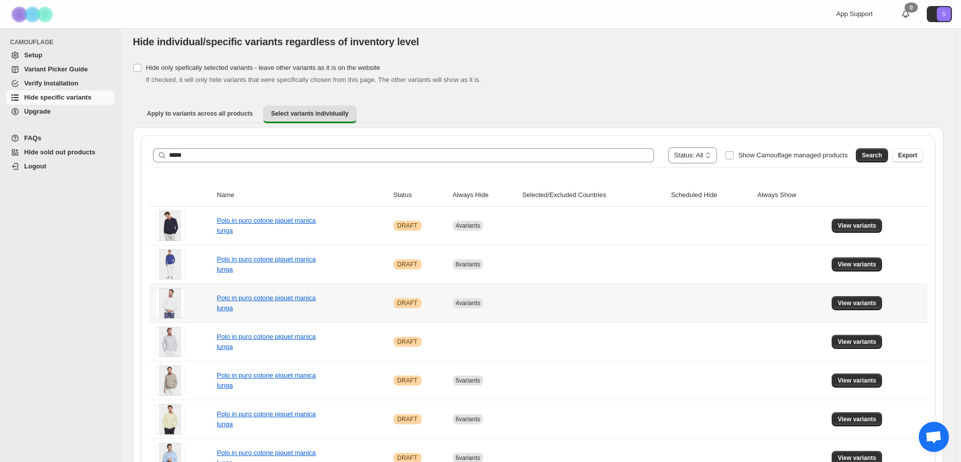
scroll to position [0, 0]
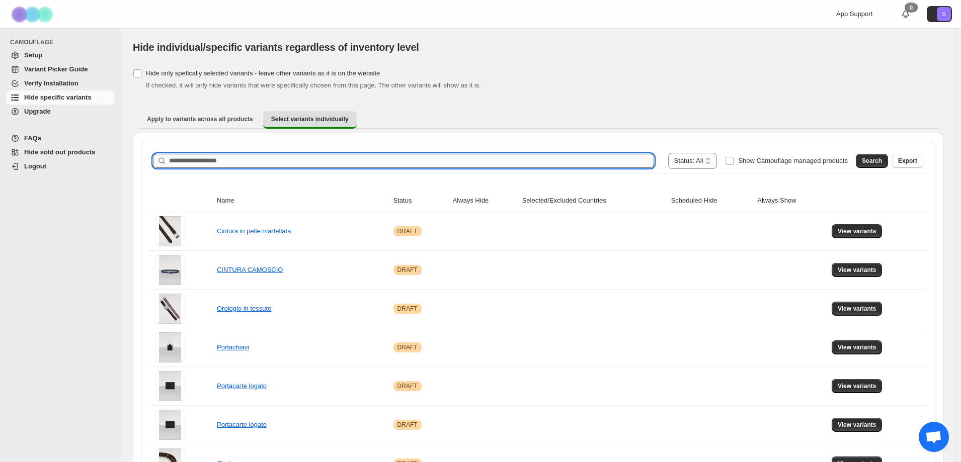
click at [230, 160] on input "Search product name" at bounding box center [411, 161] width 485 height 14
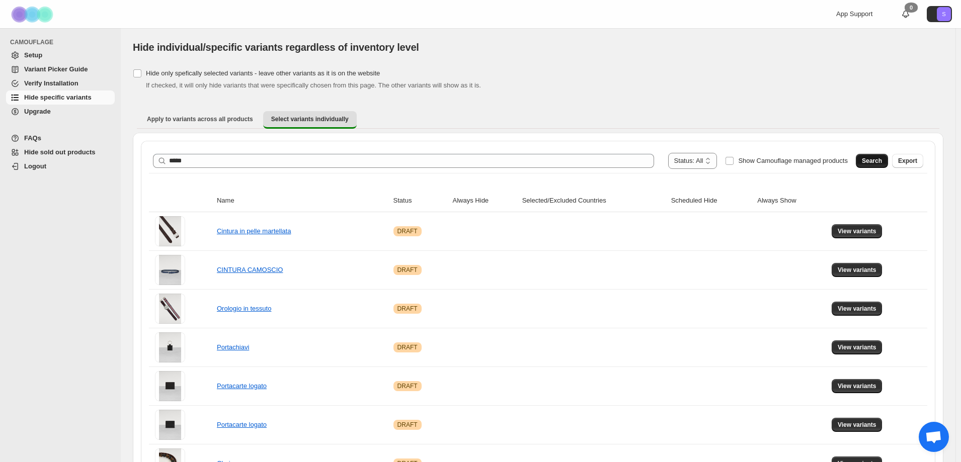
click at [872, 162] on span "Search" at bounding box center [872, 161] width 20 height 8
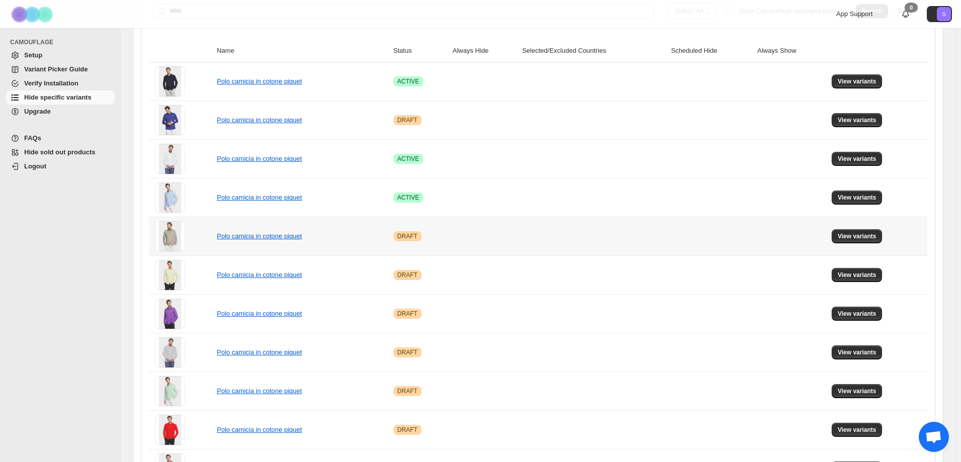
scroll to position [151, 0]
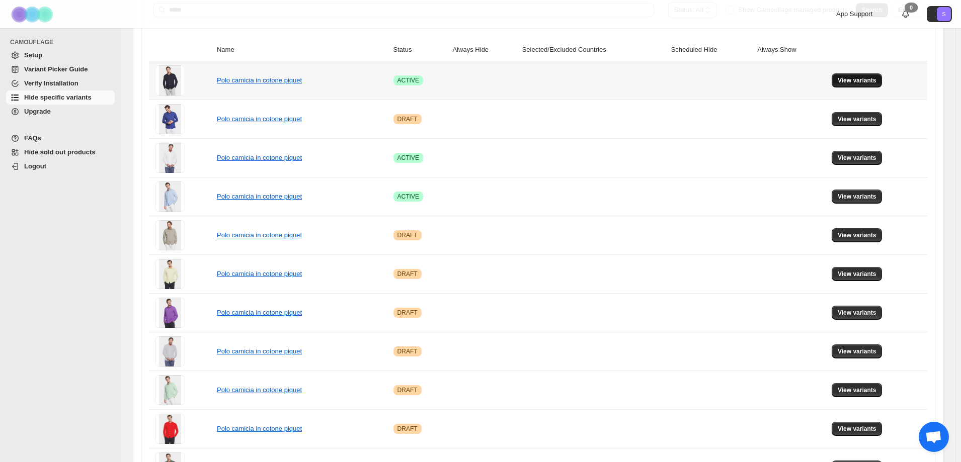
click at [854, 79] on span "View variants" at bounding box center [857, 80] width 39 height 8
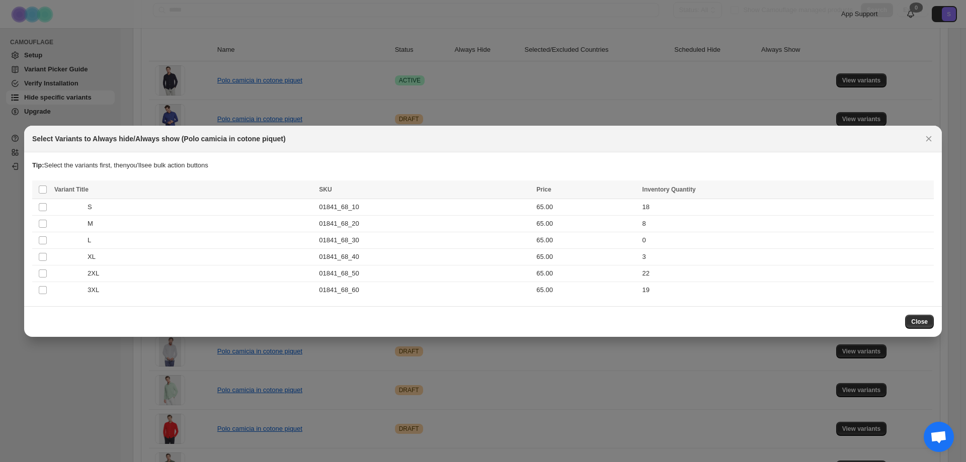
click at [37, 190] on th "Select all product variants" at bounding box center [41, 190] width 19 height 19
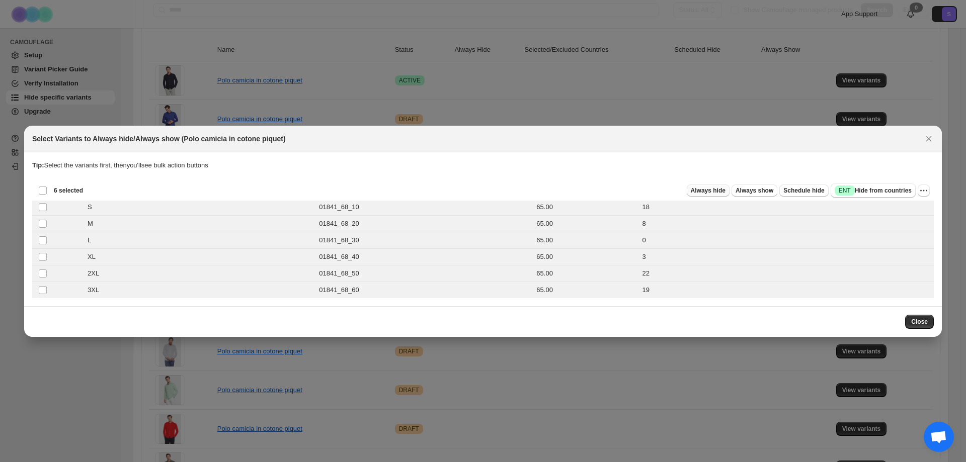
click at [709, 194] on span "Always hide" at bounding box center [708, 191] width 35 height 8
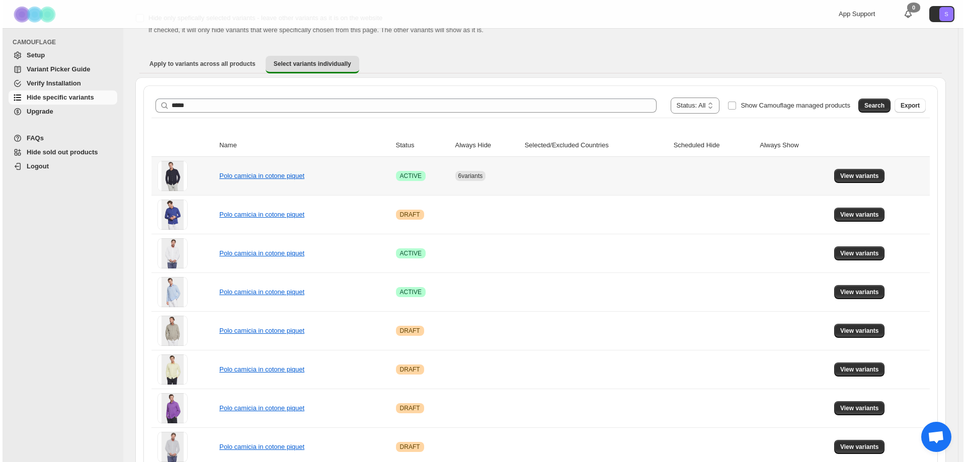
scroll to position [0, 0]
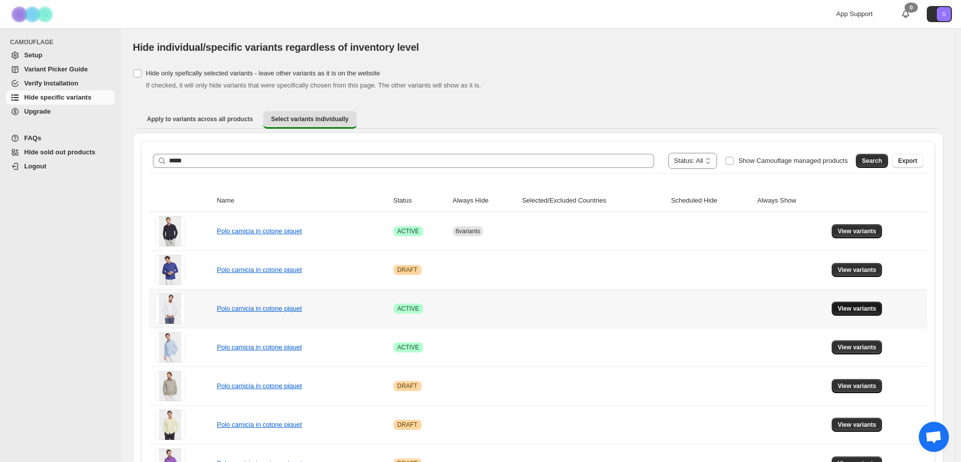
click at [865, 307] on span "View variants" at bounding box center [857, 309] width 39 height 8
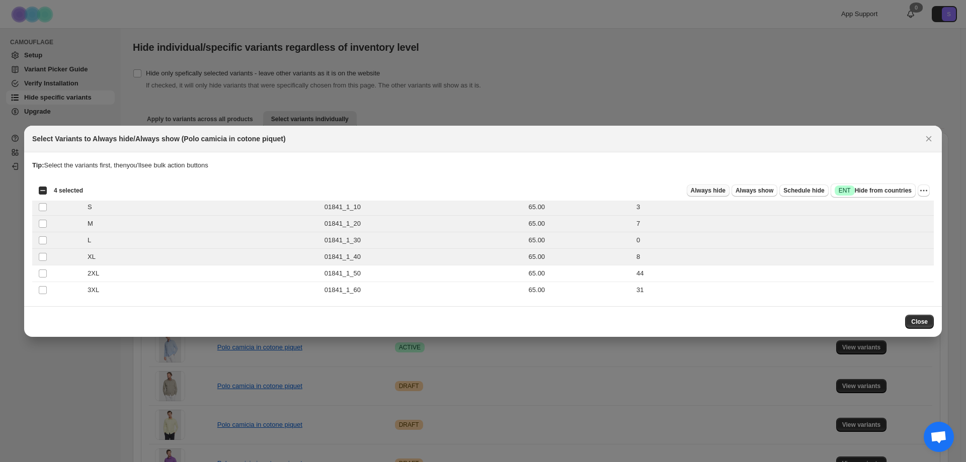
click at [703, 188] on span "Always hide" at bounding box center [708, 191] width 35 height 8
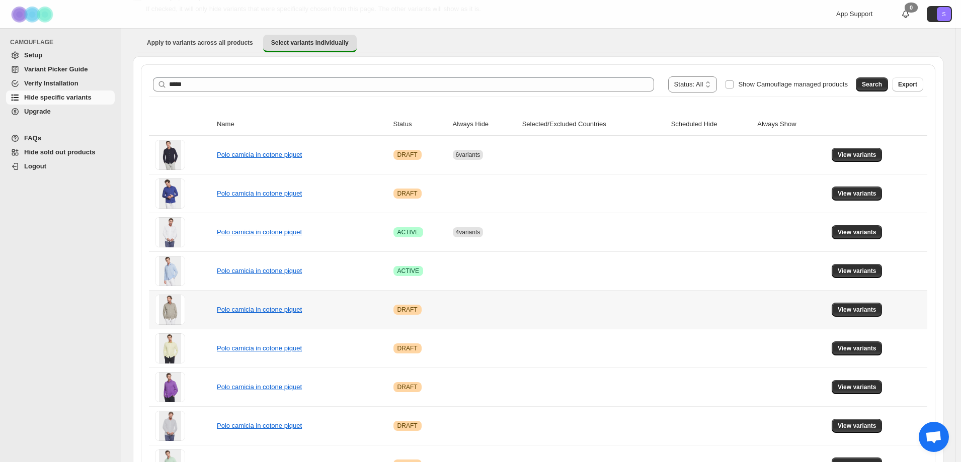
scroll to position [101, 0]
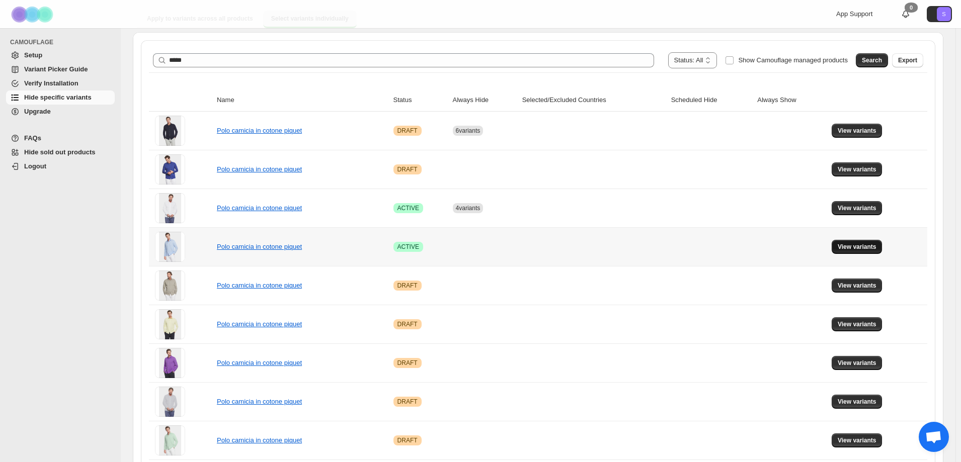
click at [857, 248] on span "View variants" at bounding box center [857, 247] width 39 height 8
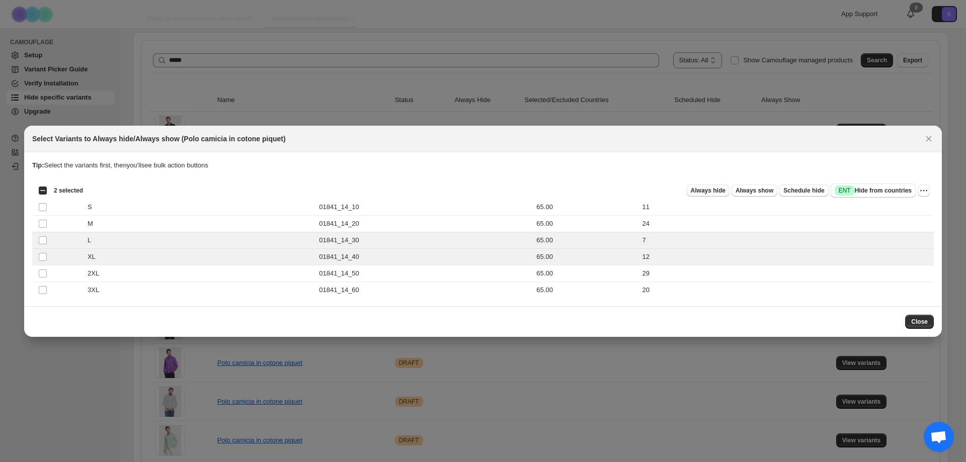
click at [729, 195] on button "Always hide" at bounding box center [708, 191] width 43 height 12
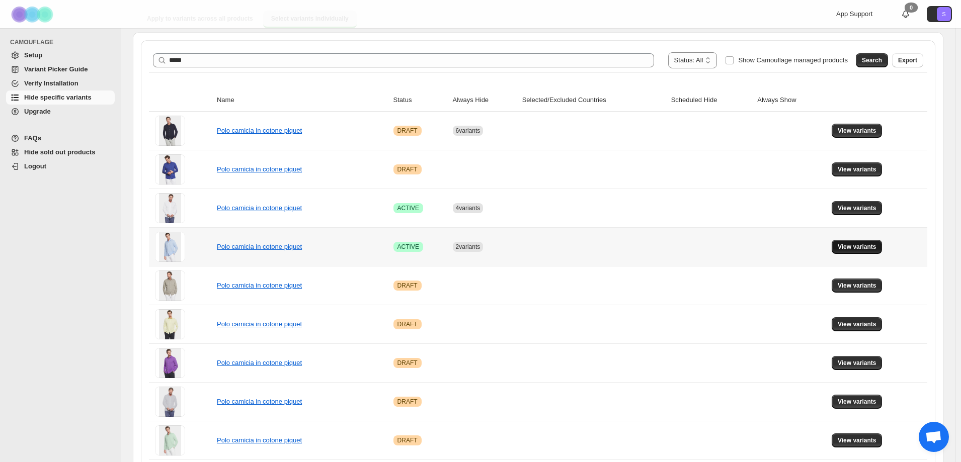
click at [872, 250] on span "View variants" at bounding box center [857, 247] width 39 height 8
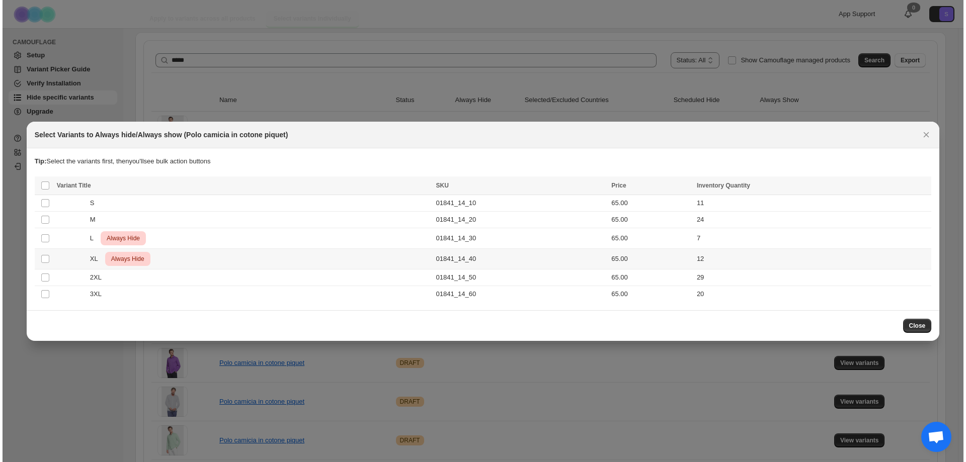
scroll to position [0, 0]
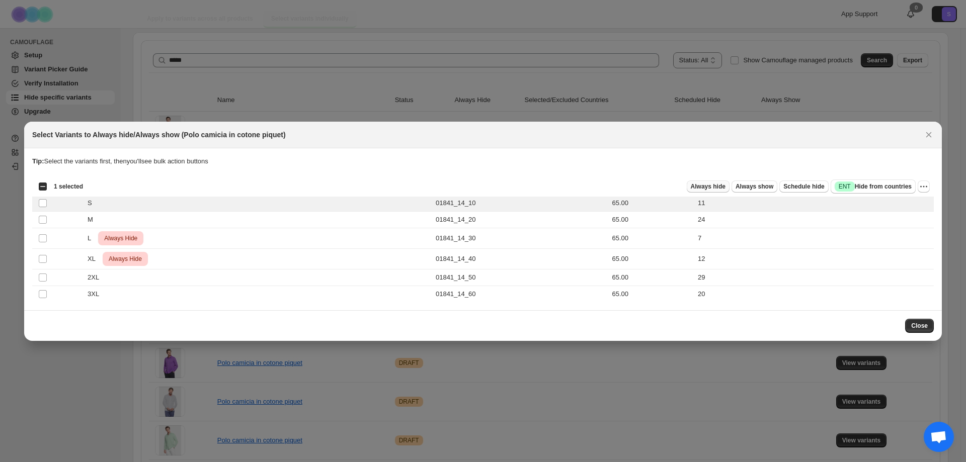
click at [723, 183] on span "Always hide" at bounding box center [708, 187] width 35 height 8
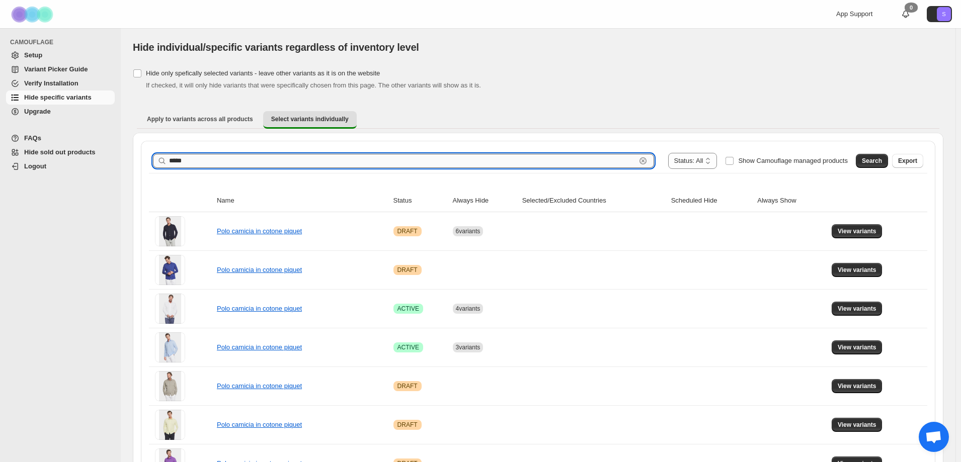
click at [184, 156] on input "*****" at bounding box center [402, 161] width 467 height 14
click at [868, 165] on button "Search" at bounding box center [872, 161] width 32 height 14
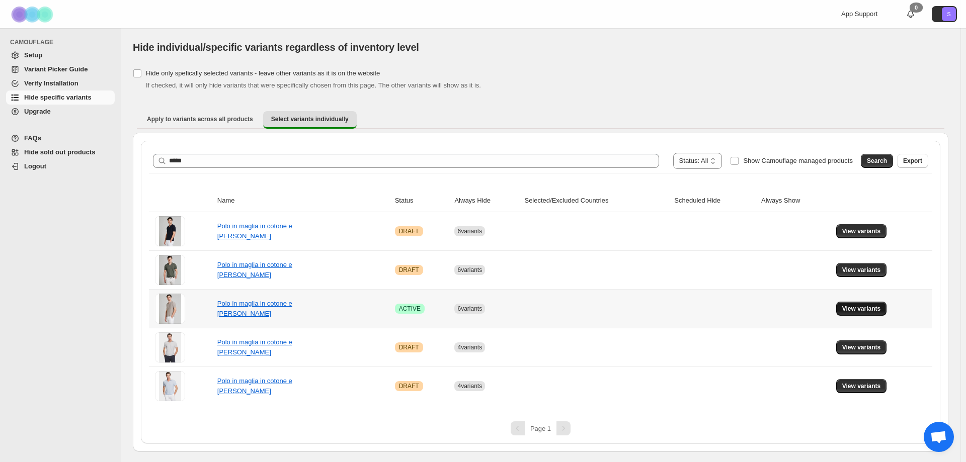
click at [856, 309] on span "View variants" at bounding box center [861, 309] width 39 height 8
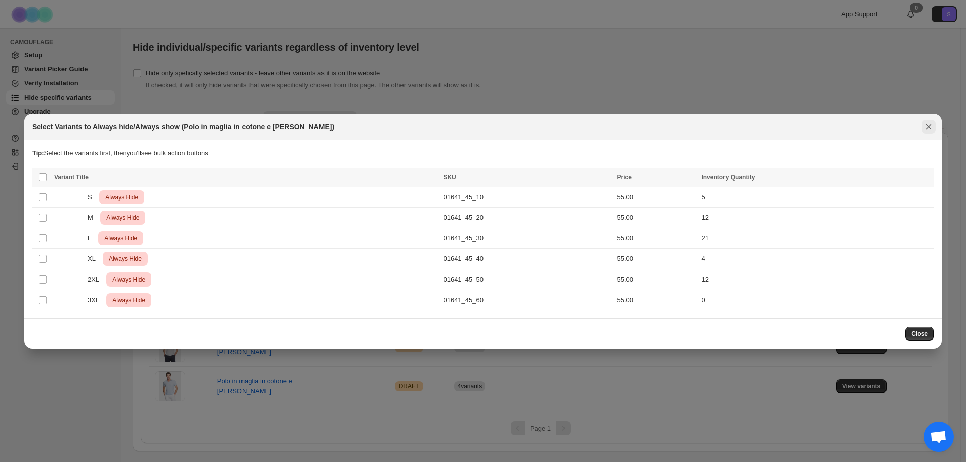
click at [928, 126] on icon "Close" at bounding box center [929, 127] width 6 height 6
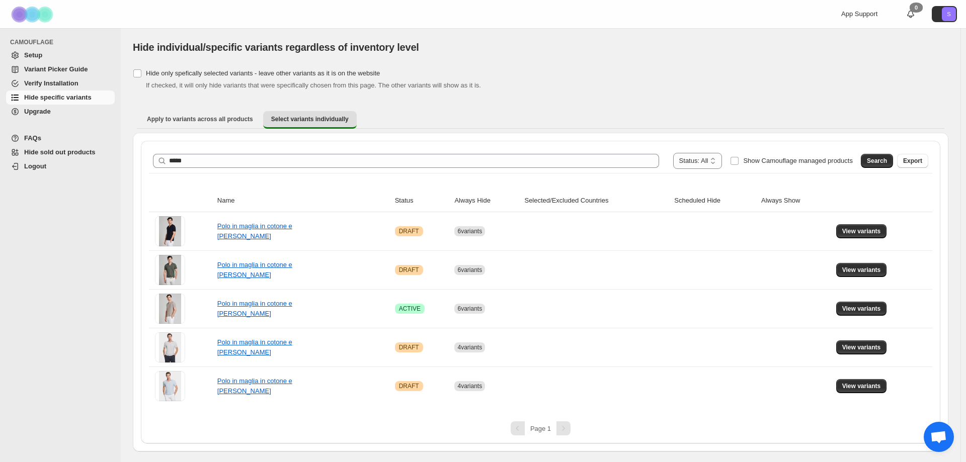
click at [192, 152] on div "**********" at bounding box center [540, 161] width 783 height 24
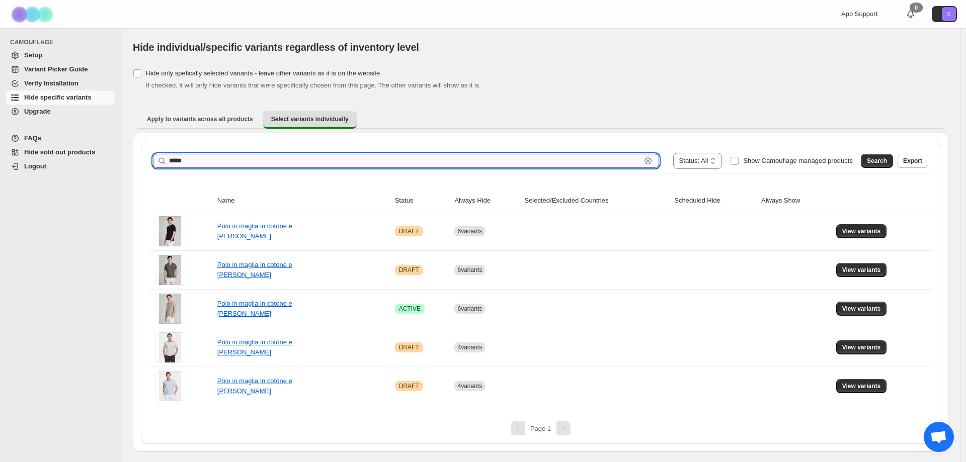
click at [193, 158] on input "*****" at bounding box center [405, 161] width 472 height 14
click at [882, 164] on span "Search" at bounding box center [877, 161] width 20 height 8
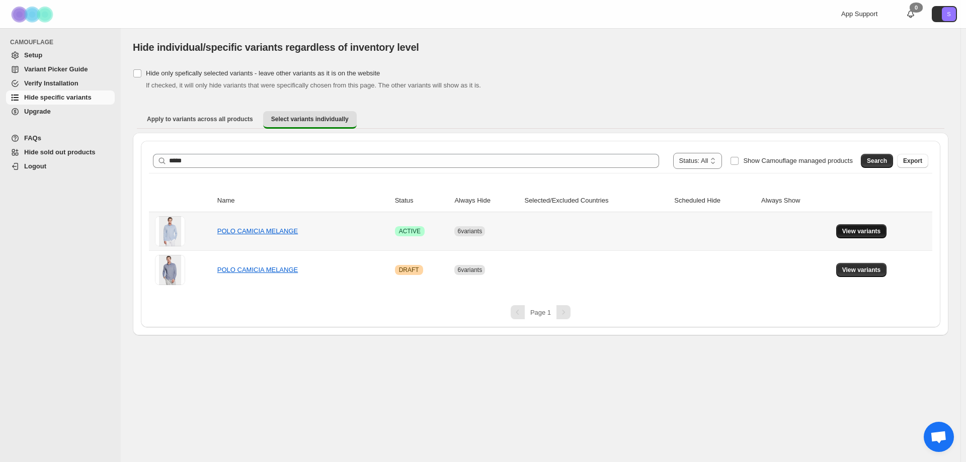
click at [851, 228] on span "View variants" at bounding box center [861, 231] width 39 height 8
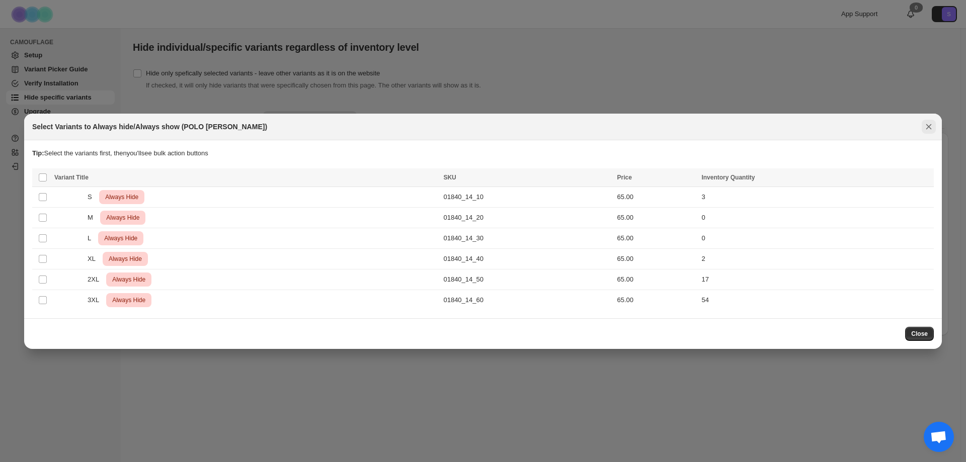
click at [927, 122] on icon "Close" at bounding box center [929, 127] width 10 height 10
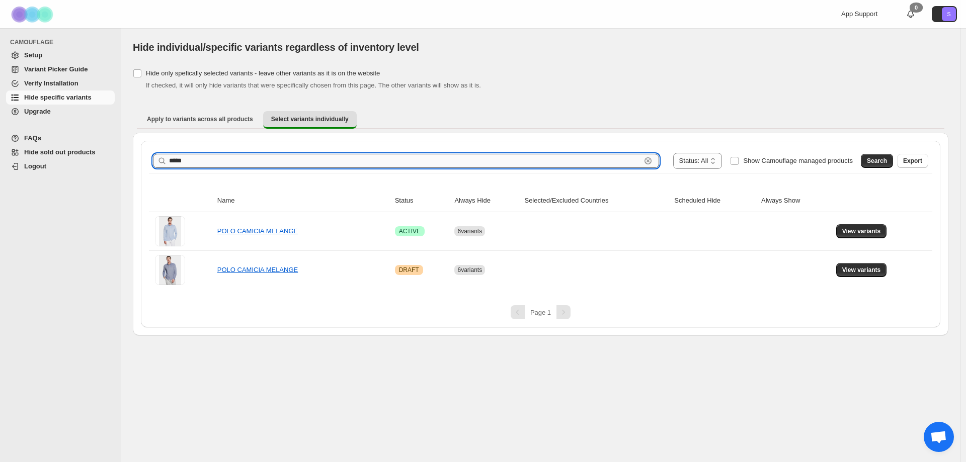
click at [191, 158] on input "*****" at bounding box center [405, 161] width 472 height 14
click at [877, 156] on button "Search" at bounding box center [877, 161] width 32 height 14
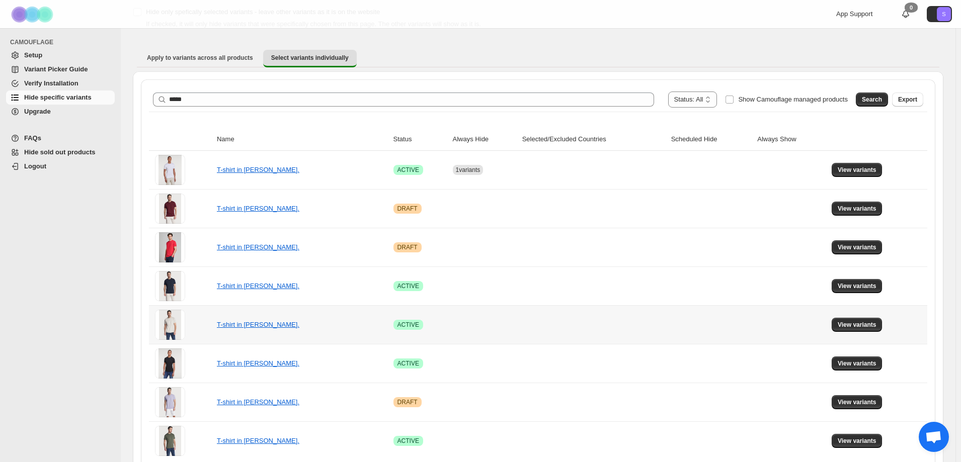
scroll to position [106, 0]
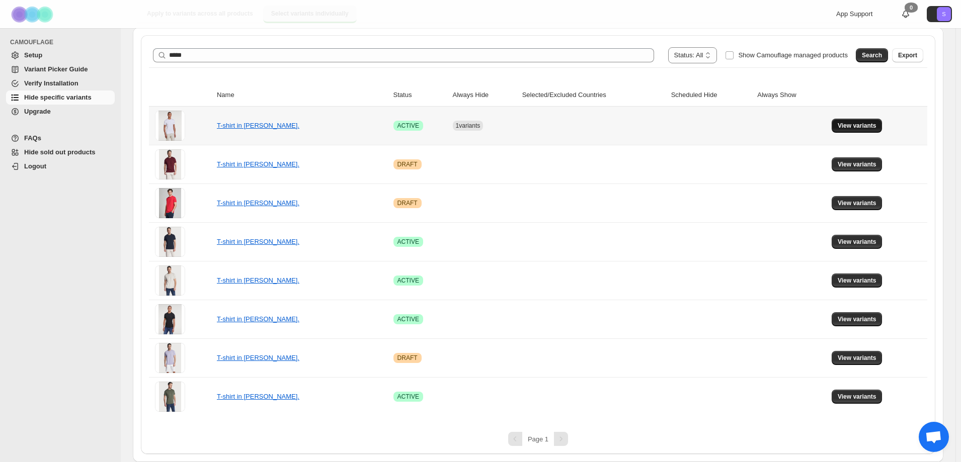
click at [864, 126] on span "View variants" at bounding box center [857, 126] width 39 height 8
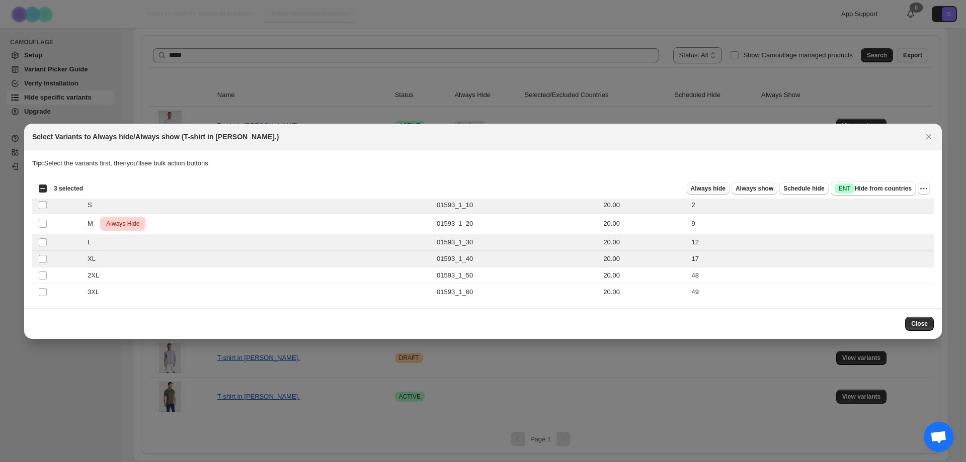
click at [706, 184] on button "Always hide" at bounding box center [708, 189] width 43 height 12
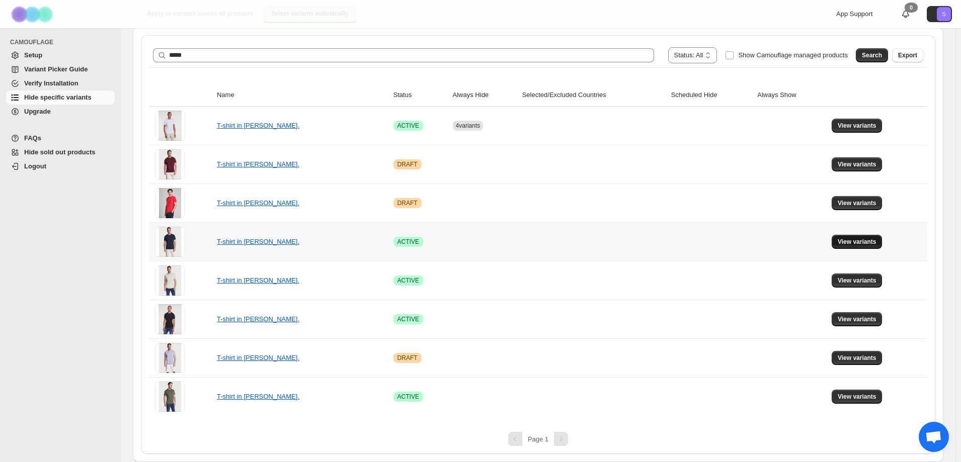
click at [850, 238] on span "View variants" at bounding box center [857, 242] width 39 height 8
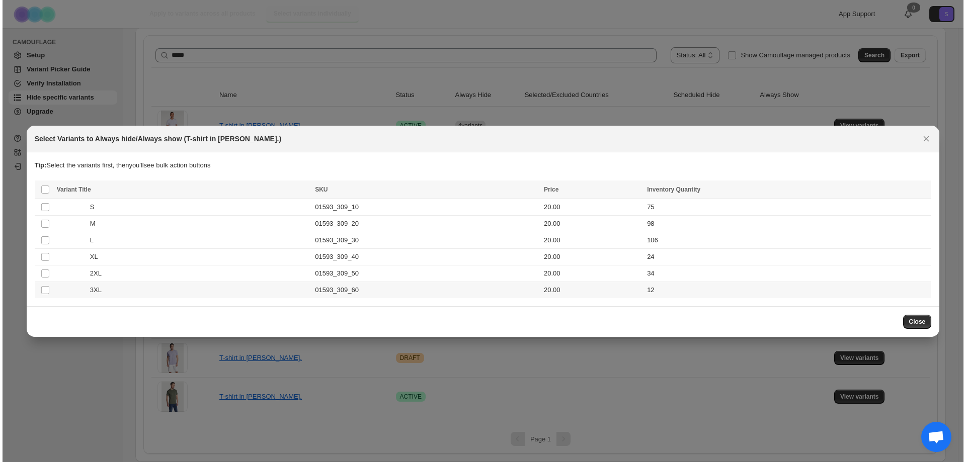
scroll to position [0, 0]
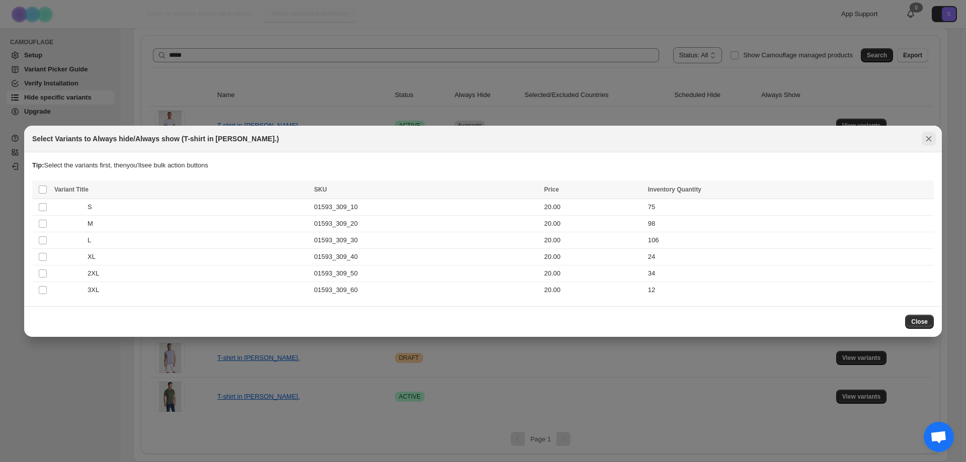
click at [928, 138] on icon "Close" at bounding box center [929, 139] width 6 height 6
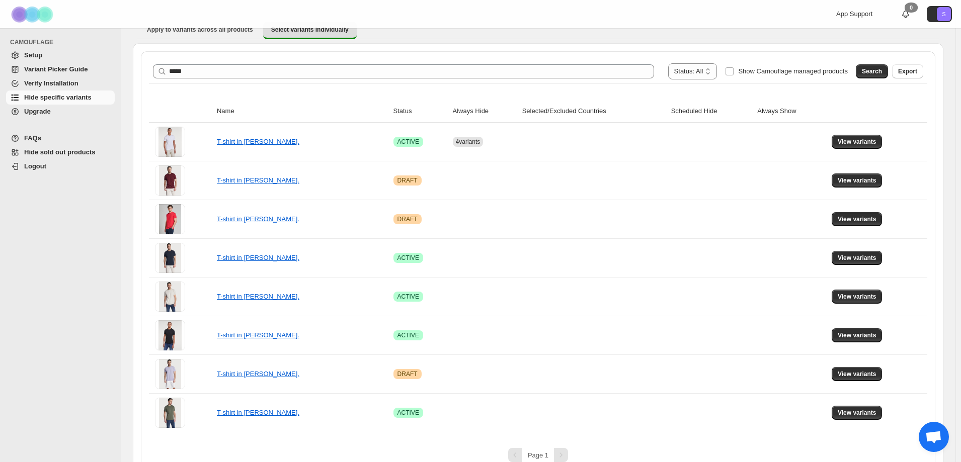
scroll to position [106, 0]
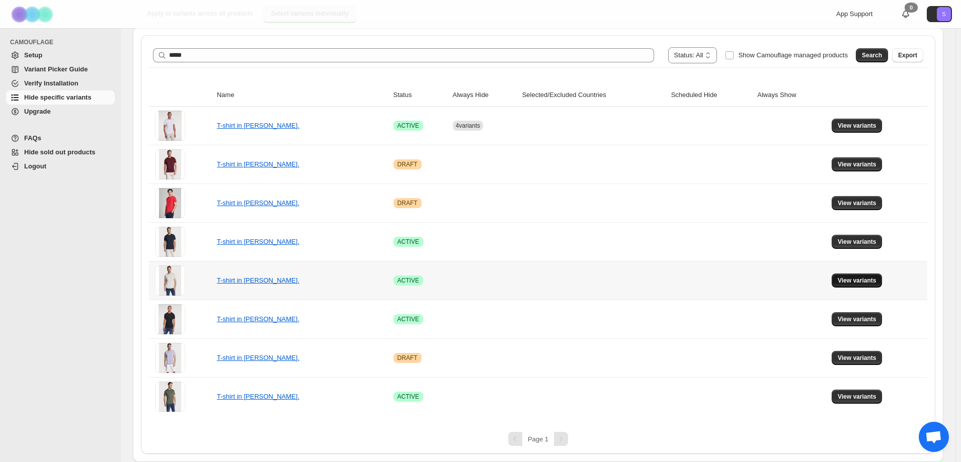
click at [844, 283] on span "View variants" at bounding box center [857, 281] width 39 height 8
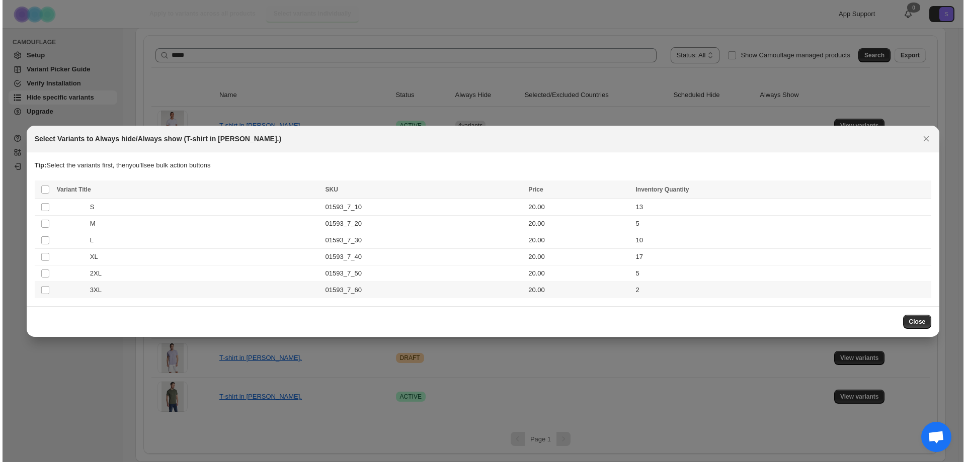
scroll to position [0, 0]
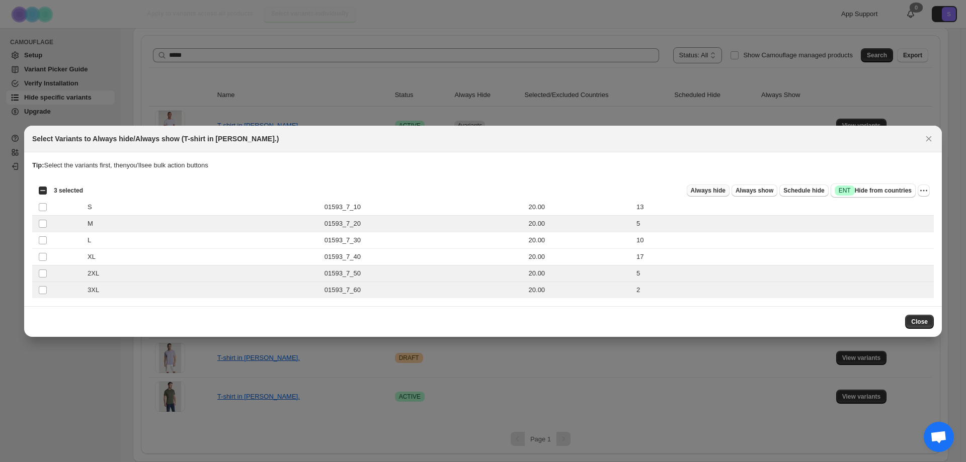
click at [725, 191] on span "Always hide" at bounding box center [708, 191] width 35 height 8
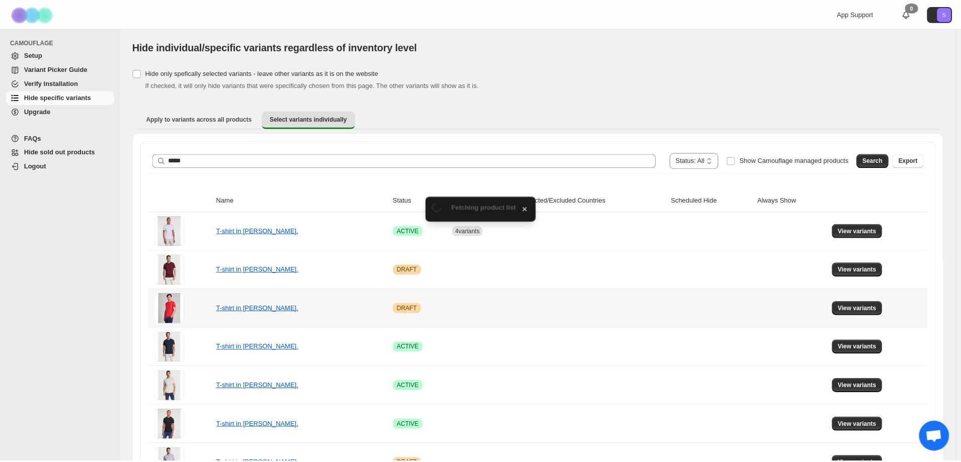
scroll to position [106, 0]
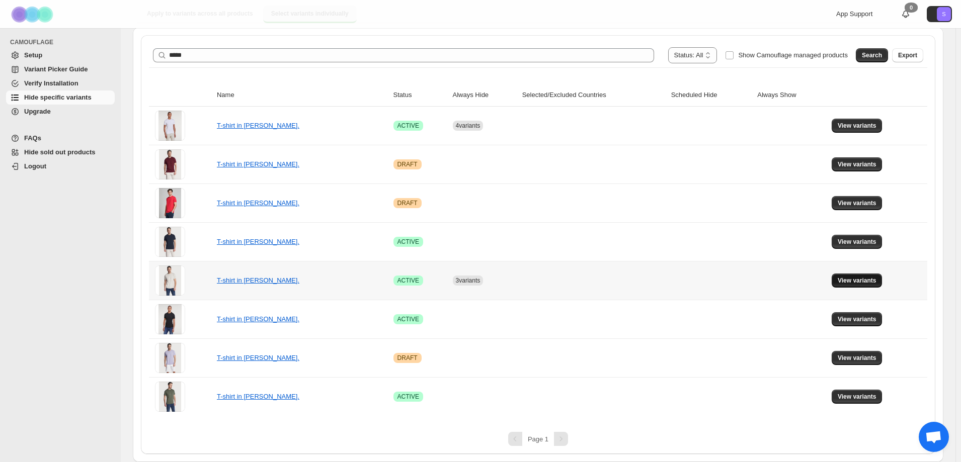
click at [871, 287] on button "View variants" at bounding box center [857, 281] width 51 height 14
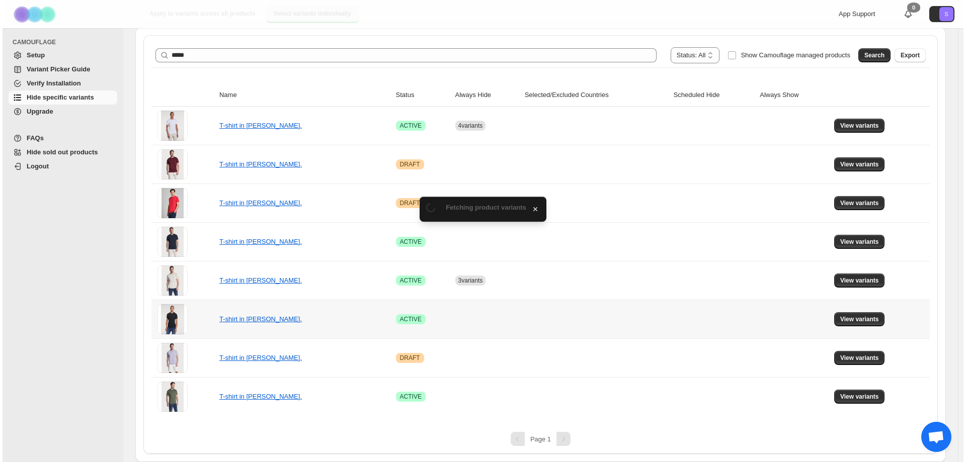
scroll to position [0, 0]
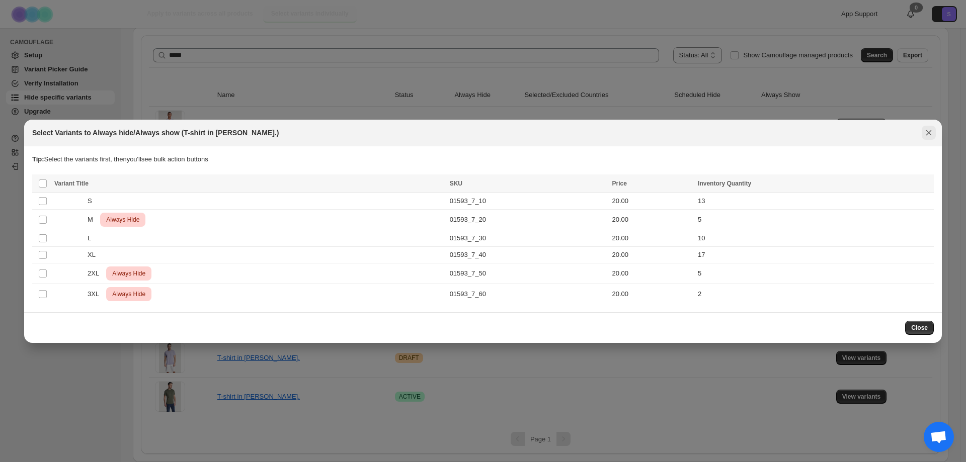
click at [928, 133] on icon "Close" at bounding box center [929, 133] width 6 height 6
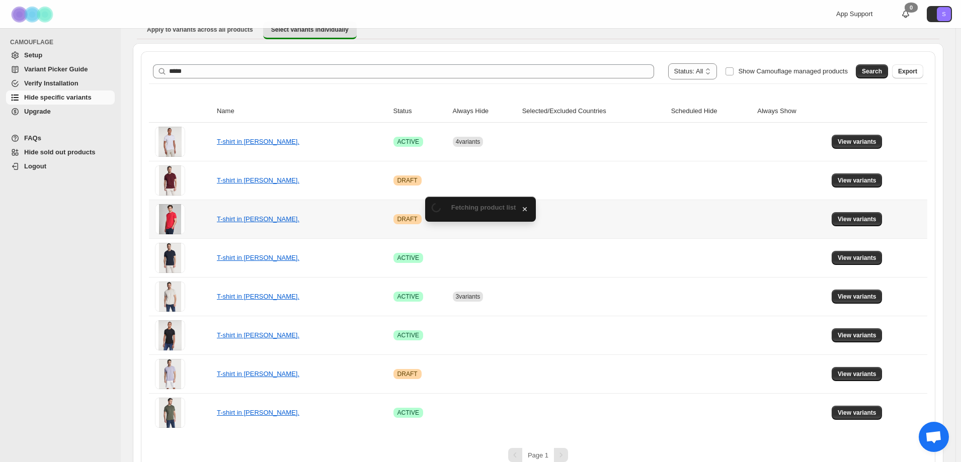
scroll to position [106, 0]
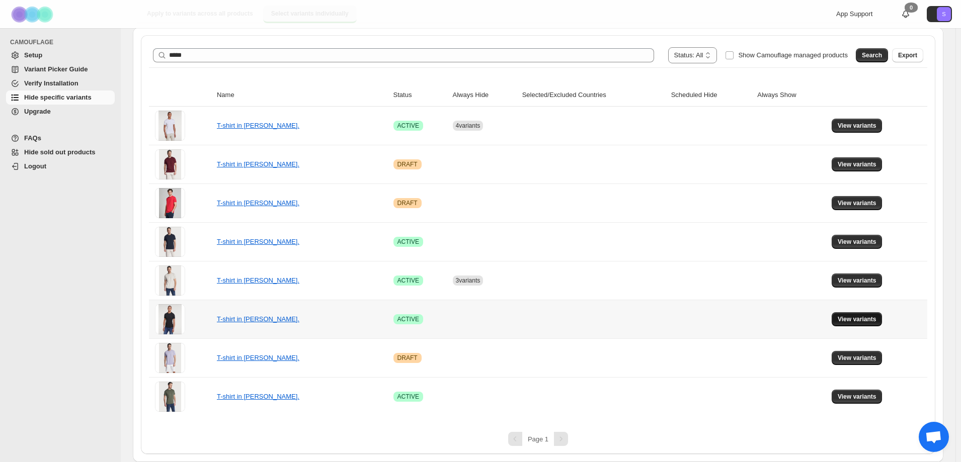
click at [875, 319] on span "View variants" at bounding box center [857, 319] width 39 height 8
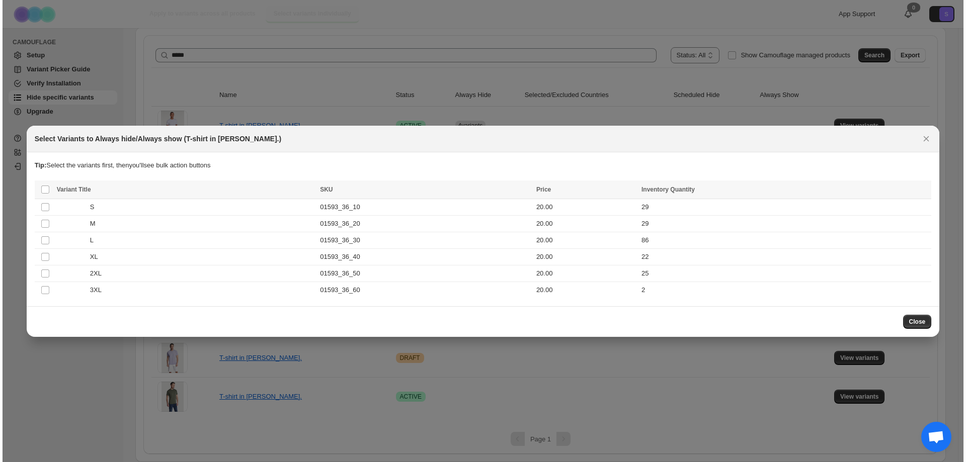
scroll to position [0, 0]
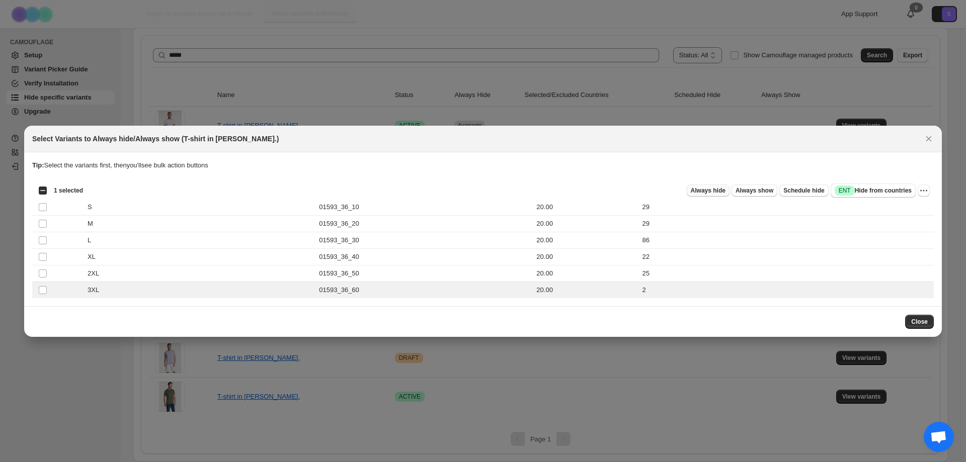
click at [710, 192] on span "Always hide" at bounding box center [708, 191] width 35 height 8
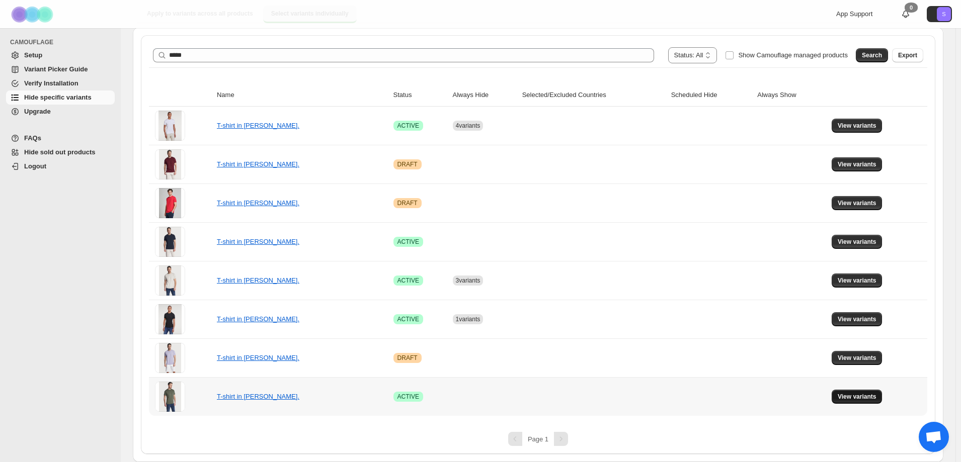
click at [870, 398] on span "View variants" at bounding box center [857, 397] width 39 height 8
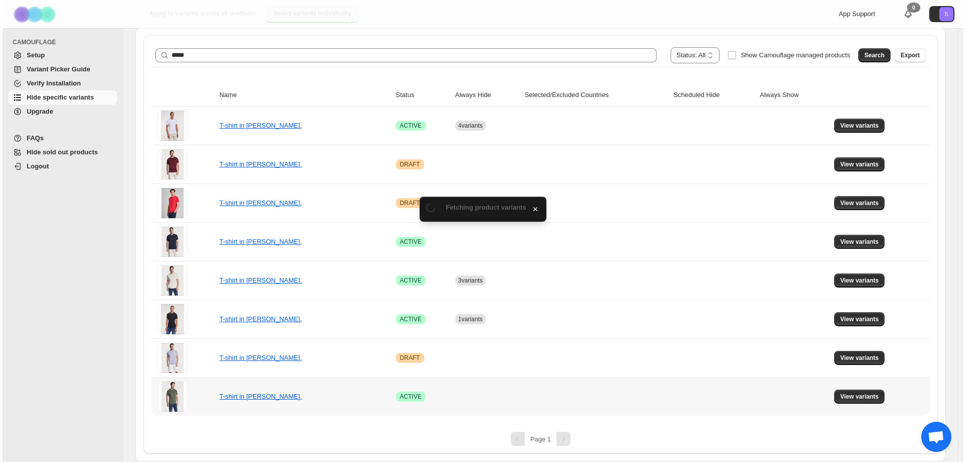
scroll to position [0, 0]
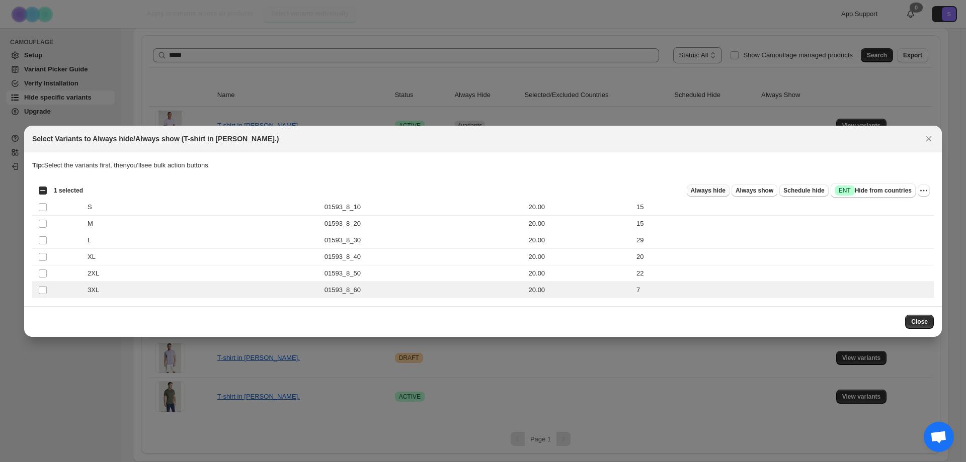
click at [707, 195] on button "Always hide" at bounding box center [708, 191] width 43 height 12
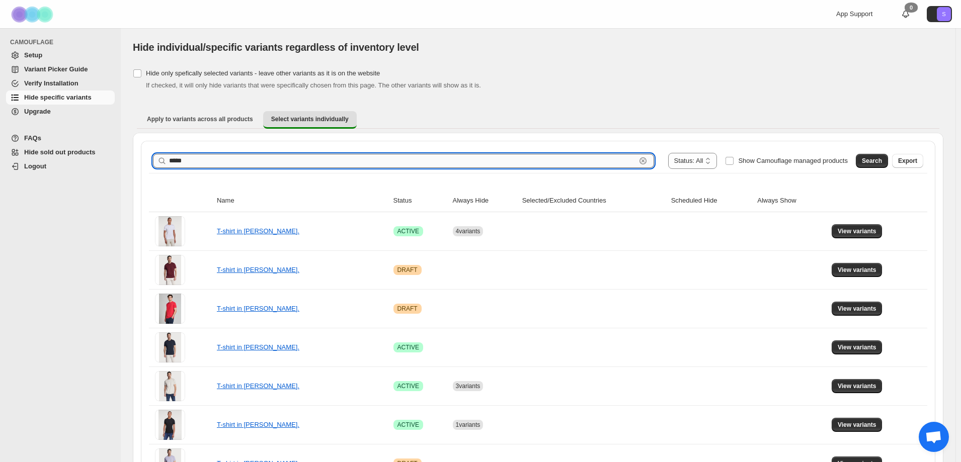
click at [178, 160] on input "*****" at bounding box center [402, 161] width 467 height 14
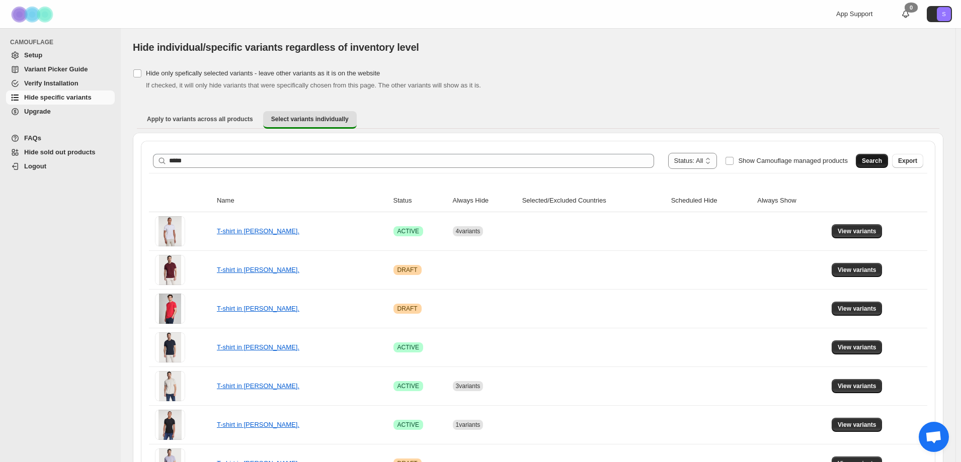
click at [882, 160] on span "Search" at bounding box center [872, 161] width 20 height 8
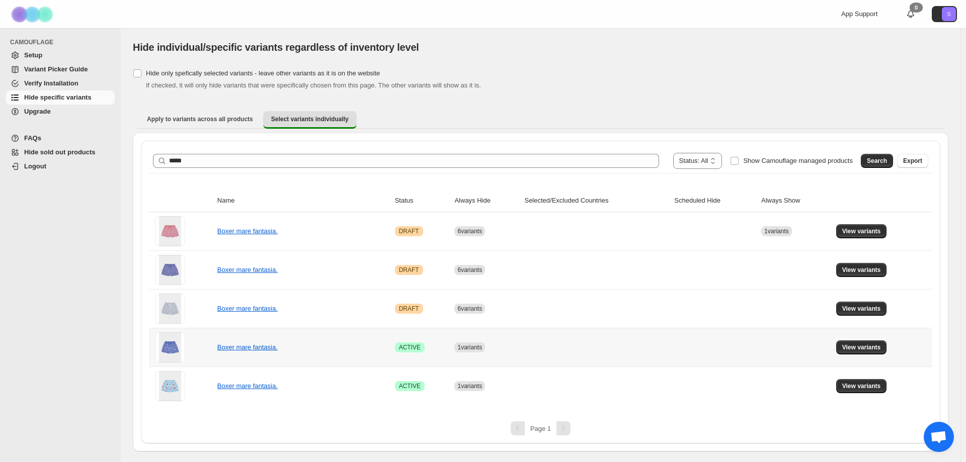
click at [854, 340] on td "View variants" at bounding box center [882, 347] width 99 height 39
click at [854, 351] on span "View variants" at bounding box center [861, 348] width 39 height 8
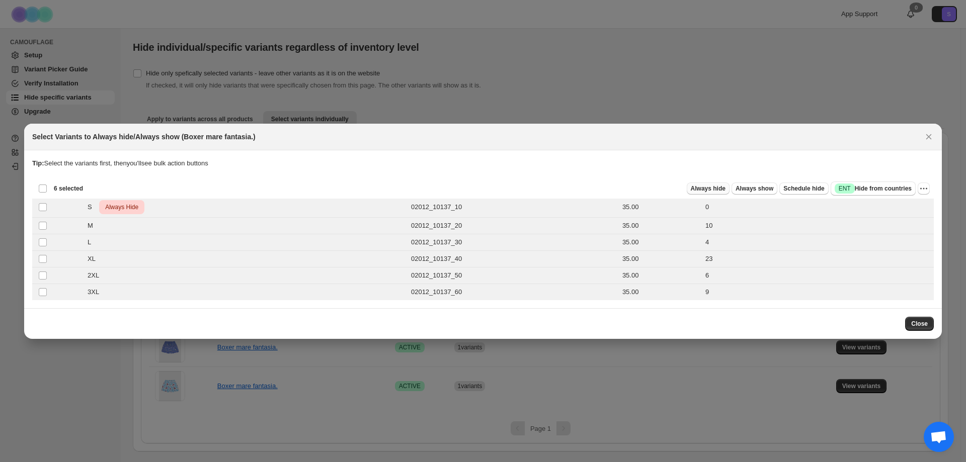
click at [711, 189] on span "Always hide" at bounding box center [708, 189] width 35 height 8
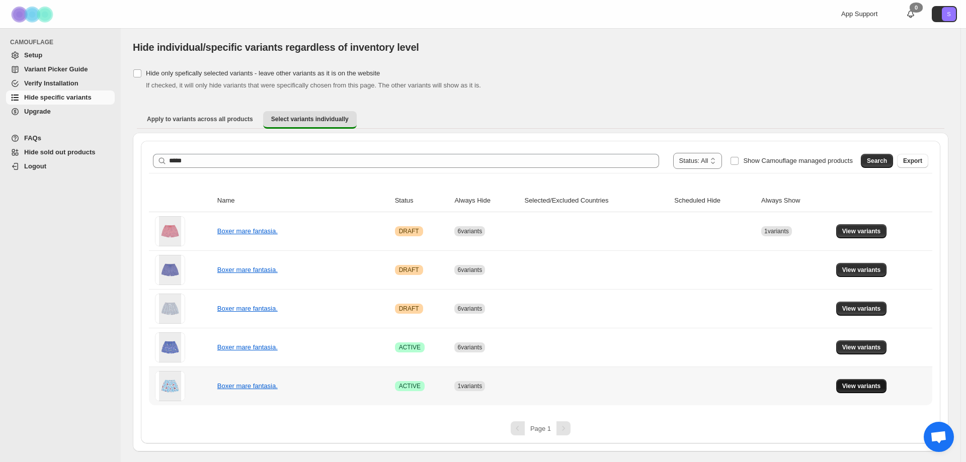
click at [856, 386] on span "View variants" at bounding box center [861, 386] width 39 height 8
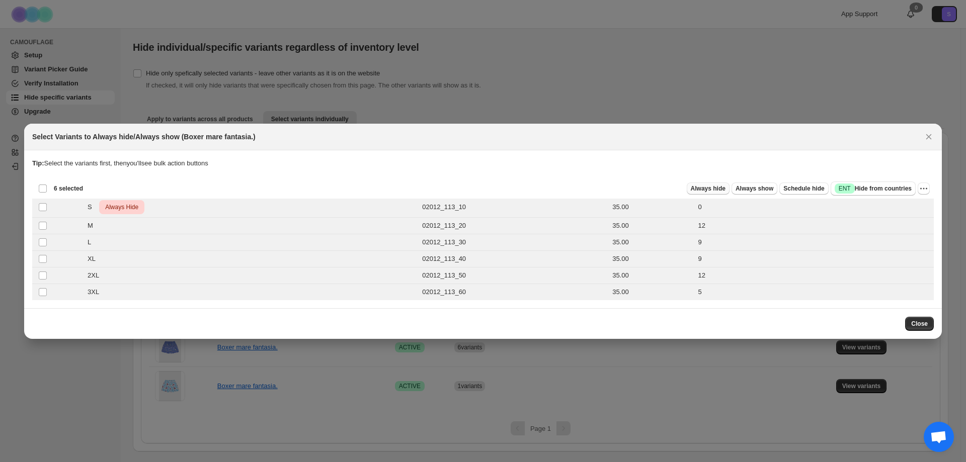
click at [700, 183] on button "Always hide" at bounding box center [708, 189] width 43 height 12
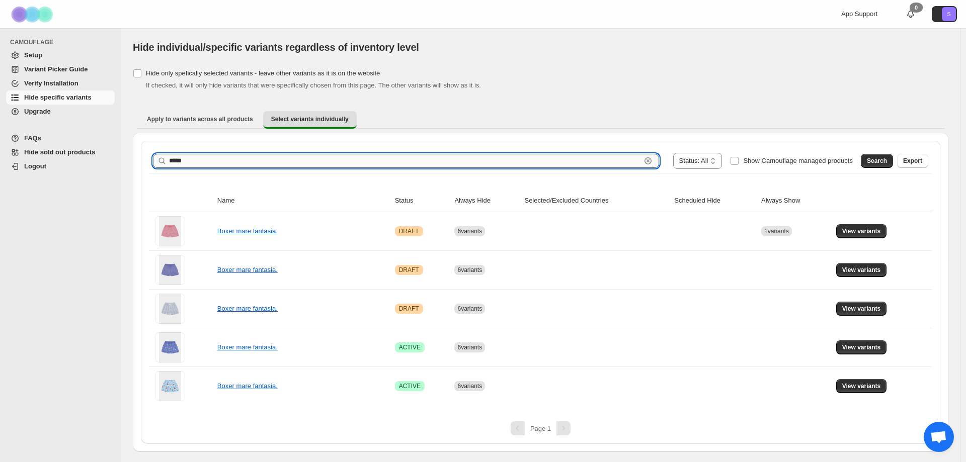
click at [207, 156] on input "*****" at bounding box center [405, 161] width 472 height 14
click at [888, 164] on button "Search" at bounding box center [877, 161] width 32 height 14
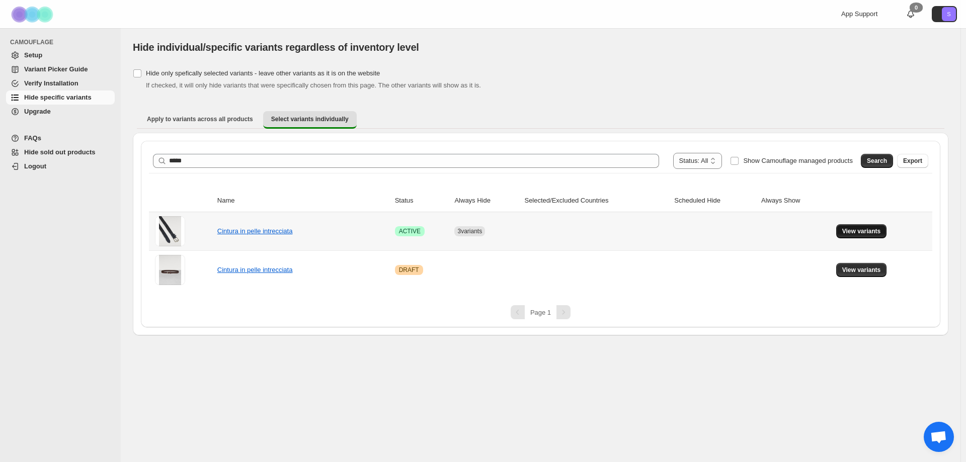
click at [871, 232] on span "View variants" at bounding box center [861, 231] width 39 height 8
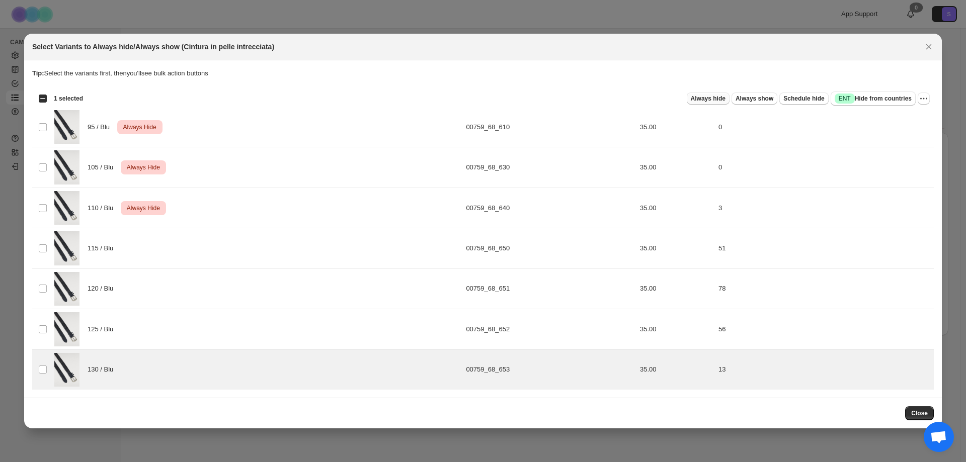
click at [722, 97] on span "Always hide" at bounding box center [708, 99] width 35 height 8
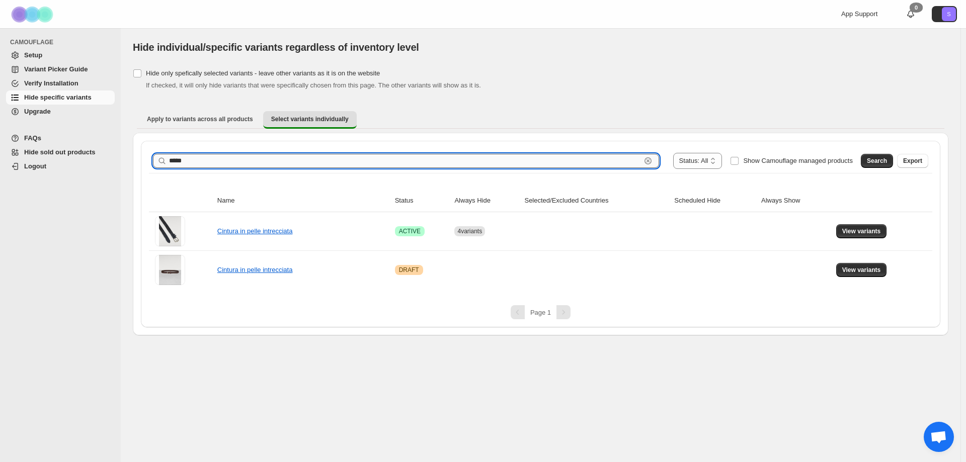
click at [226, 166] on input "*****" at bounding box center [405, 161] width 472 height 14
click at [882, 163] on span "Search" at bounding box center [877, 161] width 20 height 8
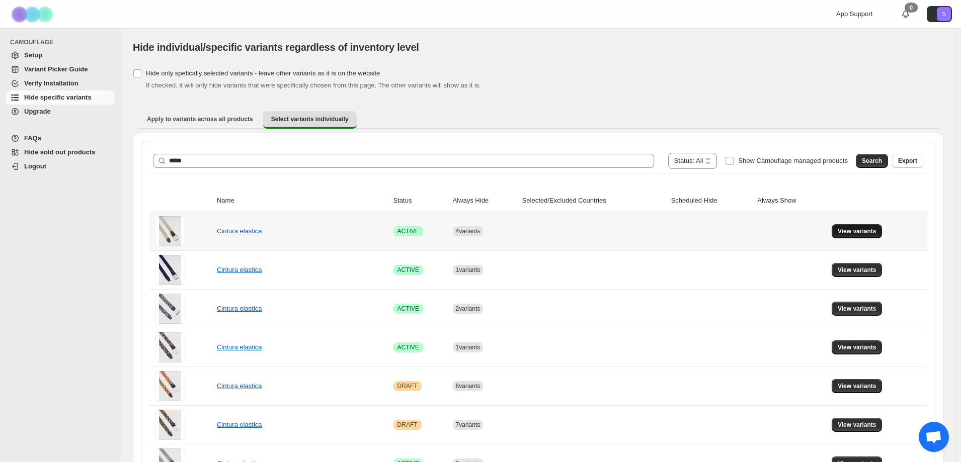
click at [869, 233] on span "View variants" at bounding box center [857, 231] width 39 height 8
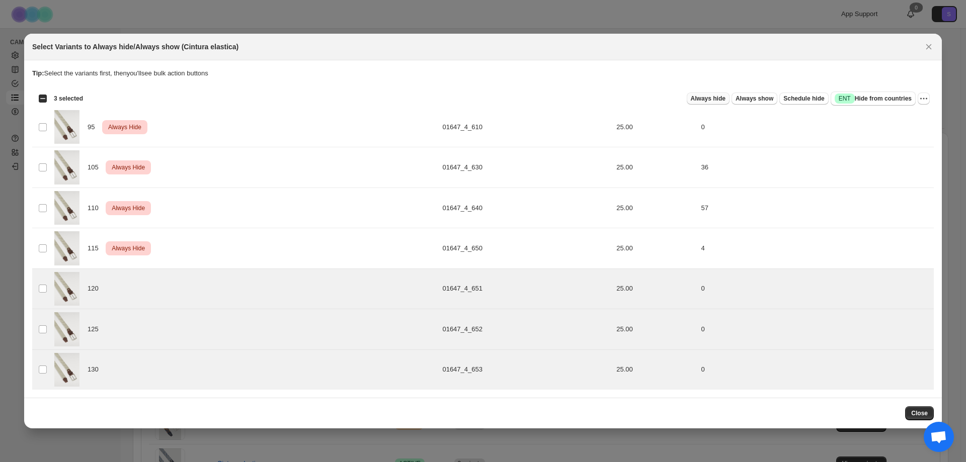
click at [709, 99] on span "Always hide" at bounding box center [708, 99] width 35 height 8
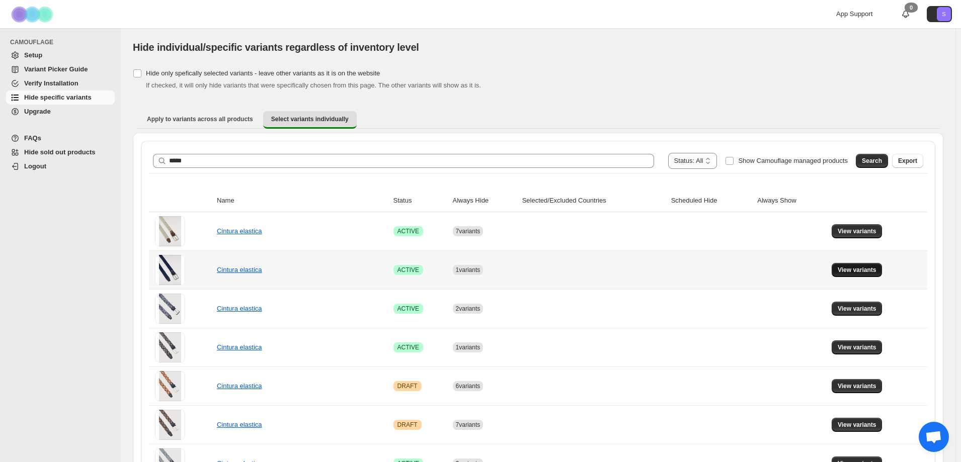
click at [847, 269] on span "View variants" at bounding box center [857, 270] width 39 height 8
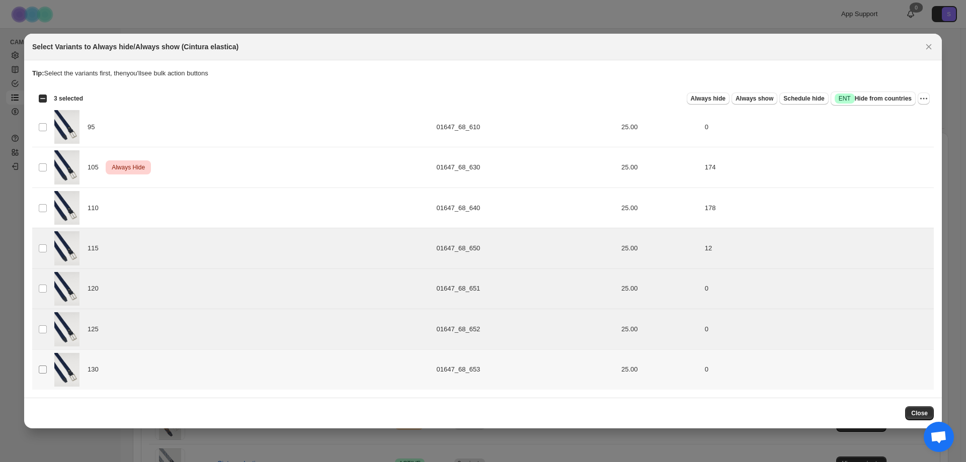
click at [41, 365] on span ":rb2:" at bounding box center [42, 369] width 9 height 9
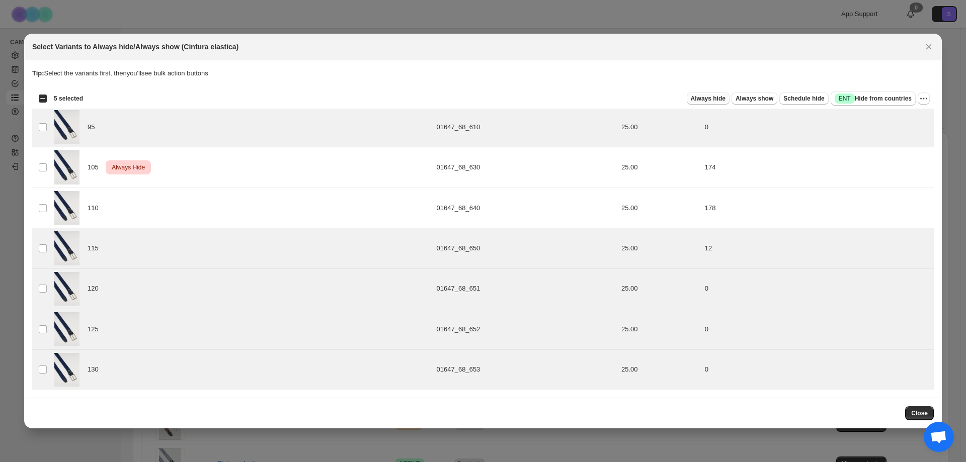
click at [725, 97] on span "Always hide" at bounding box center [708, 99] width 35 height 8
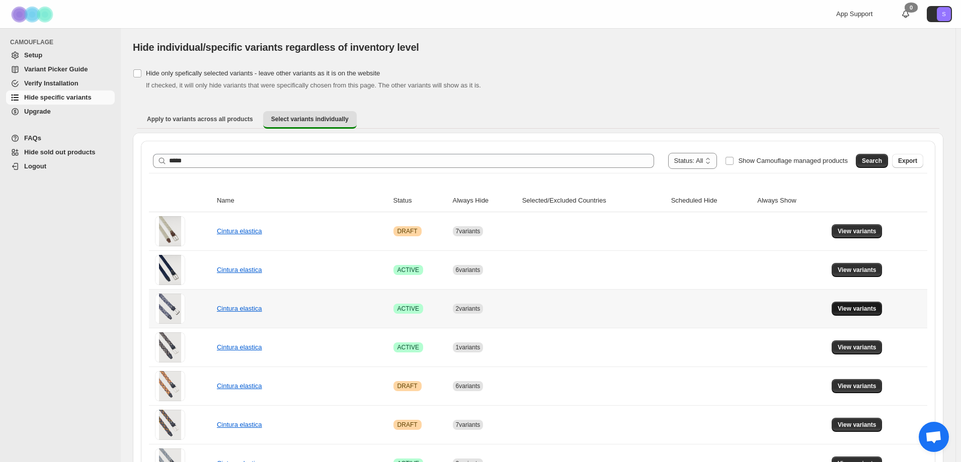
click at [874, 311] on span "View variants" at bounding box center [857, 309] width 39 height 8
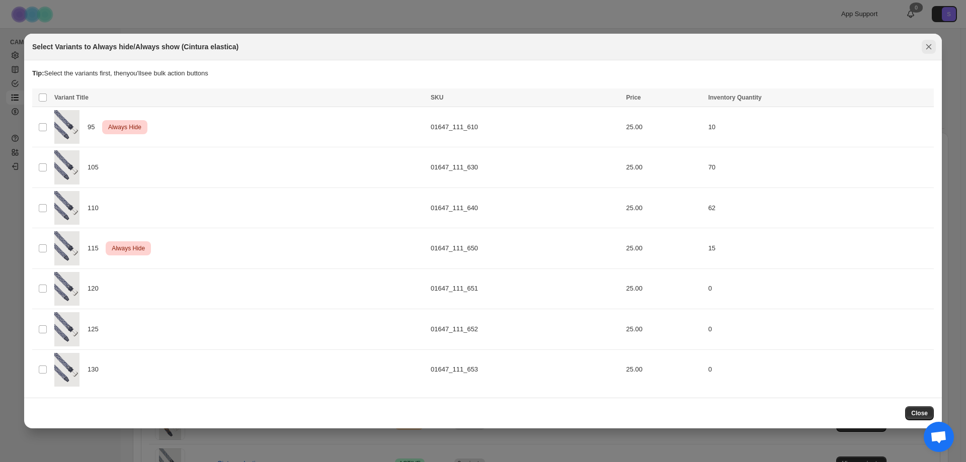
click at [929, 48] on icon "Close" at bounding box center [929, 47] width 10 height 10
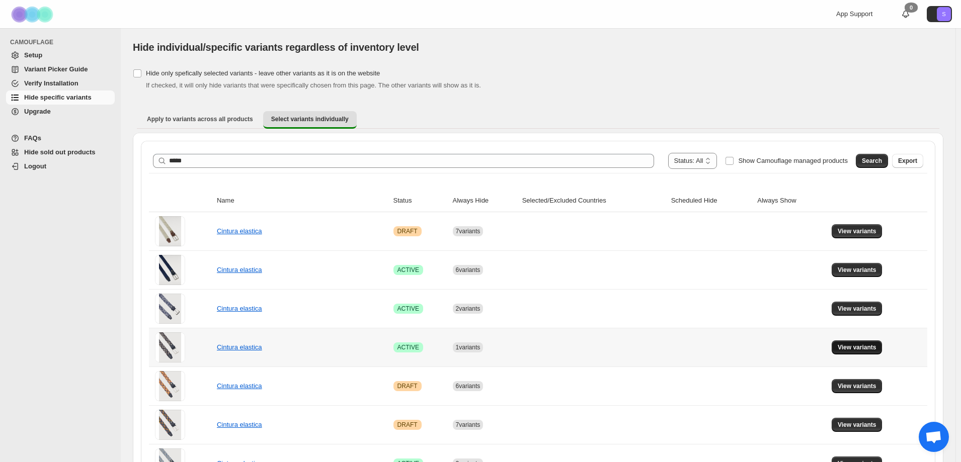
click at [846, 346] on span "View variants" at bounding box center [857, 348] width 39 height 8
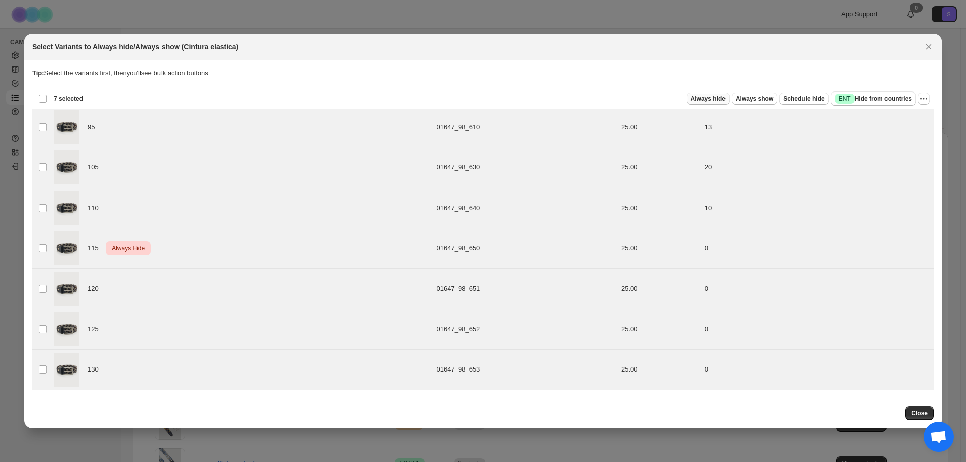
click at [725, 100] on span "Always hide" at bounding box center [708, 99] width 35 height 8
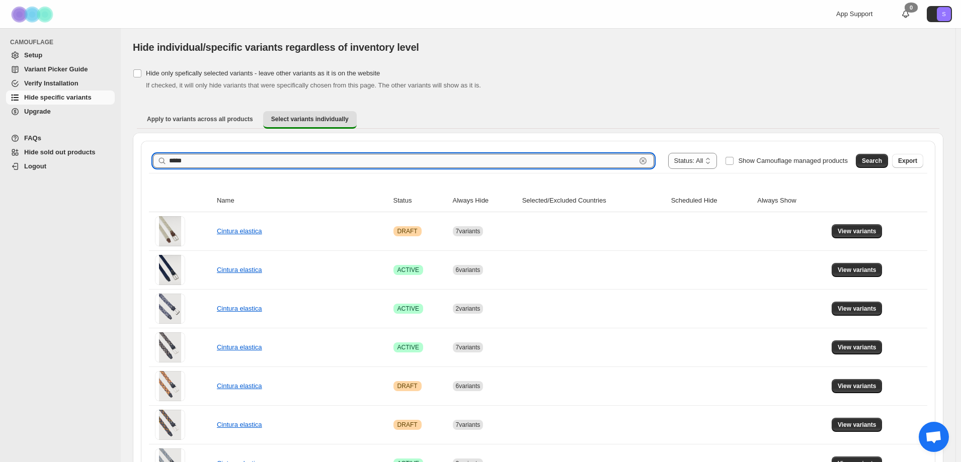
click at [197, 167] on input "*****" at bounding box center [402, 161] width 467 height 14
click at [884, 156] on button "Search" at bounding box center [872, 161] width 32 height 14
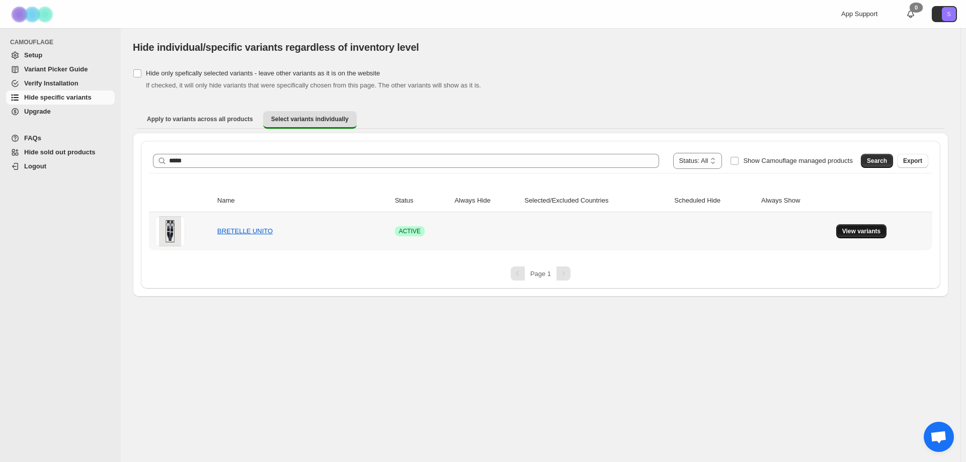
click at [864, 232] on span "View variants" at bounding box center [861, 231] width 39 height 8
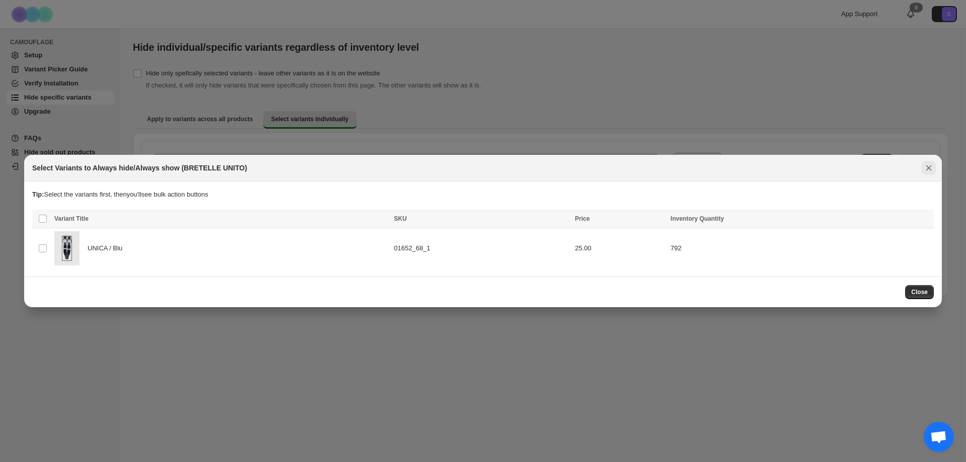
click at [929, 168] on icon "Close" at bounding box center [929, 169] width 6 height 6
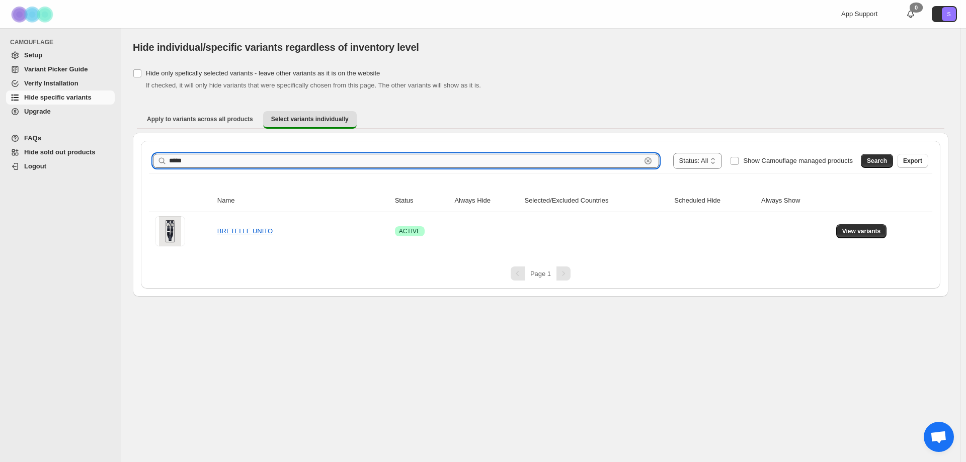
click at [194, 164] on input "*****" at bounding box center [405, 161] width 472 height 14
drag, startPoint x: 871, startPoint y: 159, endPoint x: 804, endPoint y: 209, distance: 83.4
click at [871, 159] on span "Search" at bounding box center [877, 161] width 20 height 8
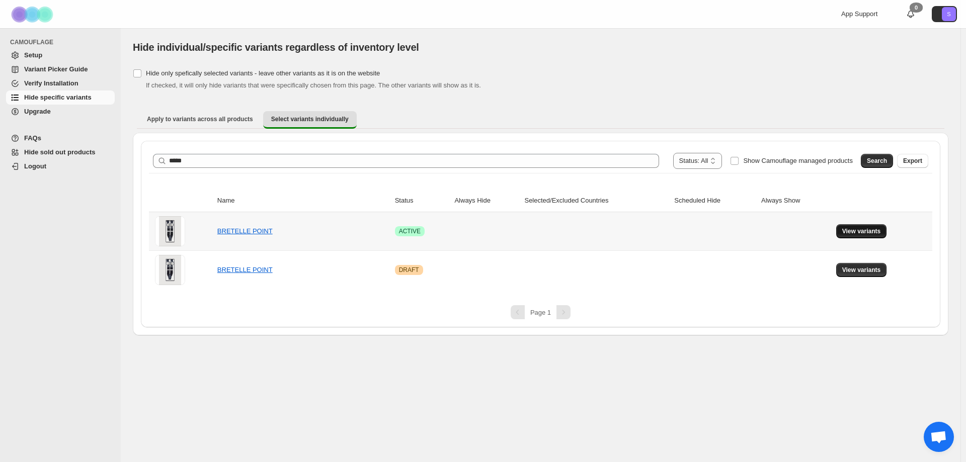
click at [885, 230] on button "View variants" at bounding box center [861, 231] width 51 height 14
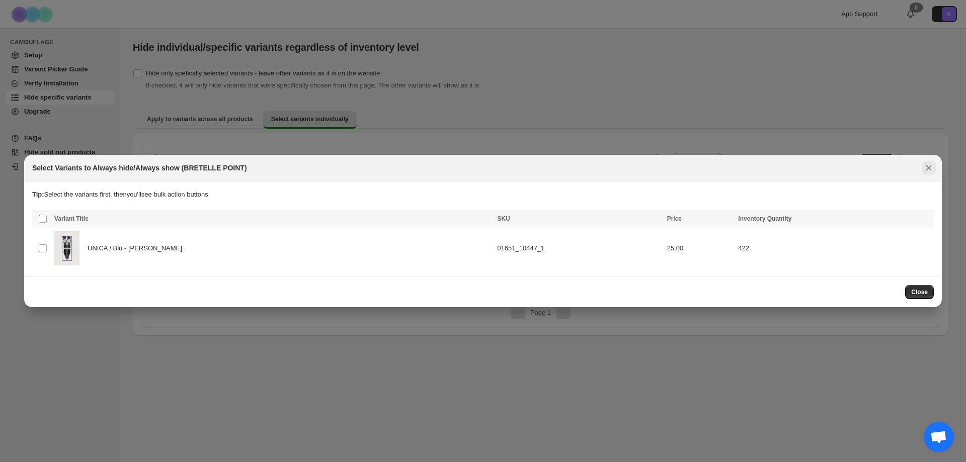
click at [927, 167] on icon "Close" at bounding box center [929, 169] width 6 height 6
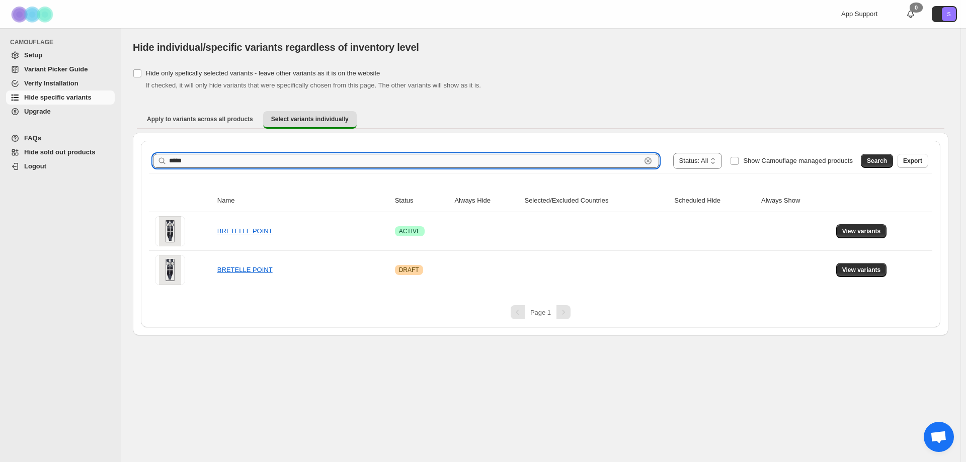
click at [218, 160] on input "*****" at bounding box center [405, 161] width 472 height 14
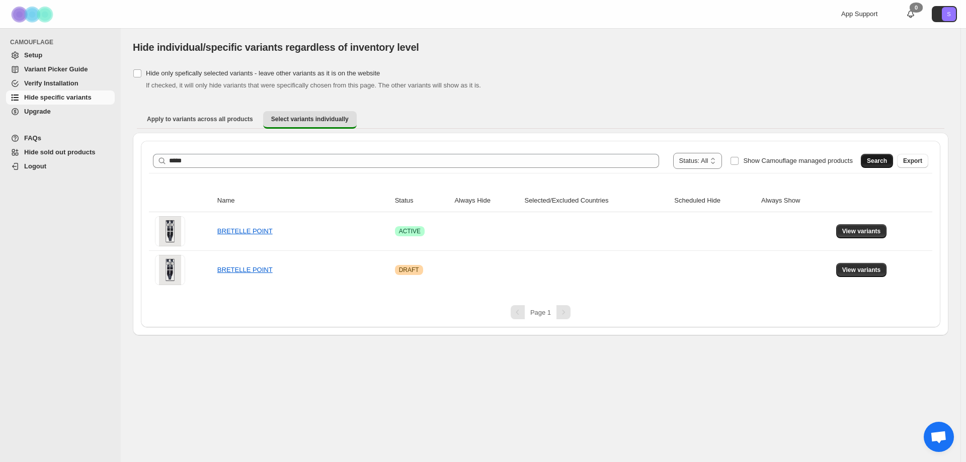
click at [872, 165] on span "Search" at bounding box center [877, 161] width 20 height 8
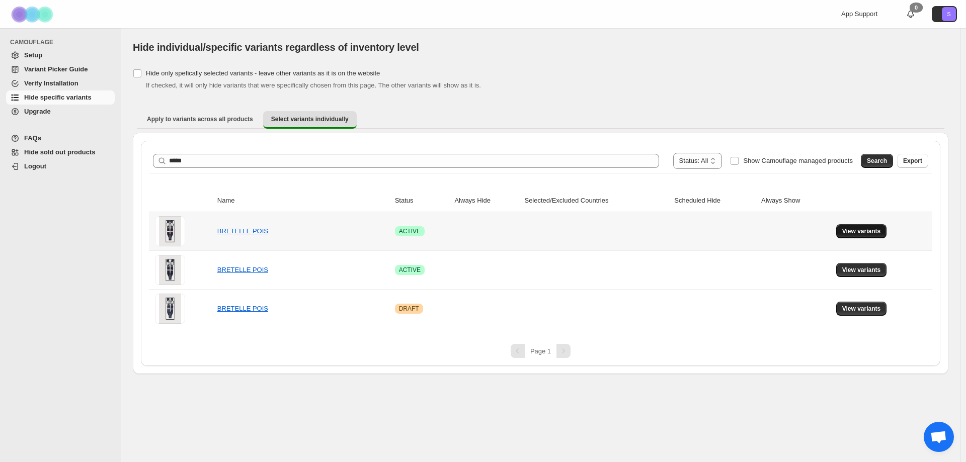
click at [841, 232] on button "View variants" at bounding box center [861, 231] width 51 height 14
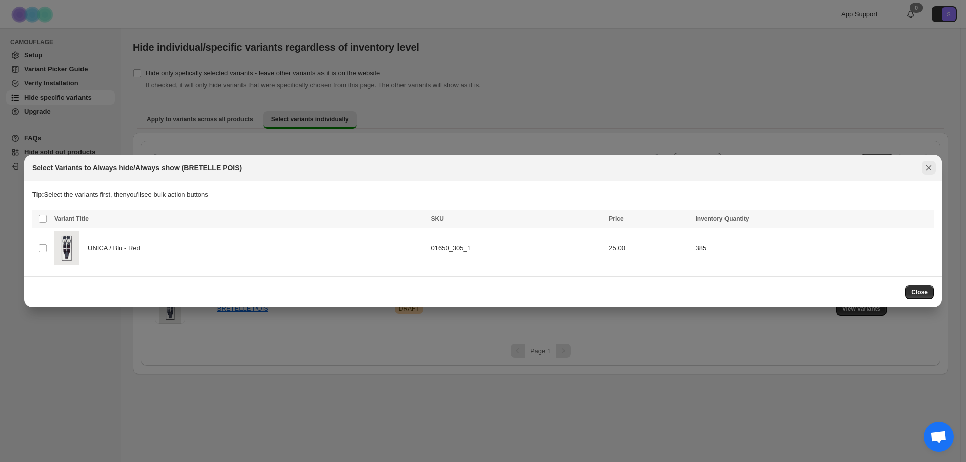
click at [927, 165] on icon "Close" at bounding box center [929, 168] width 10 height 10
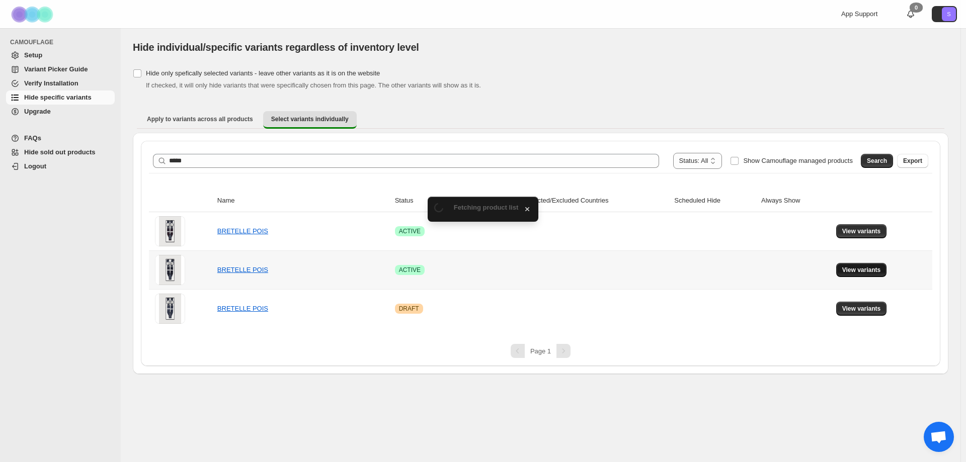
click at [866, 270] on span "View variants" at bounding box center [861, 270] width 39 height 8
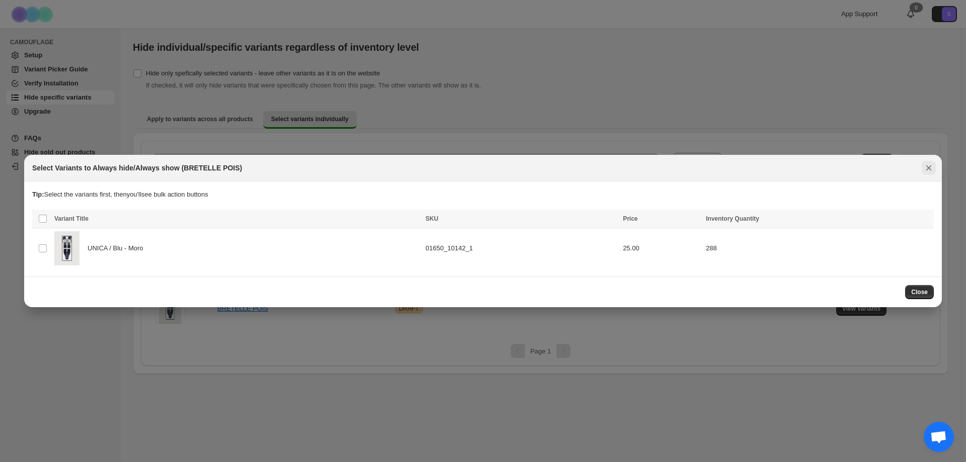
click at [926, 166] on icon "Close" at bounding box center [929, 168] width 10 height 10
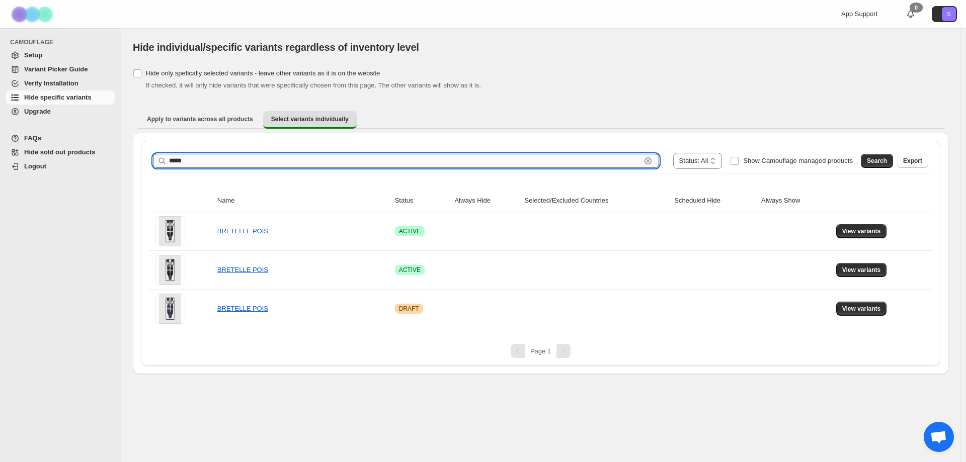
click at [204, 158] on input "*****" at bounding box center [405, 161] width 472 height 14
click at [879, 171] on div "**********" at bounding box center [540, 161] width 783 height 24
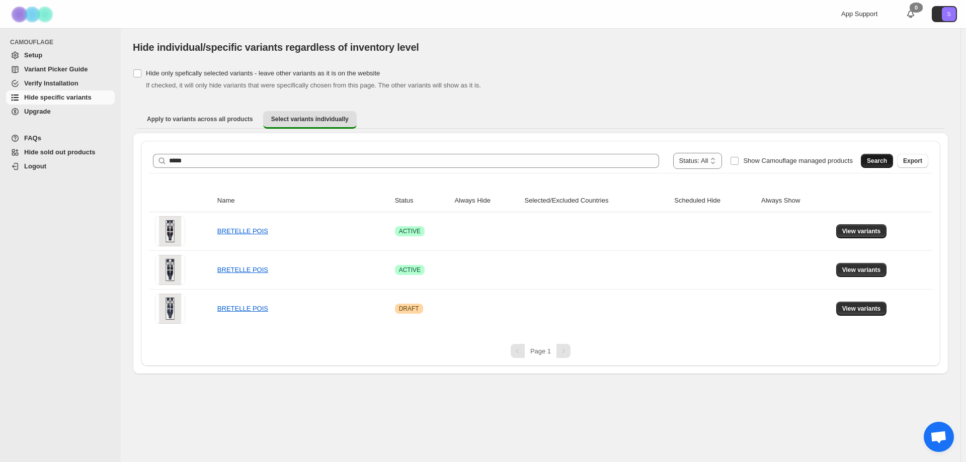
click at [882, 165] on span "Search" at bounding box center [877, 161] width 20 height 8
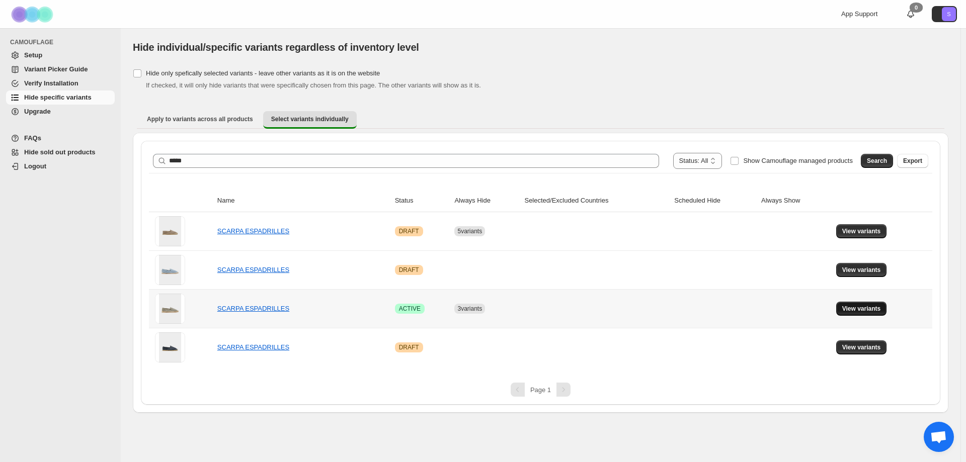
click at [845, 309] on span "View variants" at bounding box center [861, 309] width 39 height 8
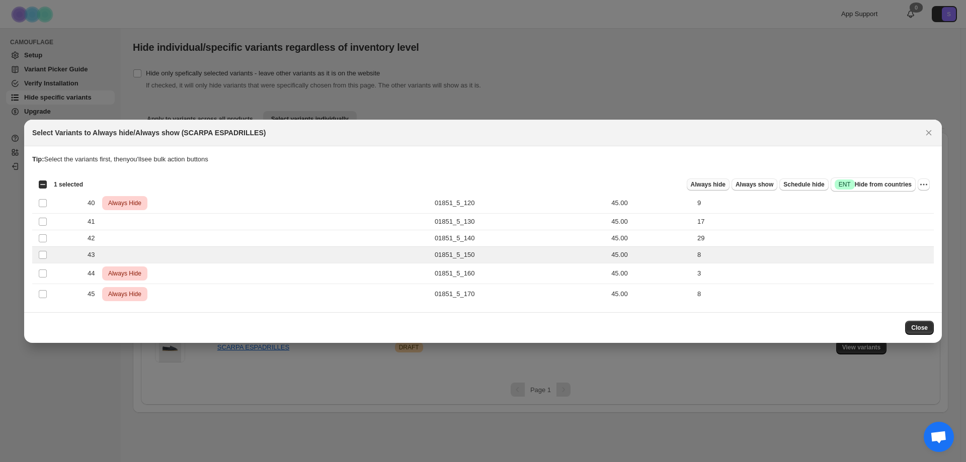
click at [729, 182] on button "Always hide" at bounding box center [708, 185] width 43 height 12
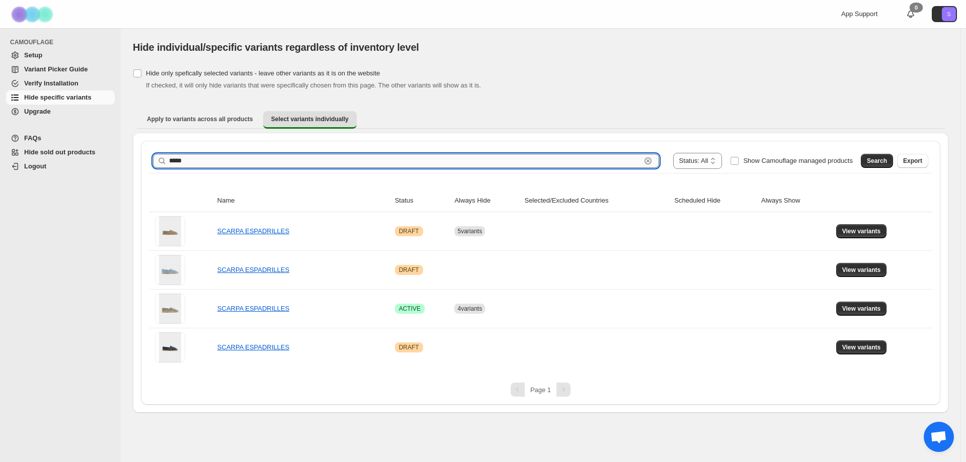
click at [197, 162] on input "*****" at bounding box center [405, 161] width 472 height 14
click at [170, 165] on input "****" at bounding box center [405, 161] width 472 height 14
type input "*****"
click at [878, 165] on button "Search" at bounding box center [877, 161] width 32 height 14
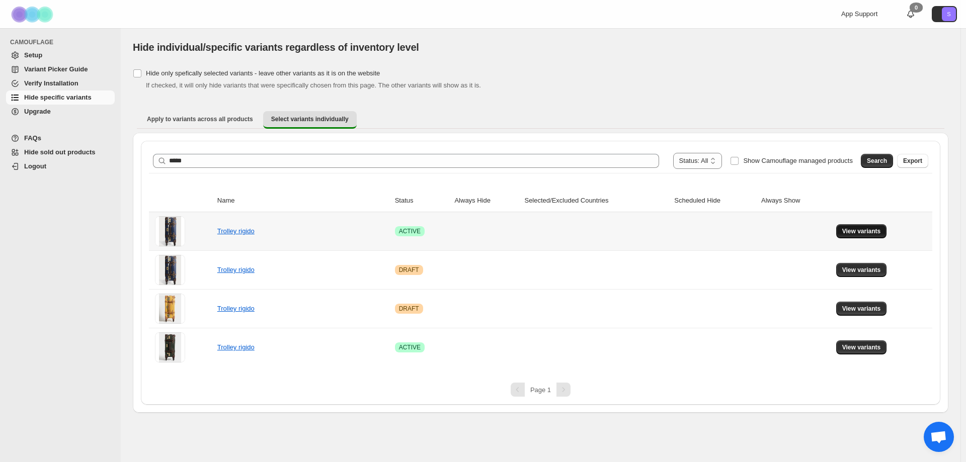
click at [862, 233] on span "View variants" at bounding box center [861, 231] width 39 height 8
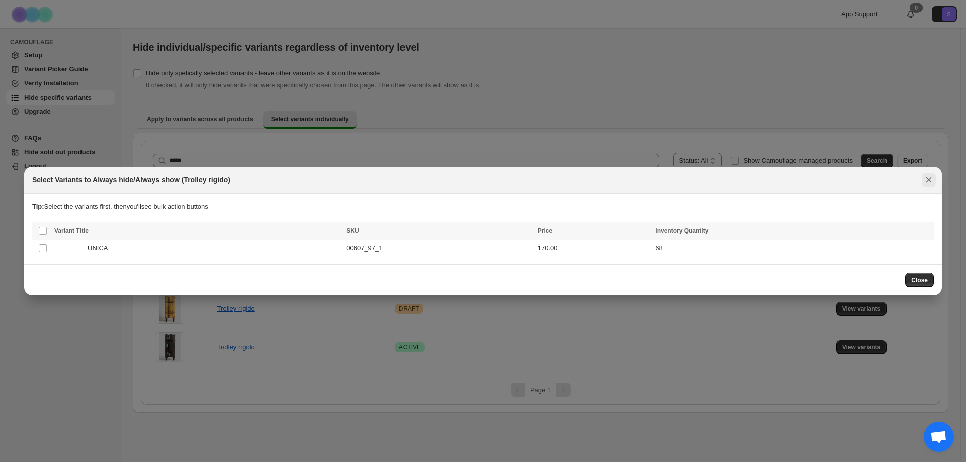
click at [927, 178] on icon "Close" at bounding box center [929, 180] width 10 height 10
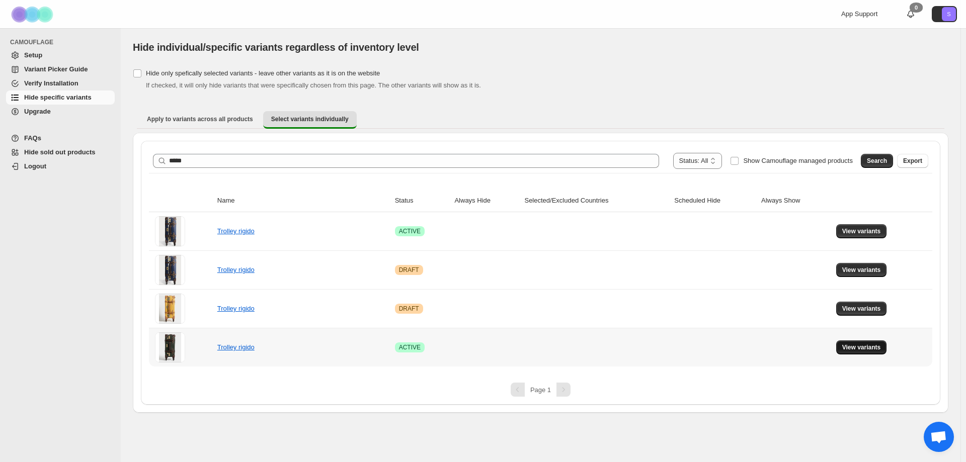
click at [864, 350] on span "View variants" at bounding box center [861, 348] width 39 height 8
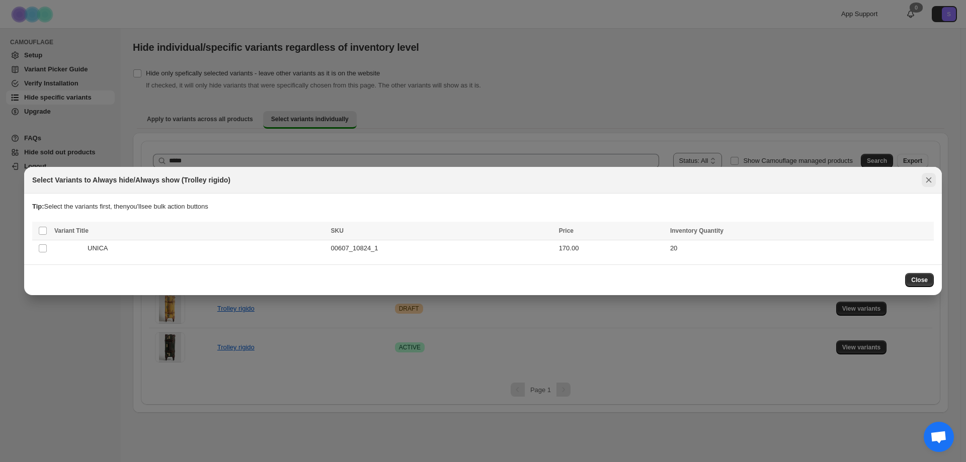
click at [930, 182] on icon "Close" at bounding box center [929, 181] width 6 height 6
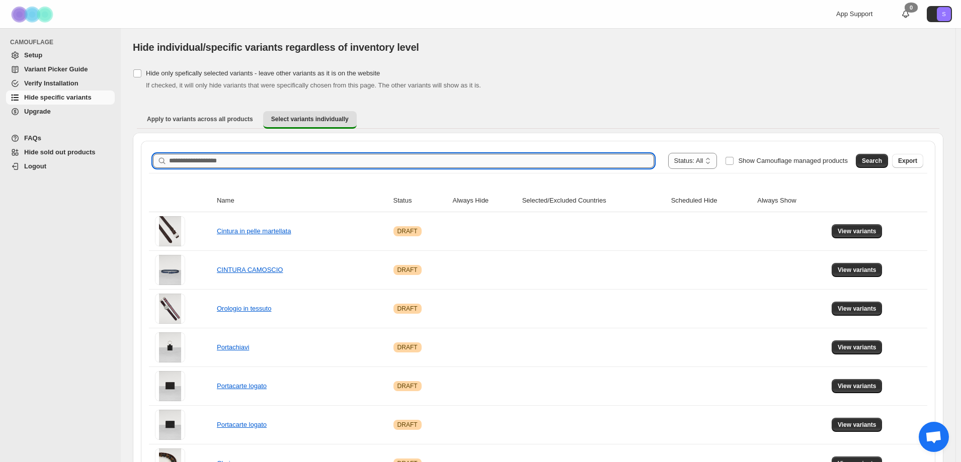
click at [204, 165] on input "Search product name" at bounding box center [411, 161] width 485 height 14
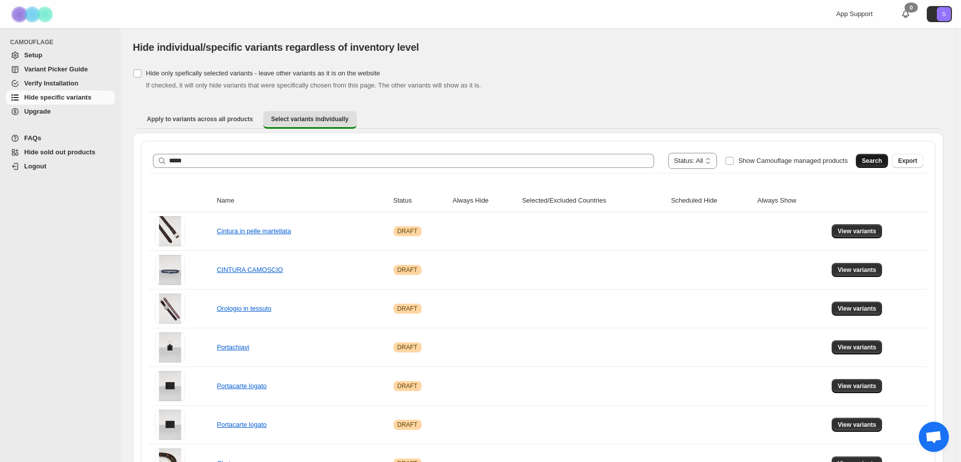
click at [882, 162] on span "Search" at bounding box center [872, 161] width 20 height 8
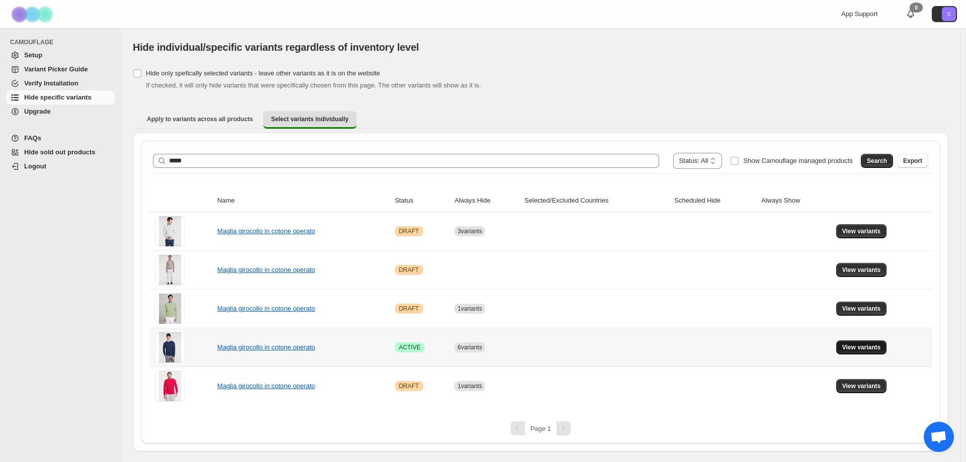
click at [843, 348] on span "View variants" at bounding box center [861, 348] width 39 height 8
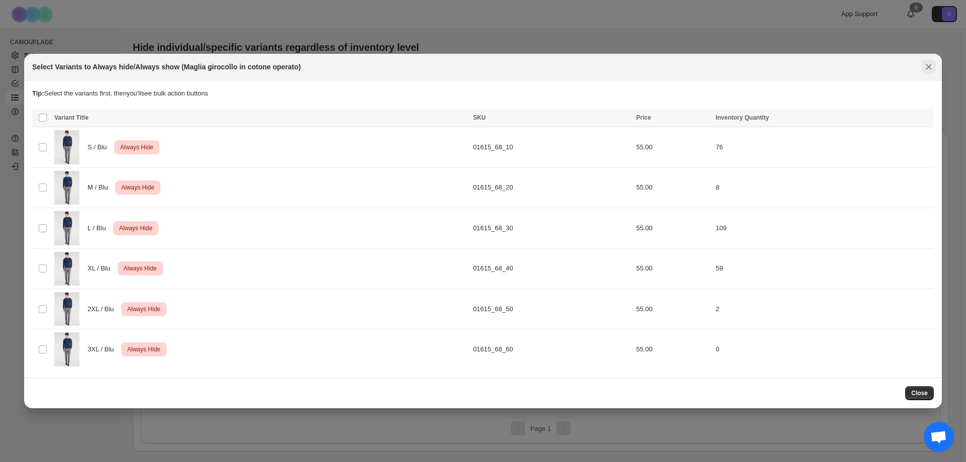
click at [930, 66] on icon "Close" at bounding box center [929, 67] width 10 height 10
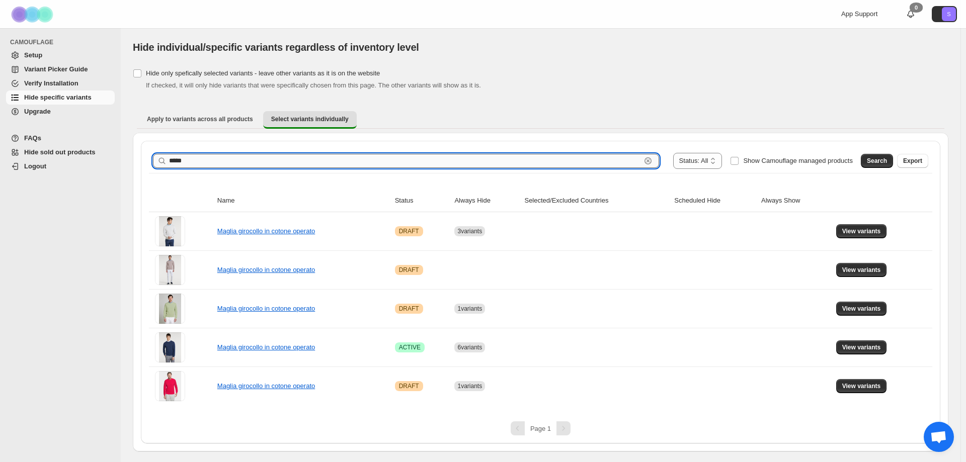
click at [199, 162] on input "*****" at bounding box center [405, 161] width 472 height 14
type input "*****"
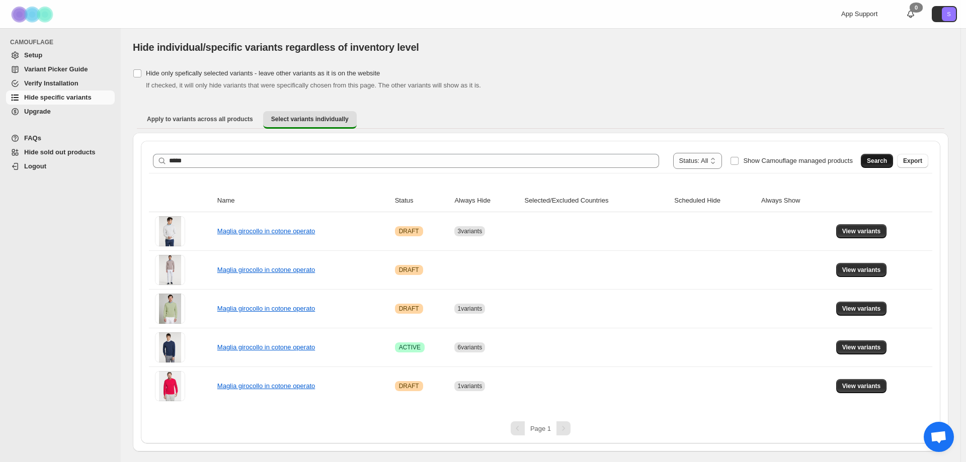
click at [887, 161] on span "Search" at bounding box center [877, 161] width 20 height 8
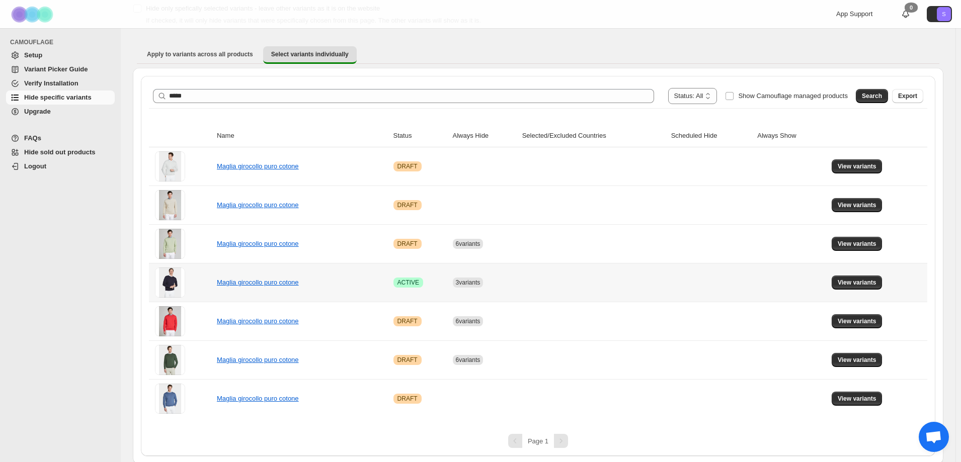
scroll to position [67, 0]
